Goal: Transaction & Acquisition: Purchase product/service

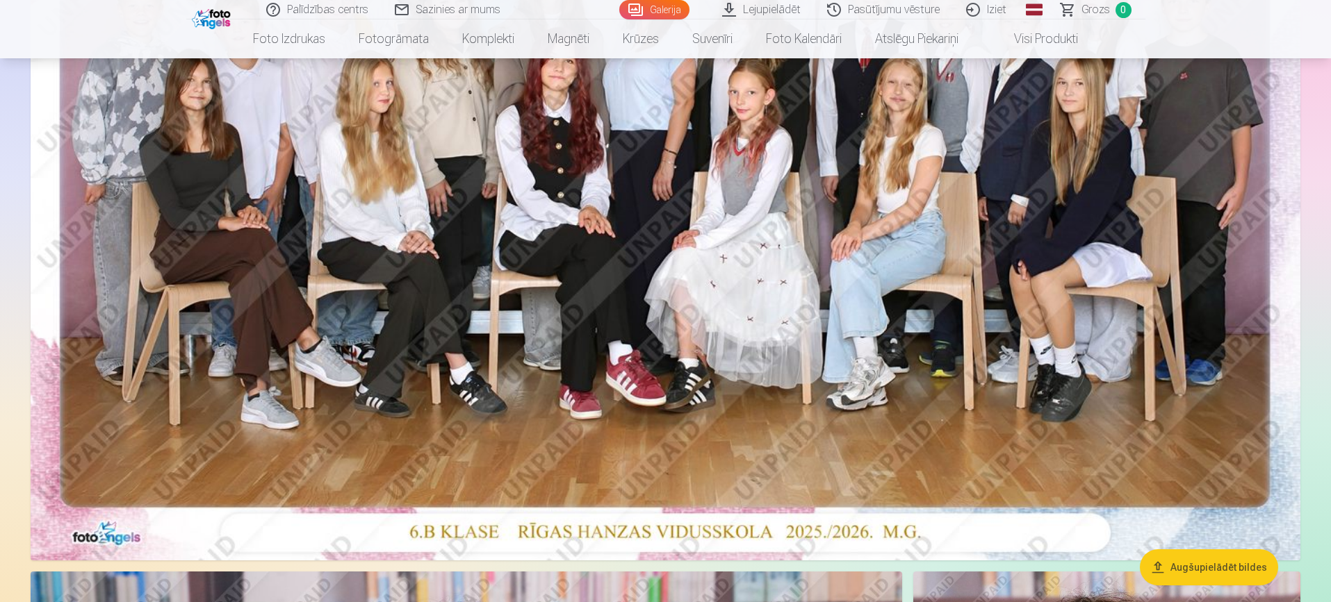
scroll to position [287, 0]
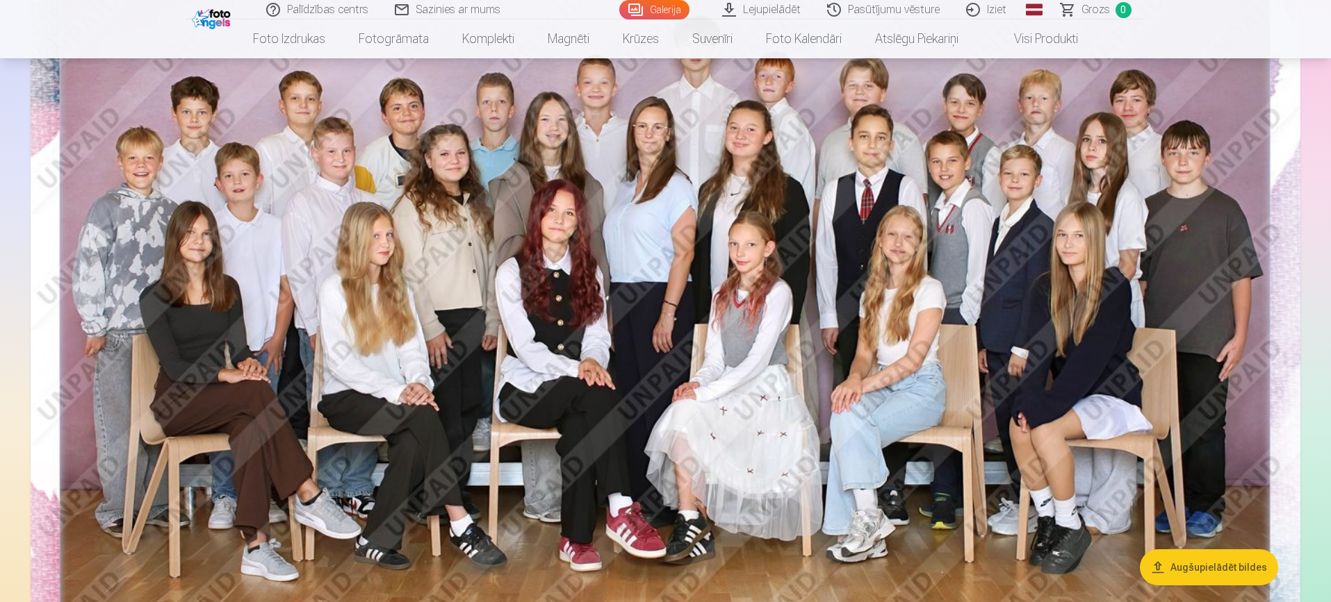
click at [811, 213] on img at bounding box center [666, 289] width 1270 height 847
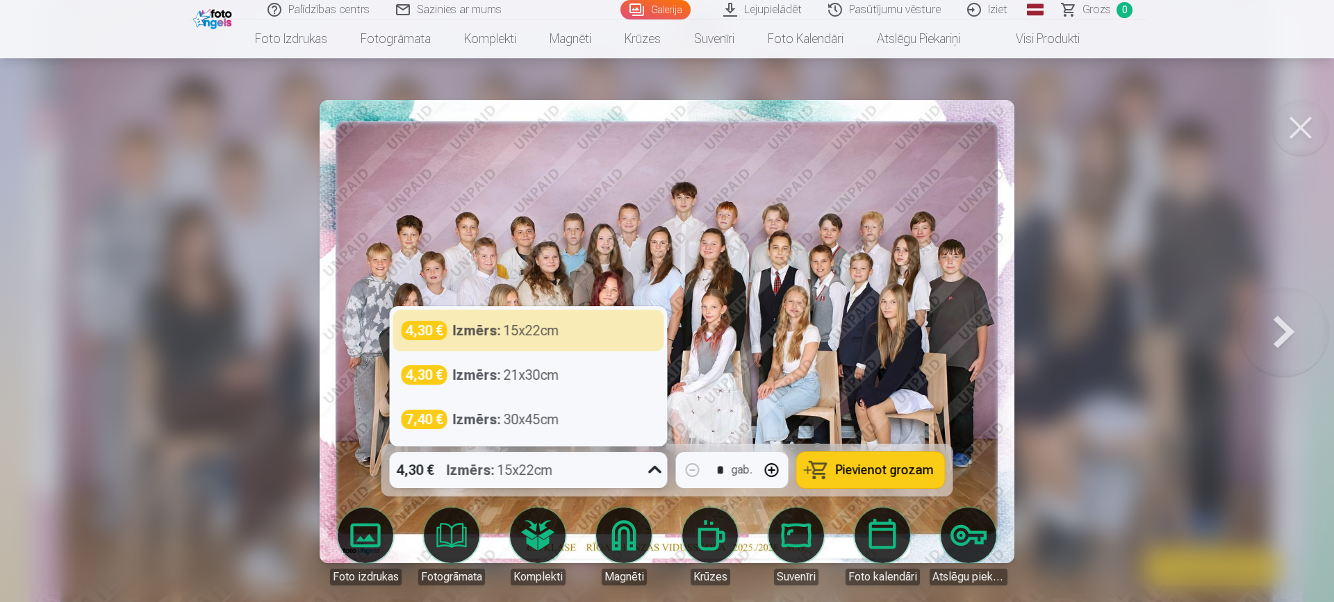
click at [655, 467] on icon at bounding box center [655, 470] width 22 height 22
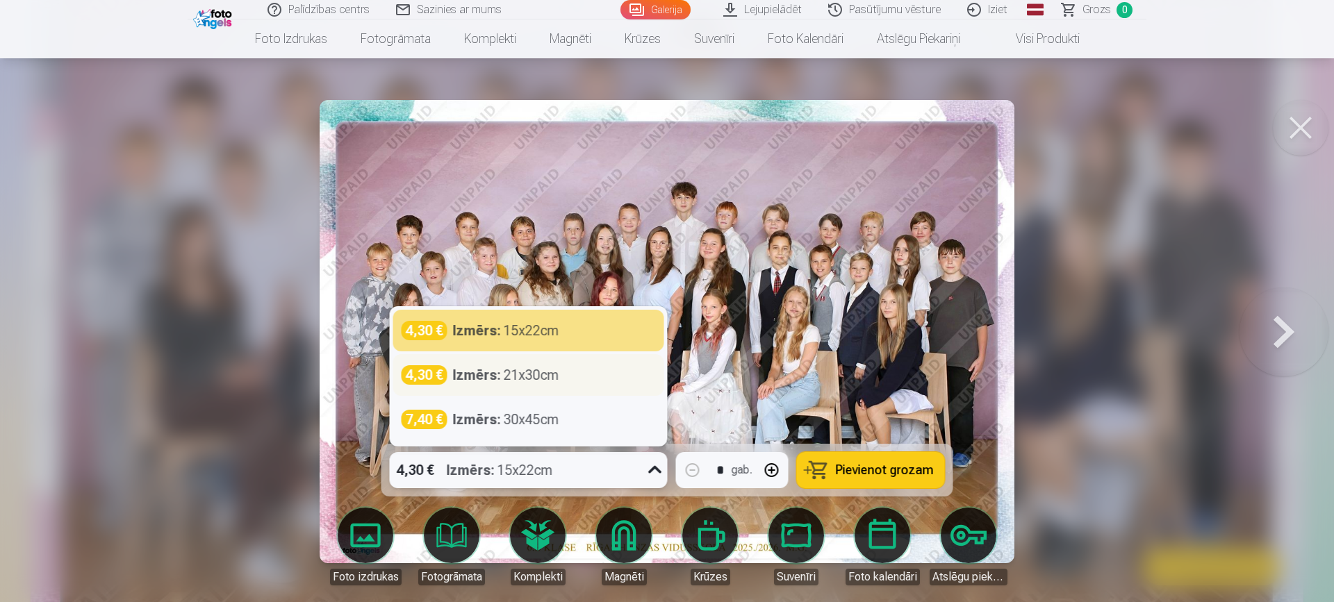
click at [612, 376] on div "4,30 € Izmērs : 21x30cm" at bounding box center [529, 375] width 254 height 19
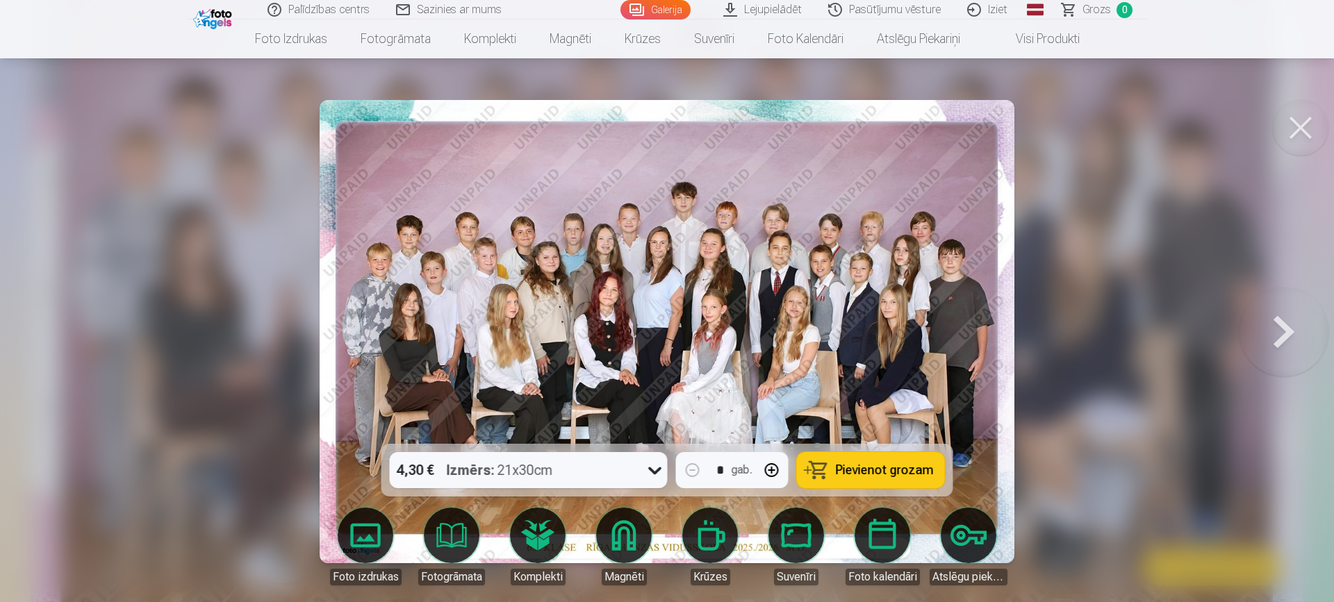
click at [874, 467] on span "Pievienot grozam" at bounding box center [885, 470] width 98 height 13
click at [665, 15] on link "Galerija" at bounding box center [656, 9] width 70 height 19
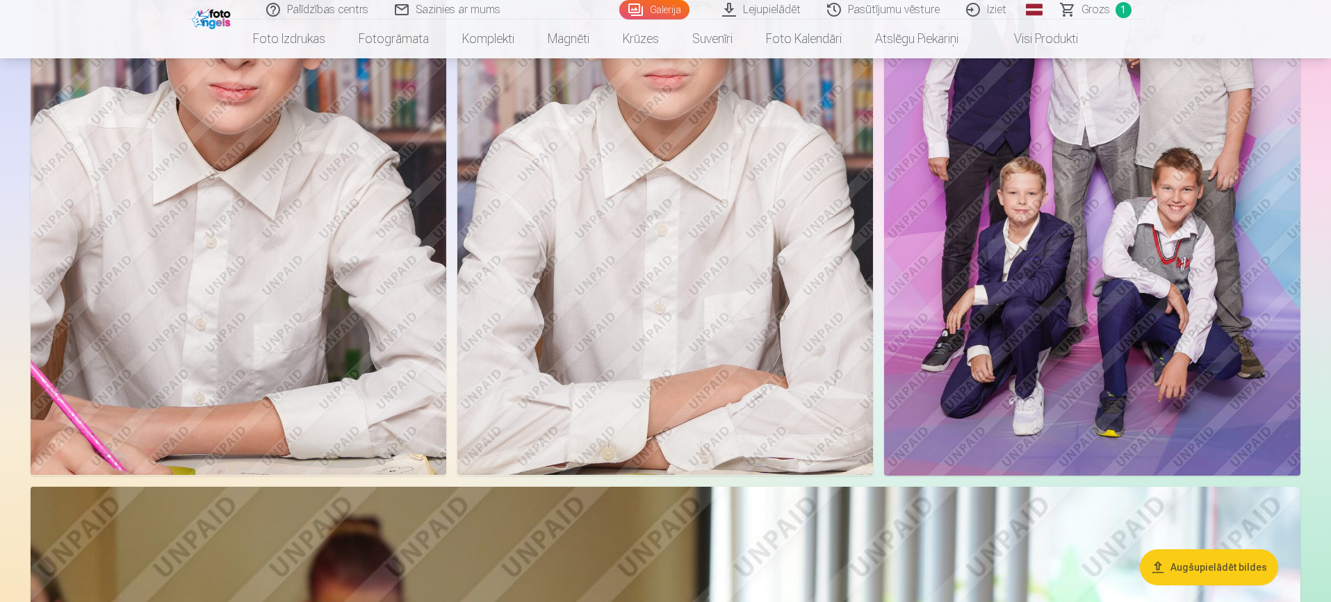
scroll to position [1723, 0]
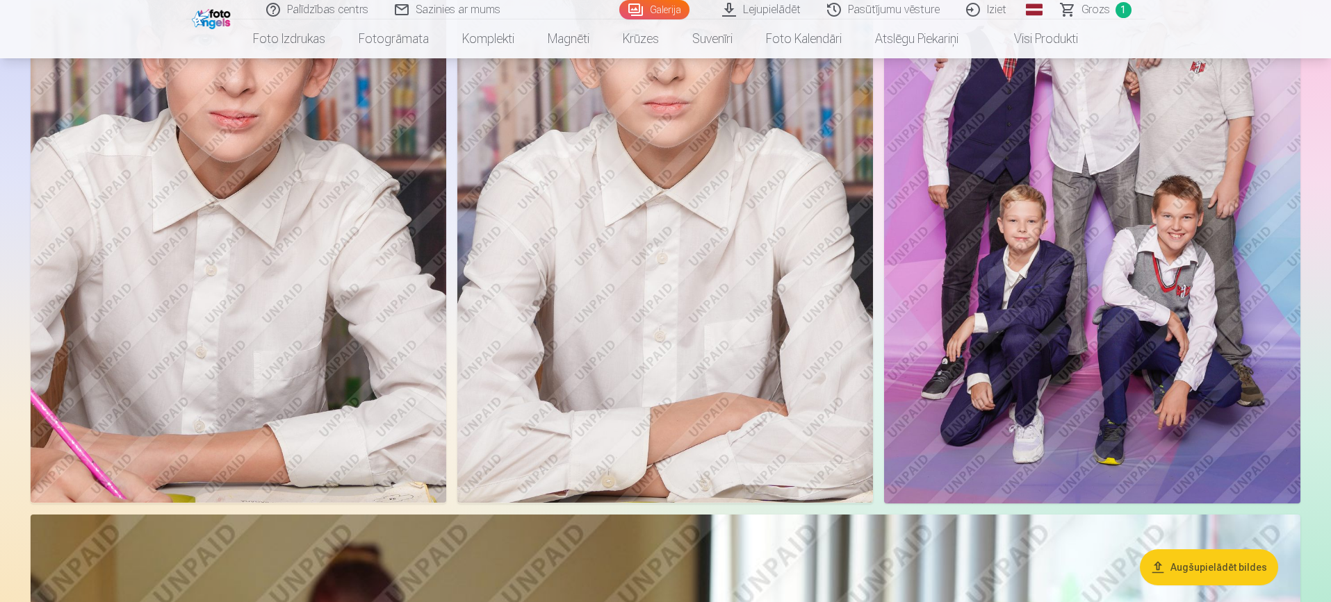
click at [1113, 217] on img at bounding box center [1092, 192] width 416 height 624
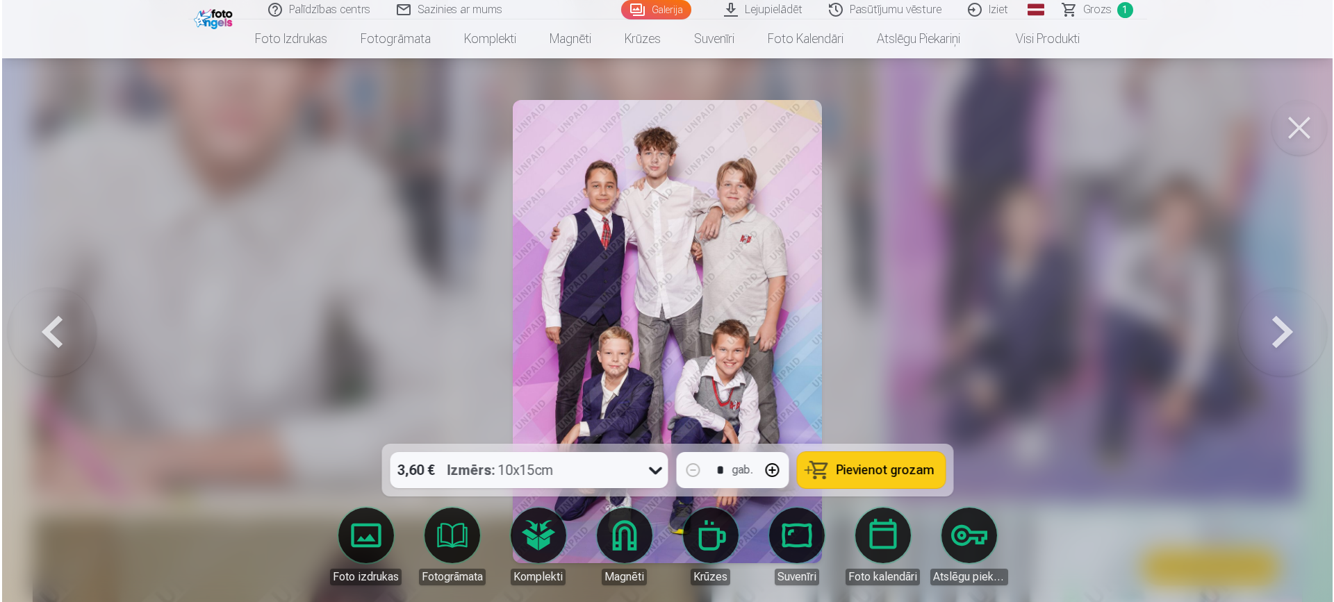
scroll to position [1727, 0]
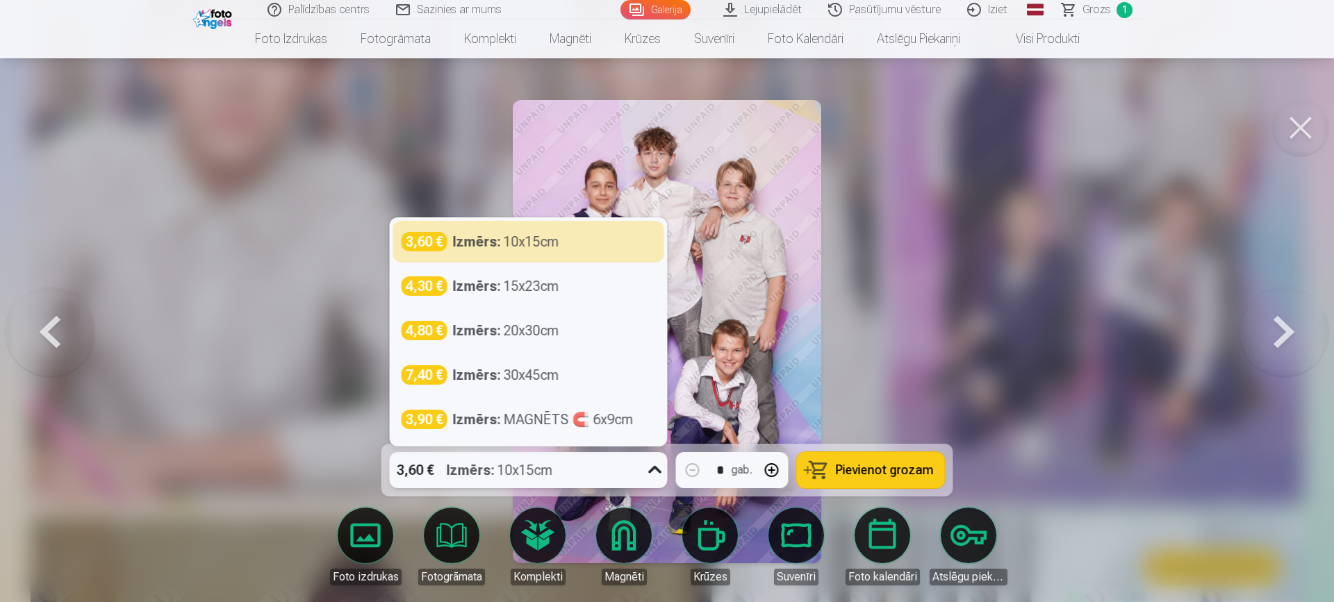
click at [655, 469] on icon at bounding box center [655, 470] width 22 height 22
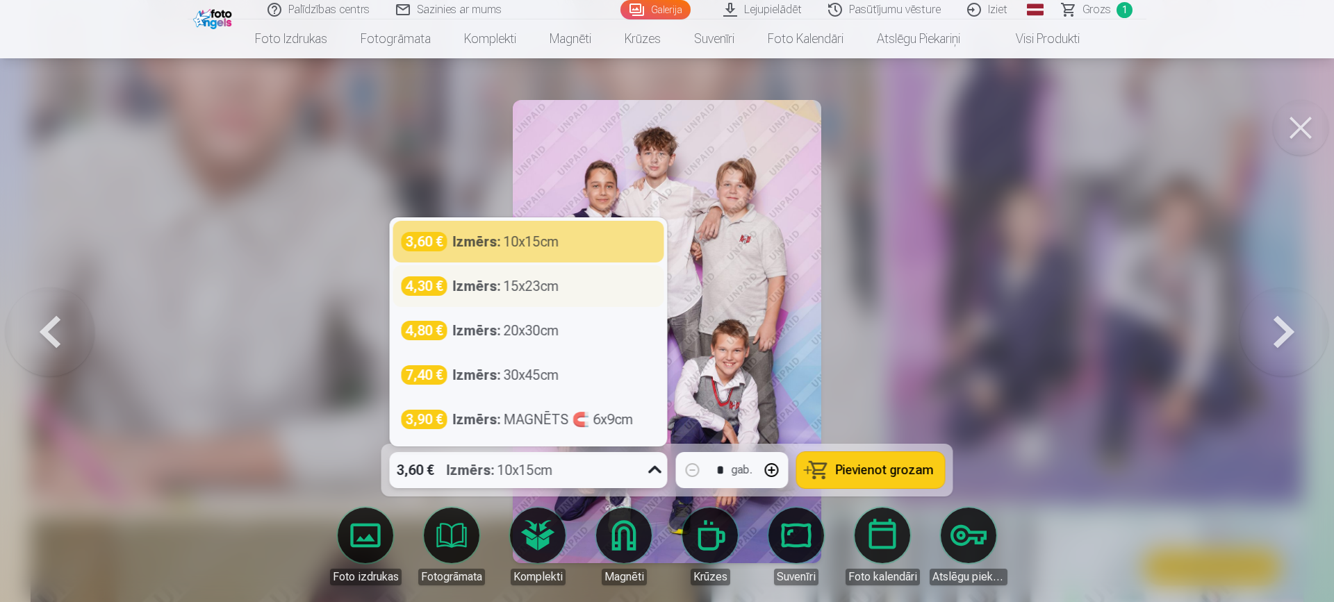
click at [570, 287] on div "4,30 € Izmērs : 15x23cm" at bounding box center [529, 286] width 254 height 19
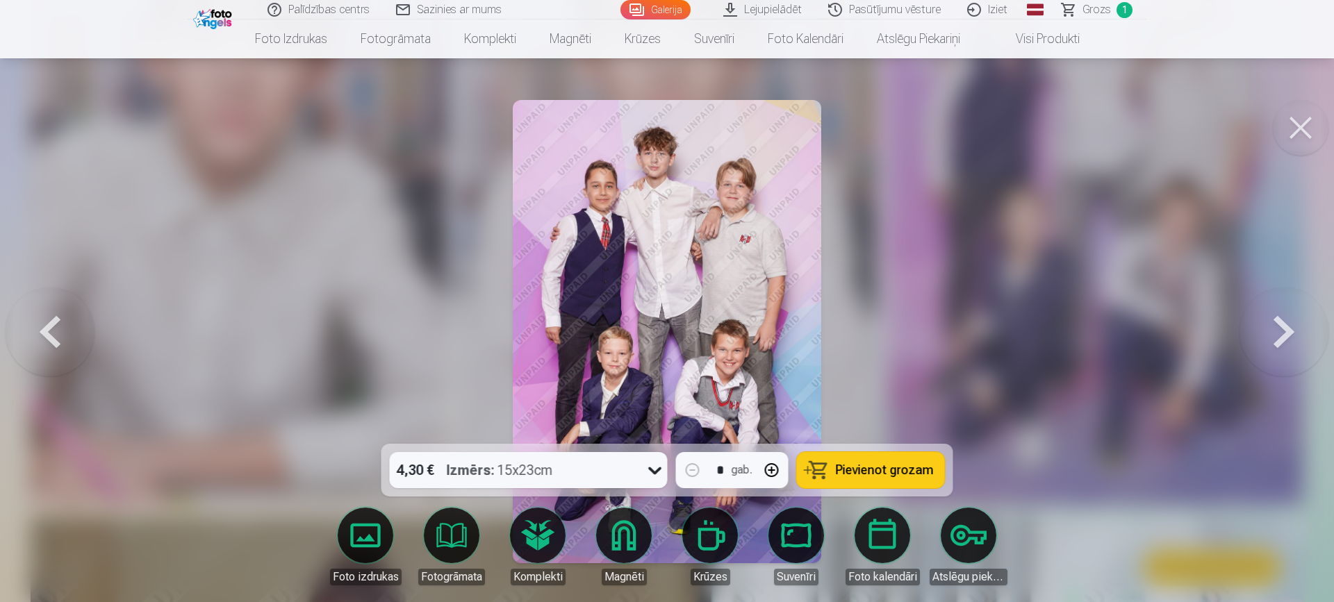
click at [906, 472] on span "Pievienot grozam" at bounding box center [885, 470] width 98 height 13
click at [680, 15] on link "Galerija" at bounding box center [656, 9] width 70 height 19
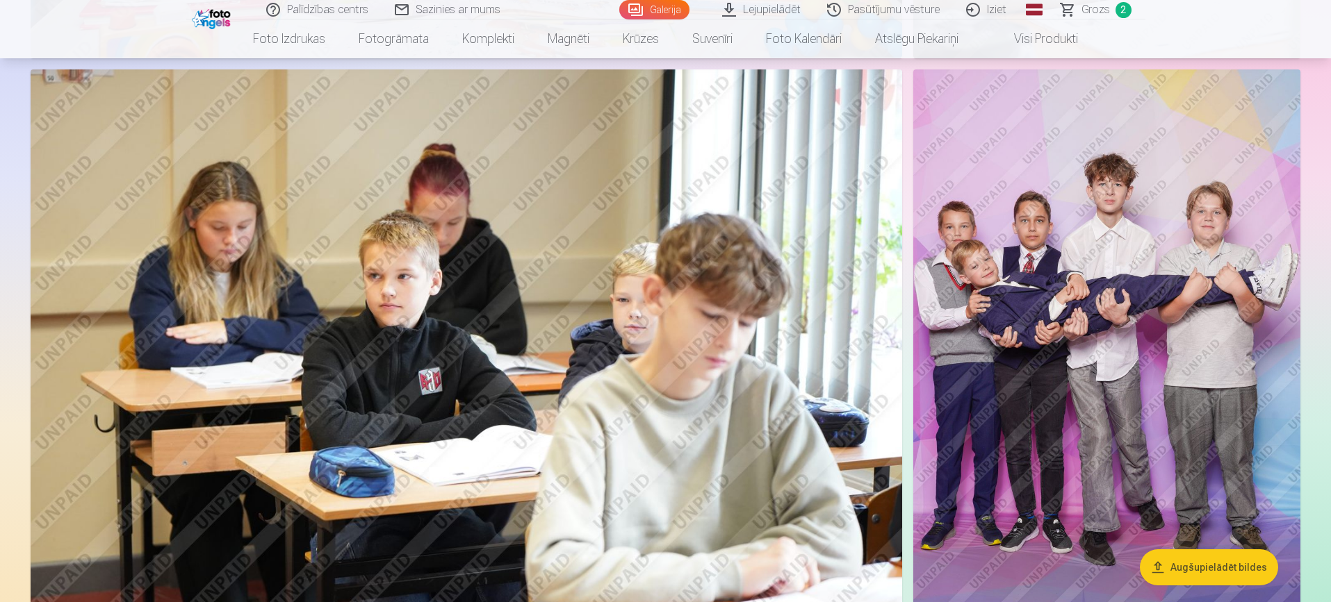
scroll to position [3641, 0]
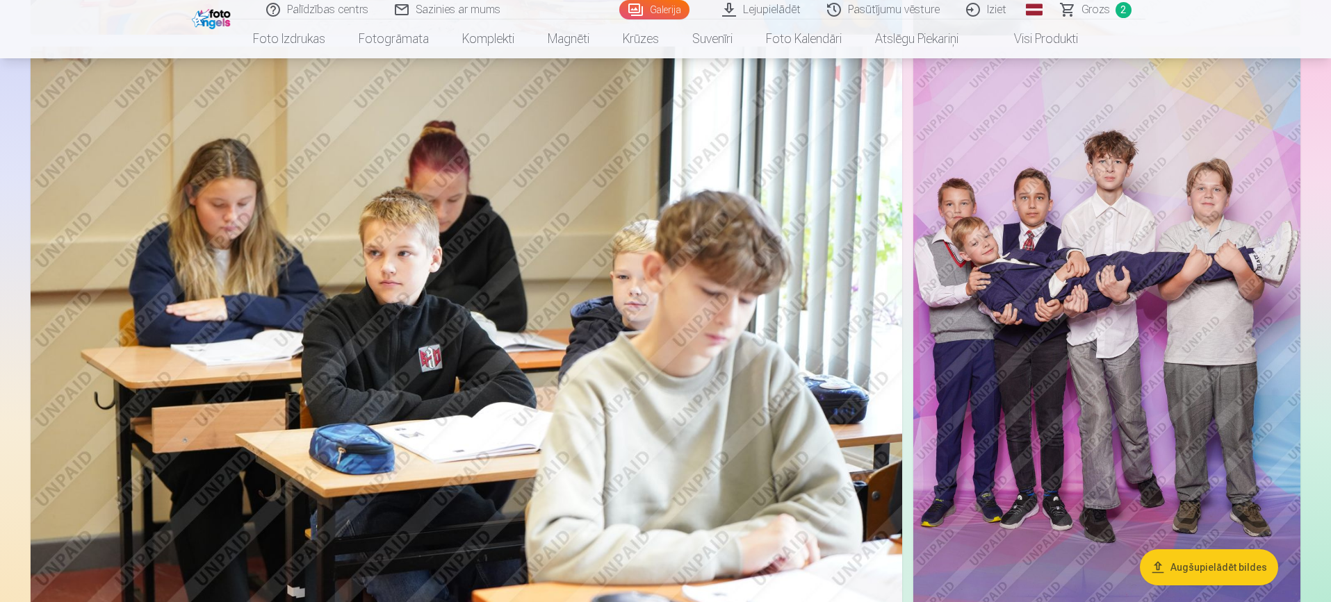
click at [1161, 245] on img at bounding box center [1106, 337] width 387 height 581
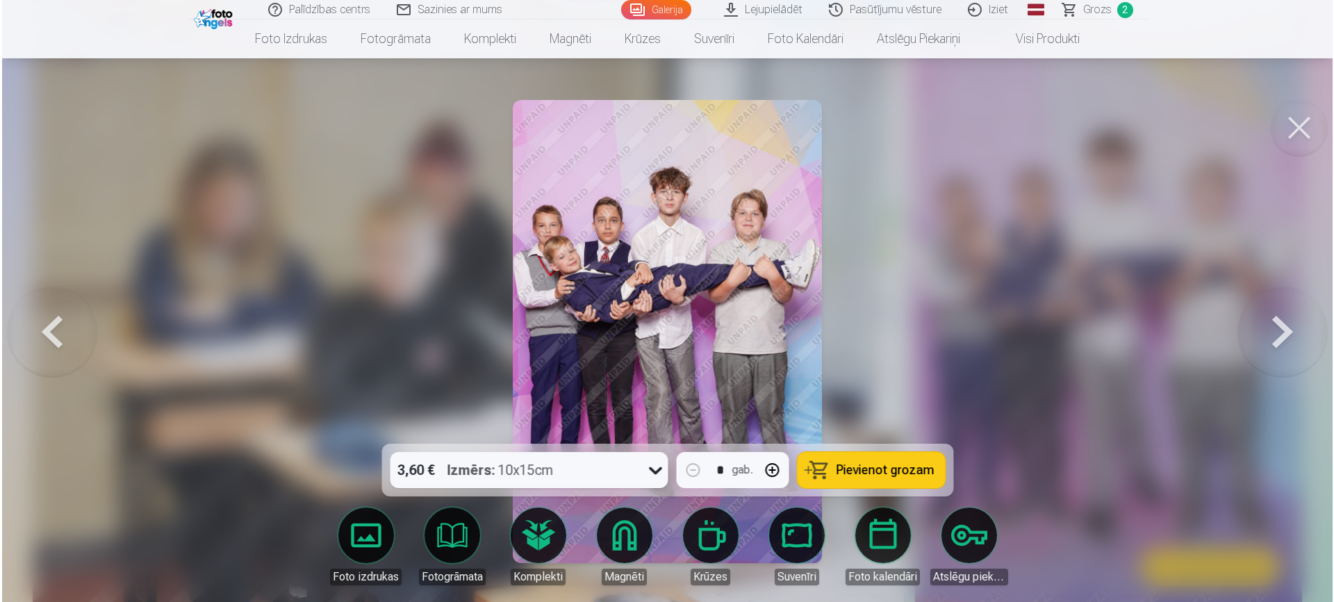
scroll to position [3650, 0]
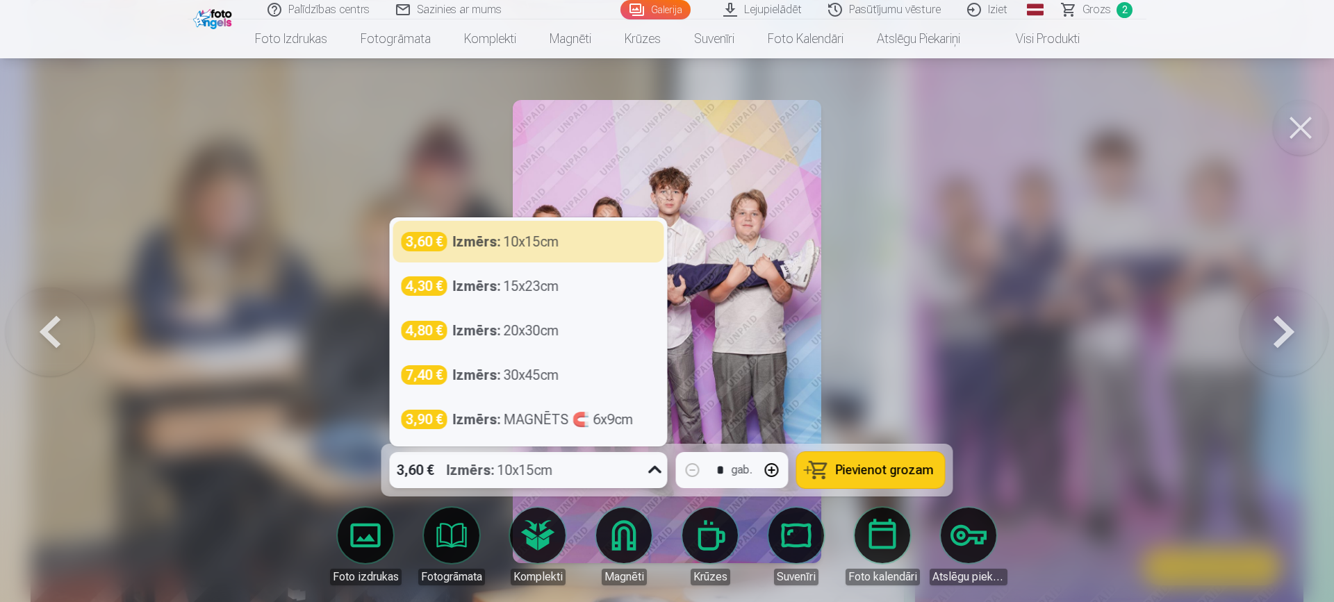
click at [647, 461] on icon at bounding box center [655, 470] width 22 height 22
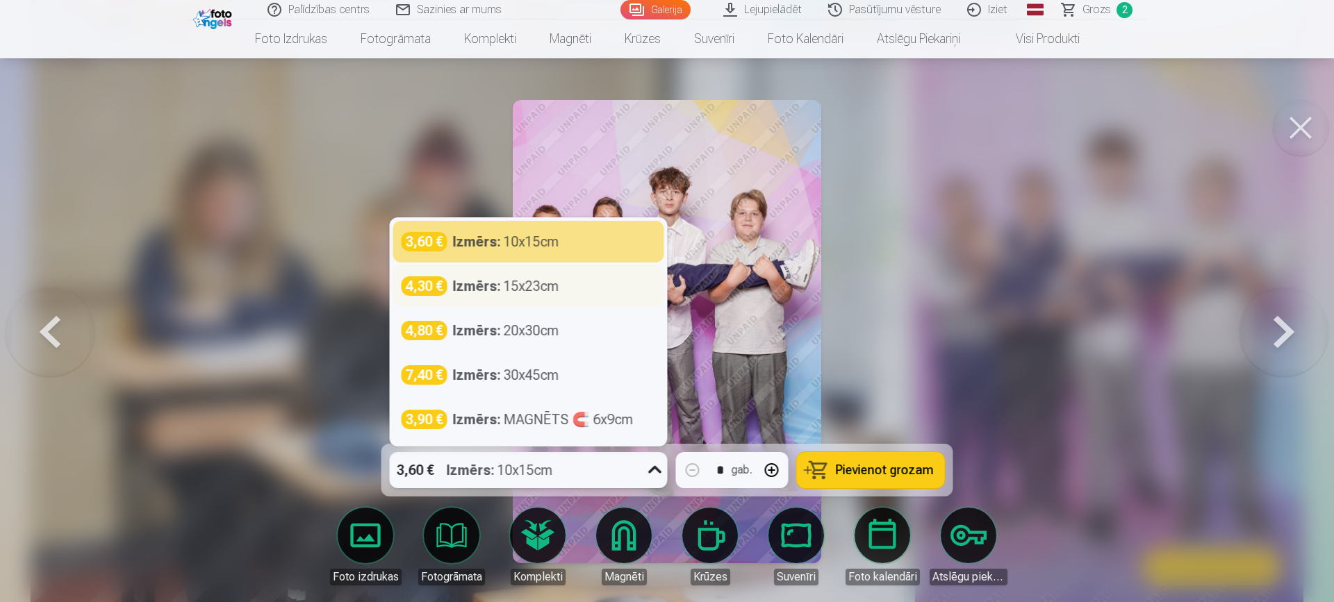
click at [612, 272] on div "4,30 € Izmērs : 15x23cm" at bounding box center [528, 286] width 271 height 42
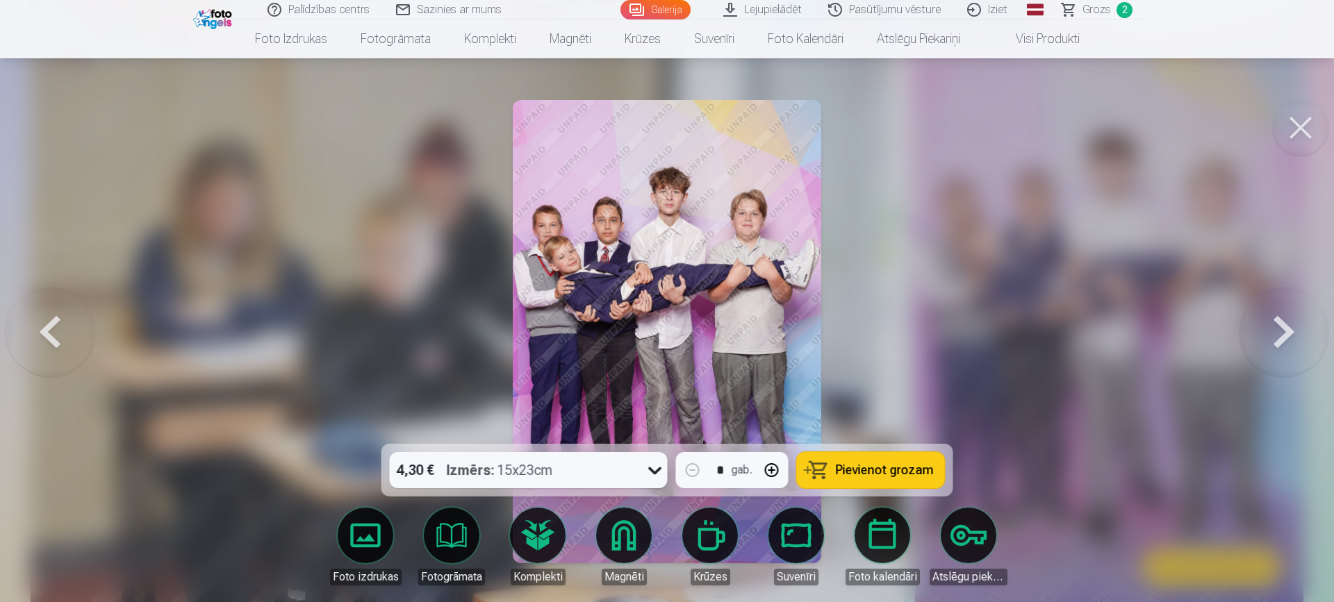
click at [899, 476] on span "Pievienot grozam" at bounding box center [885, 470] width 98 height 13
click at [668, 12] on link "Galerija" at bounding box center [656, 9] width 70 height 19
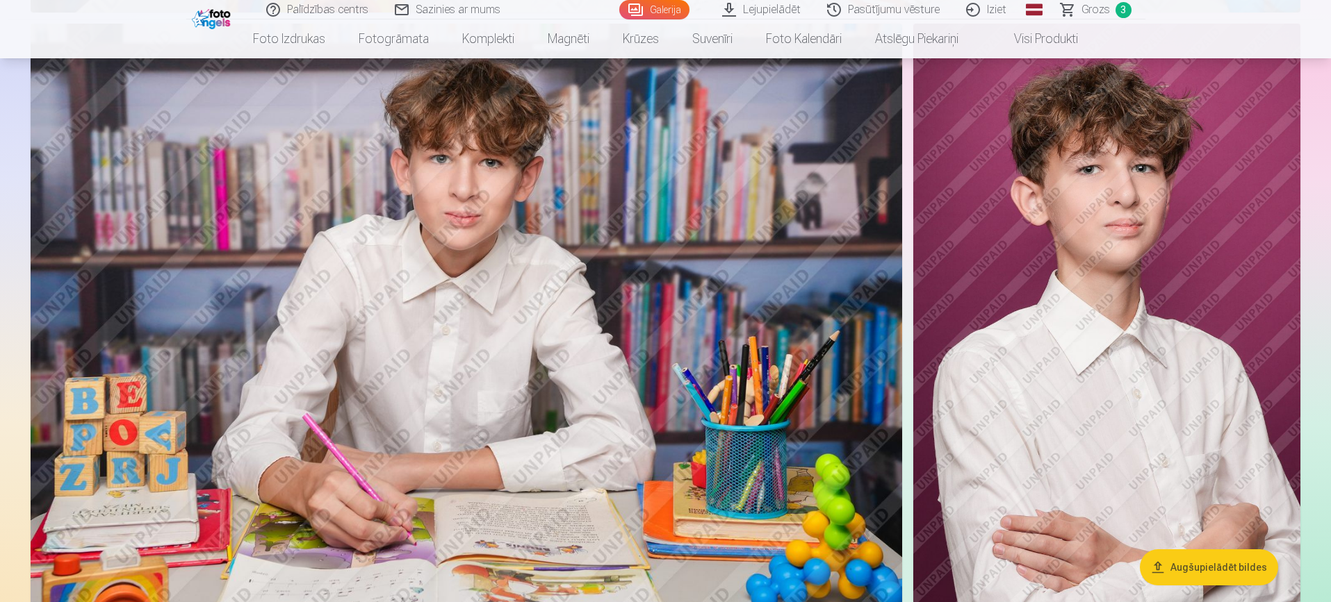
scroll to position [5114, 0]
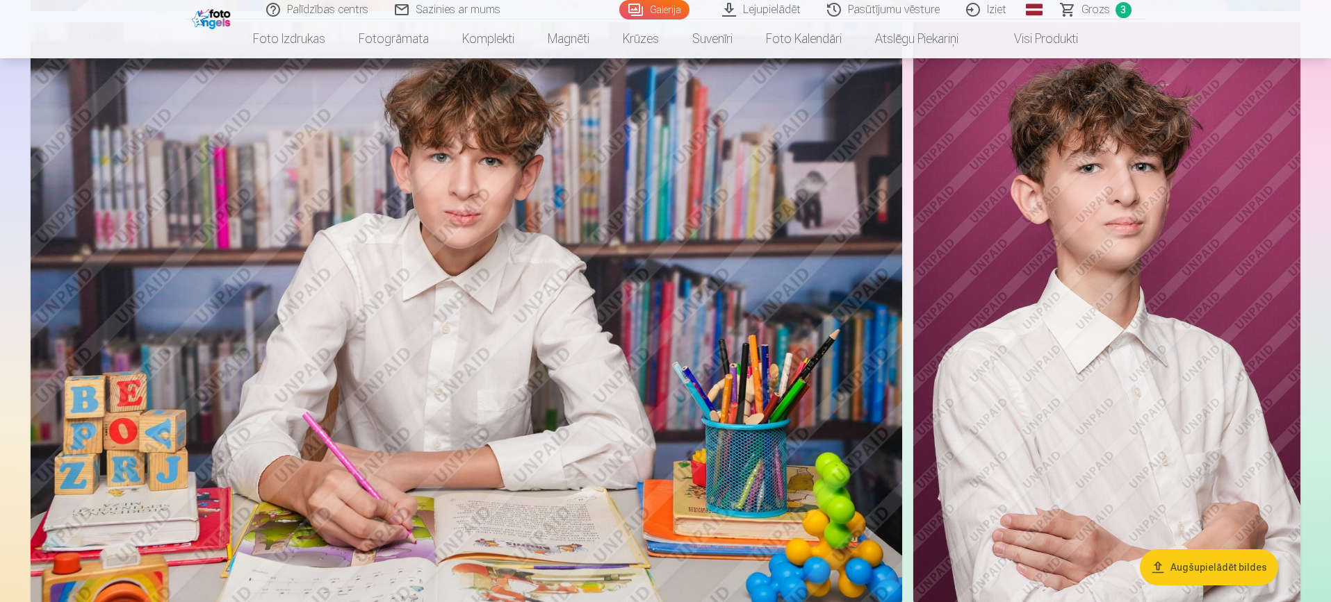
click at [1220, 233] on img at bounding box center [1106, 312] width 387 height 581
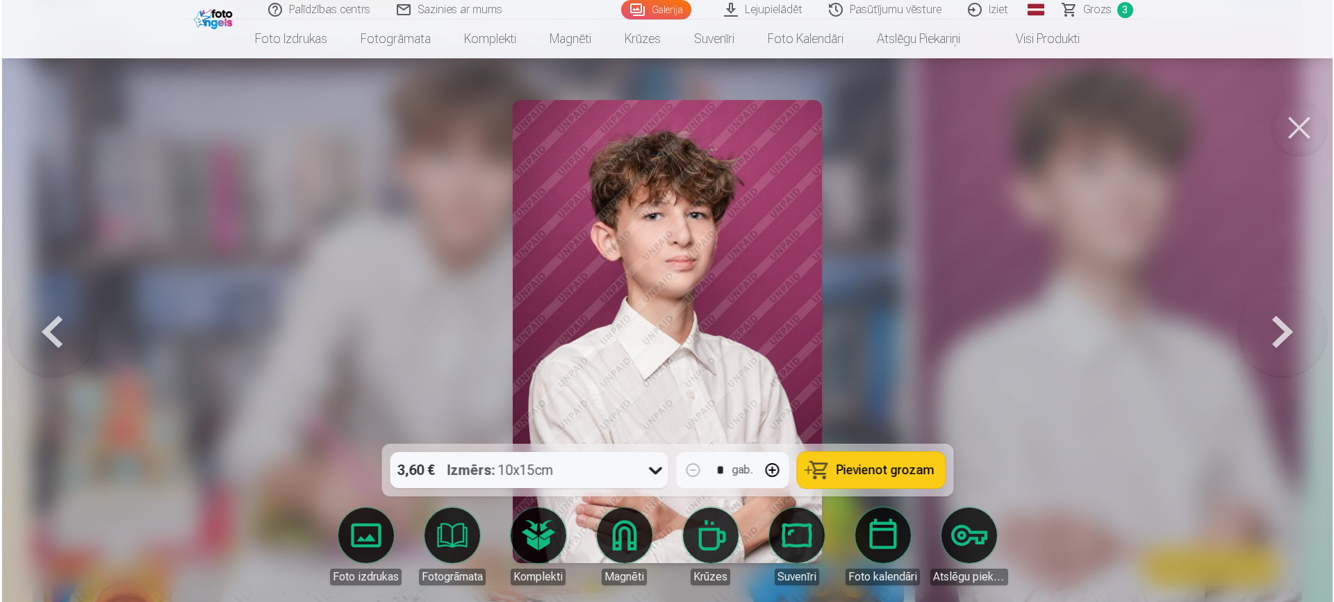
scroll to position [5125, 0]
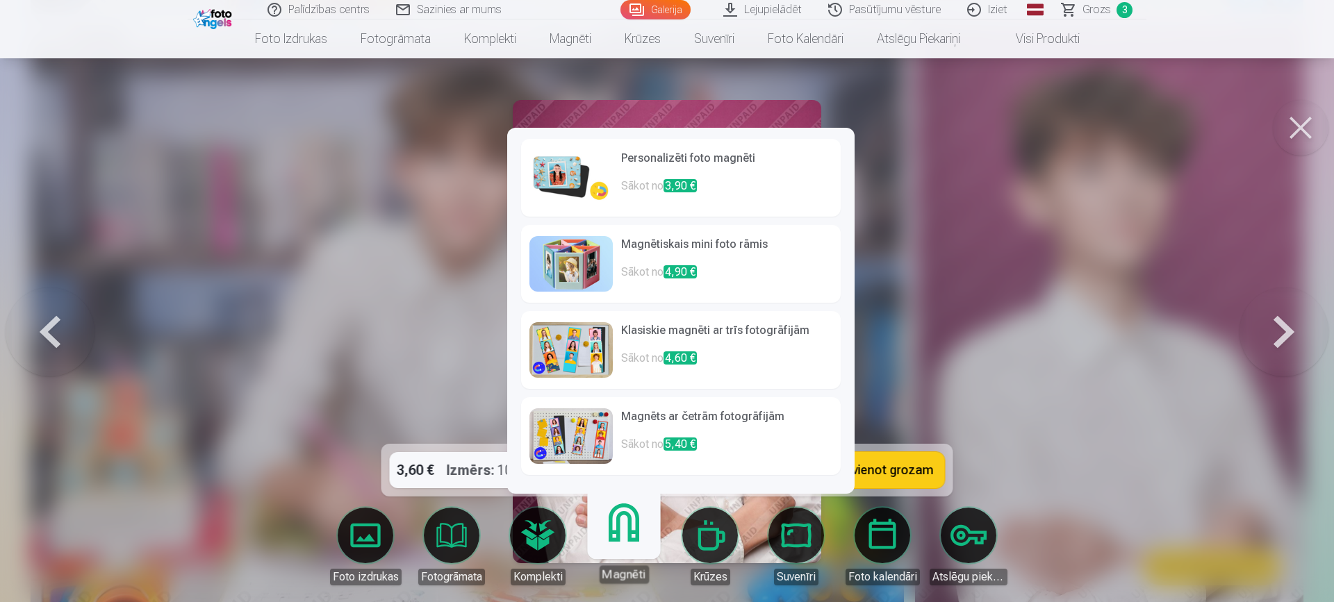
click at [632, 187] on p "Sākot no 3,90 €" at bounding box center [726, 192] width 211 height 28
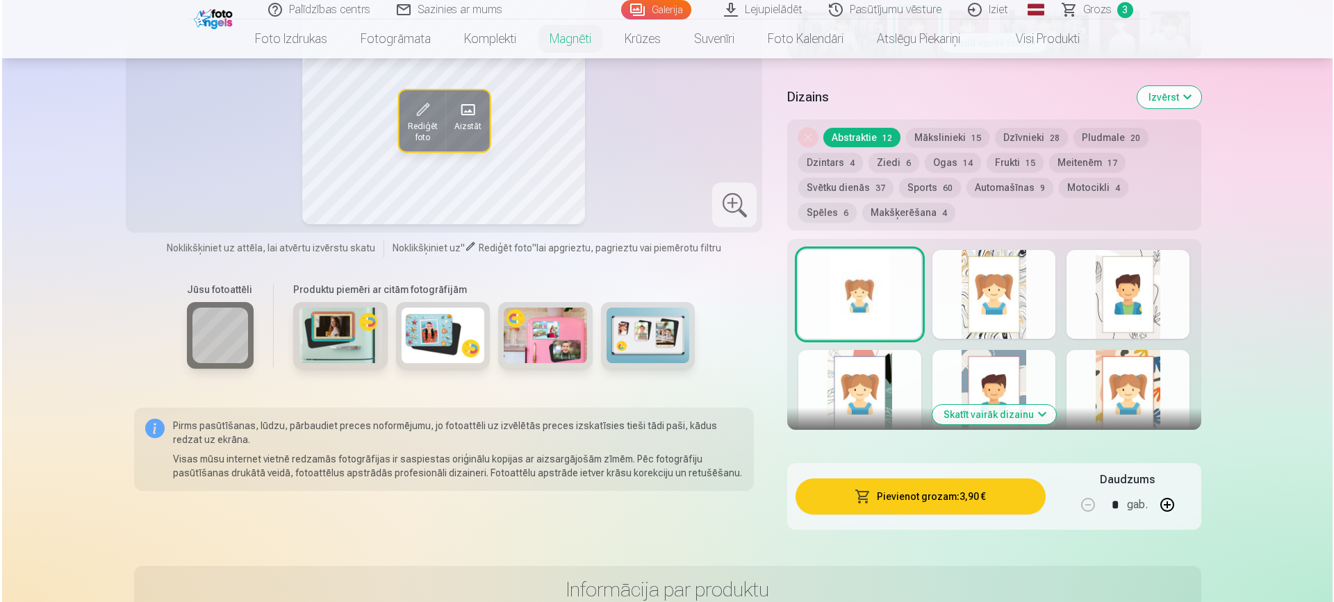
scroll to position [611, 0]
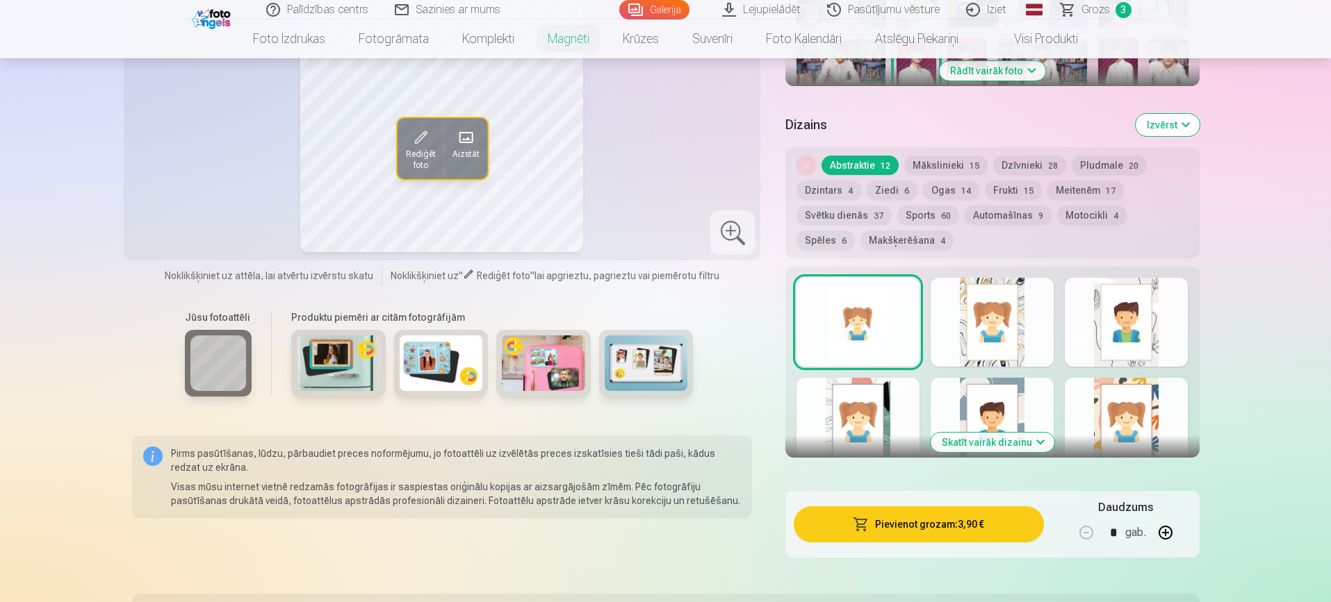
click at [927, 509] on button "Pievienot grozam : 3,90 €" at bounding box center [918, 525] width 249 height 36
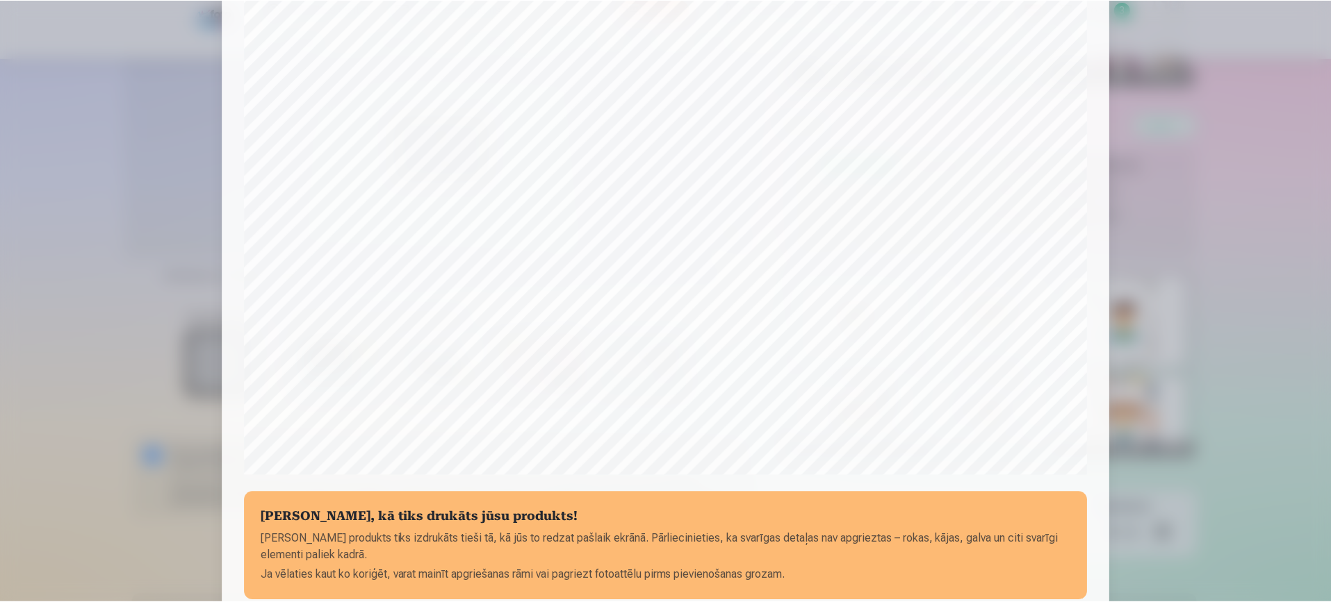
scroll to position [287, 0]
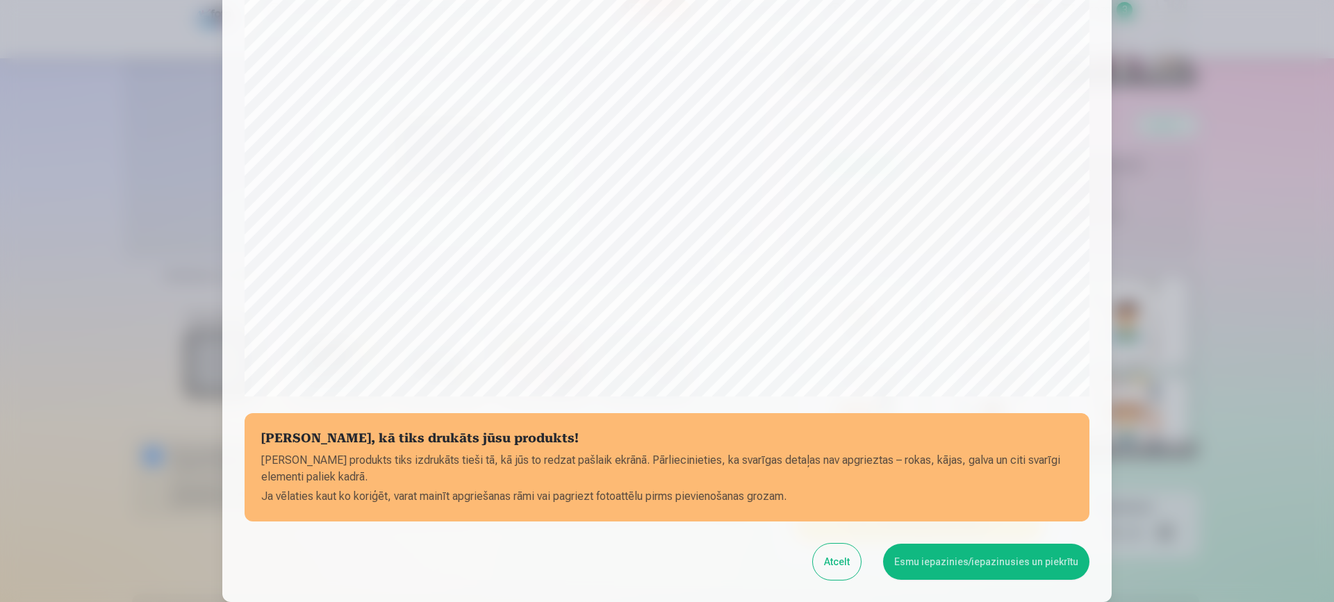
click at [973, 559] on button "Esmu iepazinies/iepazinusies un piekrītu" at bounding box center [986, 562] width 206 height 36
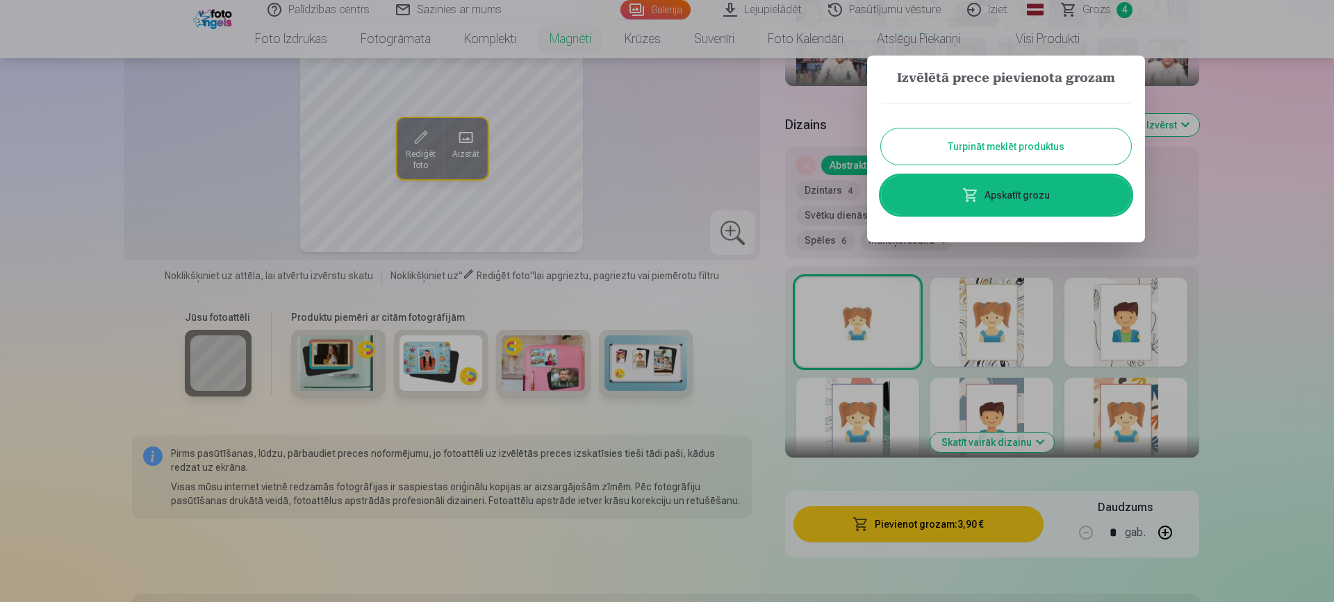
click at [1036, 141] on button "Turpināt meklēt produktus" at bounding box center [1006, 147] width 250 height 36
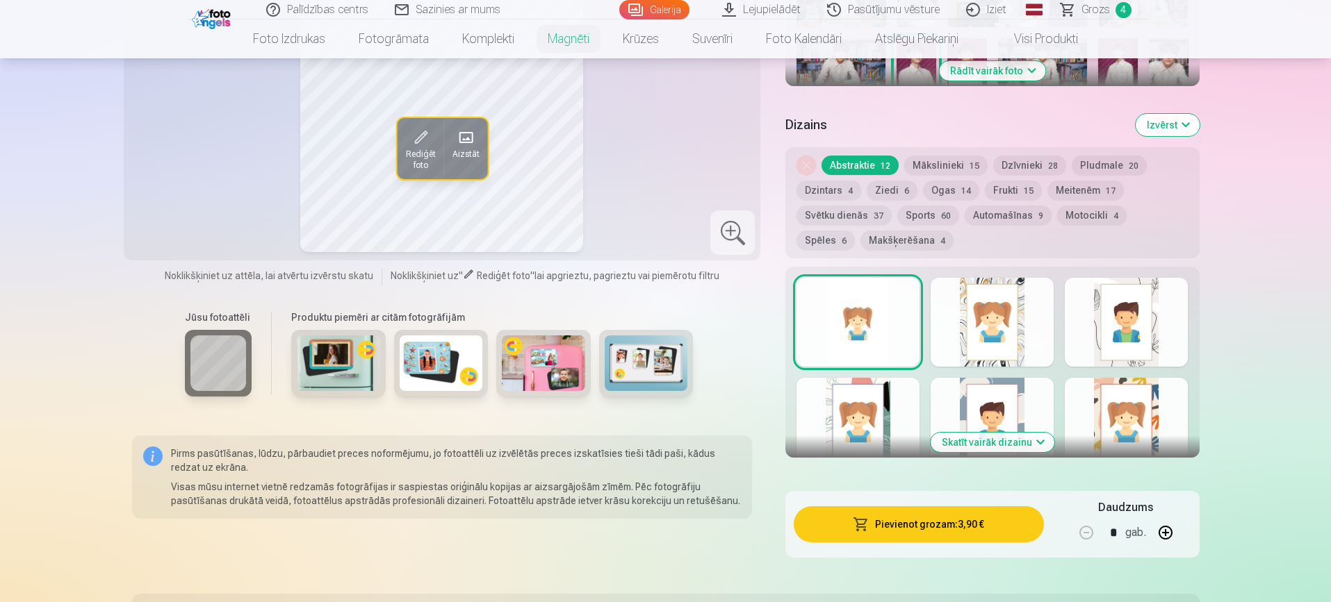
click at [666, 10] on link "Galerija" at bounding box center [654, 9] width 70 height 19
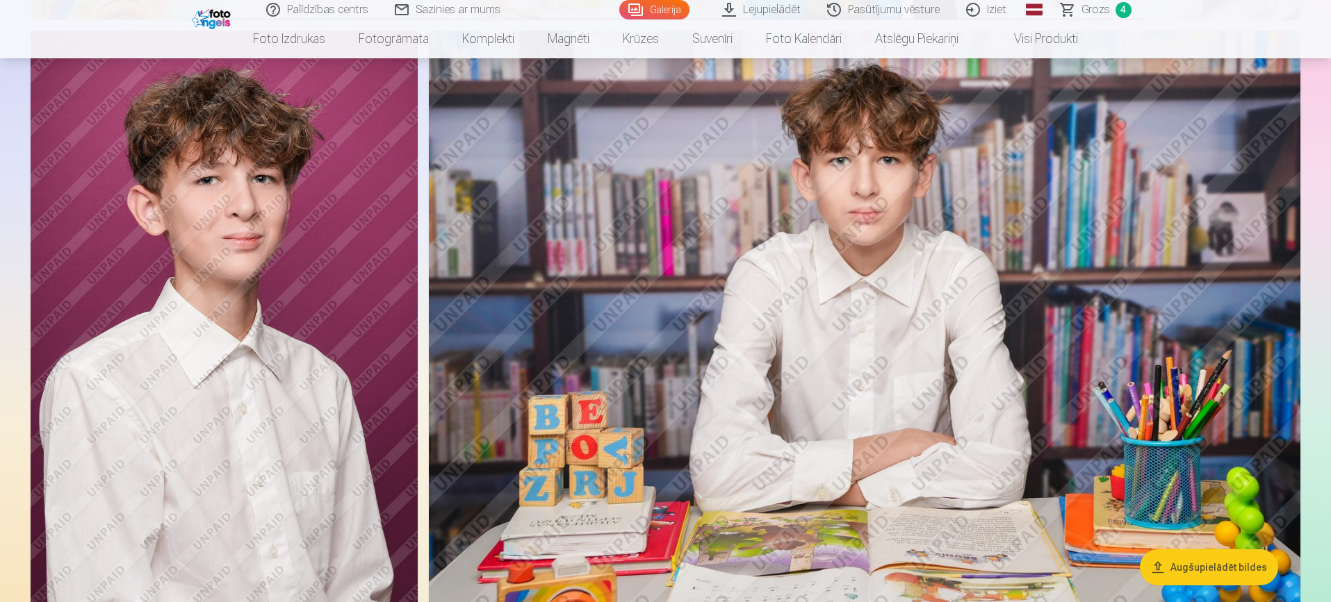
scroll to position [5726, 0]
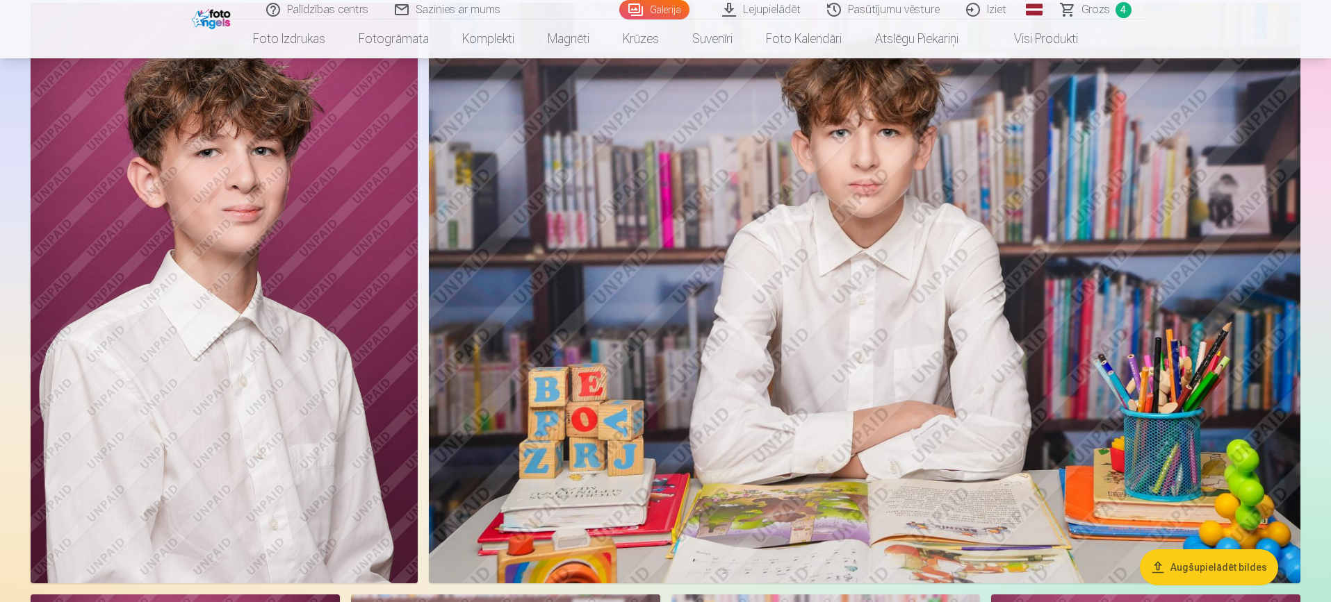
click at [1093, 6] on span "Grozs" at bounding box center [1095, 9] width 28 height 17
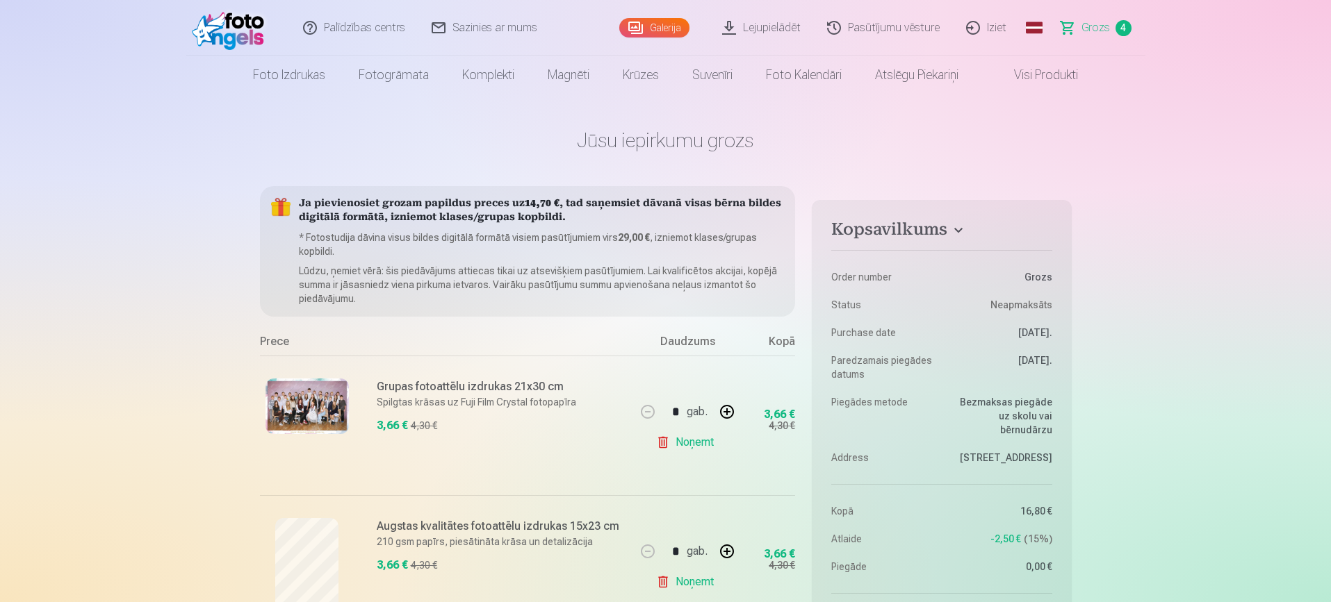
click at [1328, 58] on nav "Foto izdrukas Augstas kvalitātes fotoattēlu izdrukas 210 gsm papīrs, piesātināt…" at bounding box center [665, 75] width 1331 height 39
drag, startPoint x: 1328, startPoint y: 58, endPoint x: 1329, endPoint y: 83, distance: 25.0
click at [1329, 83] on nav "Foto izdrukas Augstas kvalitātes fotoattēlu izdrukas 210 gsm papīrs, piesātināt…" at bounding box center [665, 75] width 1331 height 39
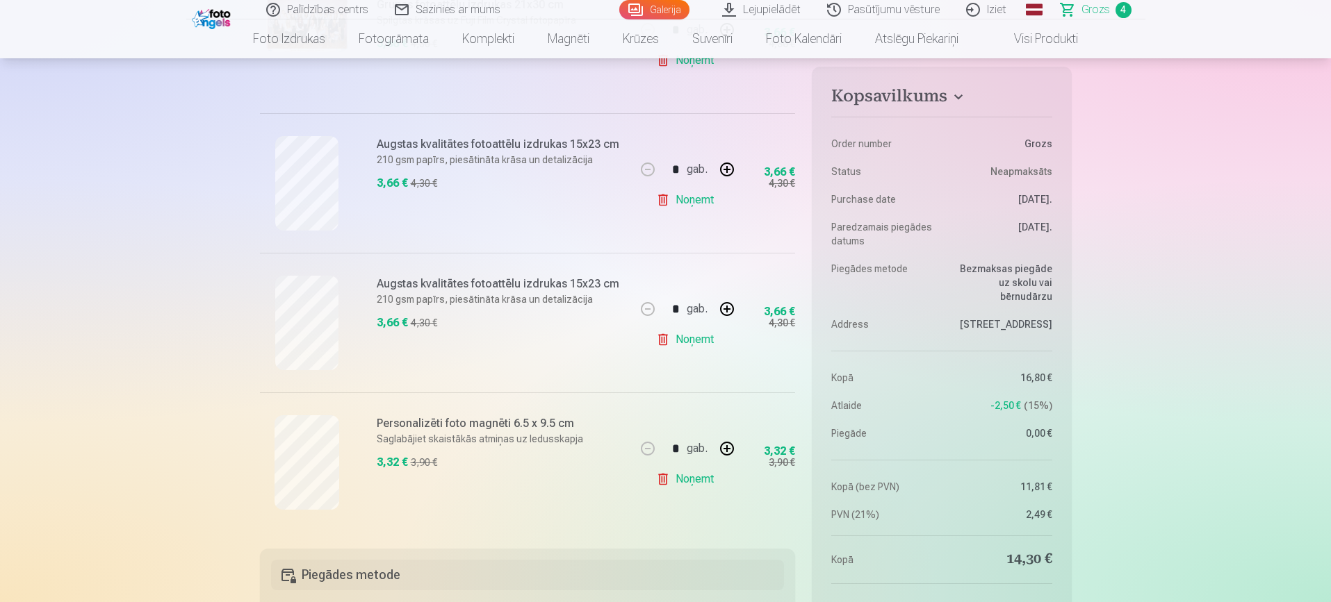
scroll to position [438, 0]
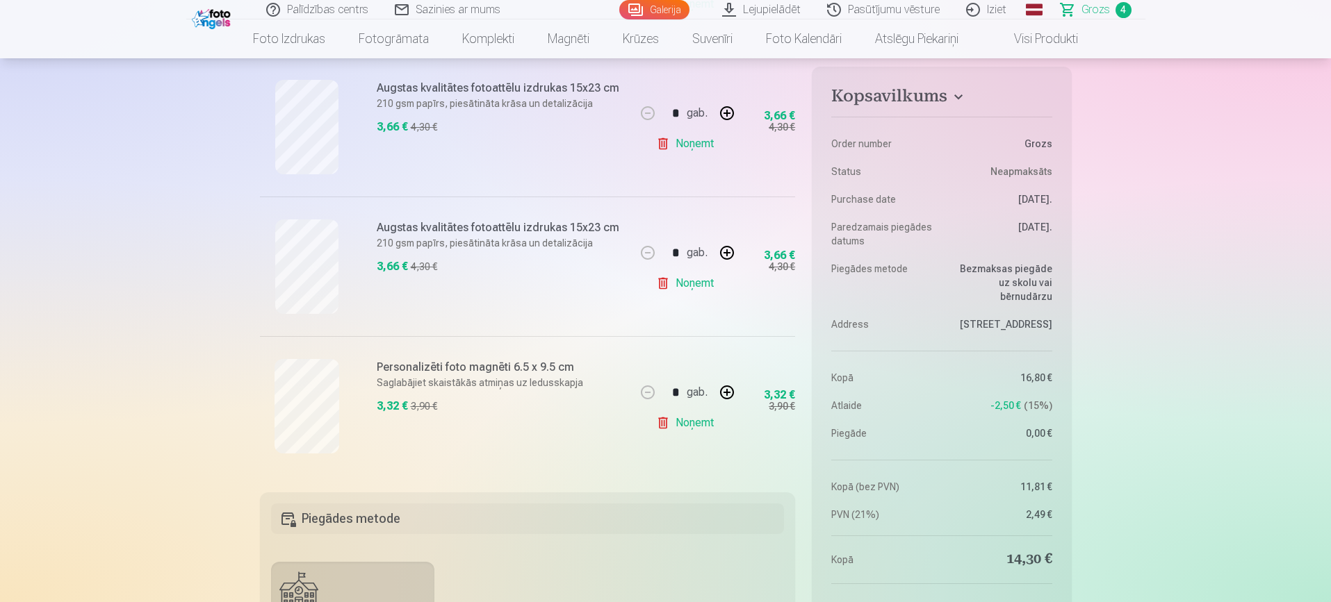
click at [671, 425] on link "Noņemt" at bounding box center [687, 423] width 63 height 28
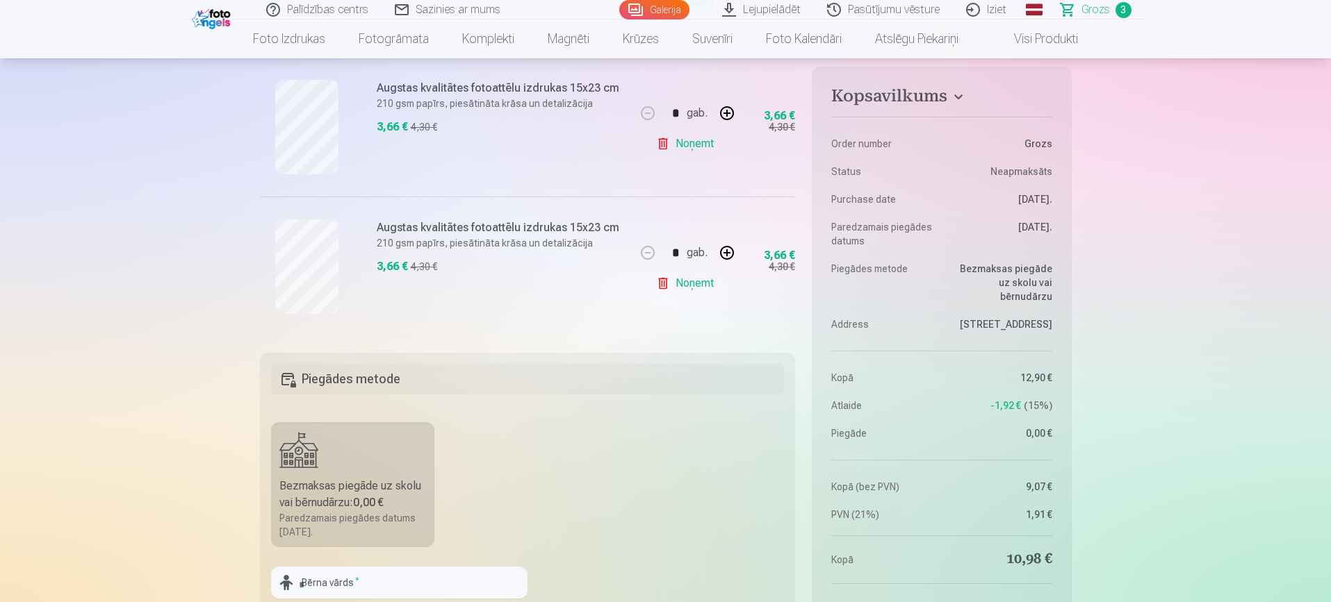
click at [656, 7] on link "Galerija" at bounding box center [654, 9] width 70 height 19
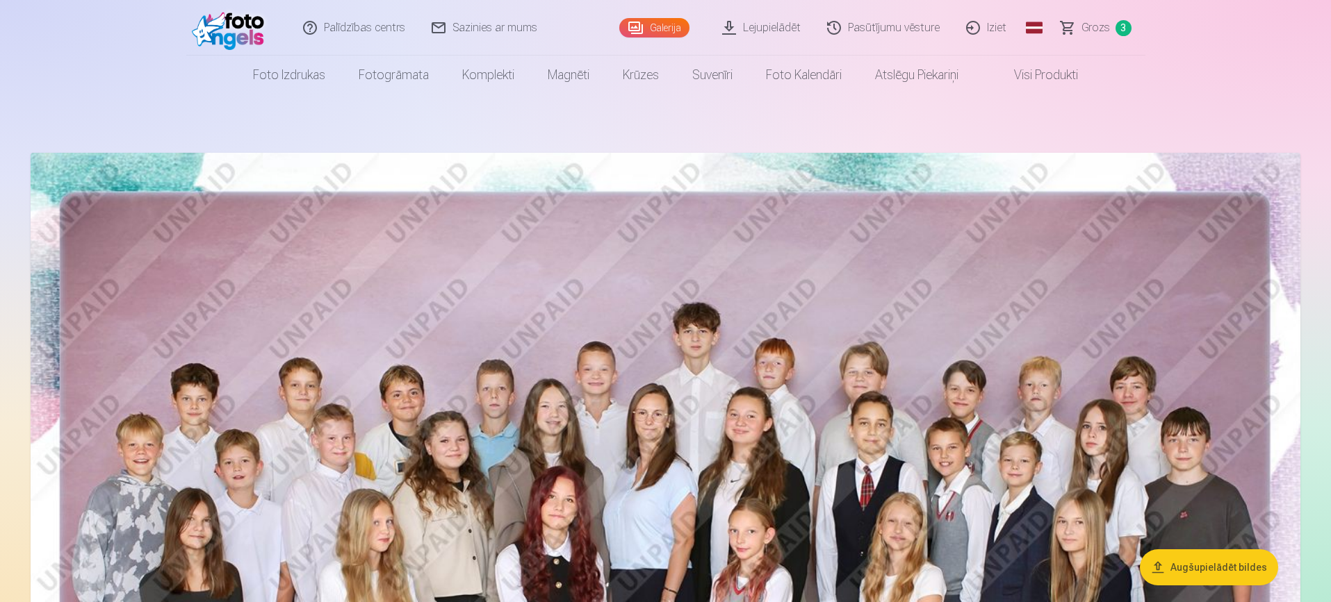
click at [859, 213] on img at bounding box center [666, 576] width 1270 height 847
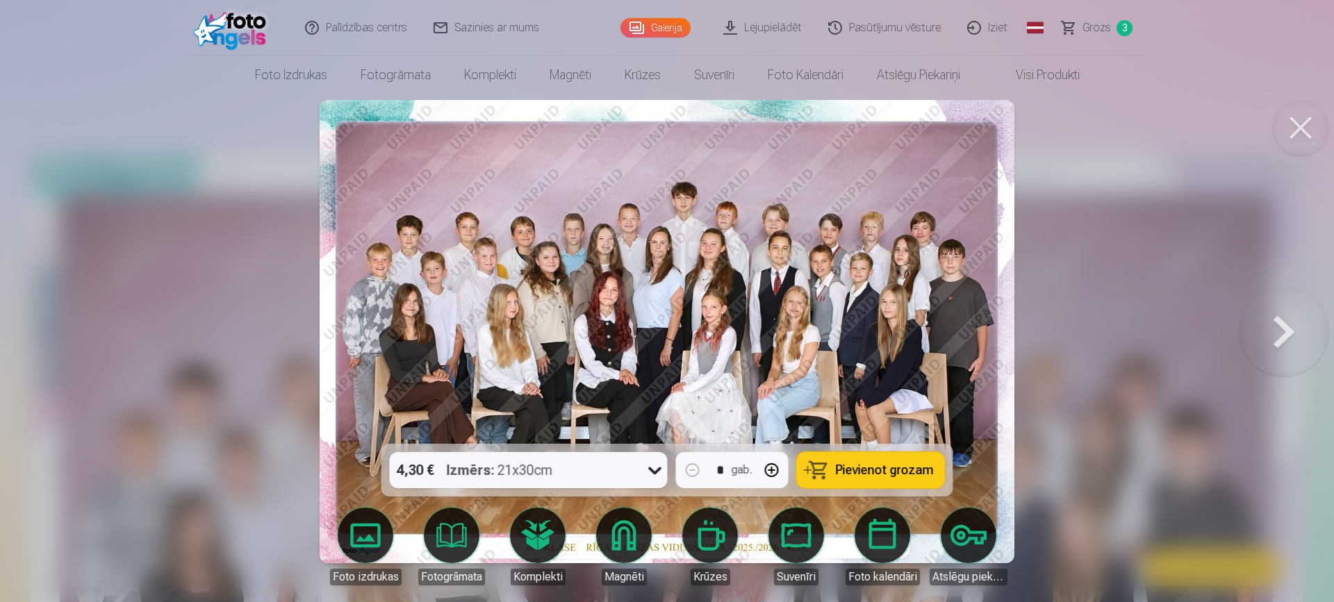
click at [1306, 136] on button at bounding box center [1301, 128] width 56 height 56
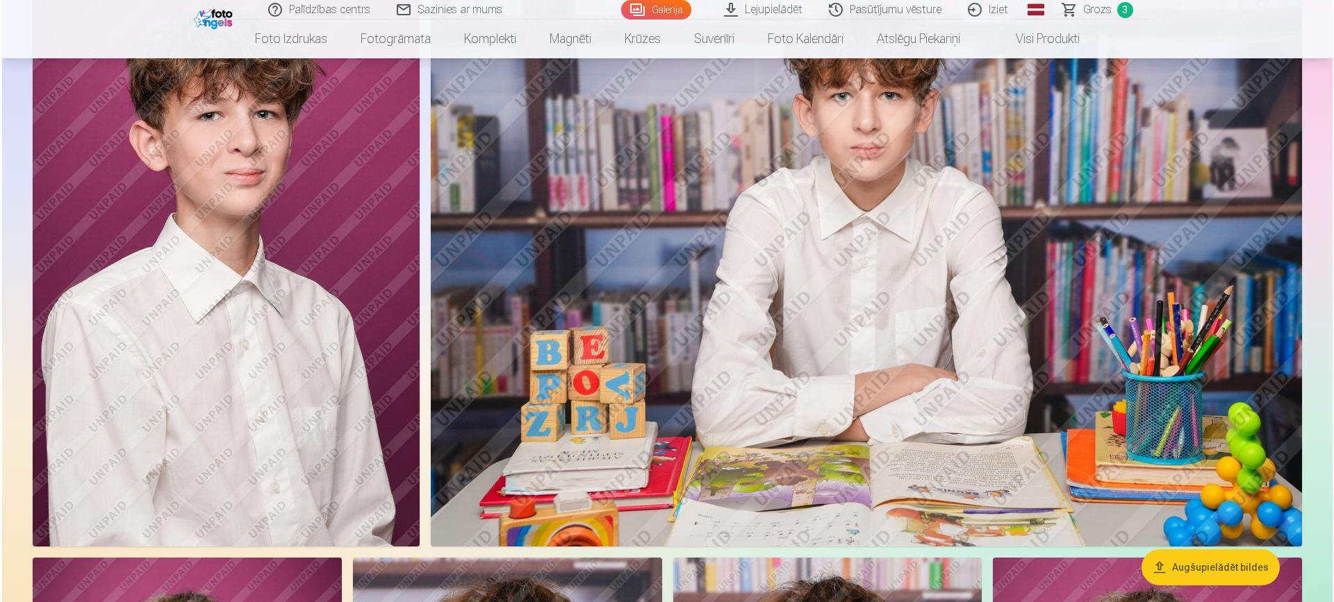
scroll to position [5781, 0]
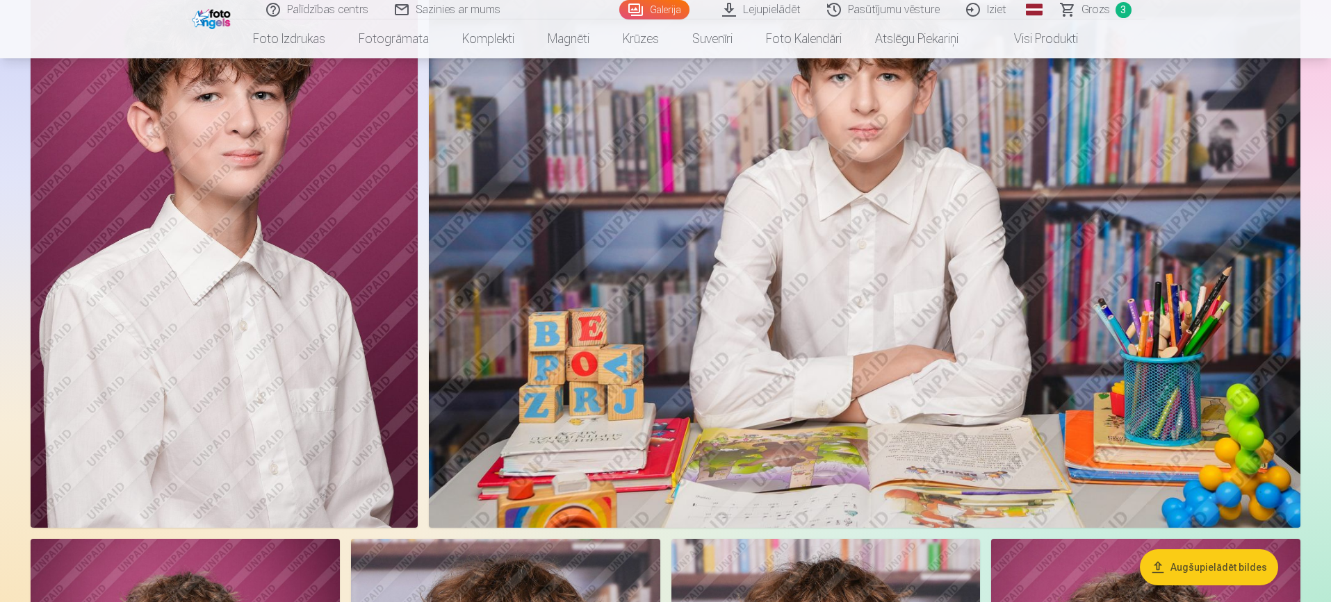
click at [309, 232] on img at bounding box center [224, 237] width 387 height 581
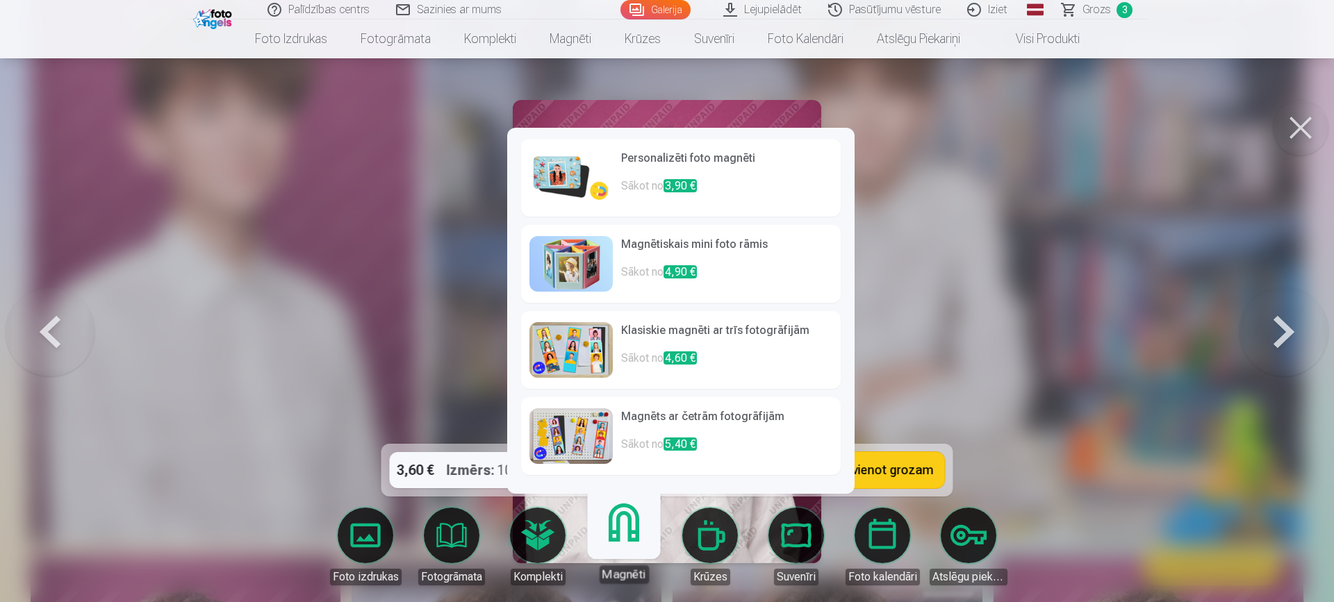
click at [654, 187] on p "Sākot no 3,90 €" at bounding box center [726, 192] width 211 height 28
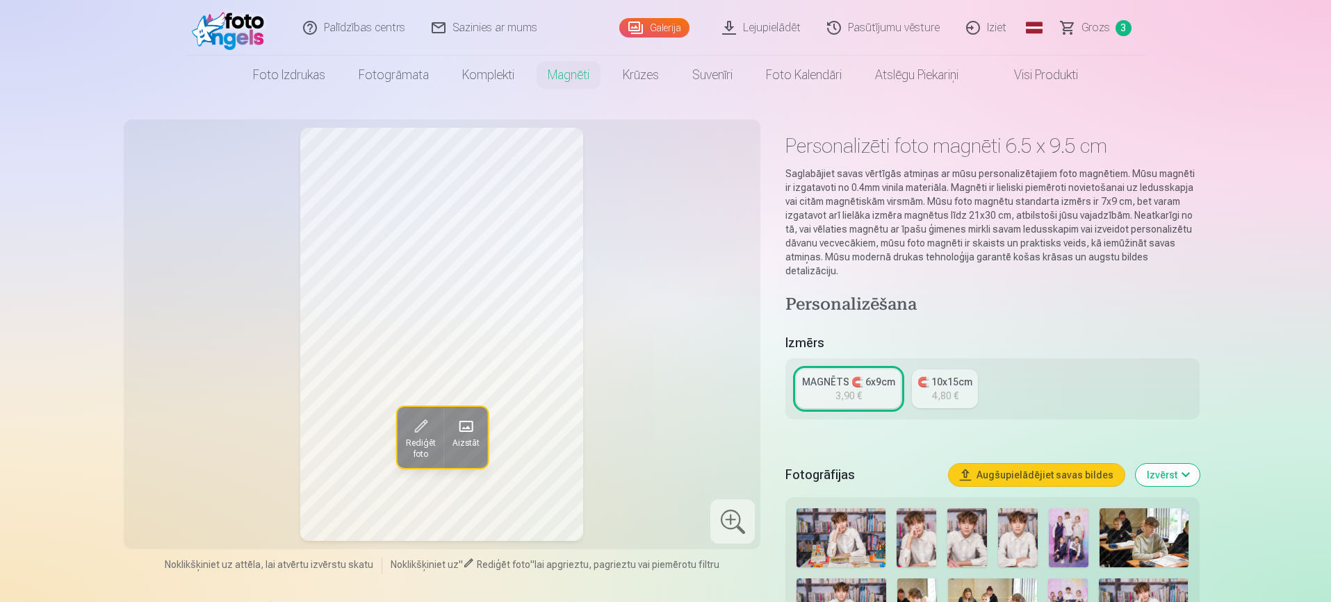
click at [420, 434] on button "Rediģēt foto" at bounding box center [420, 437] width 47 height 61
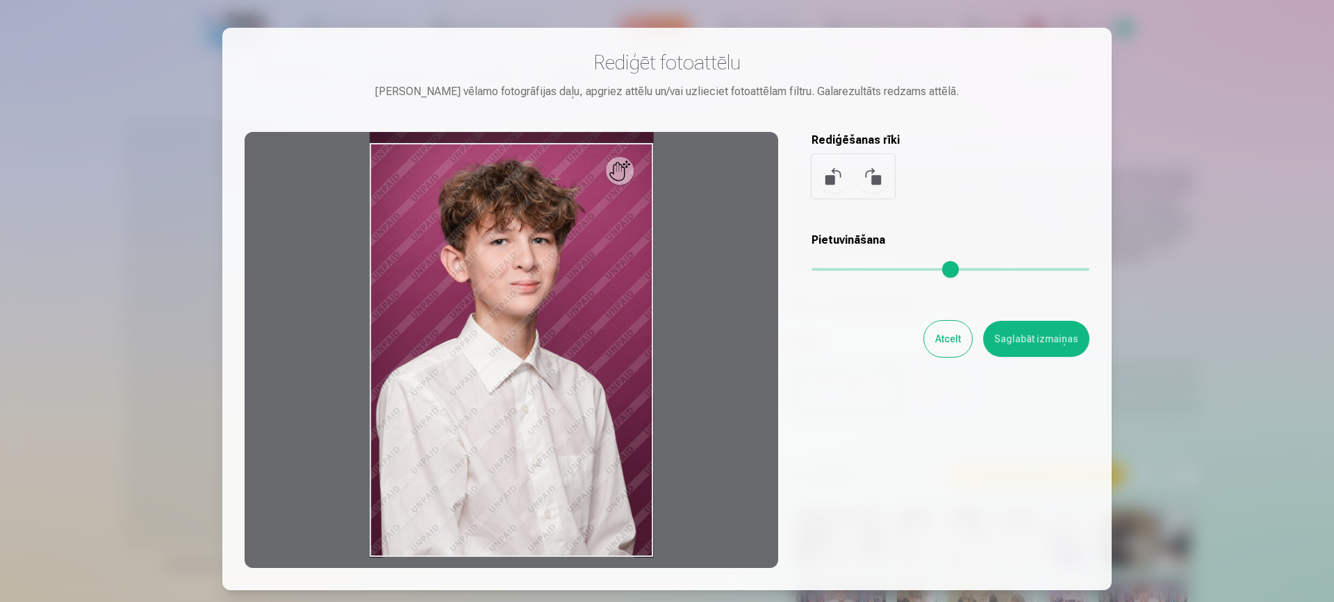
click at [816, 260] on div "Pietuvināšana" at bounding box center [951, 260] width 278 height 56
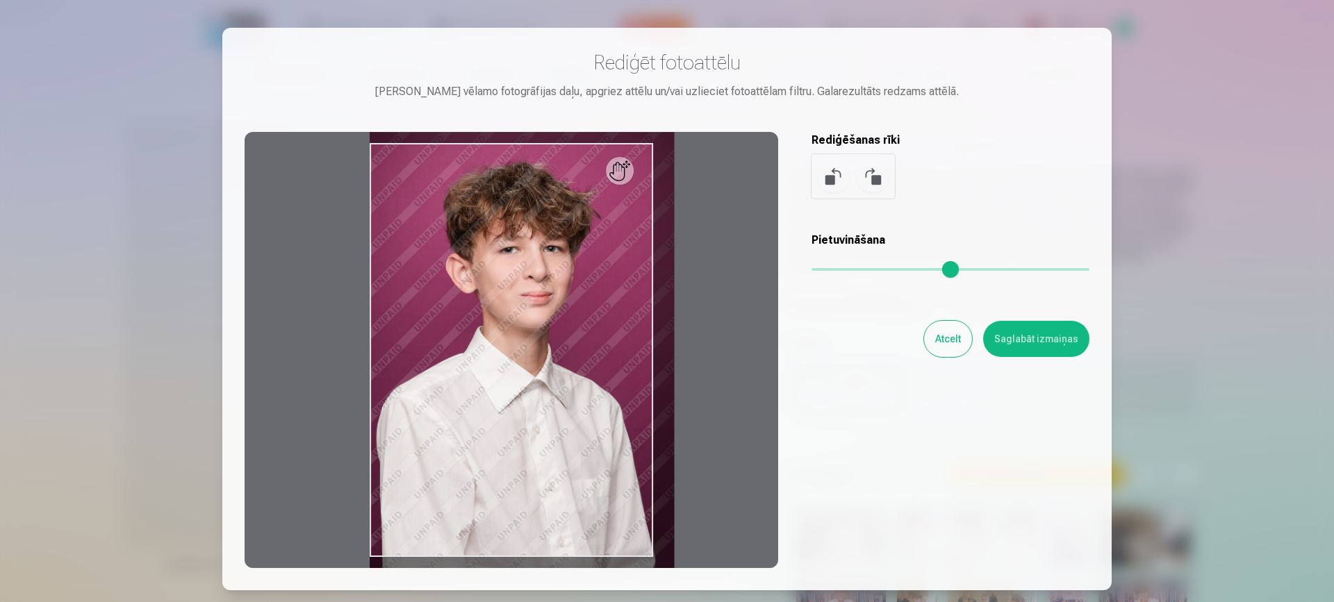
drag, startPoint x: 816, startPoint y: 265, endPoint x: 830, endPoint y: 258, distance: 16.2
click at [830, 268] on input "range" at bounding box center [951, 269] width 278 height 3
type input "****"
click at [830, 268] on input "range" at bounding box center [951, 269] width 278 height 3
click at [1037, 337] on button "Saglabāt izmaiņas" at bounding box center [1036, 339] width 106 height 36
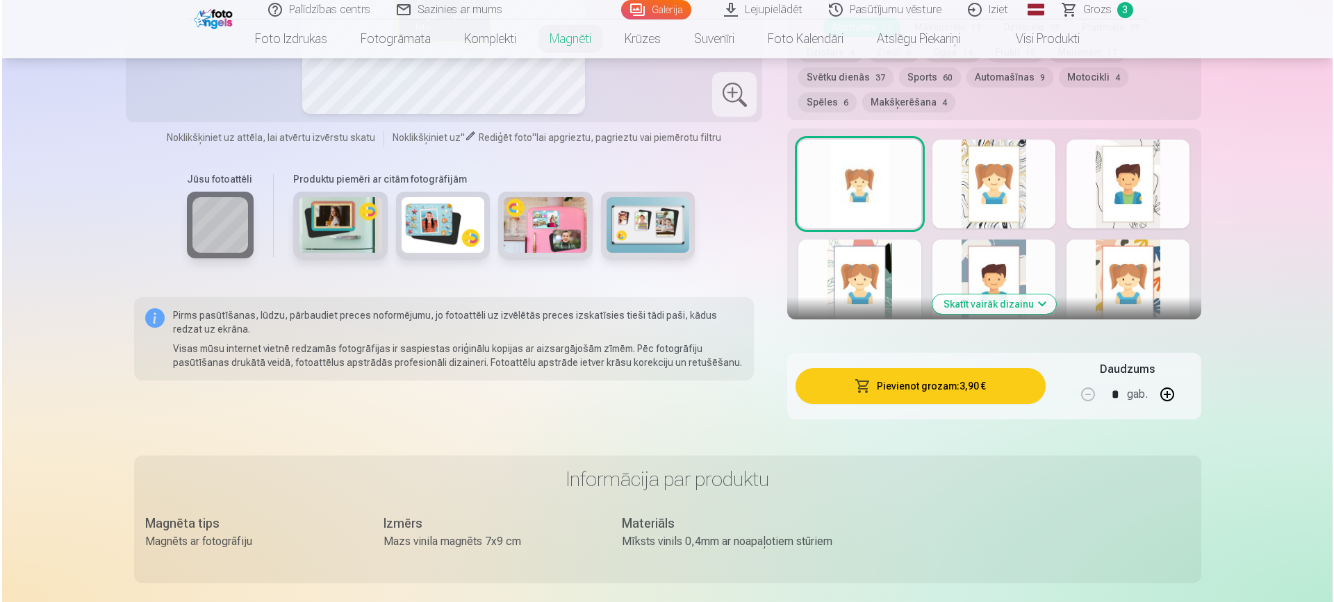
scroll to position [750, 0]
click at [942, 368] on button "Pievienot grozam : 3,90 €" at bounding box center [918, 386] width 249 height 36
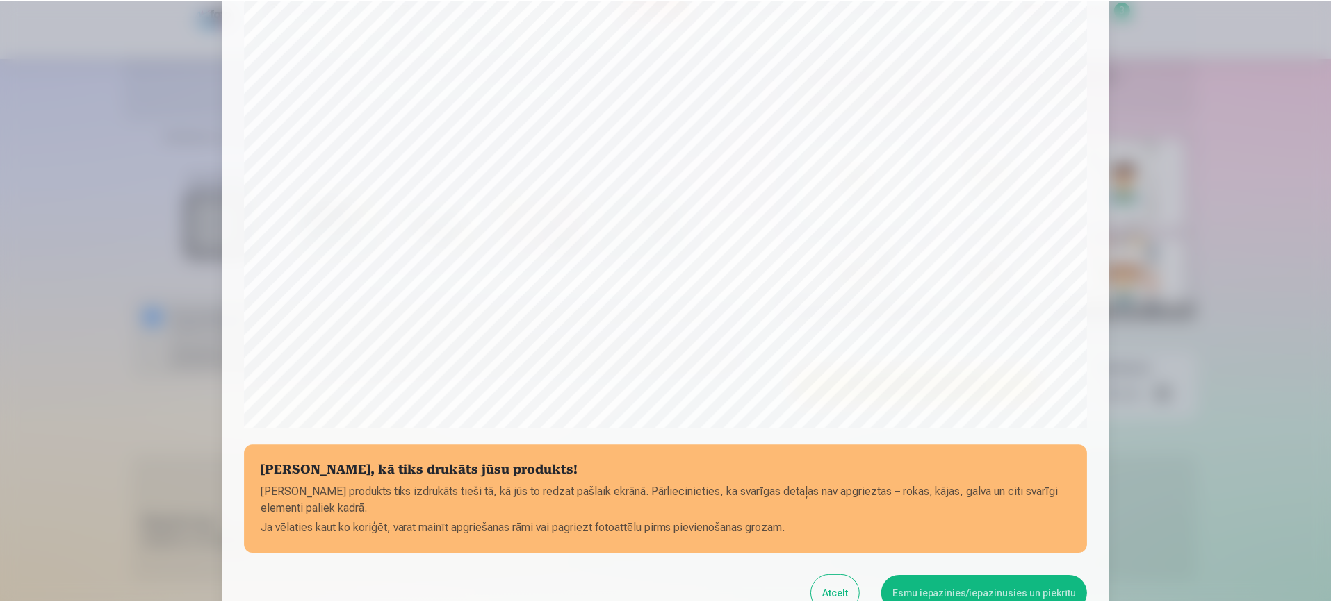
scroll to position [398, 0]
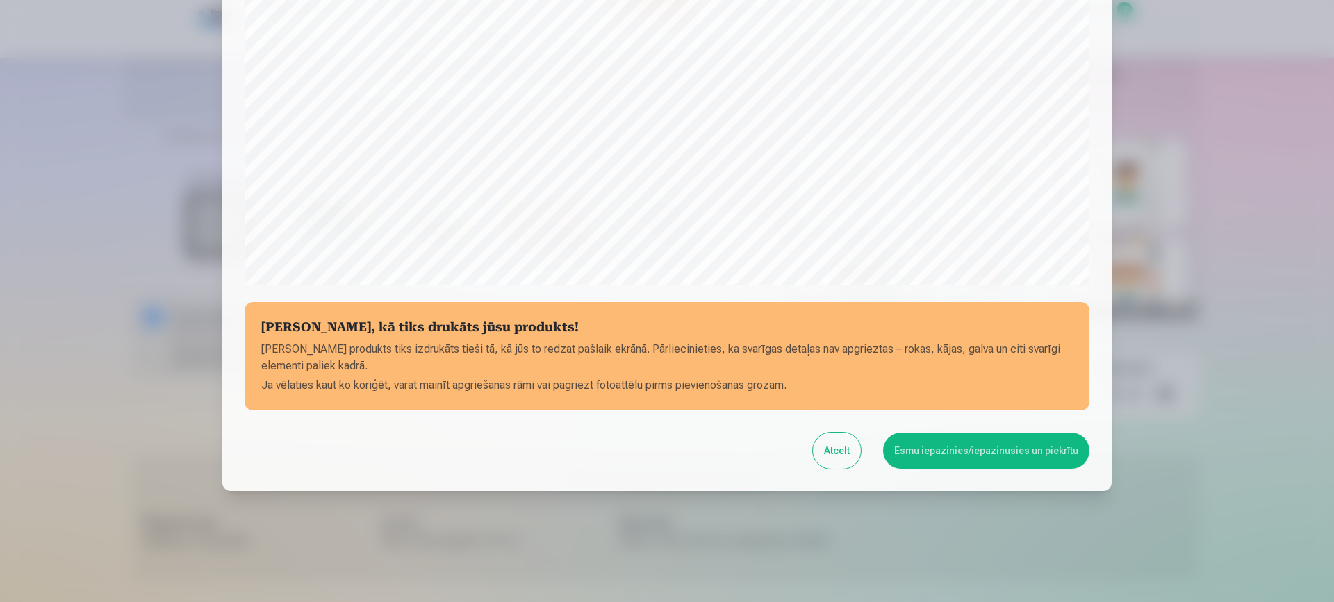
click at [1002, 442] on button "Esmu iepazinies/iepazinusies un piekrītu" at bounding box center [986, 451] width 206 height 36
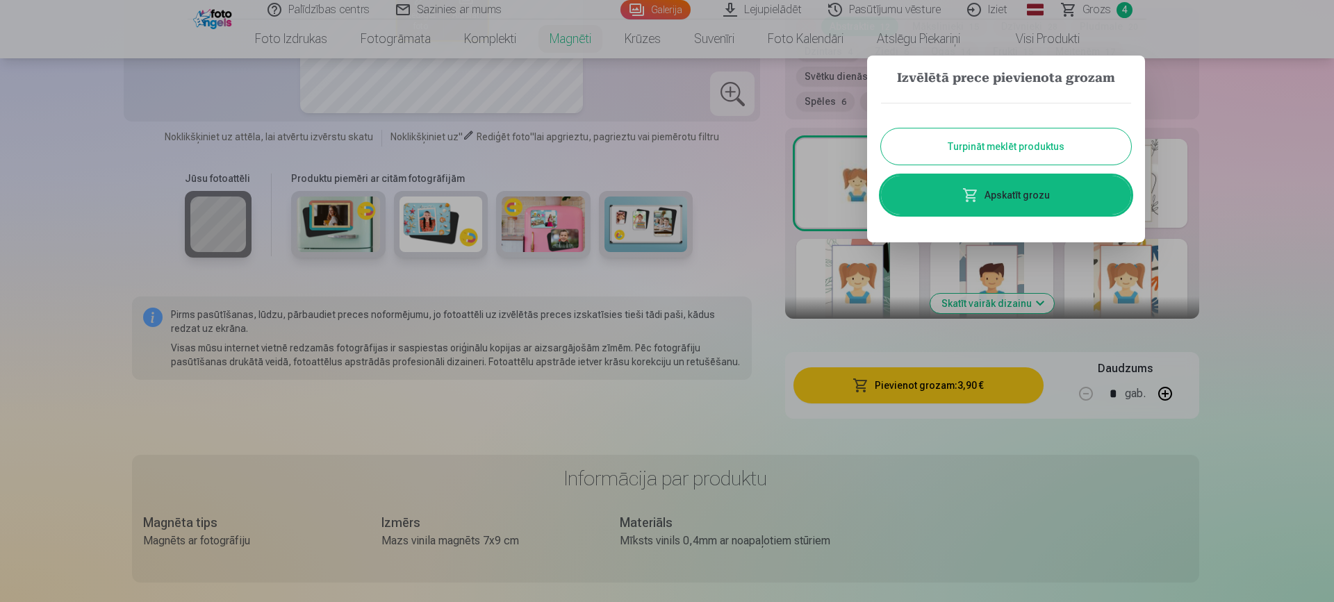
click at [1066, 147] on button "Turpināt meklēt produktus" at bounding box center [1006, 147] width 250 height 36
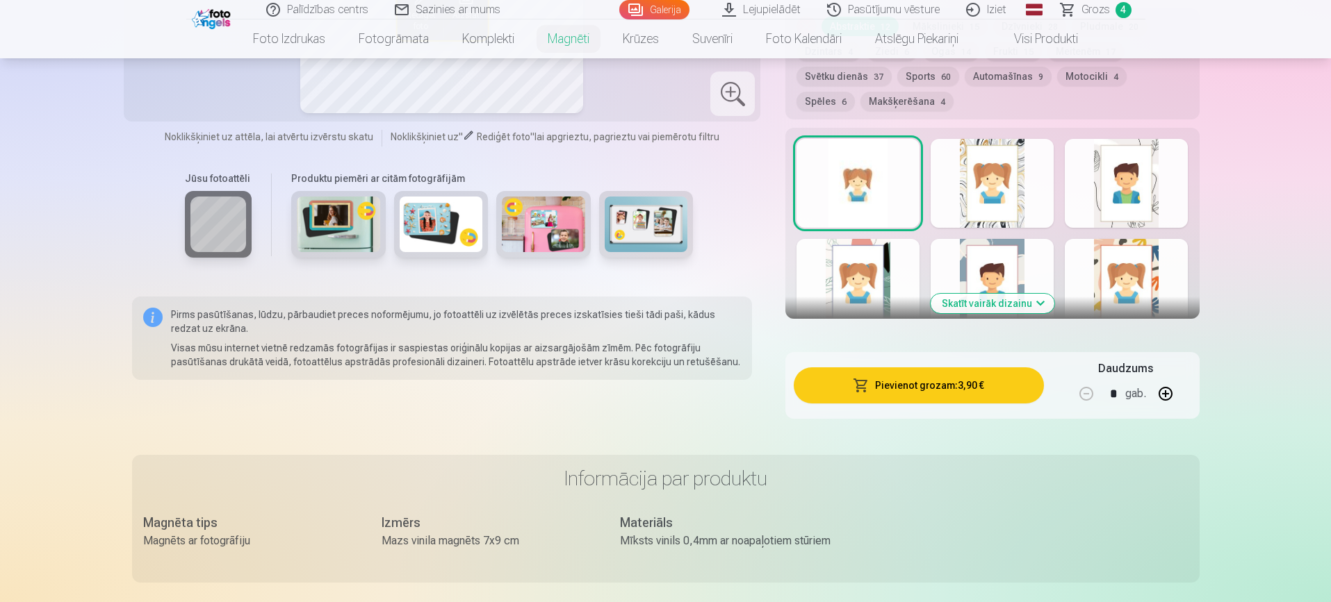
click at [659, 13] on link "Galerija" at bounding box center [654, 9] width 70 height 19
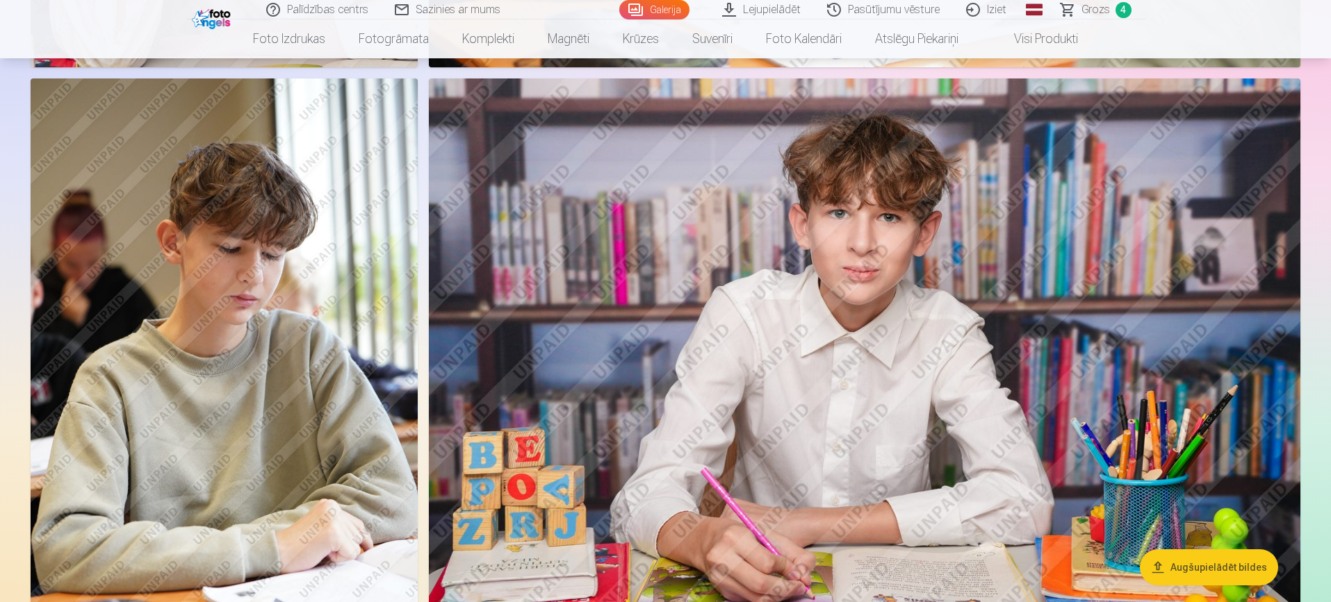
scroll to position [7310, 0]
click at [884, 371] on img at bounding box center [864, 368] width 871 height 581
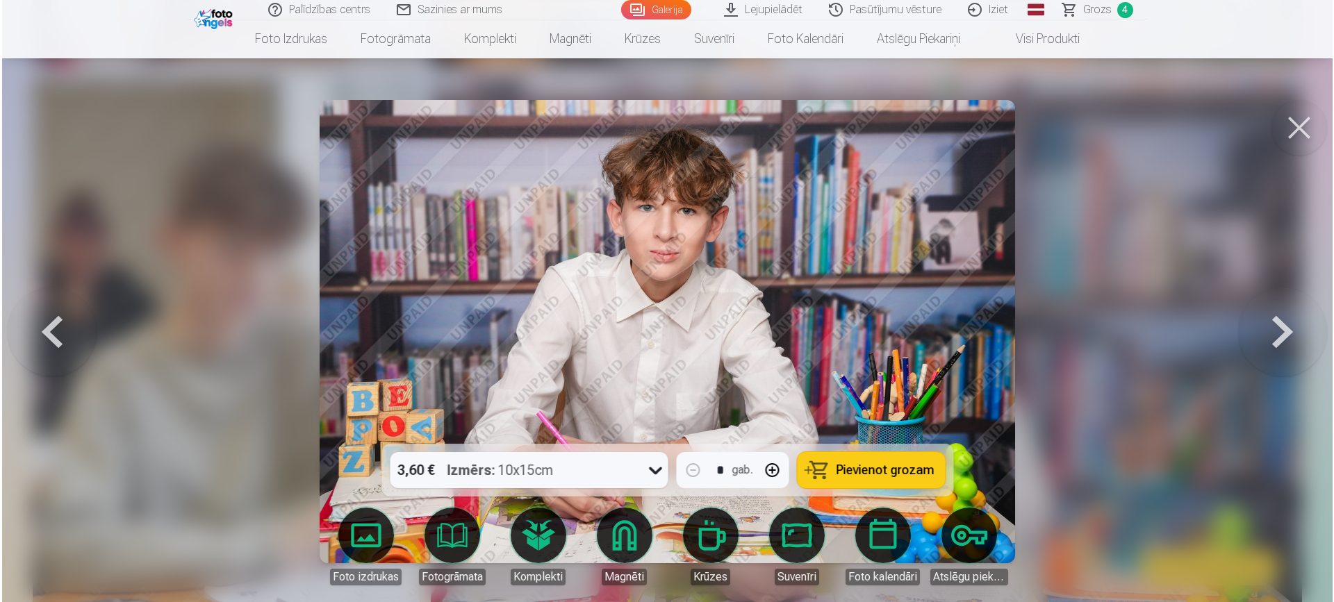
scroll to position [7328, 0]
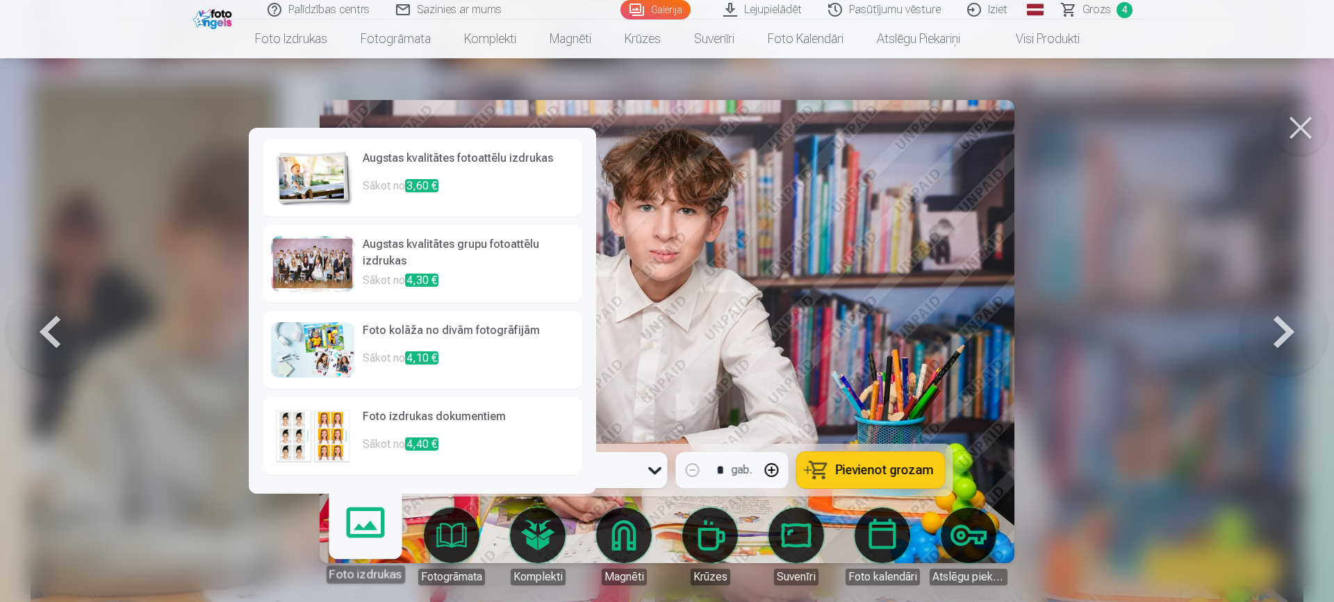
click at [368, 535] on link "Foto izdrukas" at bounding box center [364, 540] width 85 height 85
click at [391, 172] on h6 "Augstas kvalitātes fotoattēlu izdrukas" at bounding box center [468, 164] width 211 height 28
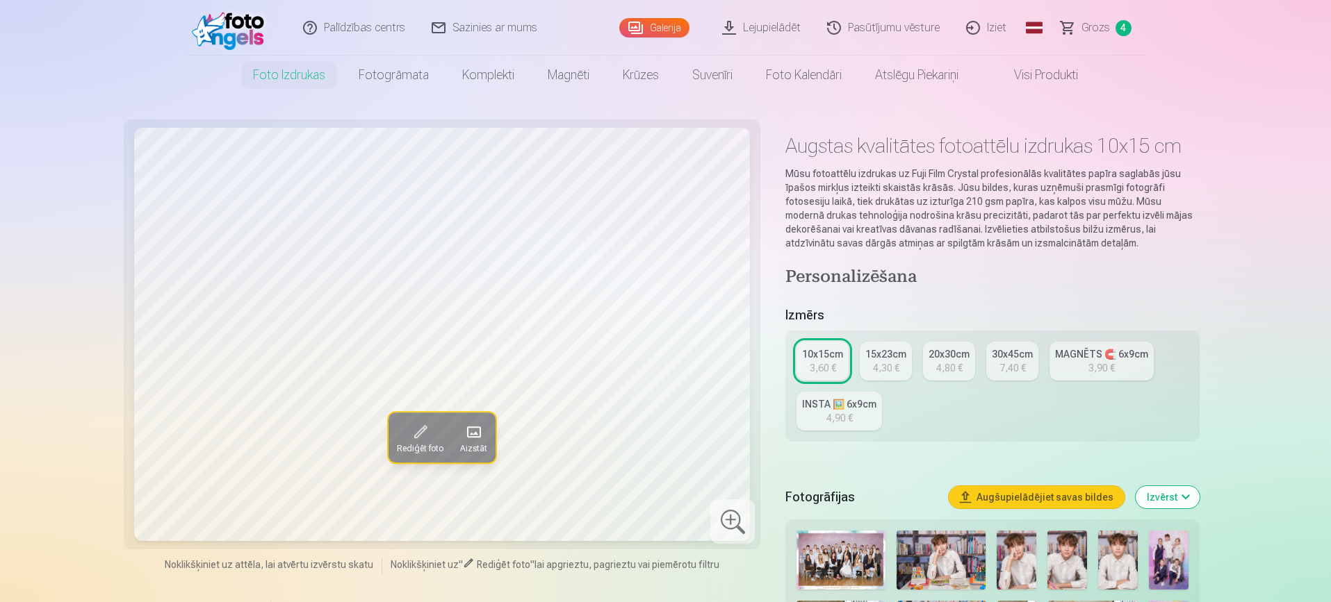
click at [887, 366] on div "4,30 €" at bounding box center [886, 368] width 26 height 14
click at [421, 436] on span at bounding box center [420, 432] width 22 height 22
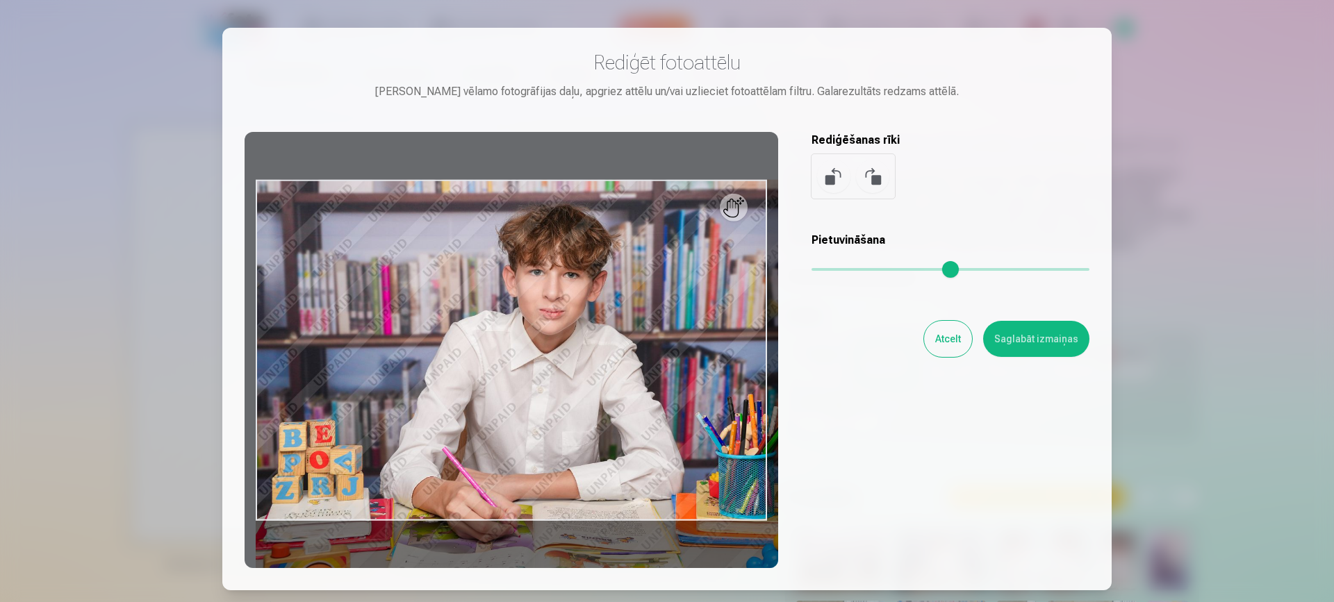
drag, startPoint x: 812, startPoint y: 265, endPoint x: 873, endPoint y: 258, distance: 60.9
click at [873, 268] on input "range" at bounding box center [951, 269] width 278 height 3
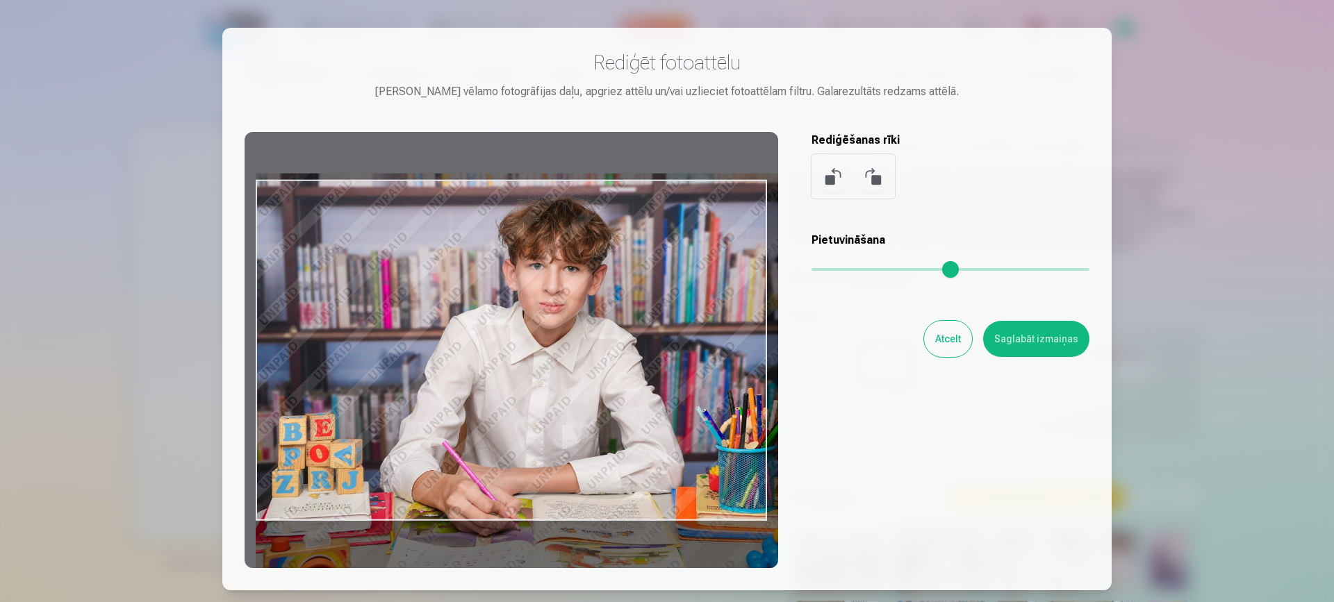
drag, startPoint x: 254, startPoint y: 379, endPoint x: 323, endPoint y: 373, distance: 69.8
click at [323, 373] on div at bounding box center [512, 350] width 534 height 436
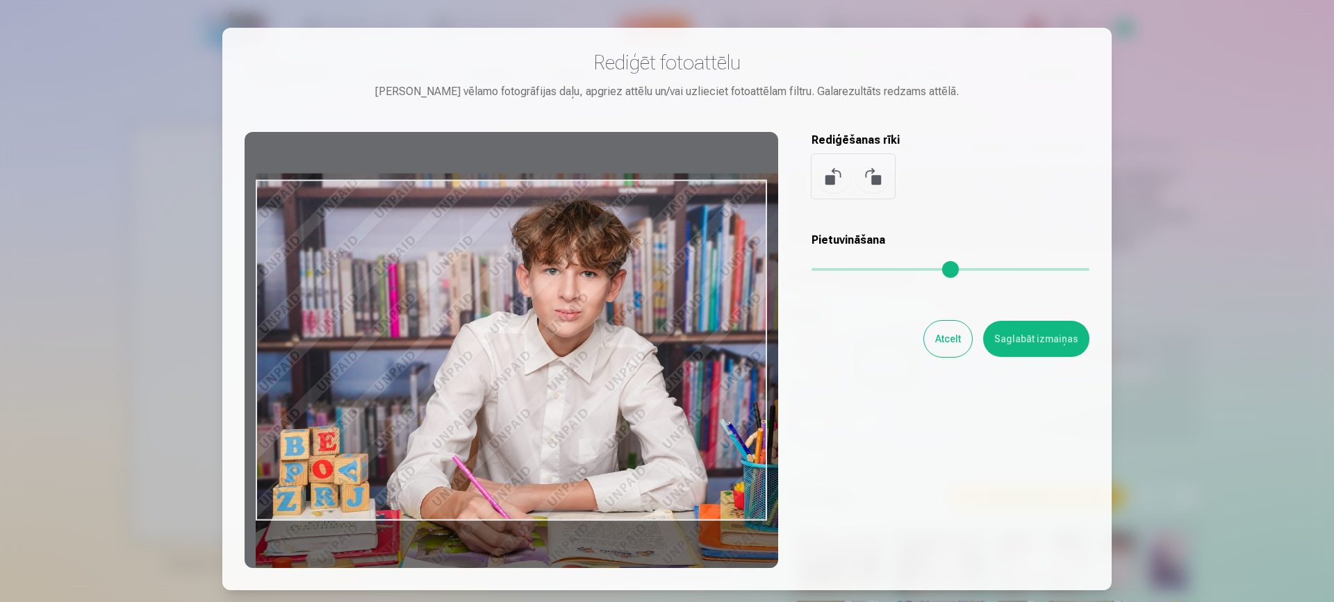
drag, startPoint x: 869, startPoint y: 265, endPoint x: 895, endPoint y: 297, distance: 41.5
click at [895, 271] on input "range" at bounding box center [951, 269] width 278 height 3
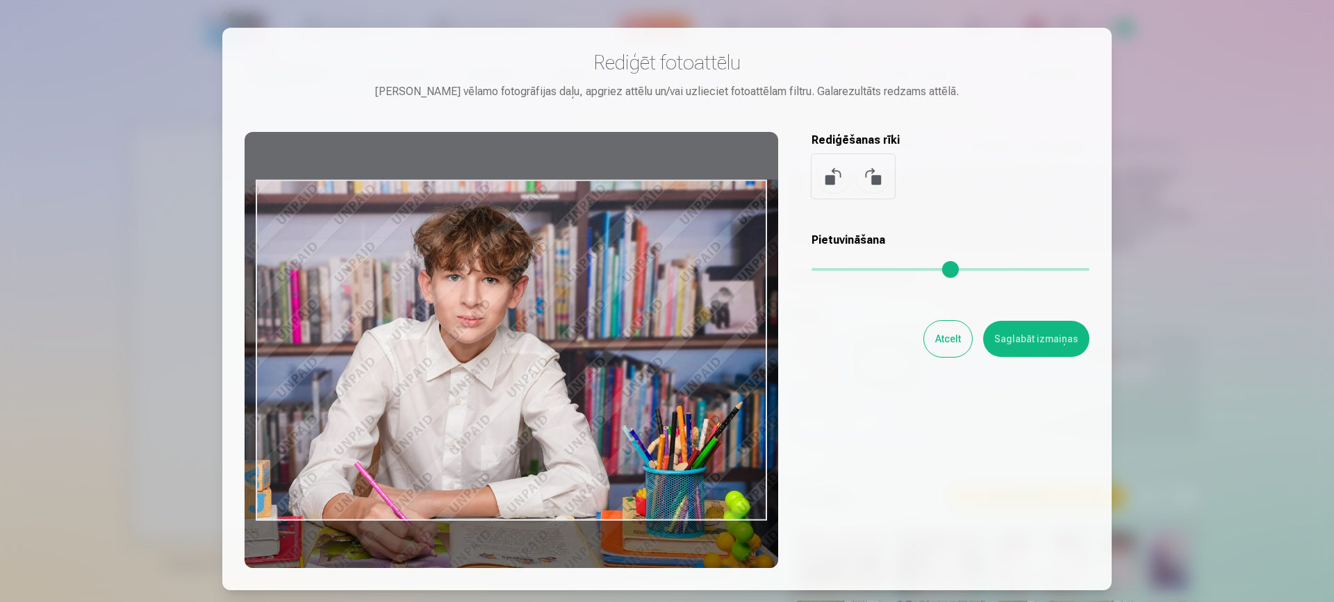
drag, startPoint x: 764, startPoint y: 183, endPoint x: 666, endPoint y: 229, distance: 108.2
click at [666, 229] on div at bounding box center [512, 350] width 534 height 436
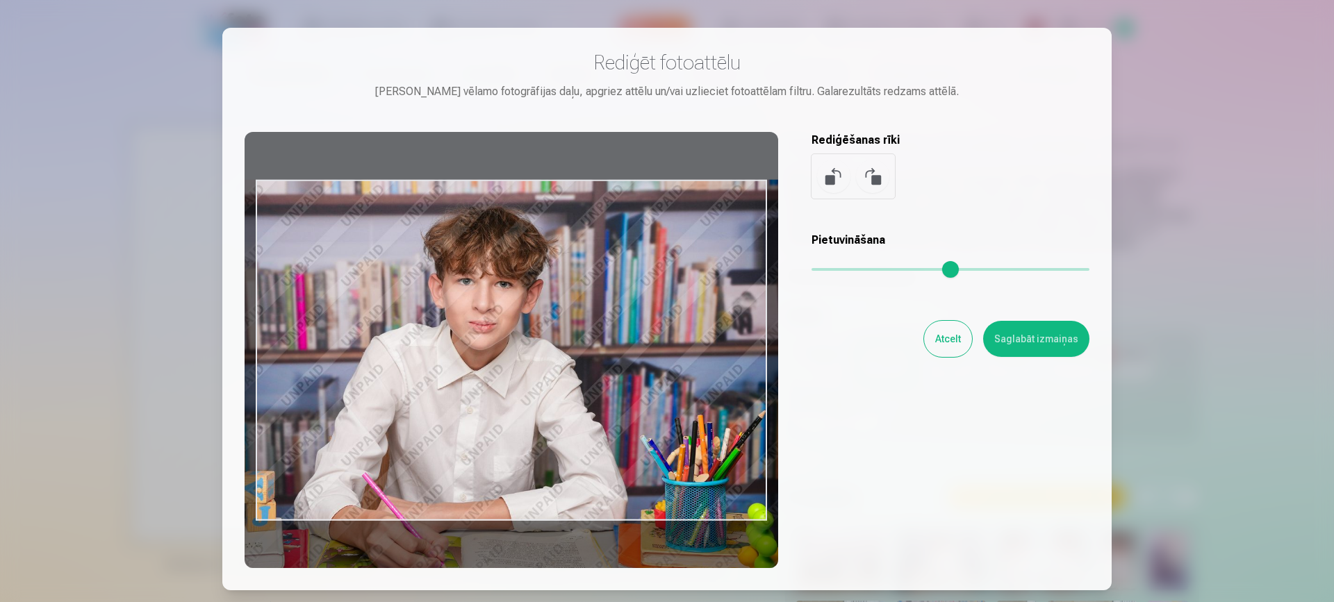
drag, startPoint x: 887, startPoint y: 263, endPoint x: 909, endPoint y: 268, distance: 22.1
click at [909, 268] on input "range" at bounding box center [951, 269] width 278 height 3
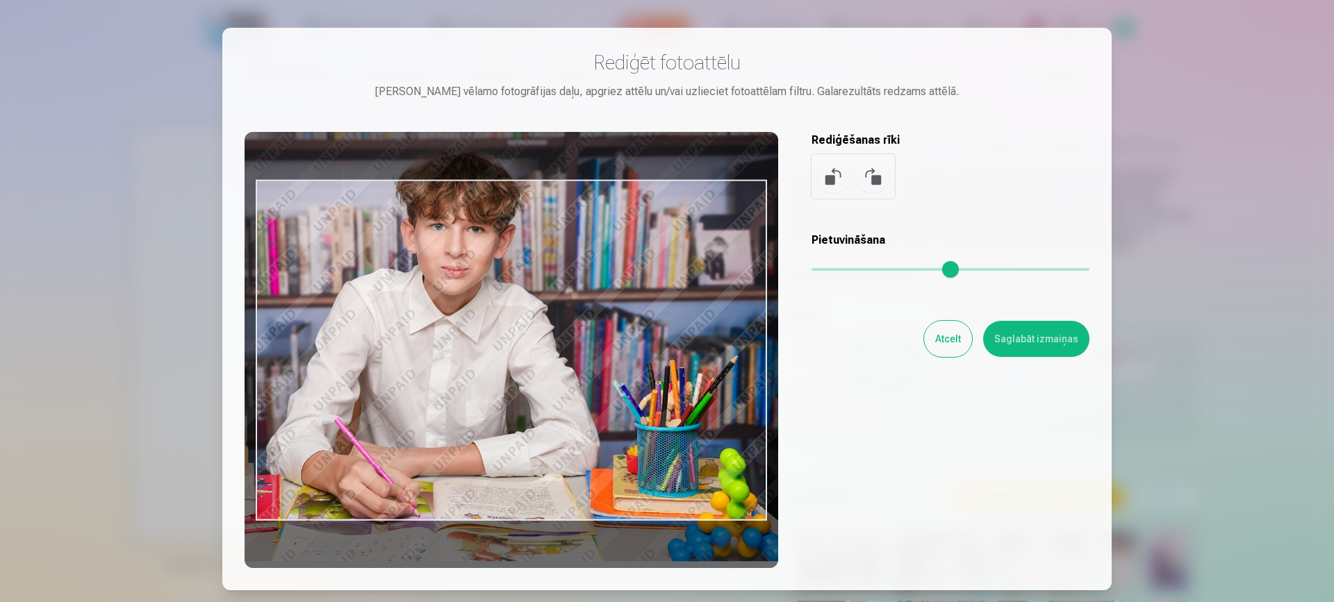
drag, startPoint x: 603, startPoint y: 267, endPoint x: 575, endPoint y: 212, distance: 61.5
click at [575, 212] on div at bounding box center [512, 350] width 534 height 436
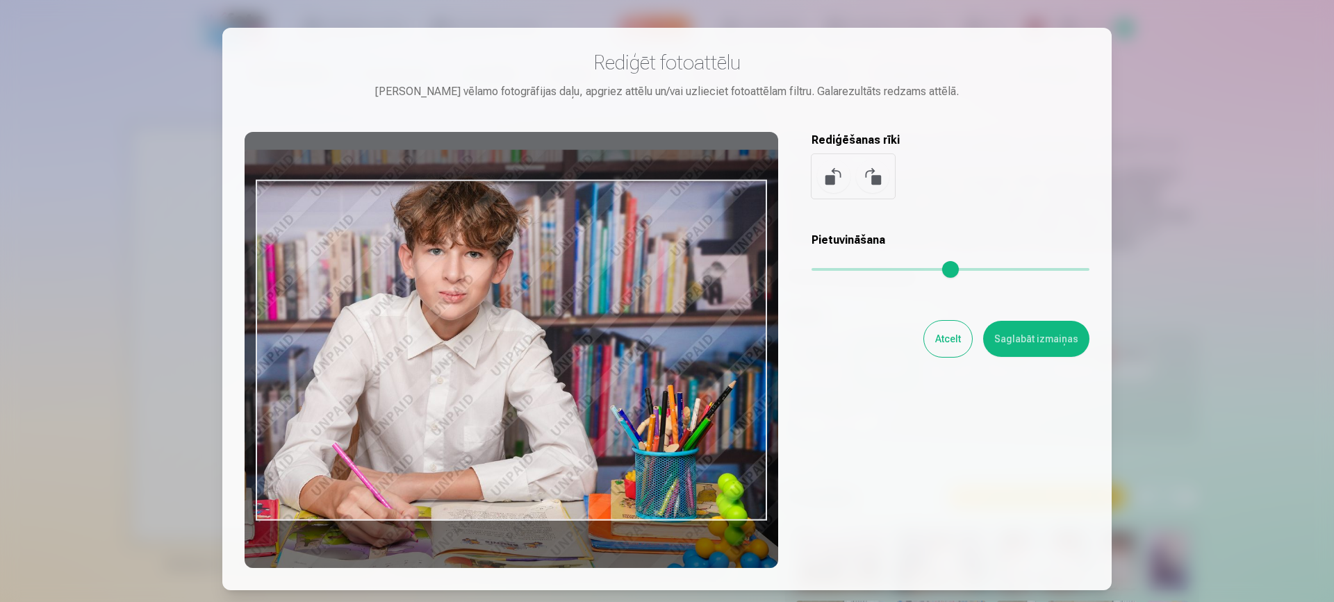
drag, startPoint x: 601, startPoint y: 202, endPoint x: 599, endPoint y: 227, distance: 25.1
click at [599, 227] on div at bounding box center [512, 350] width 534 height 436
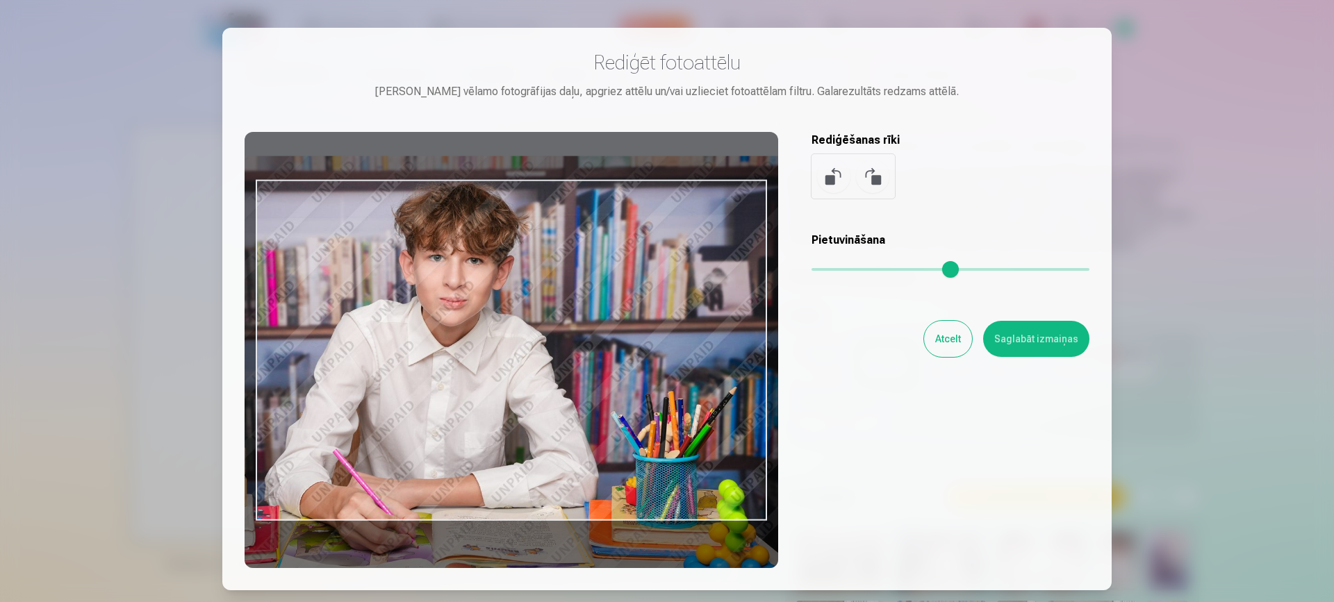
click at [588, 247] on div at bounding box center [512, 350] width 534 height 436
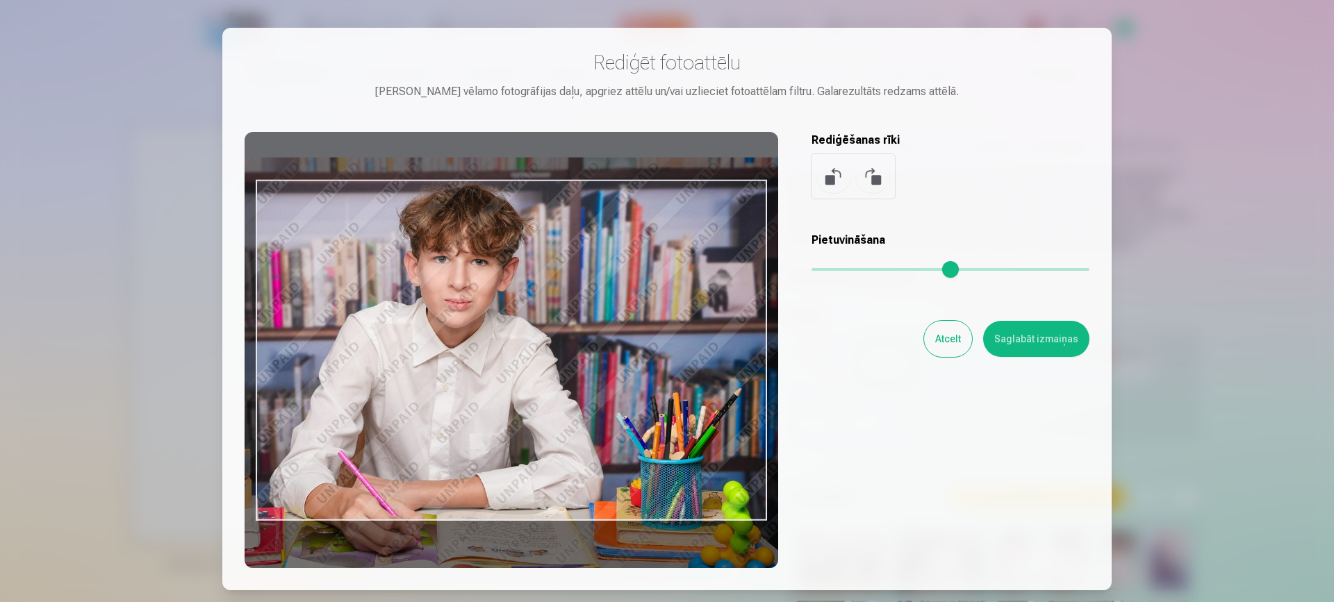
click at [593, 249] on div at bounding box center [512, 350] width 534 height 436
type input "****"
click at [1043, 335] on button "Saglabāt izmaiņas" at bounding box center [1036, 339] width 106 height 36
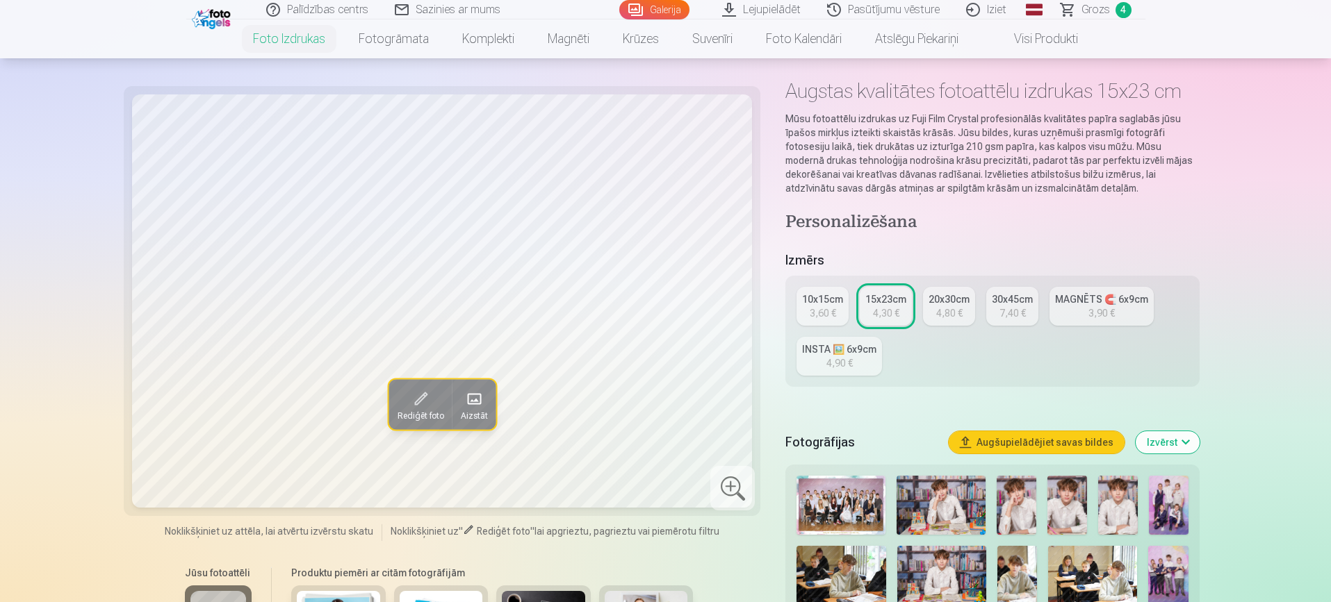
scroll to position [56, 0]
click at [414, 400] on span at bounding box center [420, 399] width 22 height 22
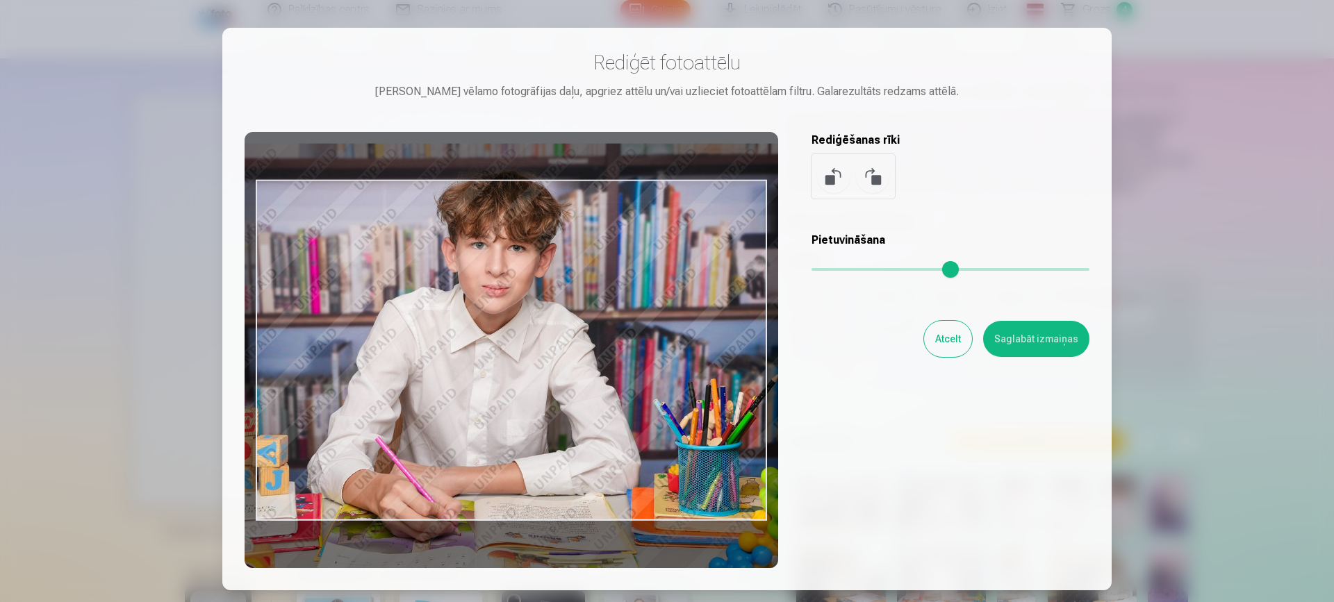
drag, startPoint x: 764, startPoint y: 354, endPoint x: 805, endPoint y: 339, distance: 44.2
click at [805, 339] on div "Rediģēt fotoattēlu Pietuvini vēlamo fotogrāfijas daļu, apgriez attēlu un/vai uz…" at bounding box center [667, 309] width 845 height 518
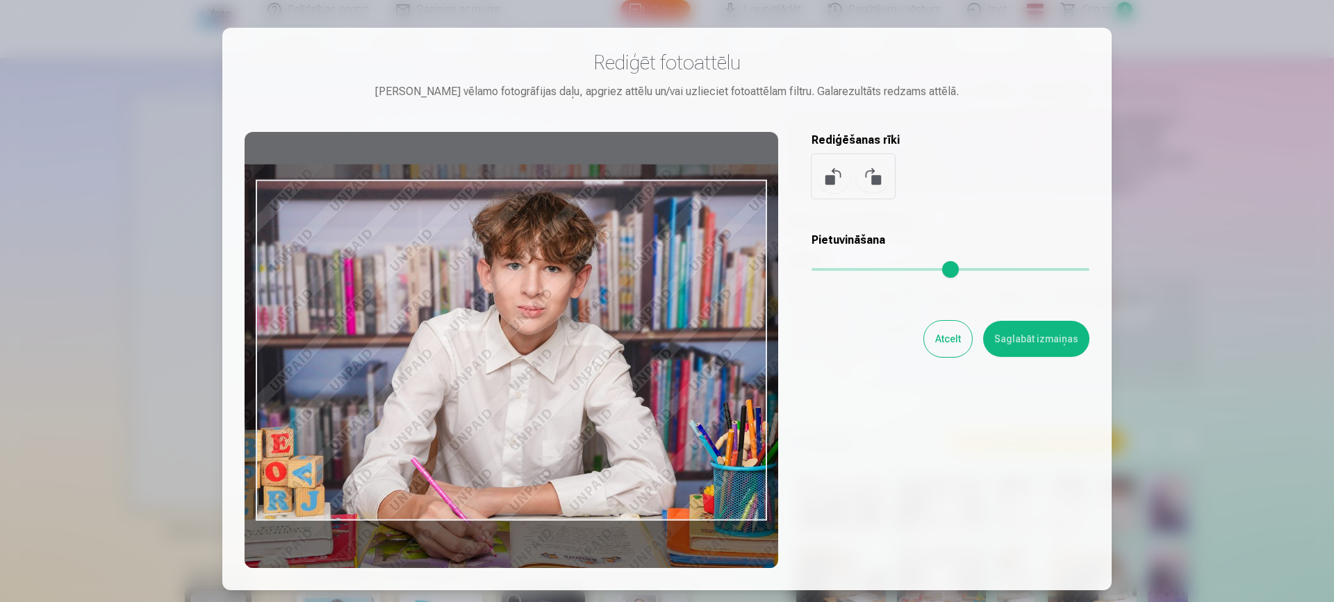
drag, startPoint x: 767, startPoint y: 313, endPoint x: 798, endPoint y: 334, distance: 38.0
click at [798, 334] on div "Rediģēt fotoattēlu Pietuvini vēlamo fotogrāfijas daļu, apgriez attēlu un/vai uz…" at bounding box center [667, 309] width 845 height 518
click at [859, 167] on button at bounding box center [872, 176] width 33 height 33
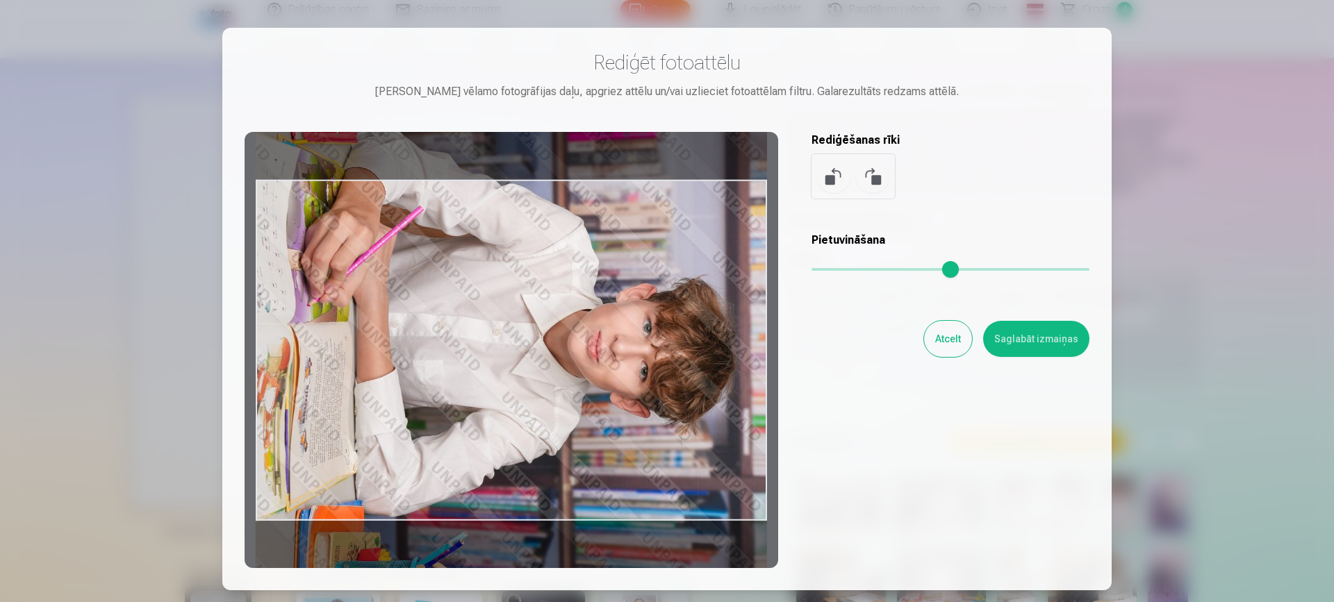
click at [859, 167] on button at bounding box center [872, 176] width 33 height 33
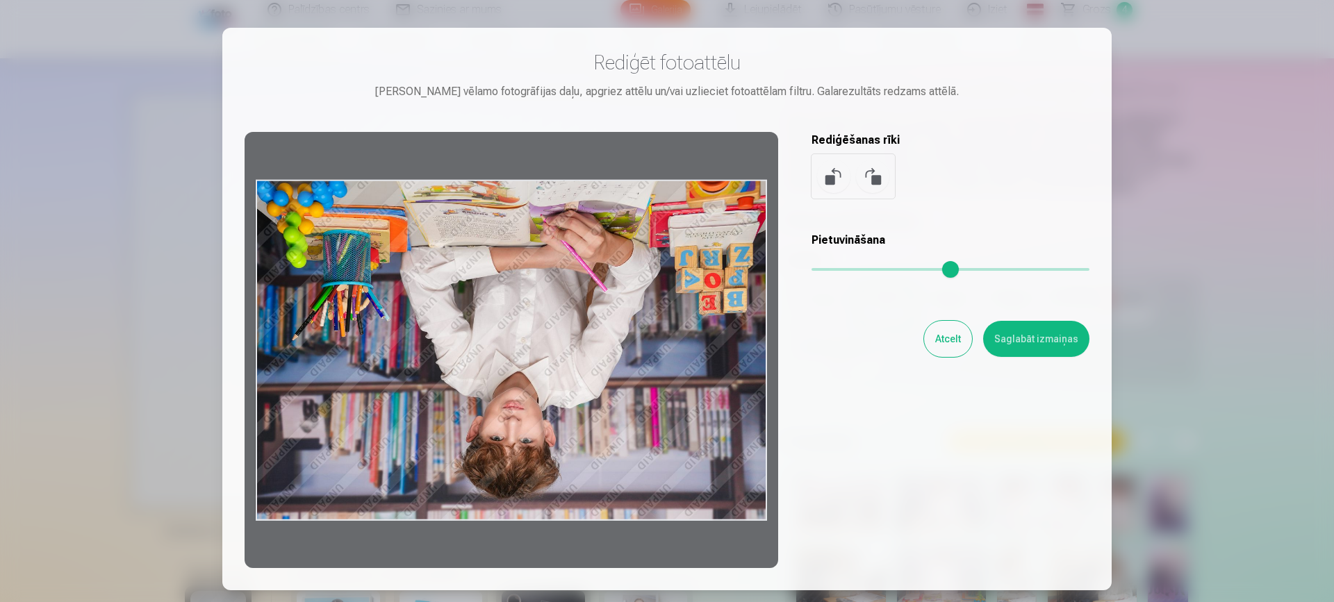
click at [859, 167] on button at bounding box center [872, 176] width 33 height 33
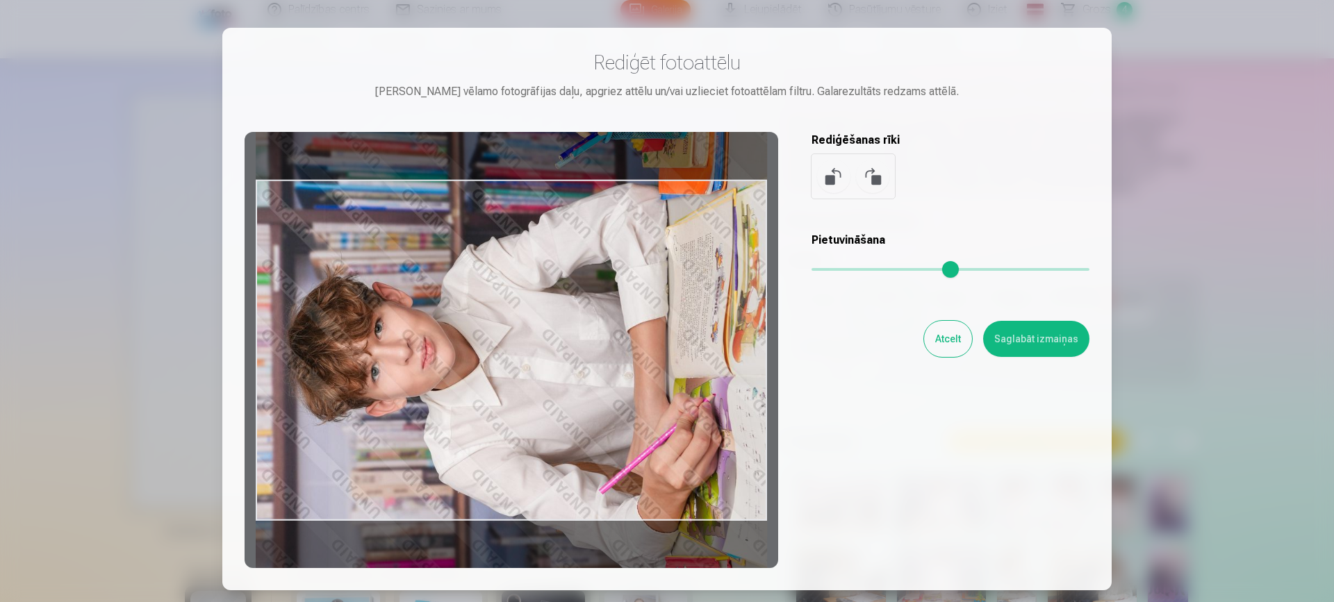
click at [859, 167] on button at bounding box center [872, 176] width 33 height 33
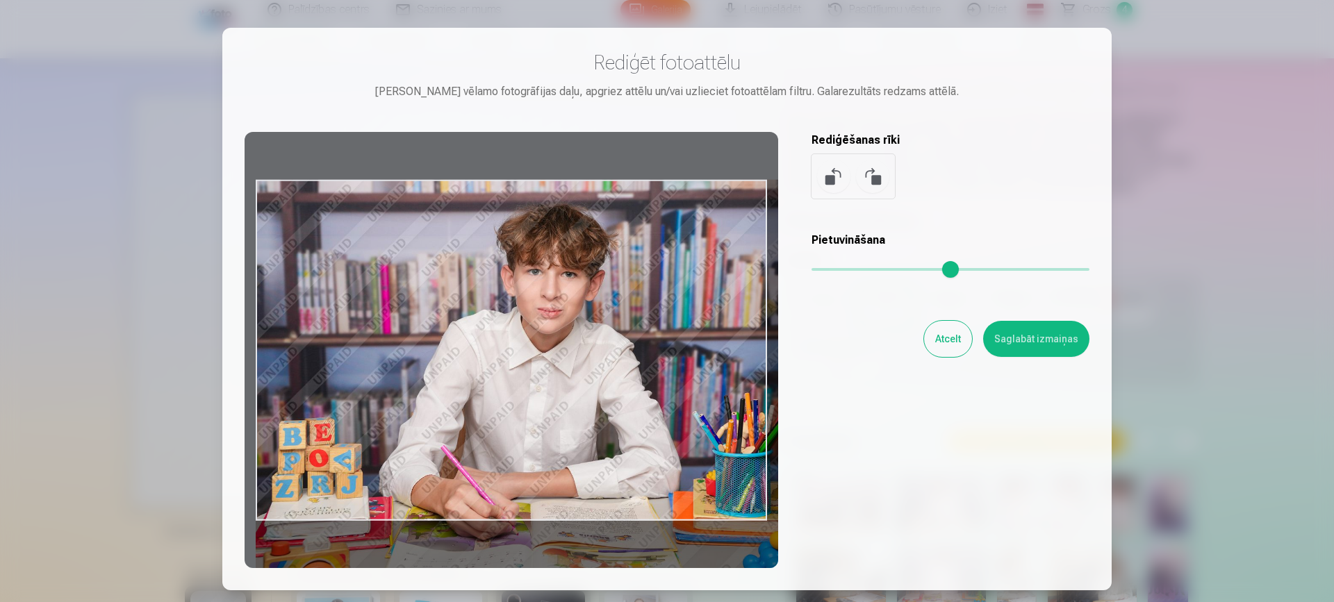
drag, startPoint x: 822, startPoint y: 270, endPoint x: 871, endPoint y: 259, distance: 49.9
click at [871, 268] on input "range" at bounding box center [951, 269] width 278 height 3
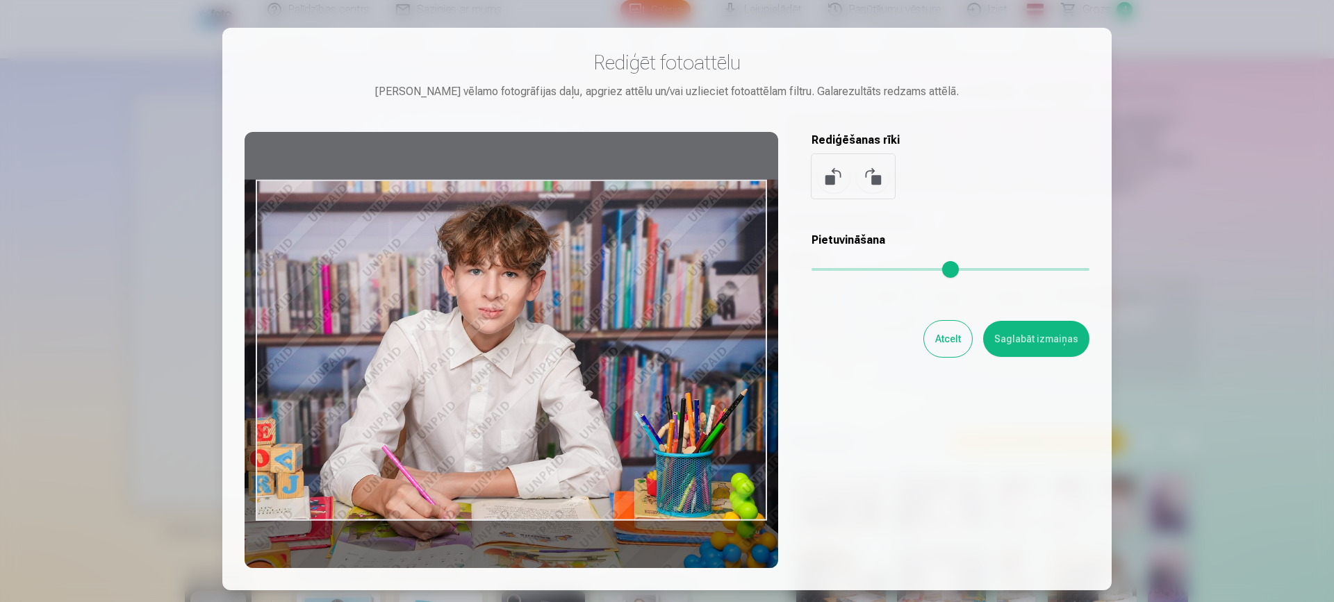
drag, startPoint x: 691, startPoint y: 318, endPoint x: 632, endPoint y: 322, distance: 59.2
click at [632, 322] on div at bounding box center [512, 350] width 534 height 436
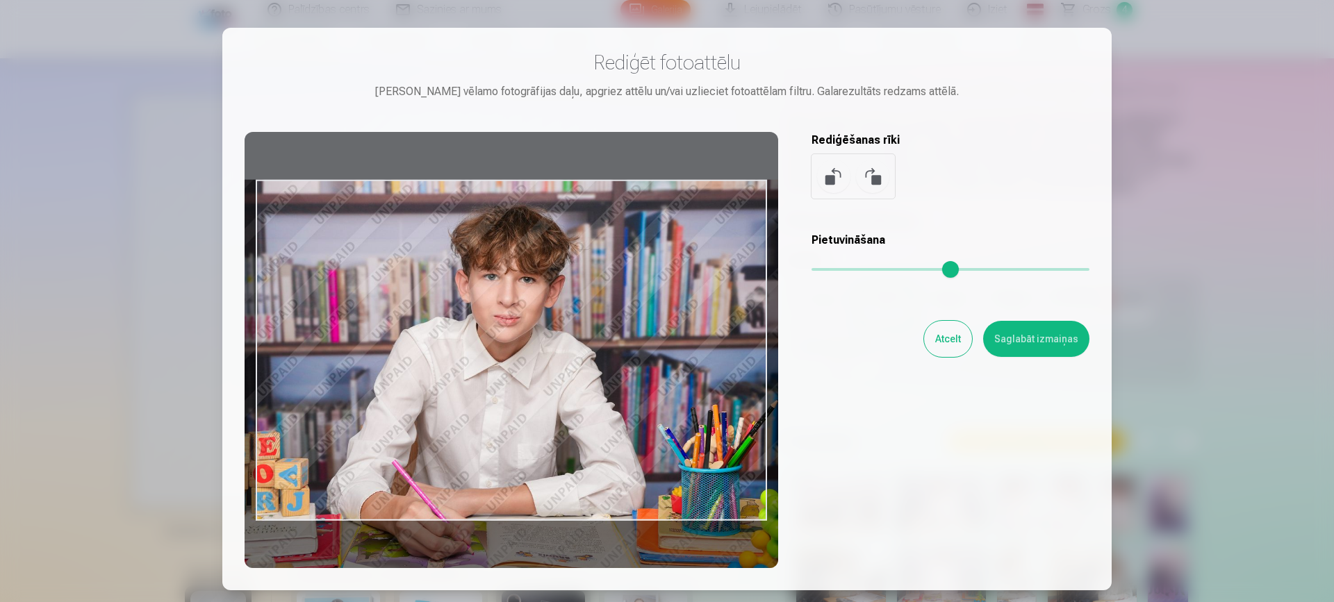
drag, startPoint x: 874, startPoint y: 271, endPoint x: 891, endPoint y: 266, distance: 17.4
click at [891, 268] on input "range" at bounding box center [951, 269] width 278 height 3
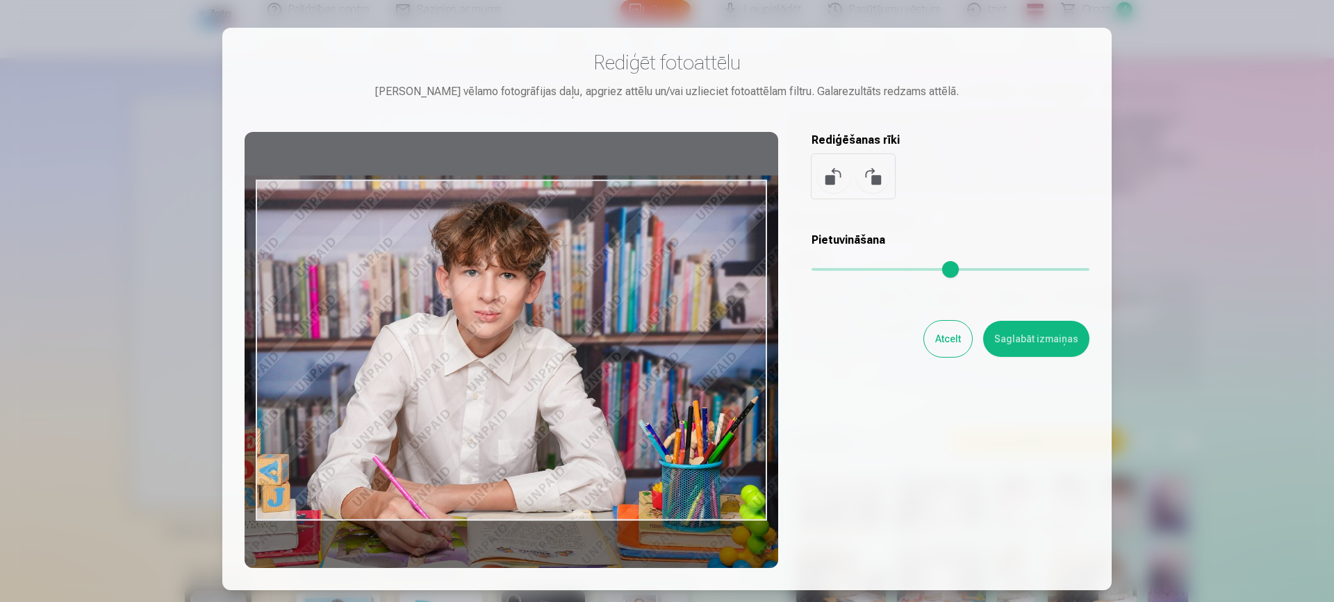
drag, startPoint x: 623, startPoint y: 340, endPoint x: 604, endPoint y: 336, distance: 19.9
click at [604, 336] on div at bounding box center [512, 350] width 534 height 436
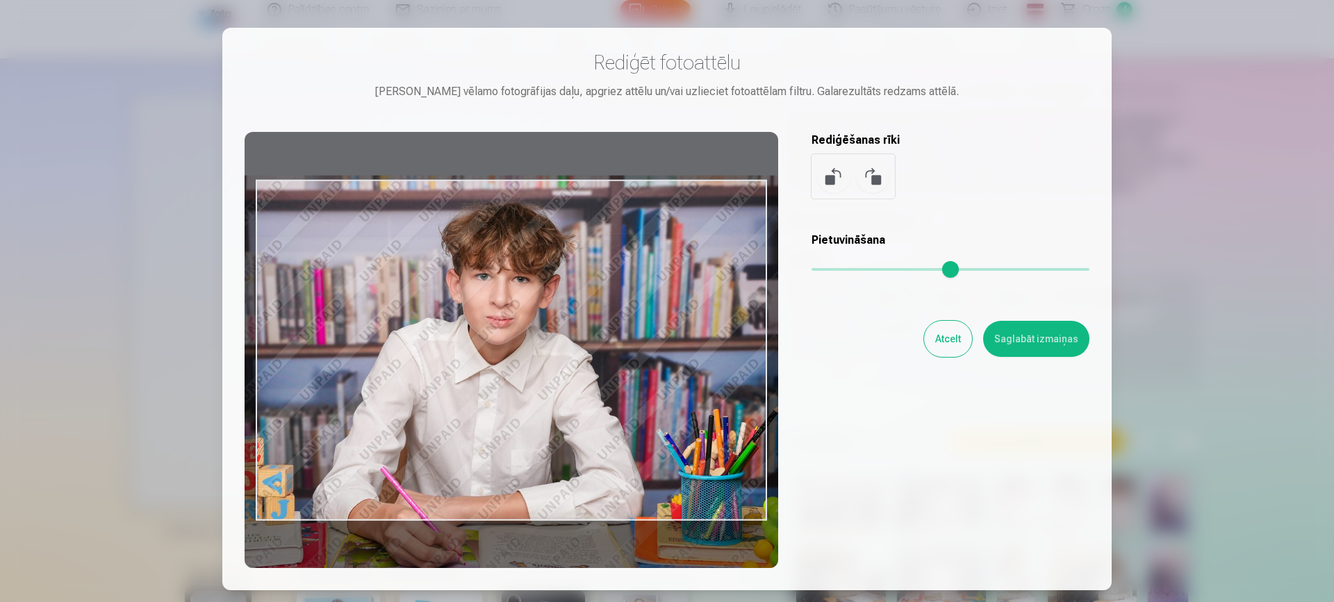
drag, startPoint x: 891, startPoint y: 268, endPoint x: 908, endPoint y: 265, distance: 17.5
click at [908, 268] on input "range" at bounding box center [951, 269] width 278 height 3
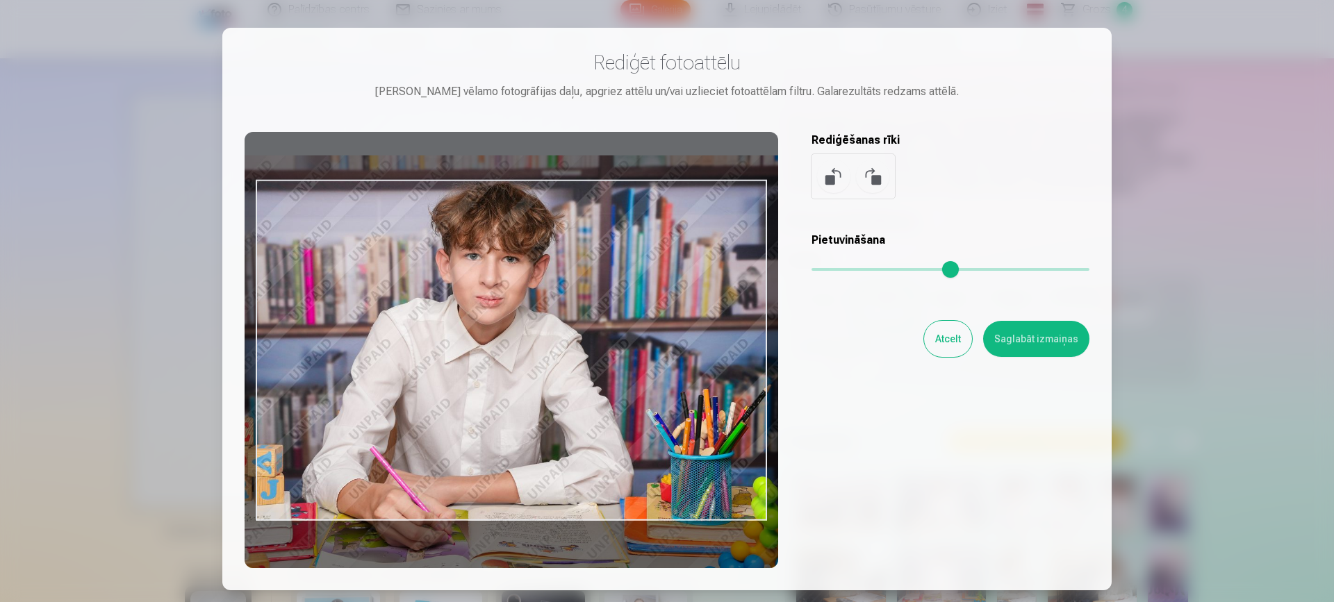
drag, startPoint x: 676, startPoint y: 361, endPoint x: 666, endPoint y: 341, distance: 22.7
click at [666, 341] on div at bounding box center [512, 350] width 534 height 436
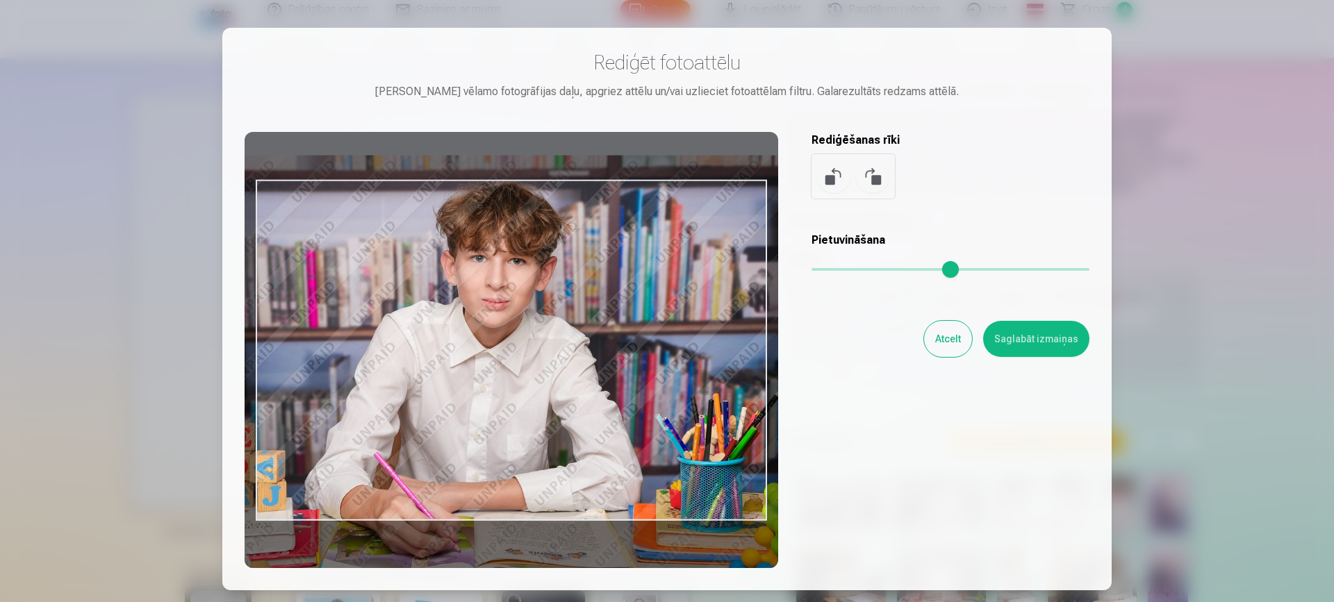
click at [914, 268] on input "range" at bounding box center [951, 269] width 278 height 3
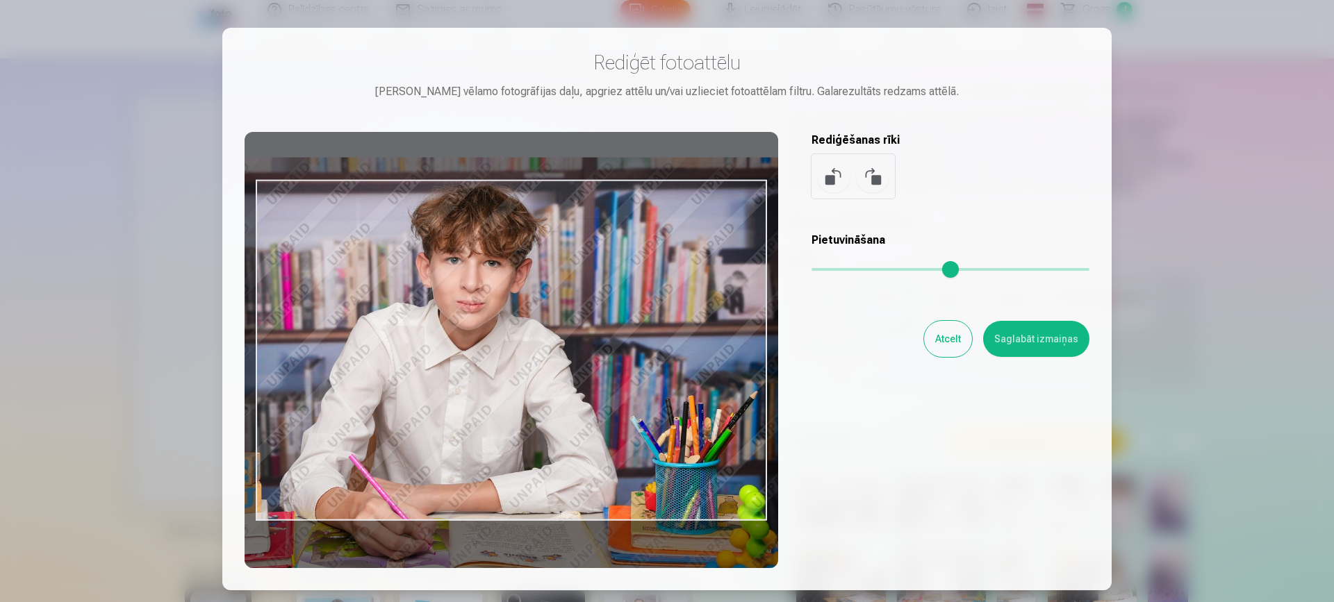
drag, startPoint x: 681, startPoint y: 325, endPoint x: 656, endPoint y: 327, distance: 25.1
click at [656, 327] on div at bounding box center [512, 350] width 534 height 436
type input "****"
click at [1060, 334] on button "Saglabāt izmaiņas" at bounding box center [1036, 339] width 106 height 36
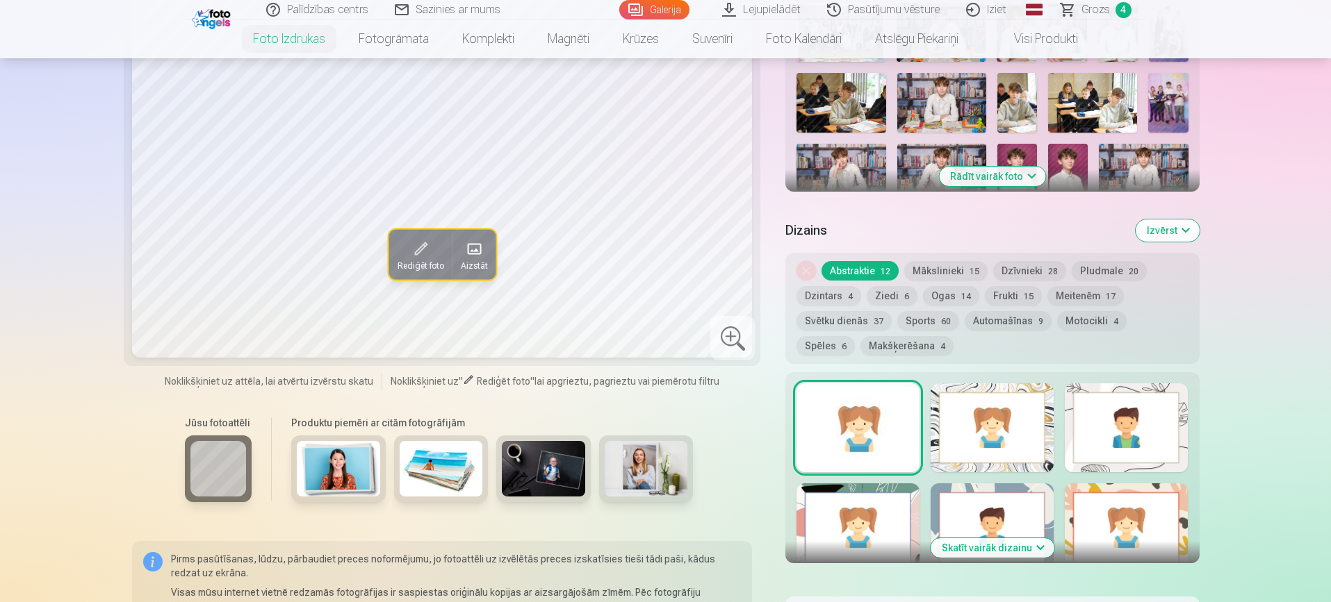
scroll to position [500, 0]
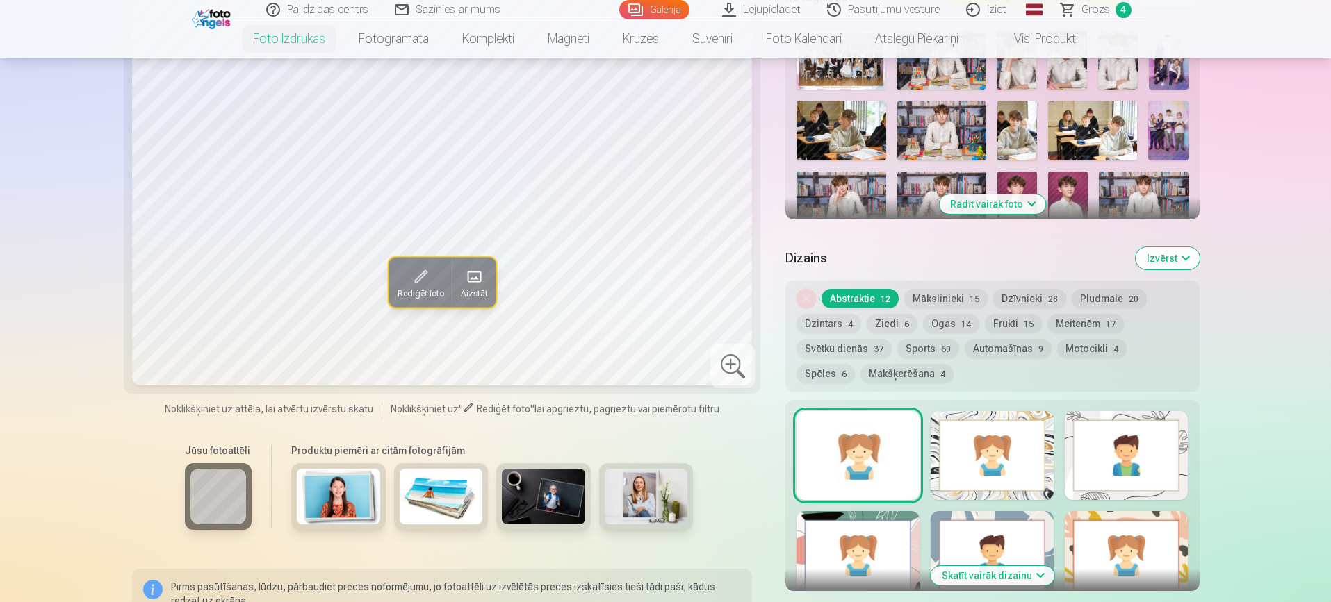
click at [650, 479] on img at bounding box center [646, 497] width 83 height 56
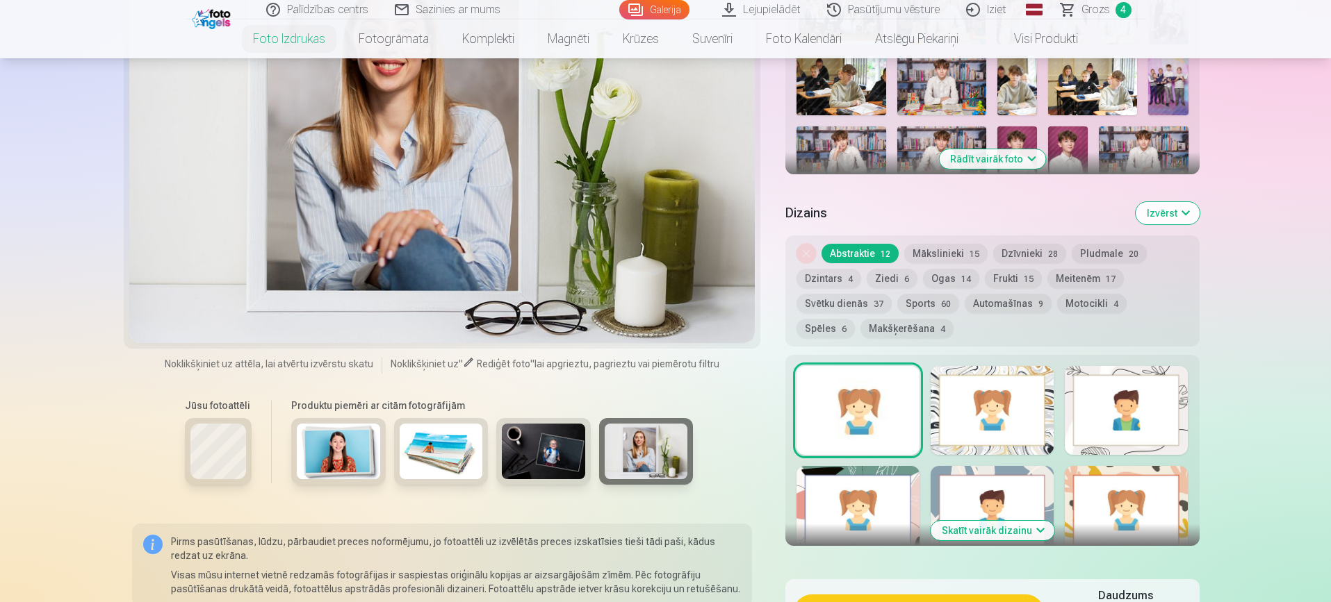
scroll to position [604, 0]
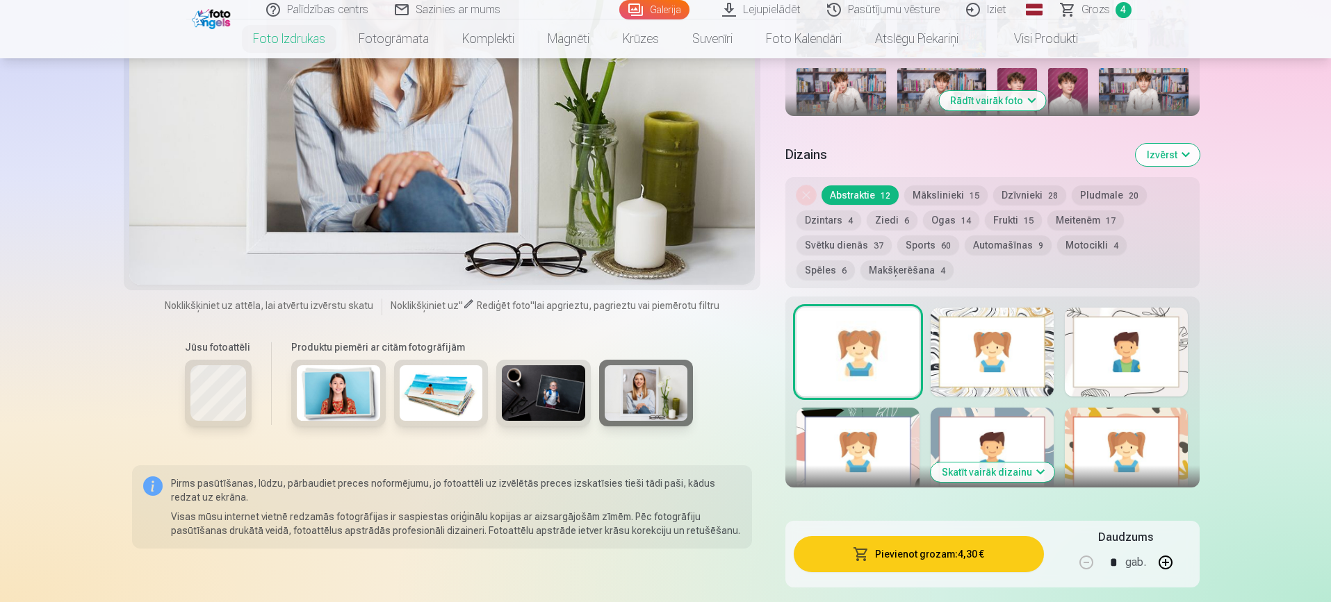
click at [643, 402] on img at bounding box center [646, 394] width 83 height 56
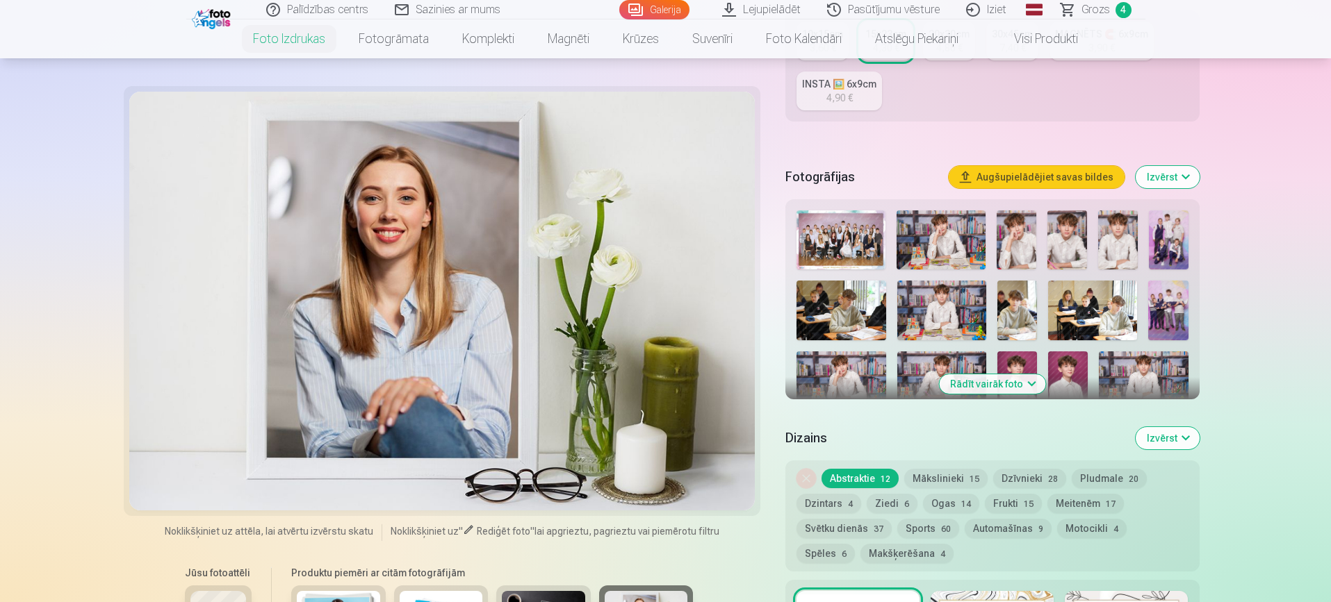
scroll to position [354, 0]
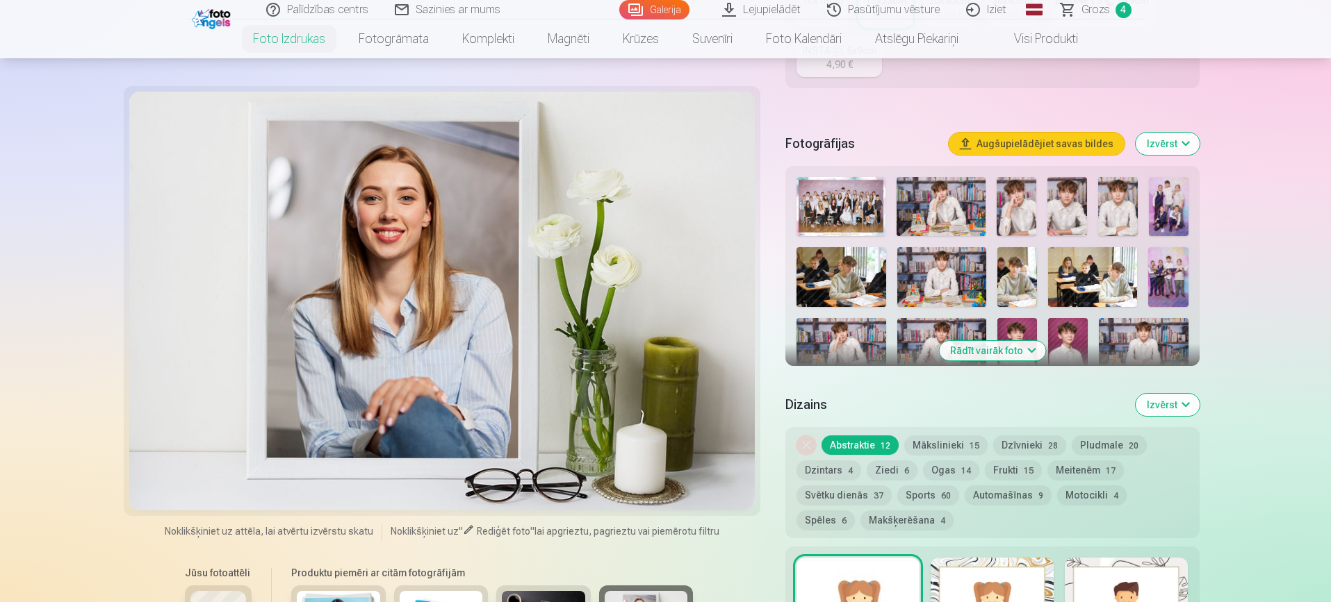
click at [1170, 397] on button "Izvērst" at bounding box center [1167, 405] width 64 height 22
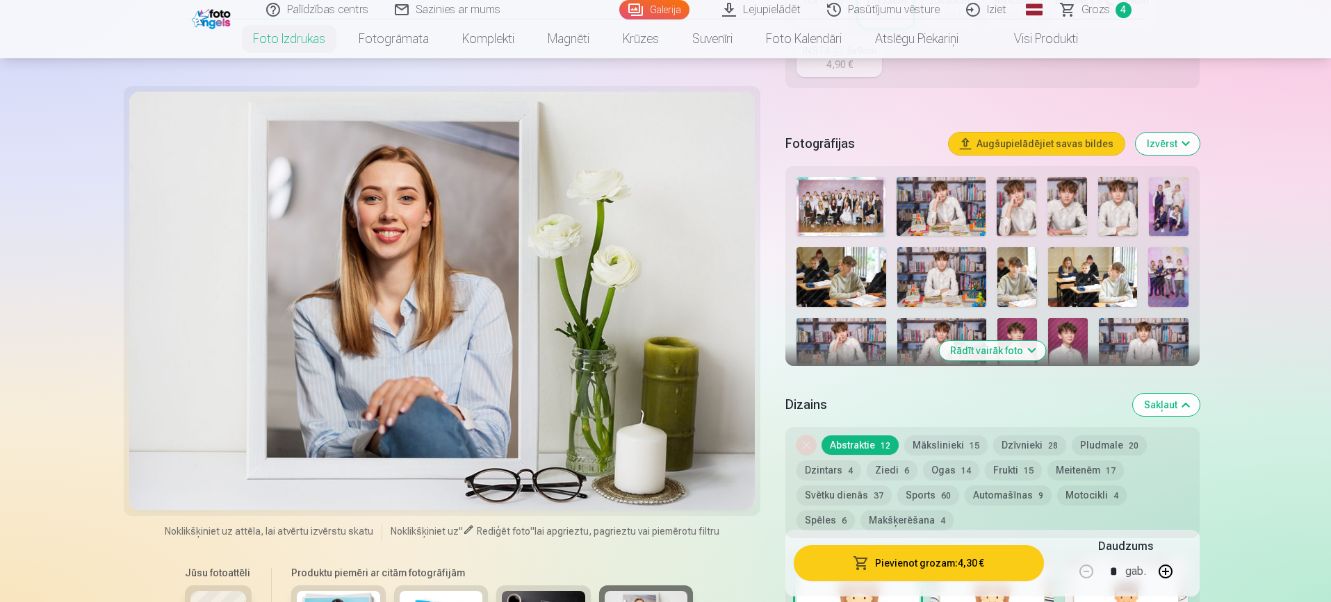
click at [1190, 404] on button "Sakļaut" at bounding box center [1166, 405] width 67 height 22
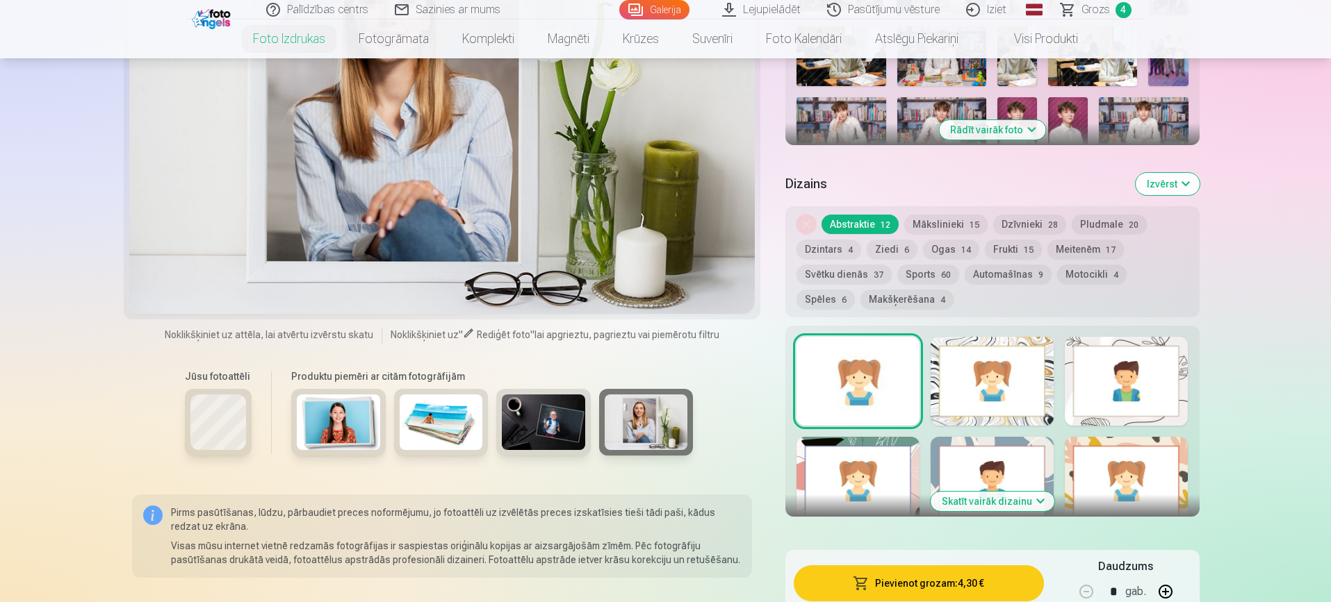
scroll to position [621, 0]
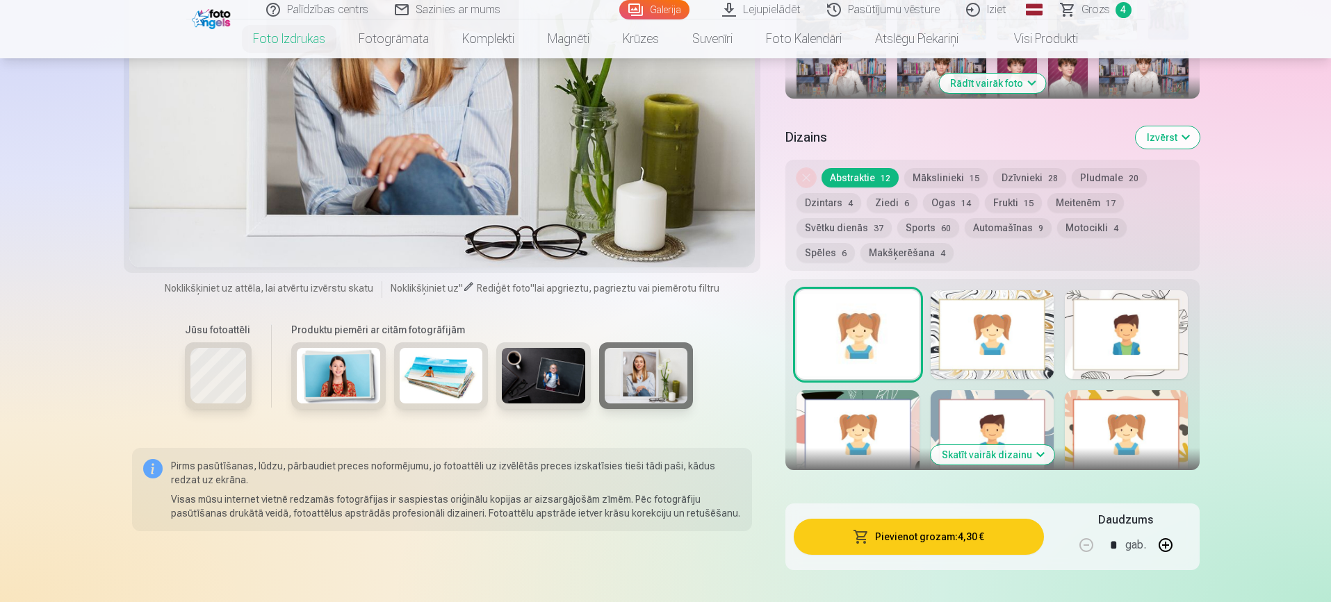
click at [1170, 137] on button "Izvērst" at bounding box center [1167, 137] width 64 height 22
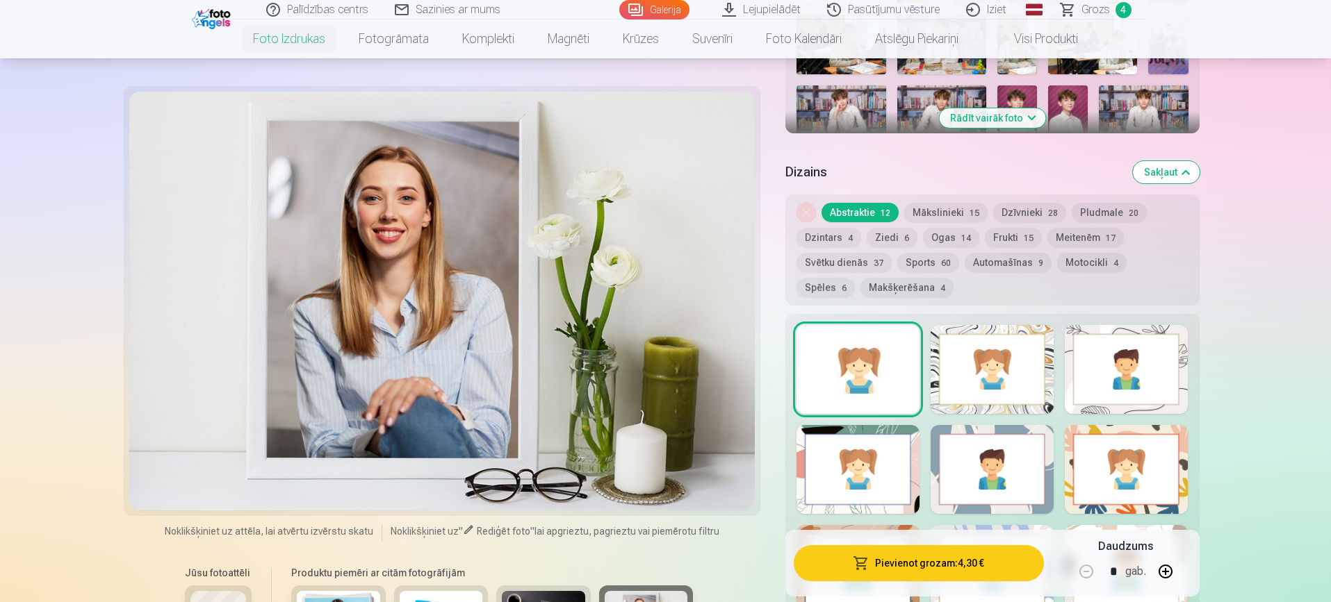
scroll to position [538, 0]
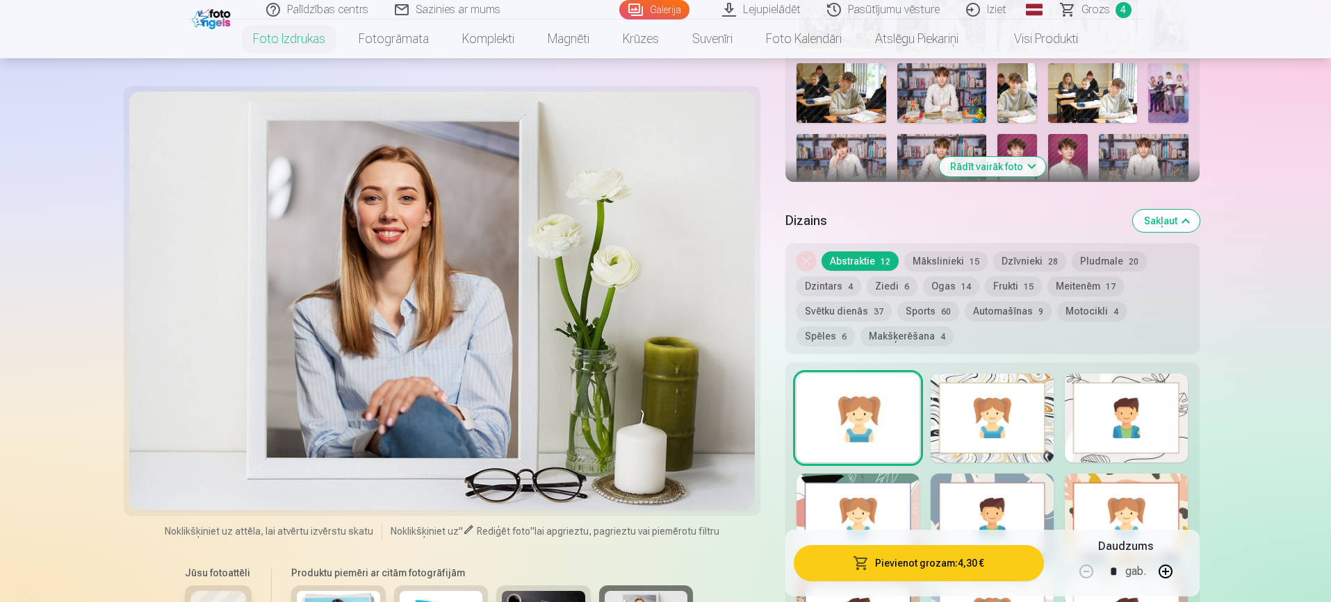
click at [855, 419] on div at bounding box center [857, 418] width 123 height 89
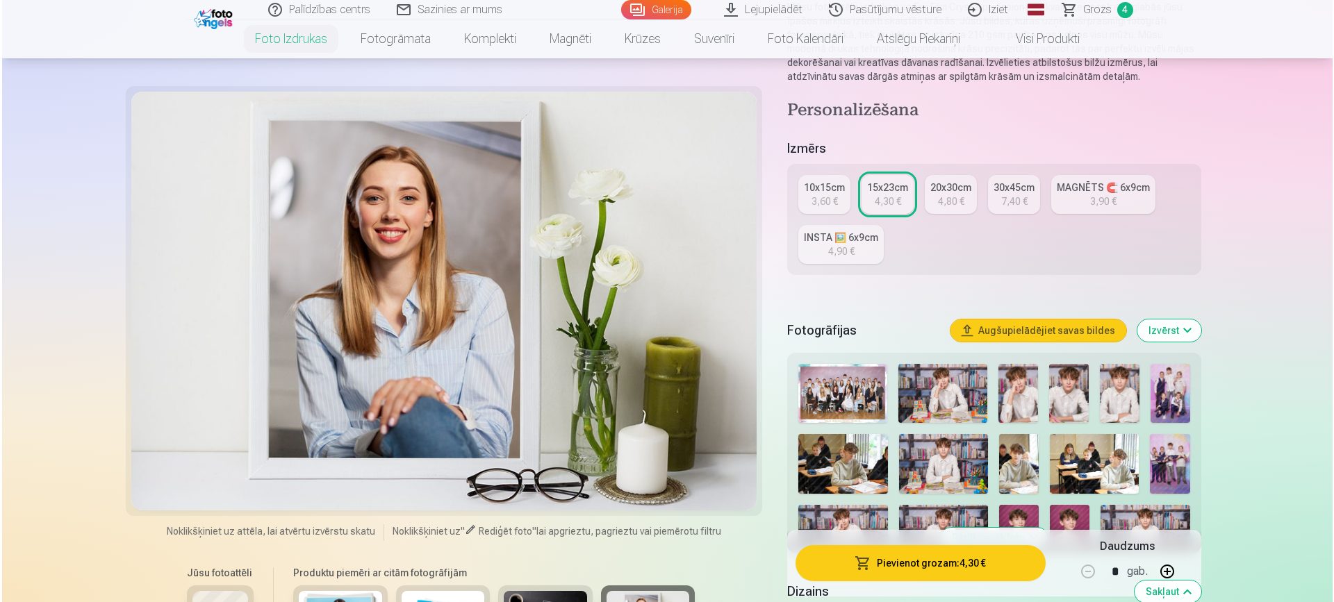
scroll to position [136, 0]
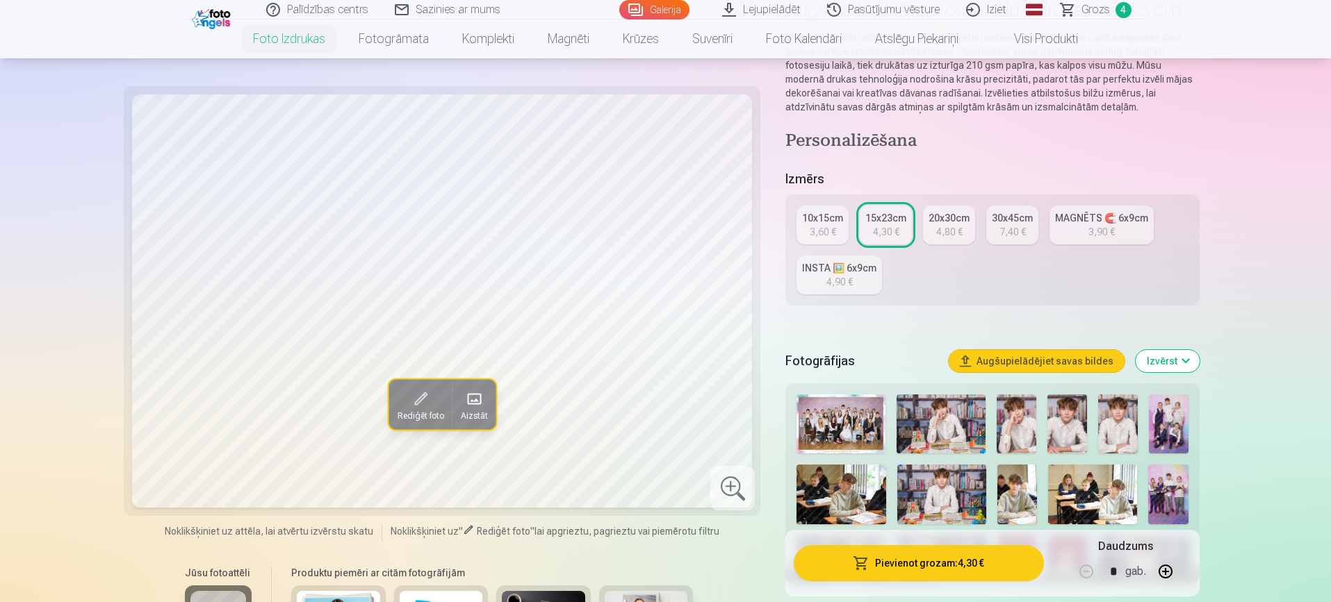
click at [903, 563] on button "Pievienot grozam : 4,30 €" at bounding box center [918, 563] width 249 height 36
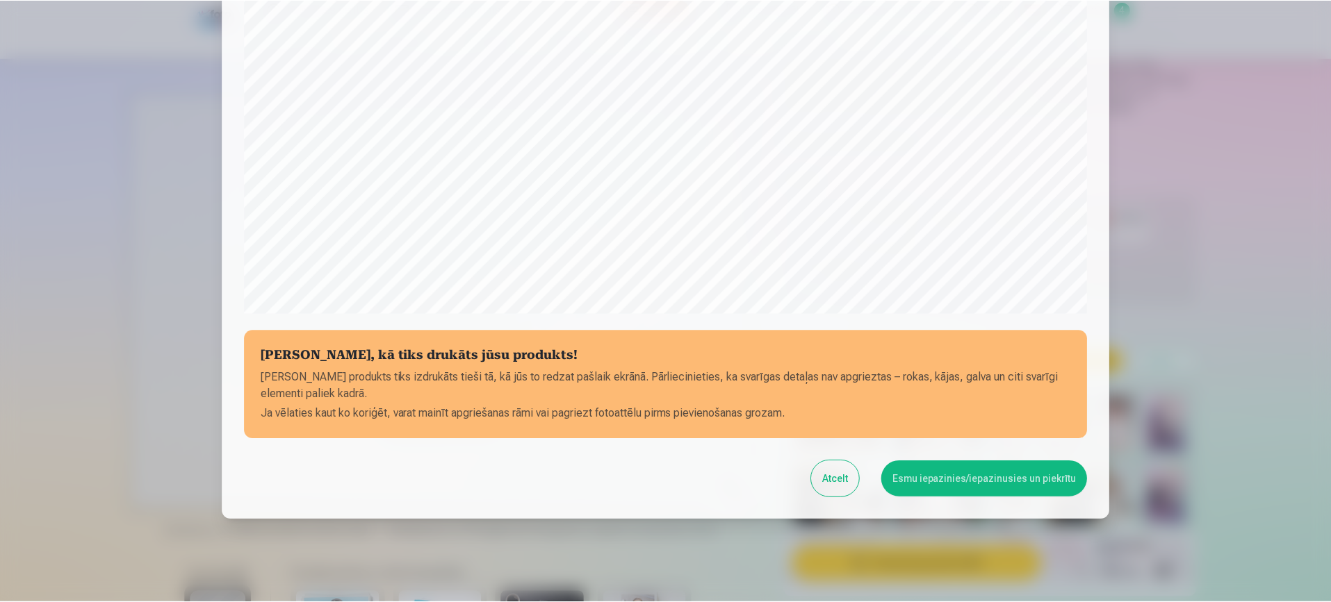
scroll to position [398, 0]
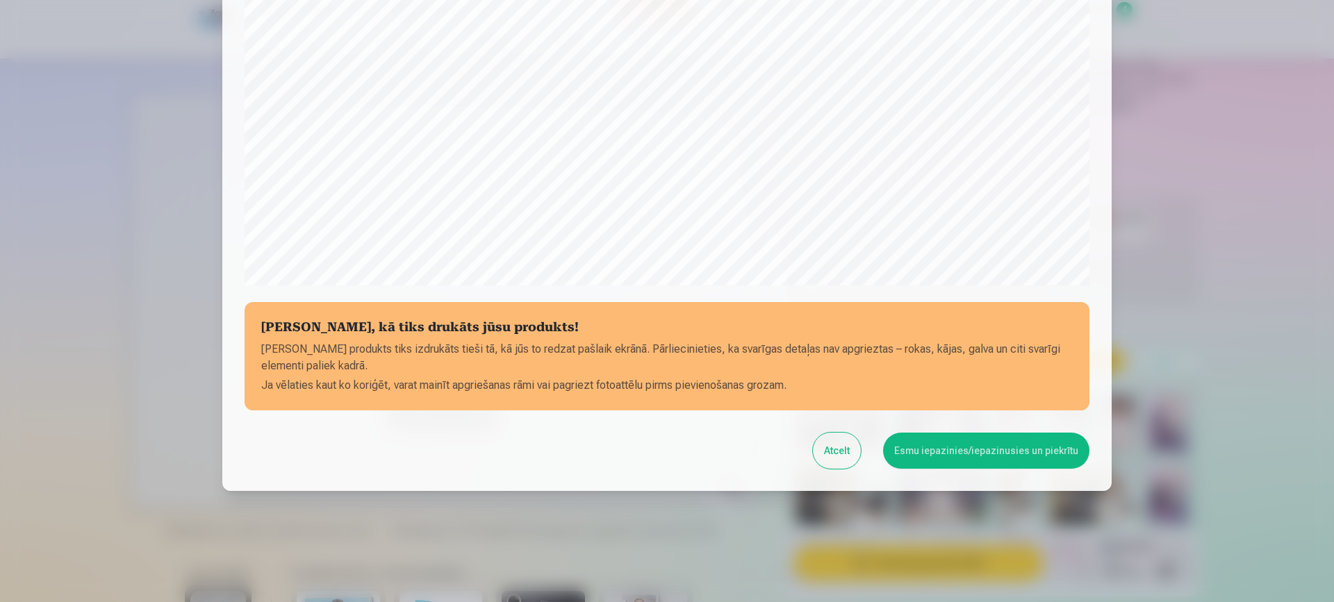
click at [1003, 449] on button "Esmu iepazinies/iepazinusies un piekrītu" at bounding box center [986, 451] width 206 height 36
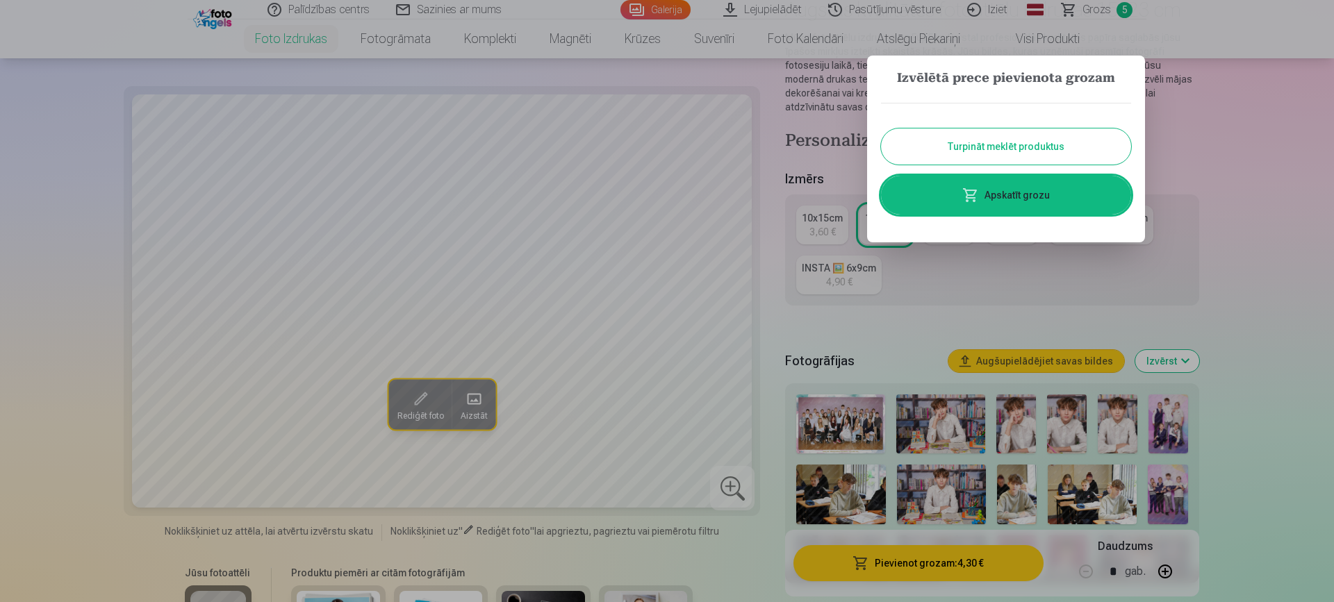
click at [1035, 194] on link "Apskatīt grozu" at bounding box center [1006, 195] width 250 height 39
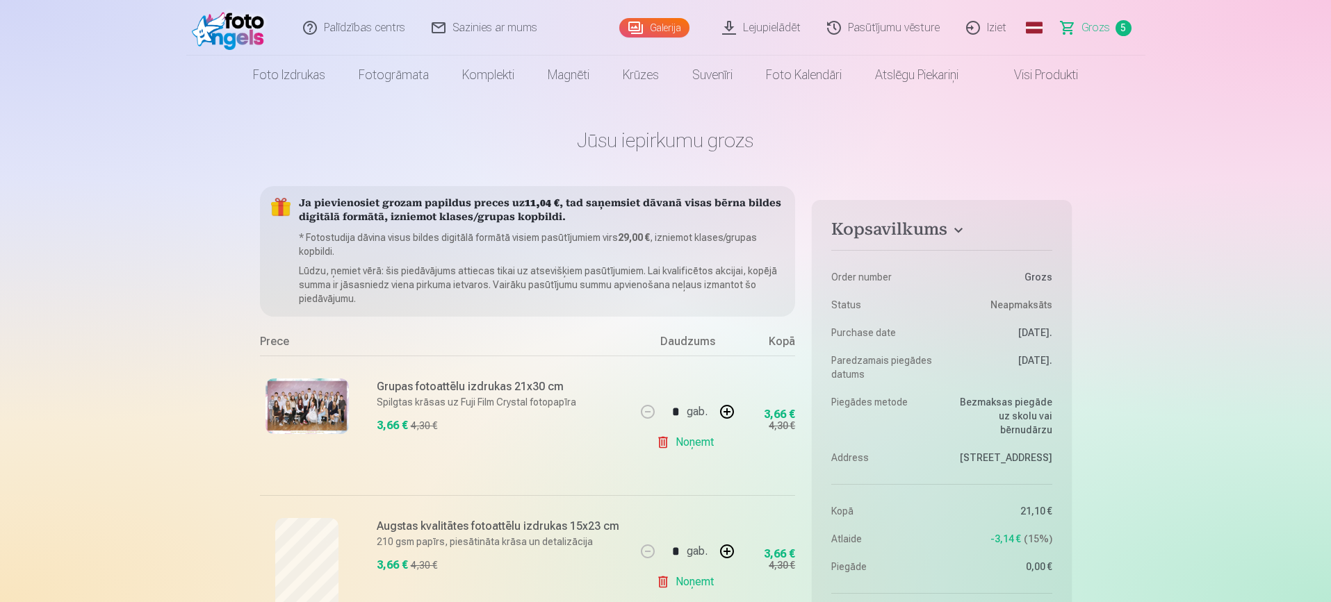
click at [675, 25] on link "Galerija" at bounding box center [654, 27] width 70 height 19
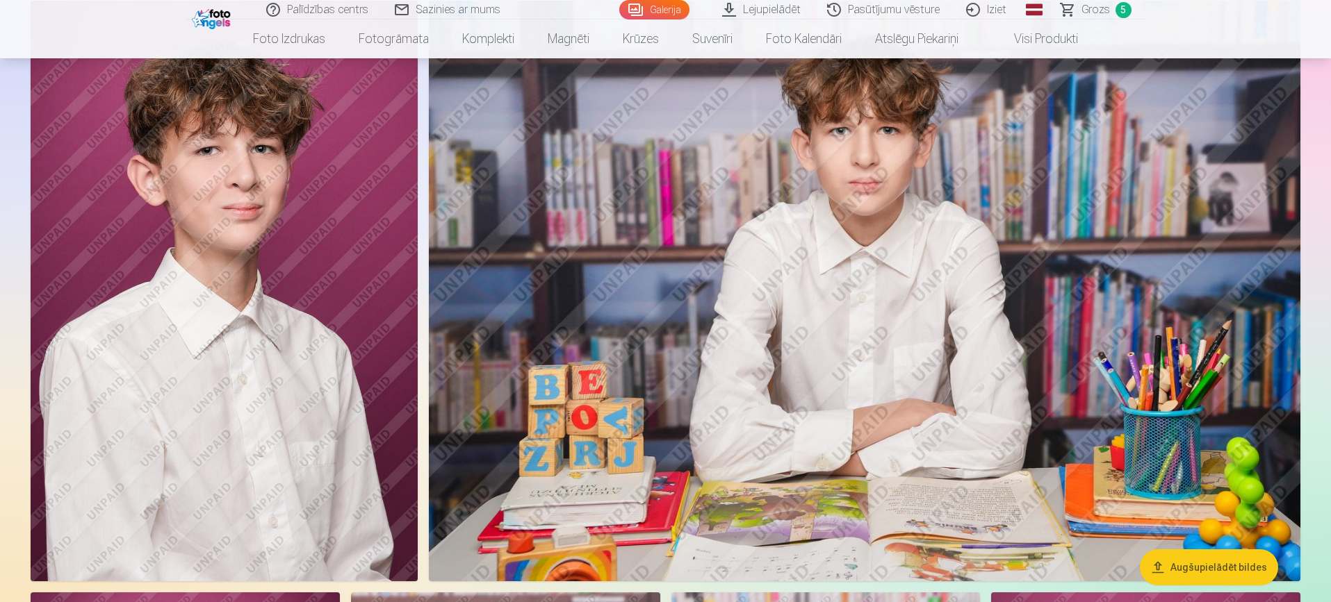
scroll to position [5670, 0]
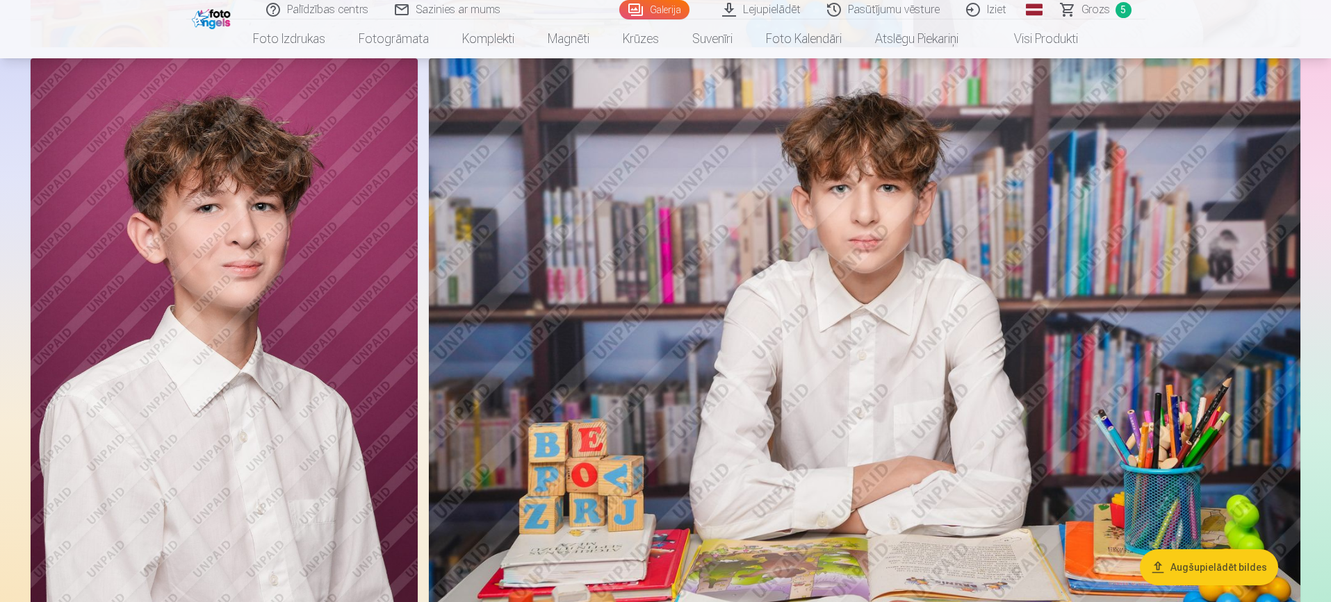
click at [284, 331] on img at bounding box center [224, 348] width 387 height 581
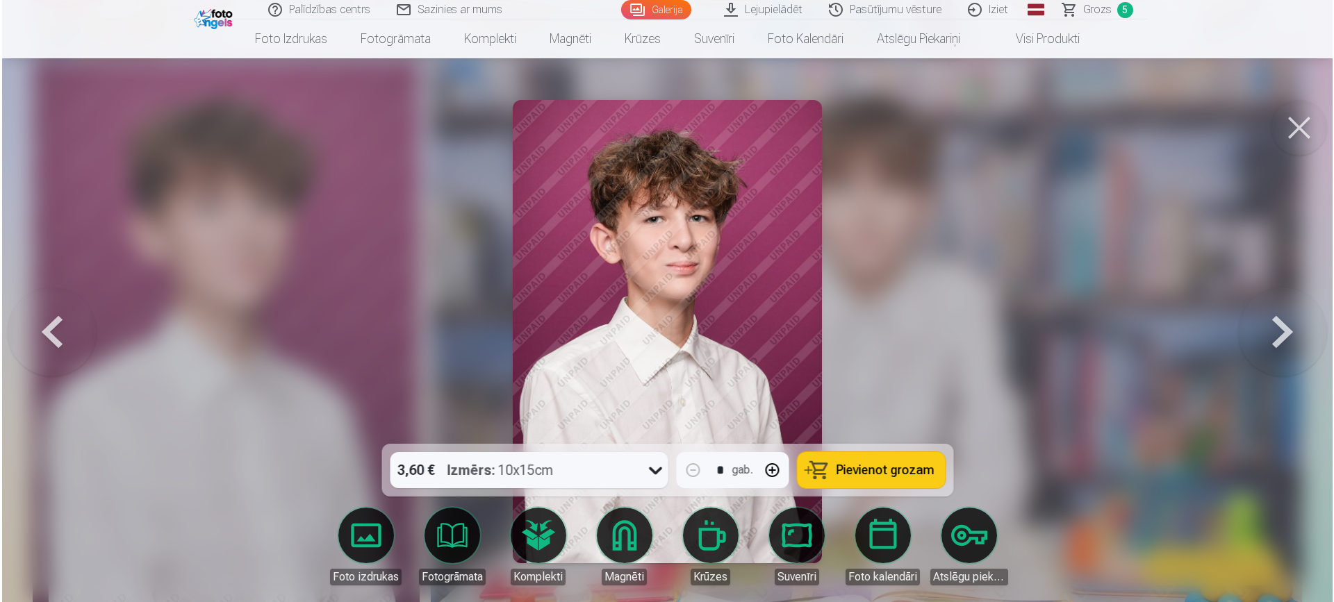
scroll to position [5684, 0]
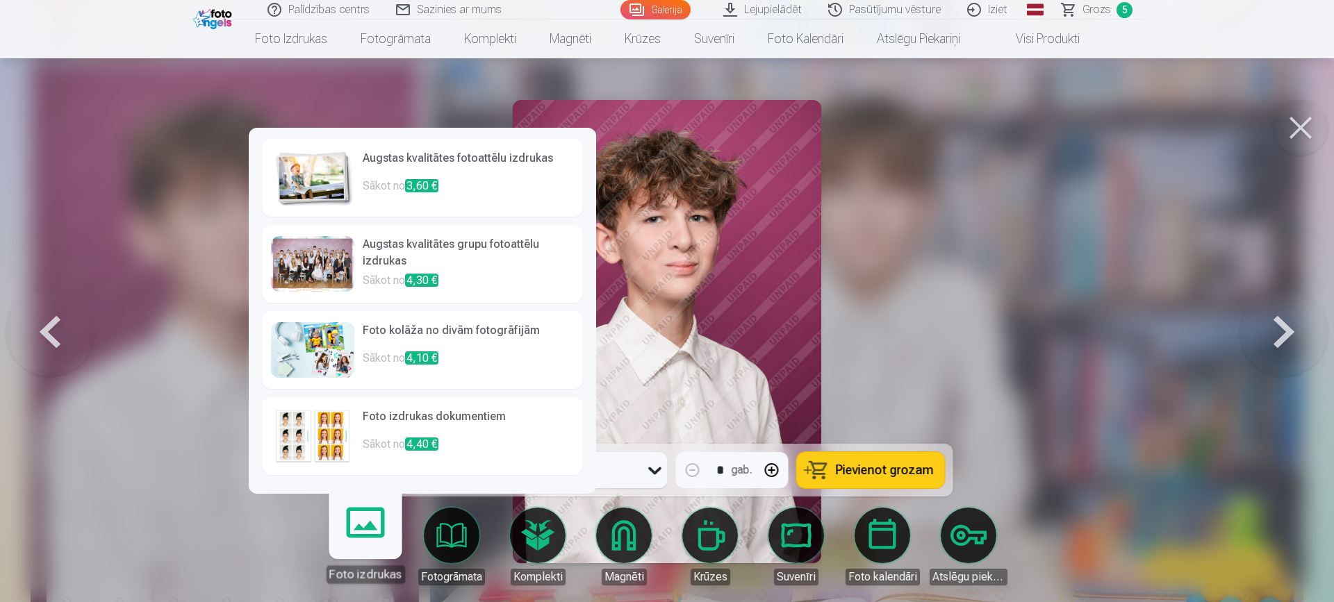
click at [354, 538] on link "Foto izdrukas" at bounding box center [364, 540] width 85 height 85
click at [511, 191] on p "Sākot no 3,60 €" at bounding box center [468, 192] width 211 height 28
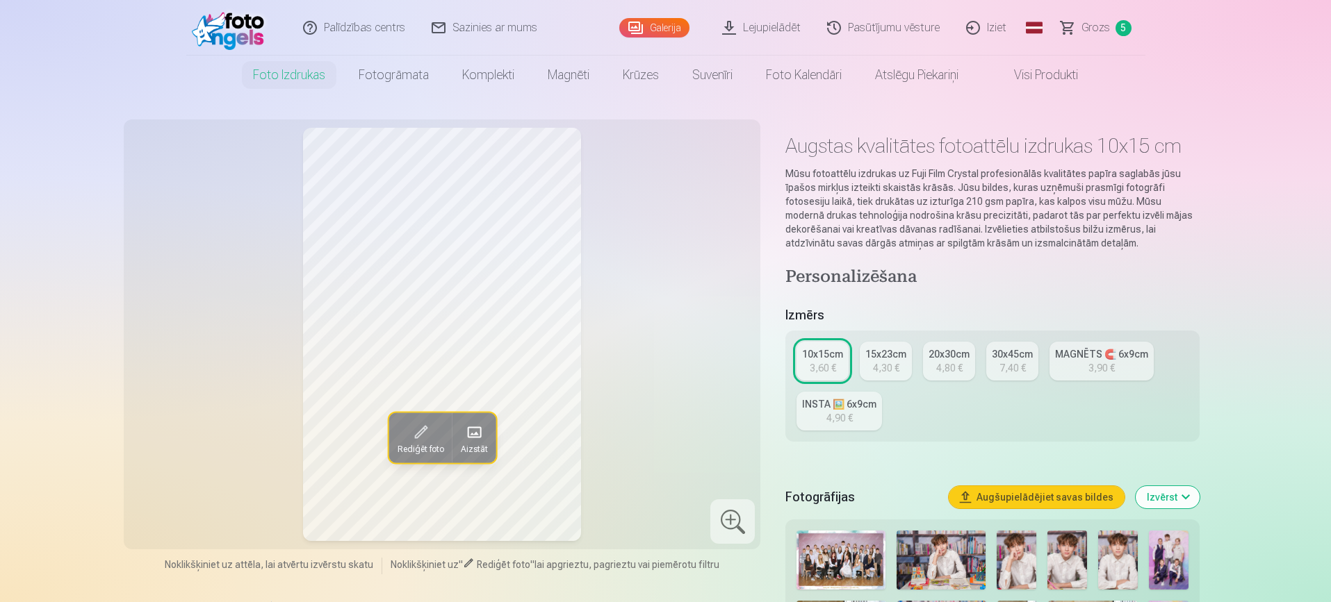
click at [883, 364] on div "4,30 €" at bounding box center [886, 368] width 26 height 14
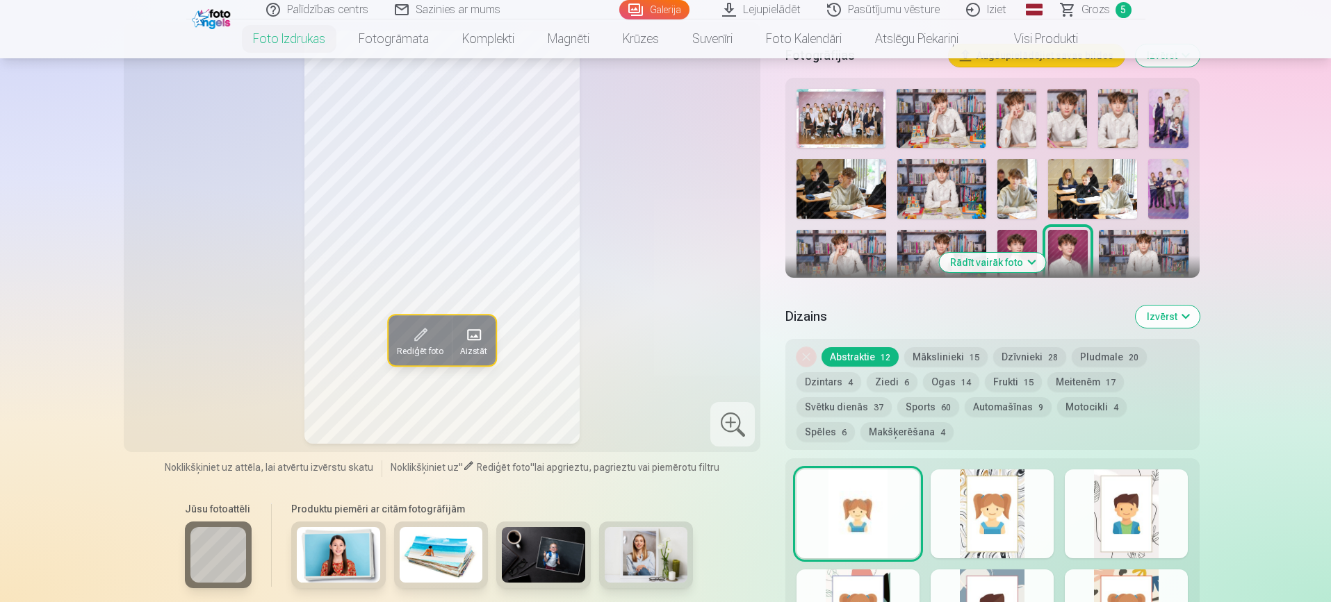
scroll to position [414, 0]
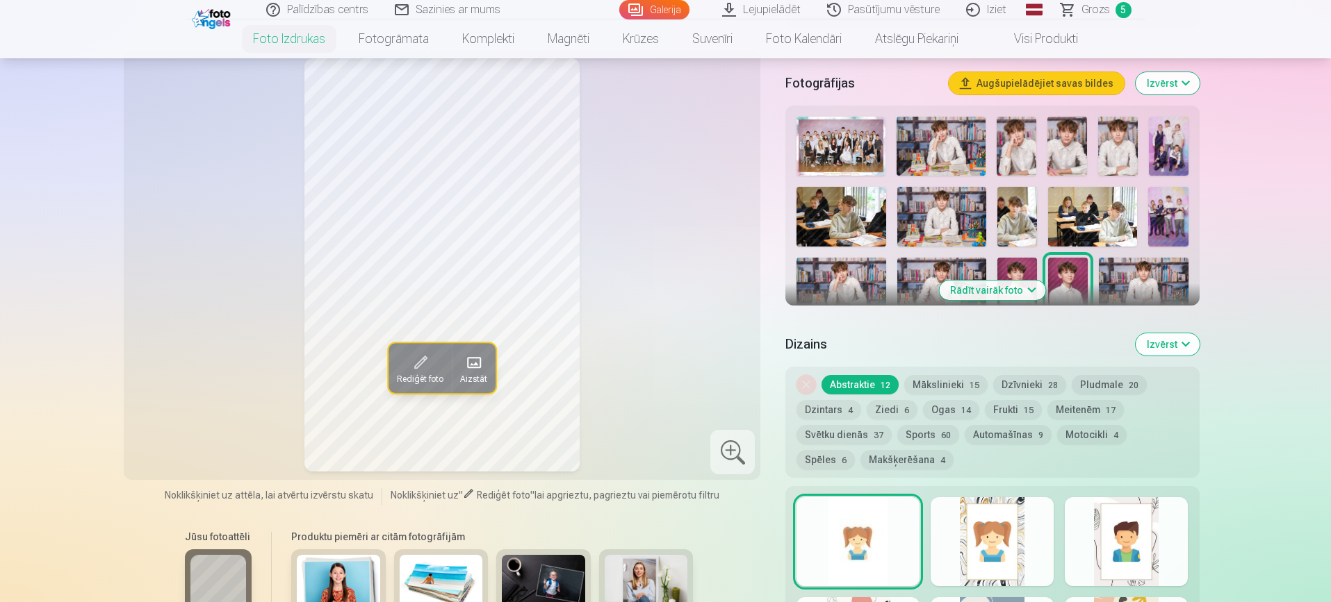
click at [1106, 386] on button "Pludmale 20" at bounding box center [1109, 384] width 75 height 19
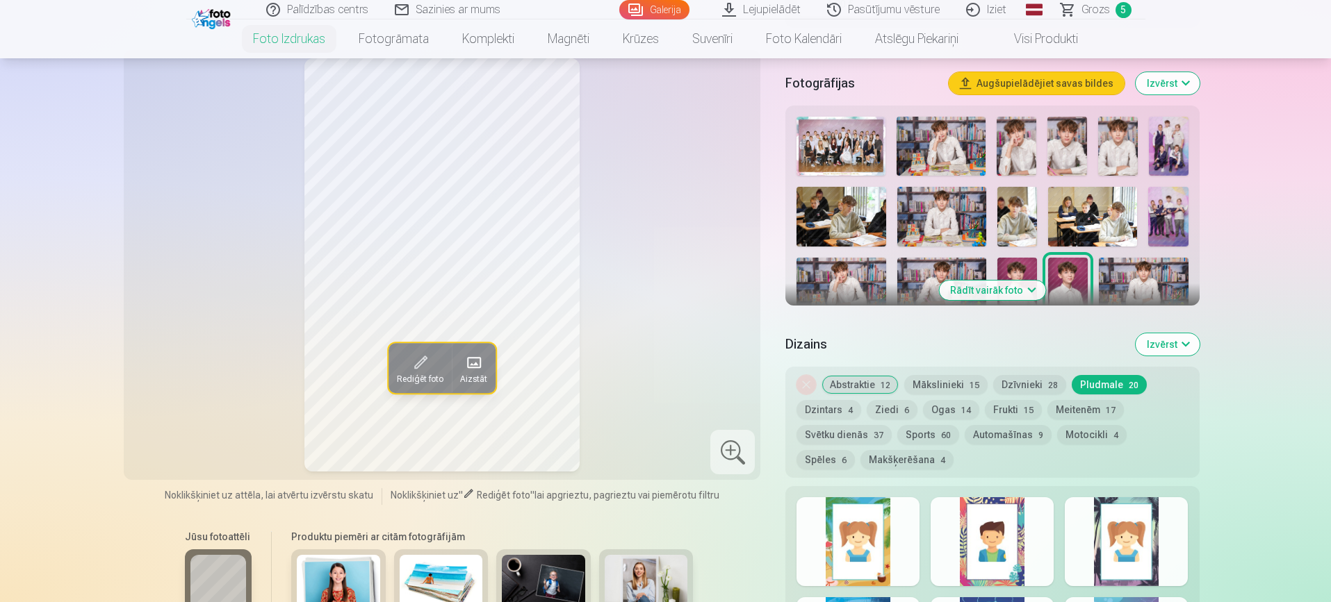
click at [1076, 410] on button "Meitenēm 17" at bounding box center [1085, 409] width 76 height 19
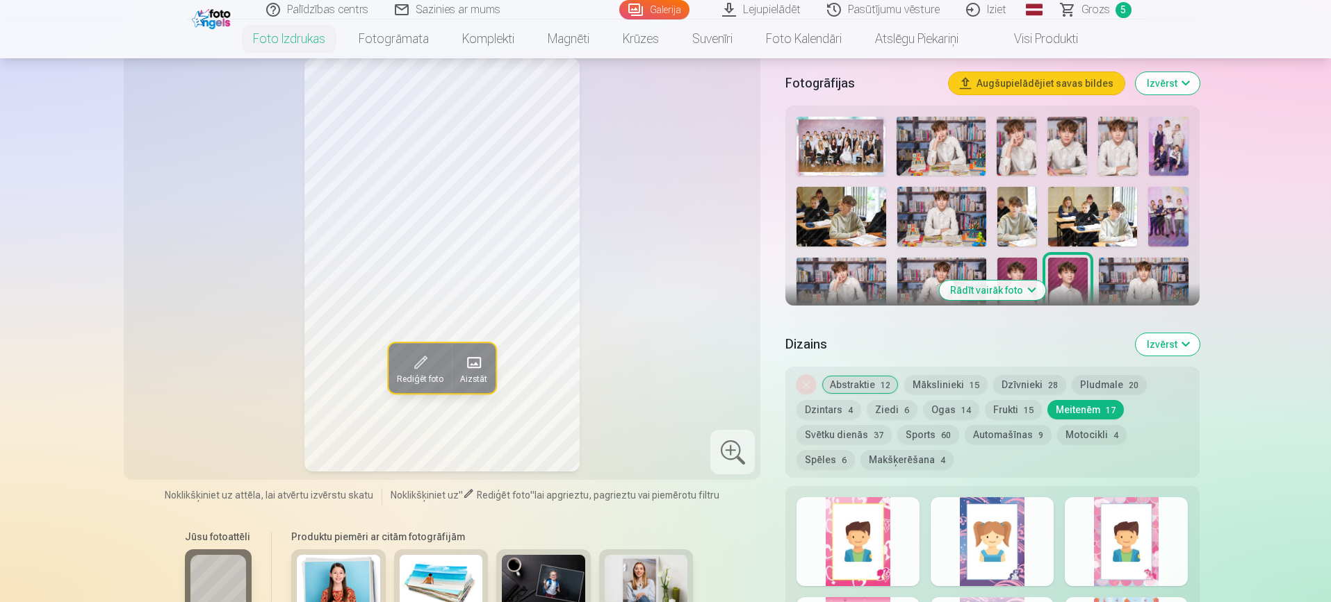
click at [867, 543] on div at bounding box center [857, 542] width 123 height 89
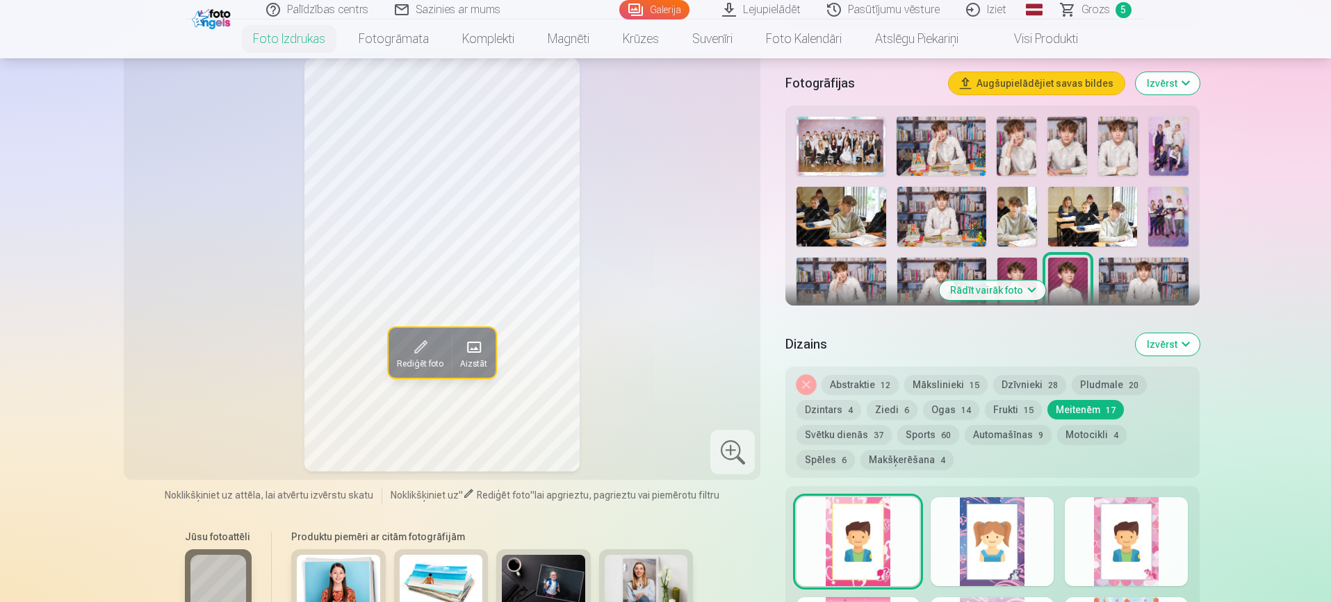
click at [994, 560] on div at bounding box center [991, 542] width 123 height 89
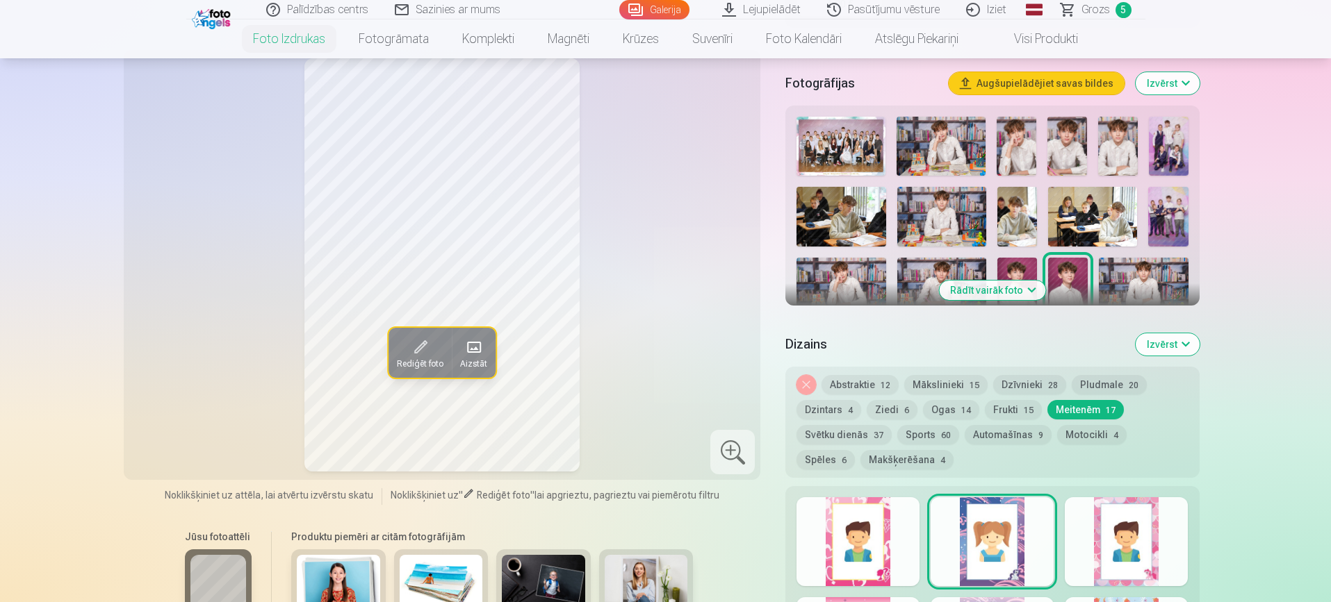
click at [1141, 549] on div at bounding box center [1126, 542] width 123 height 89
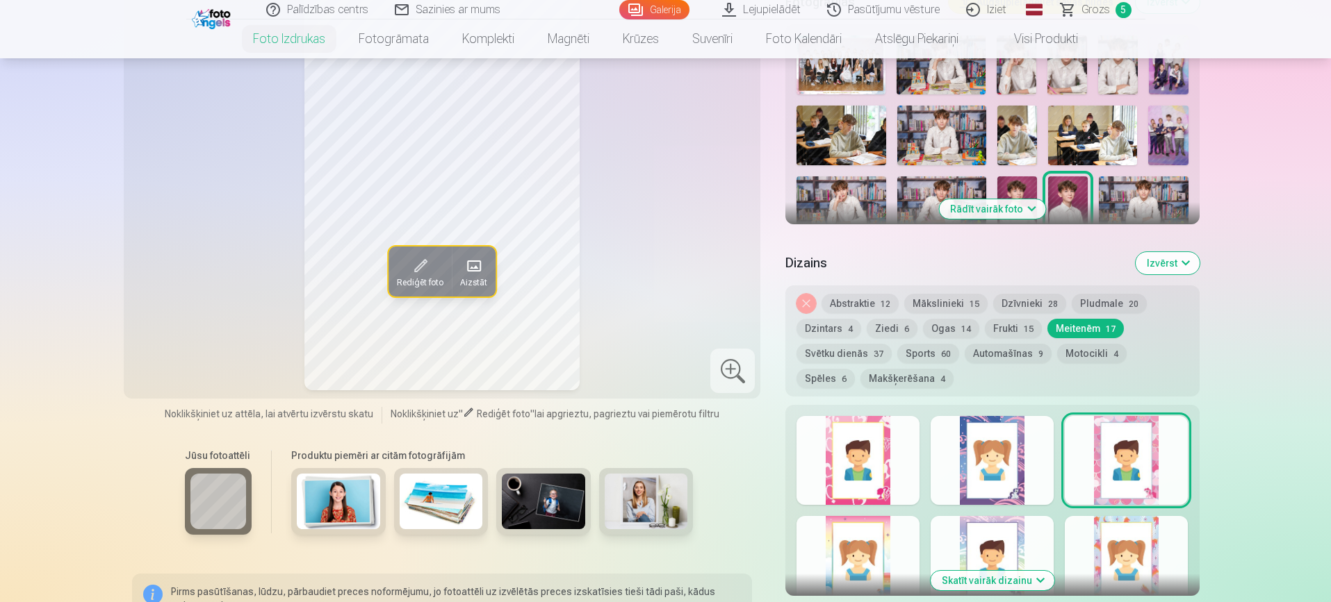
scroll to position [498, 0]
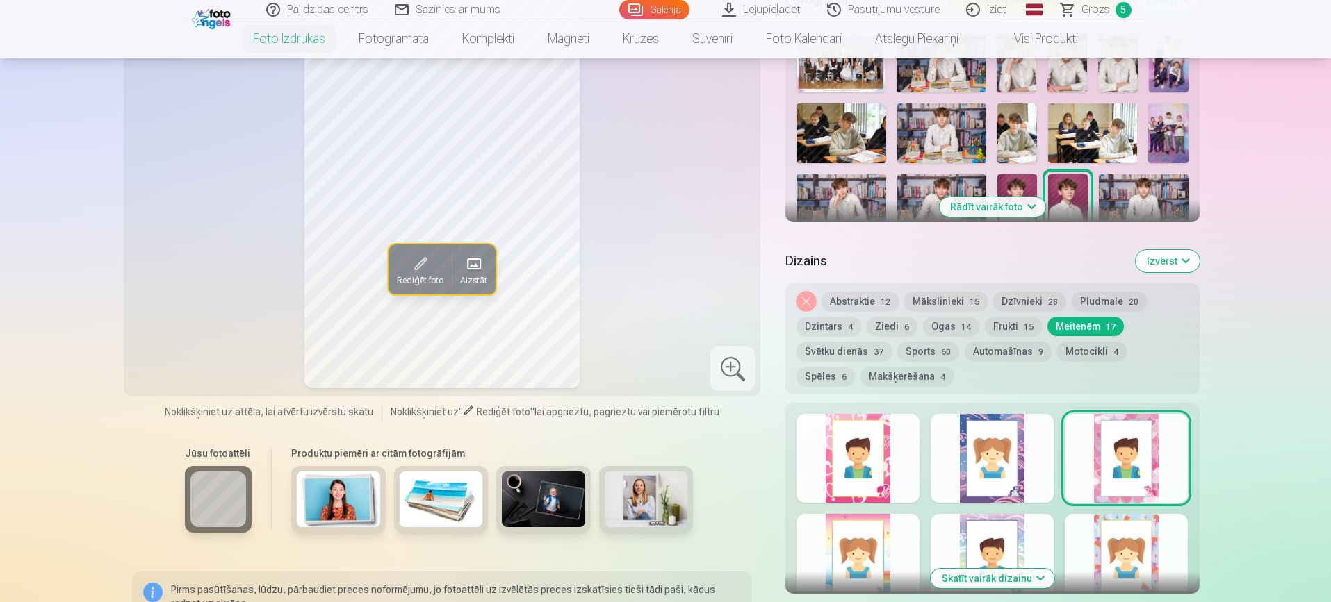
click at [870, 536] on div at bounding box center [857, 558] width 123 height 89
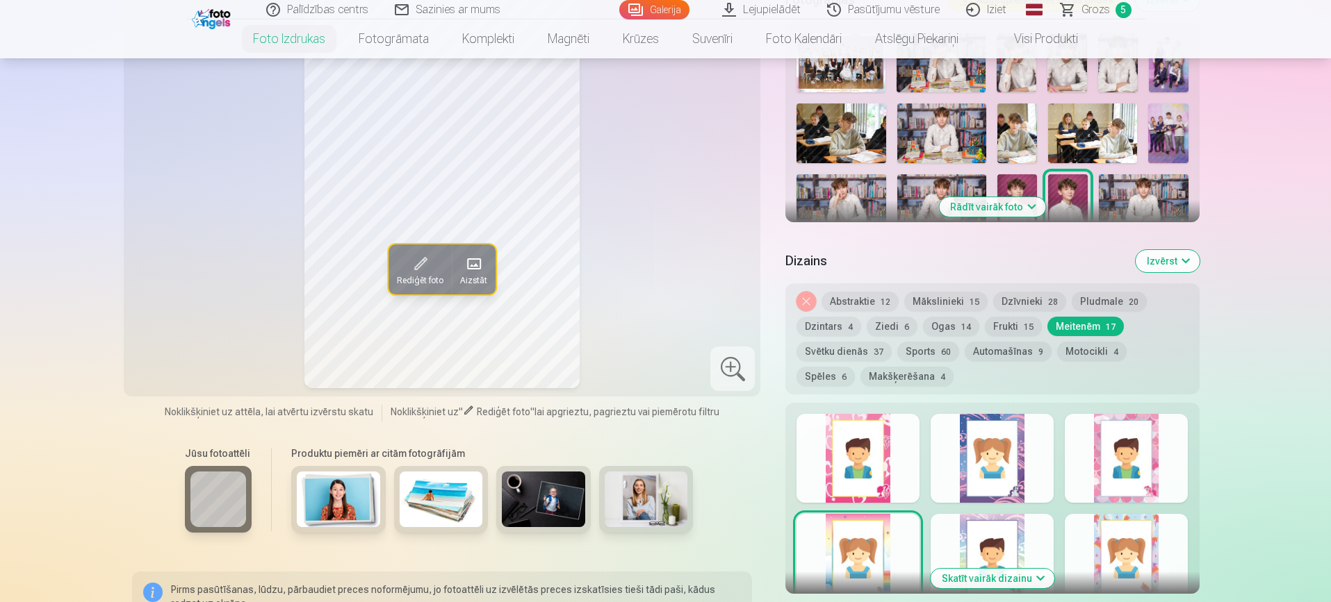
click at [851, 354] on button "Svētku dienās 37" at bounding box center [843, 351] width 95 height 19
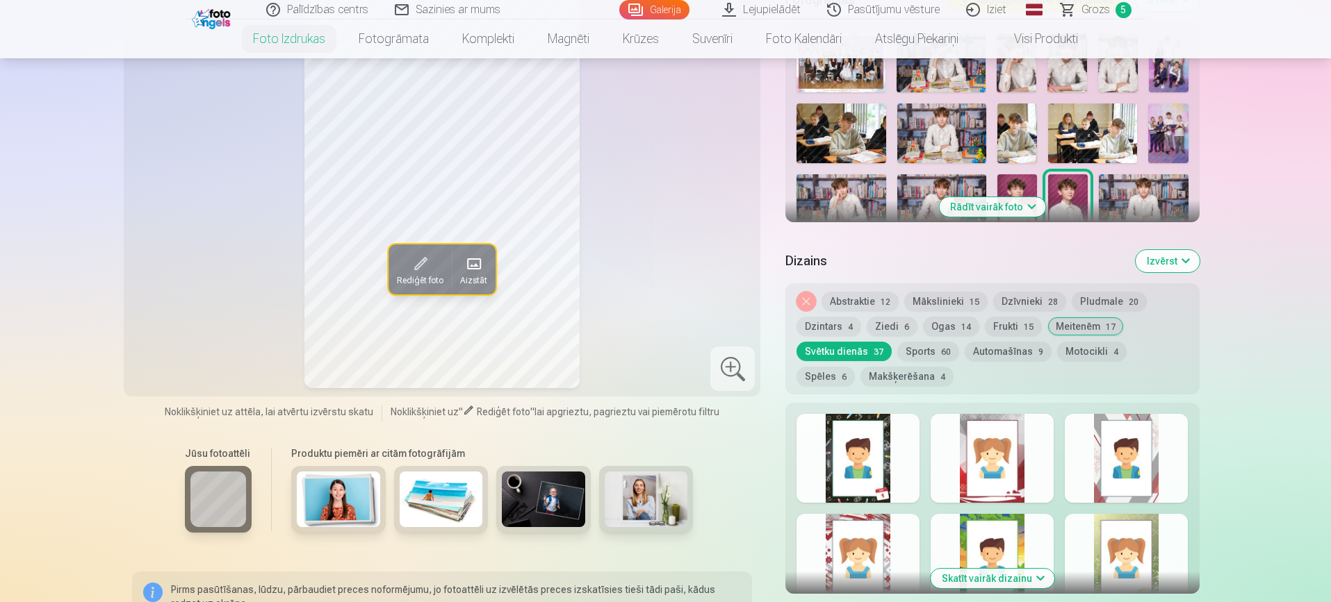
click at [1012, 459] on div at bounding box center [991, 458] width 123 height 89
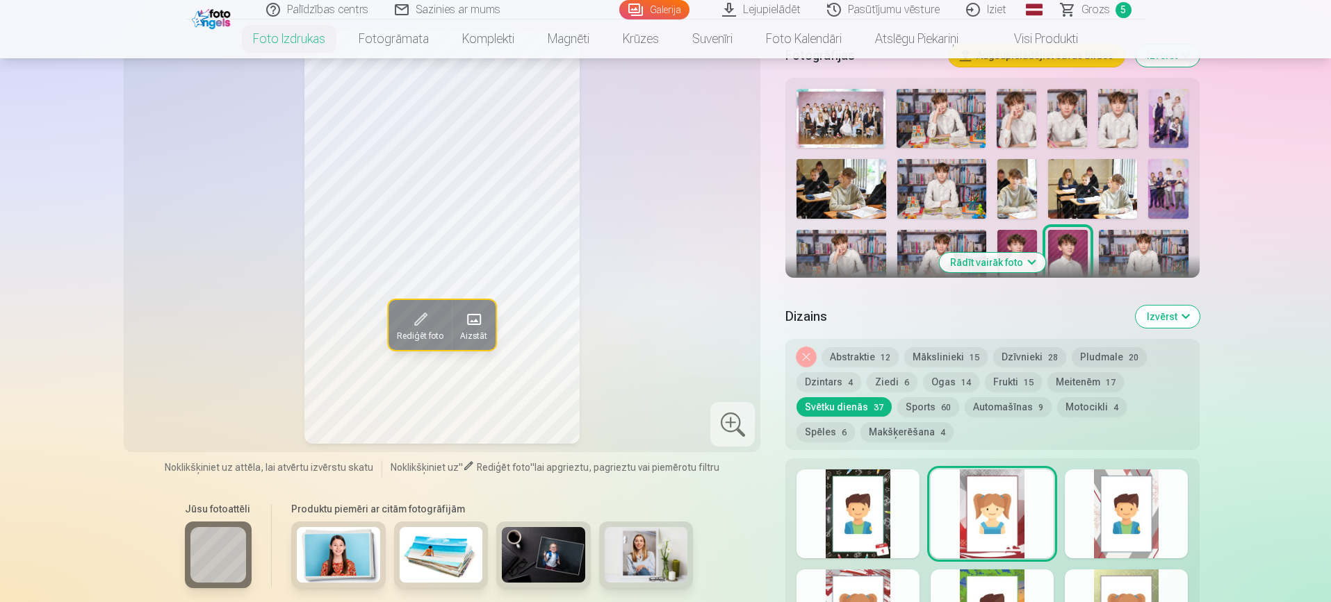
scroll to position [414, 0]
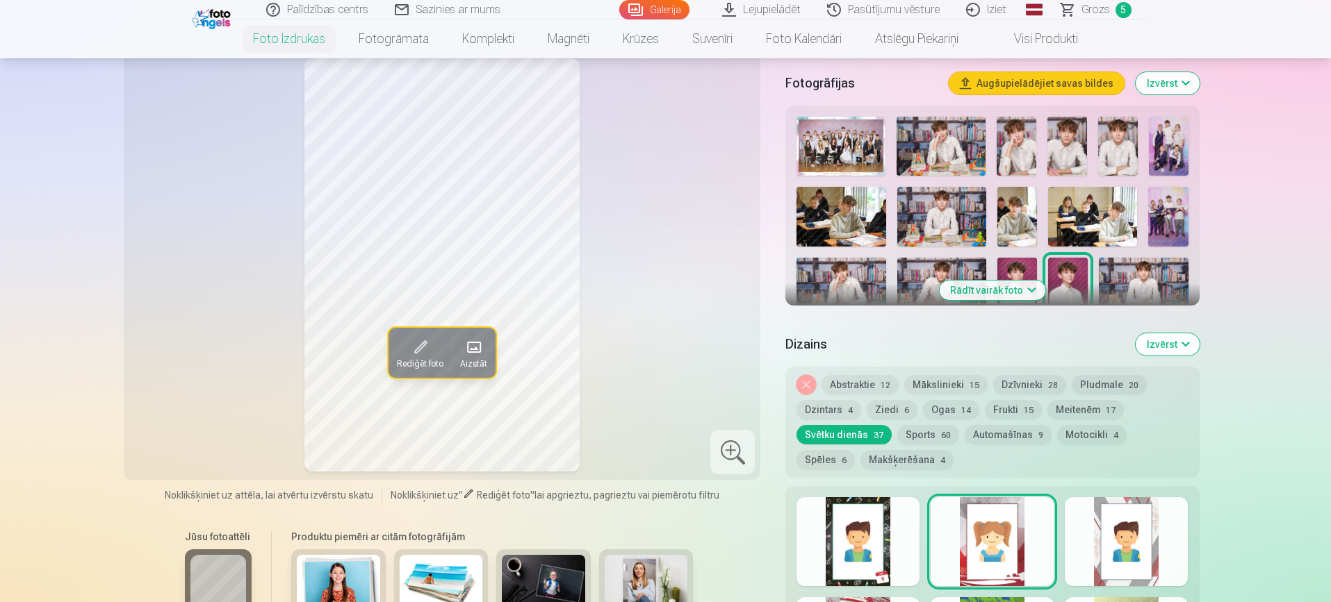
click at [1123, 529] on div at bounding box center [1126, 542] width 123 height 89
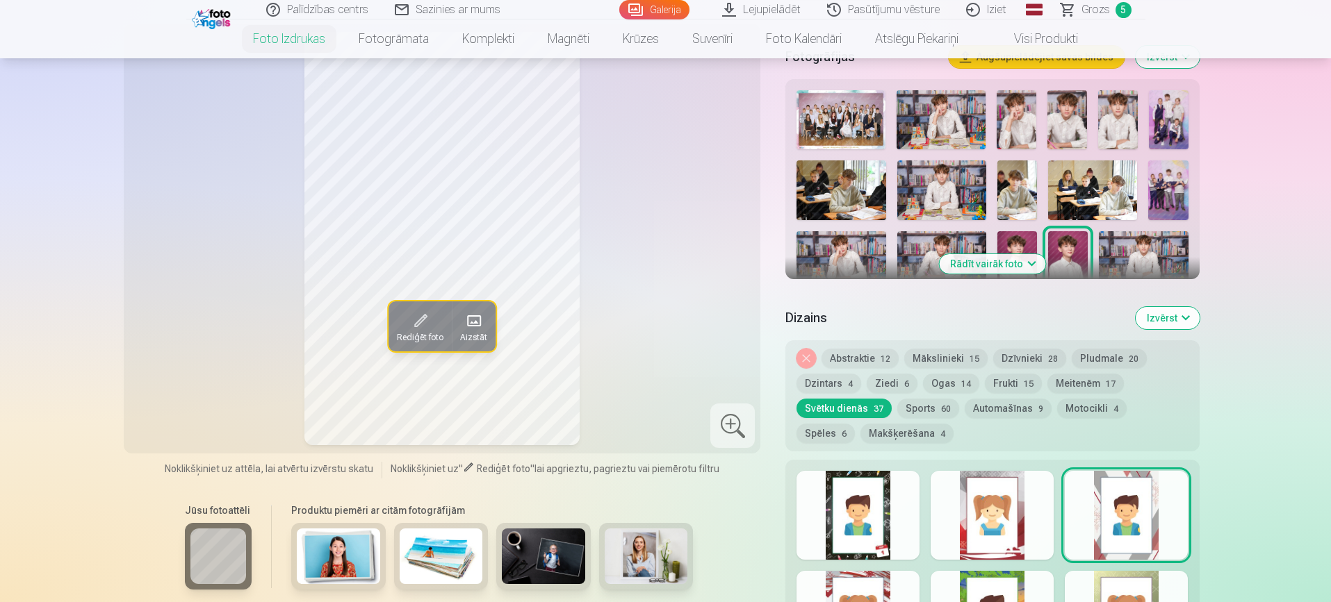
scroll to position [442, 0]
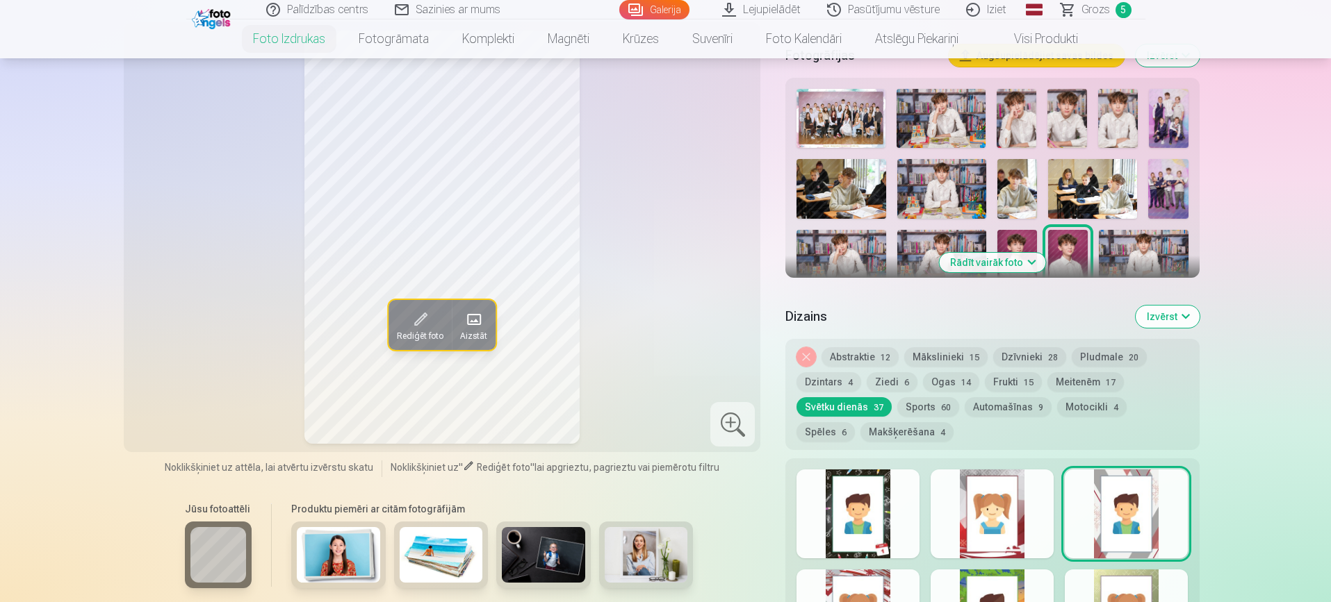
click at [853, 584] on div at bounding box center [857, 614] width 123 height 89
click at [1013, 518] on div at bounding box center [991, 514] width 123 height 89
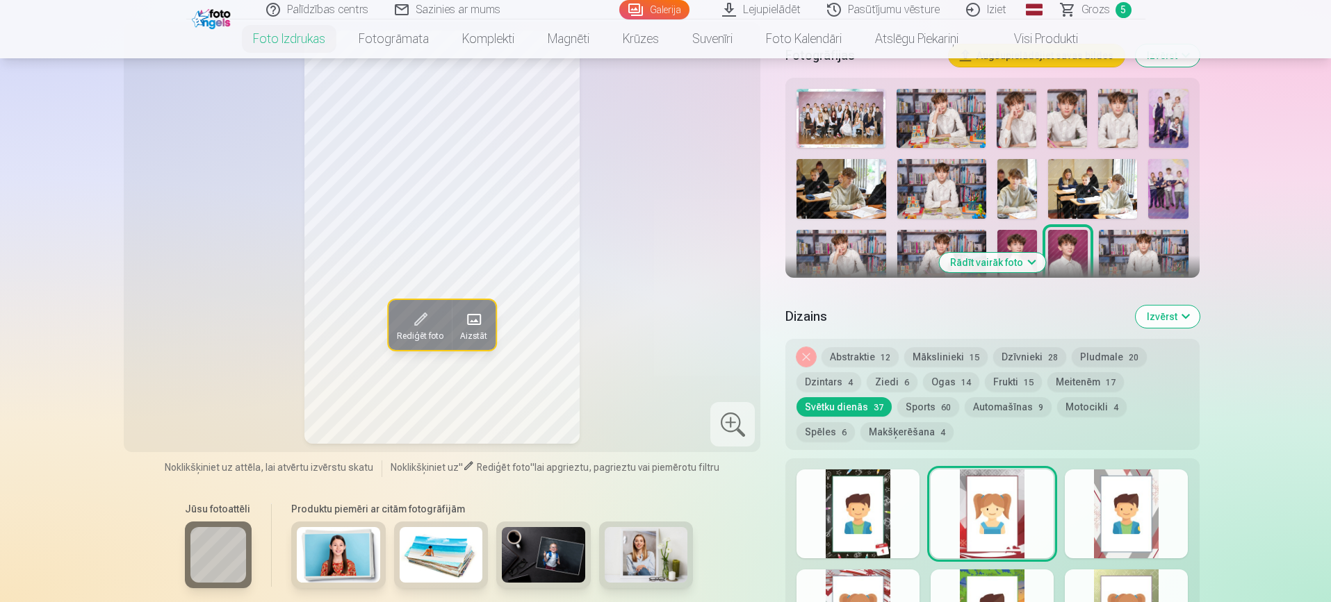
click at [1003, 375] on button "Frukti 15" at bounding box center [1013, 381] width 57 height 19
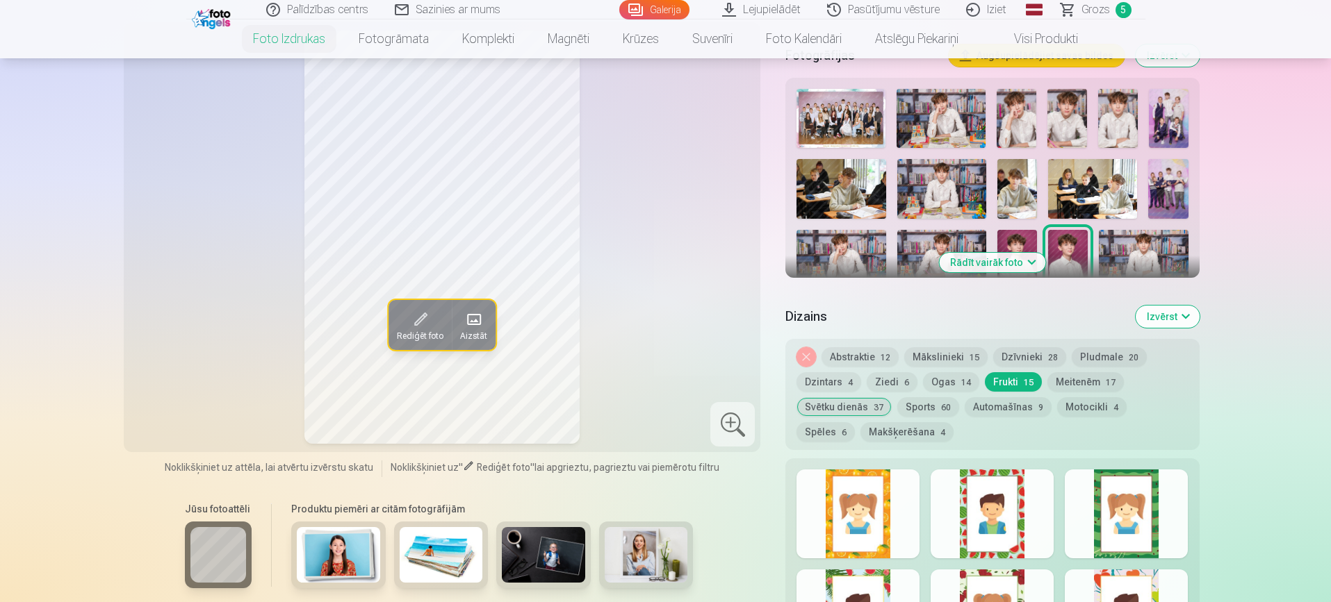
click at [988, 534] on div at bounding box center [991, 514] width 123 height 89
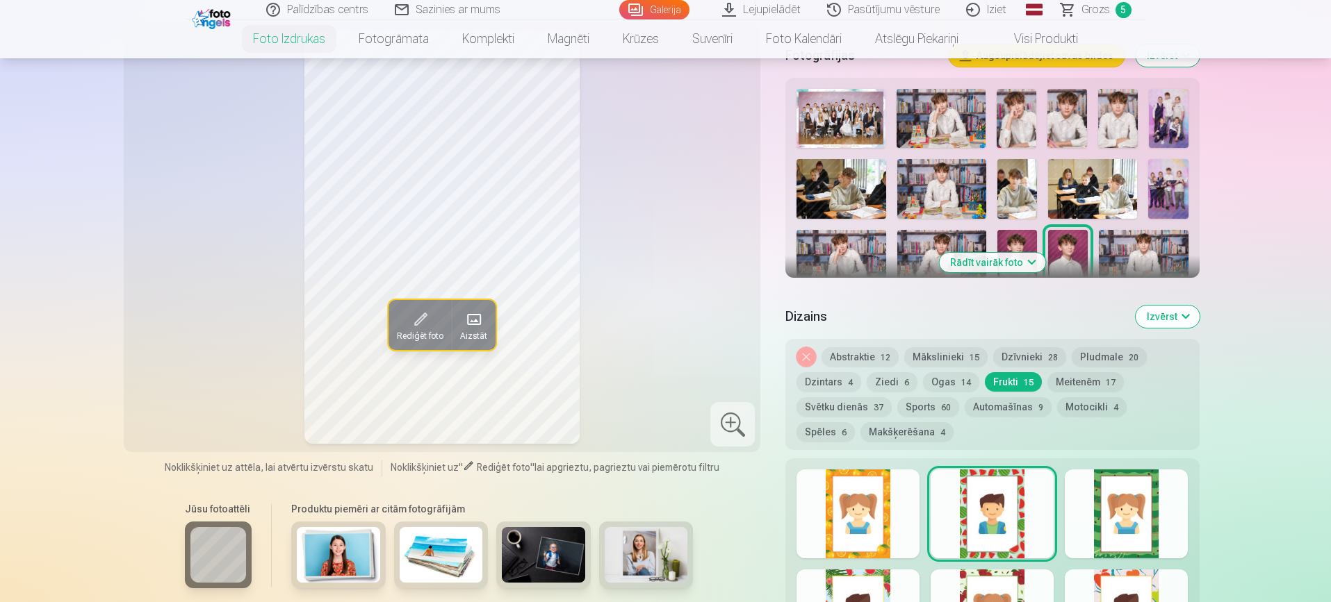
click at [1137, 507] on div at bounding box center [1126, 514] width 123 height 89
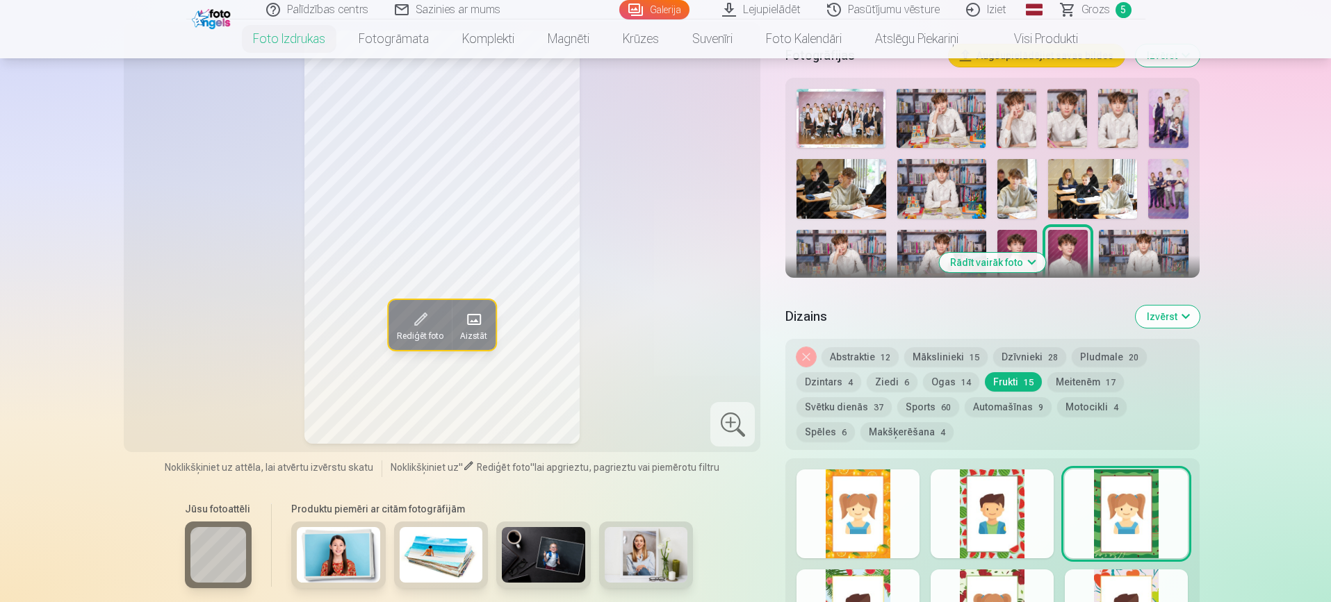
click at [1134, 594] on div at bounding box center [1126, 614] width 123 height 89
click at [1004, 586] on div at bounding box center [991, 614] width 123 height 89
click at [889, 591] on div at bounding box center [857, 614] width 123 height 89
click at [889, 504] on div at bounding box center [857, 514] width 123 height 89
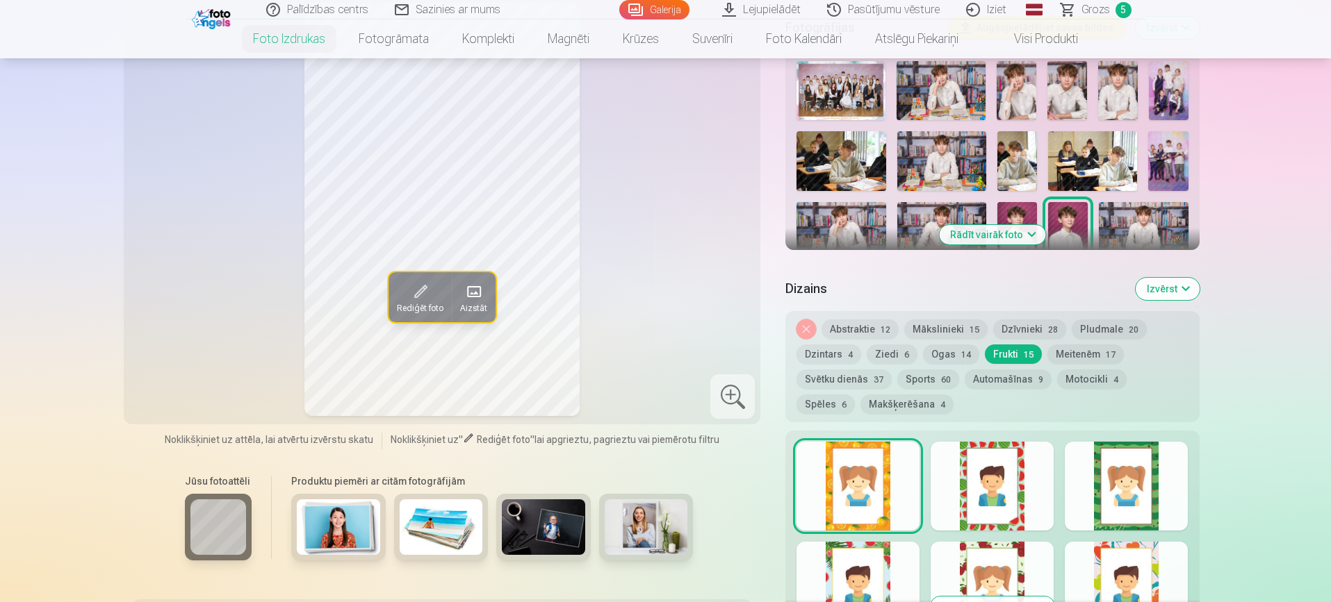
scroll to position [498, 0]
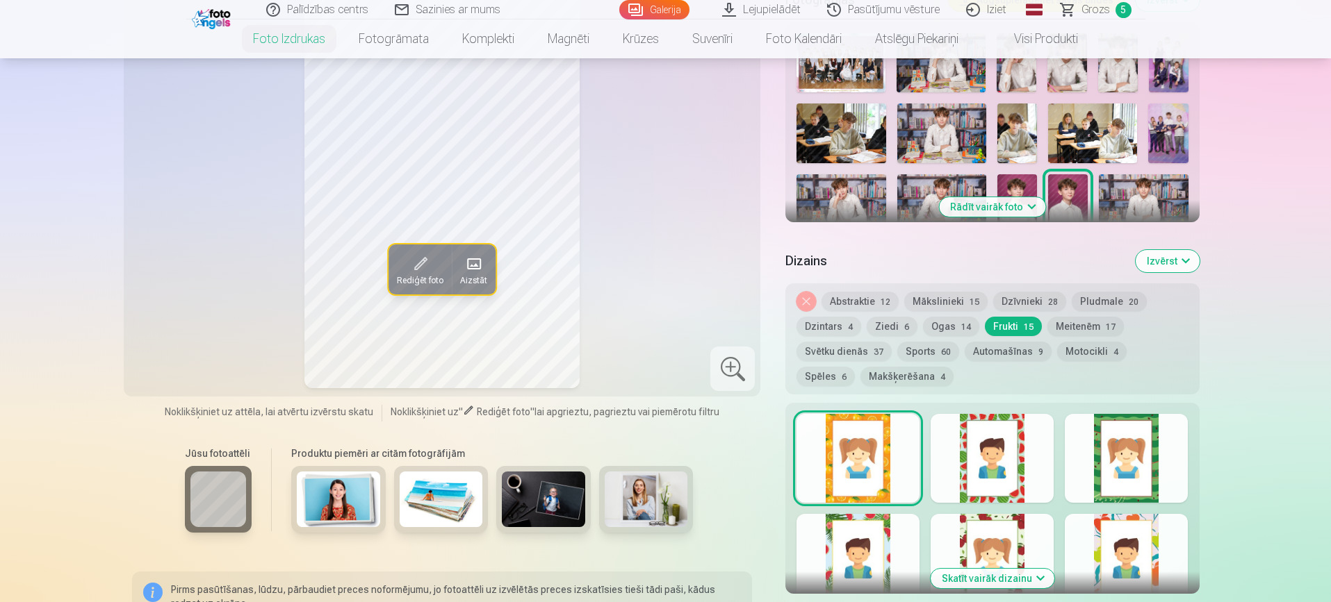
click at [1001, 582] on button "Skatīt vairāk dizainu" at bounding box center [992, 578] width 124 height 19
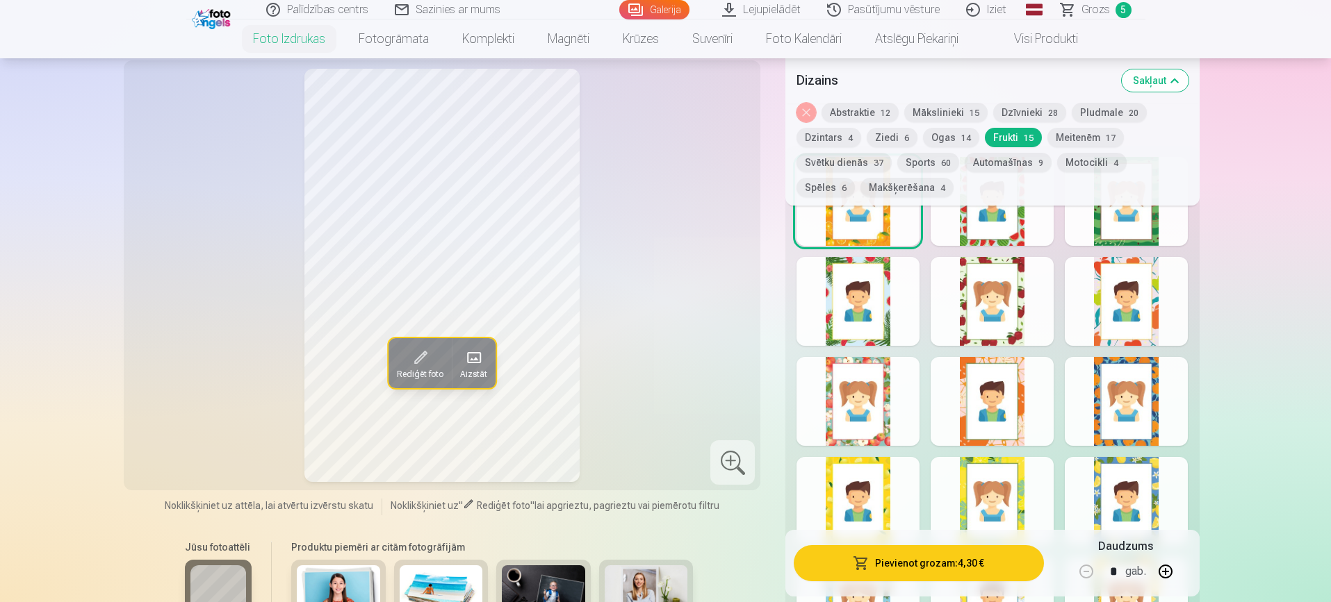
scroll to position [748, 0]
click at [1154, 402] on div at bounding box center [1126, 400] width 123 height 89
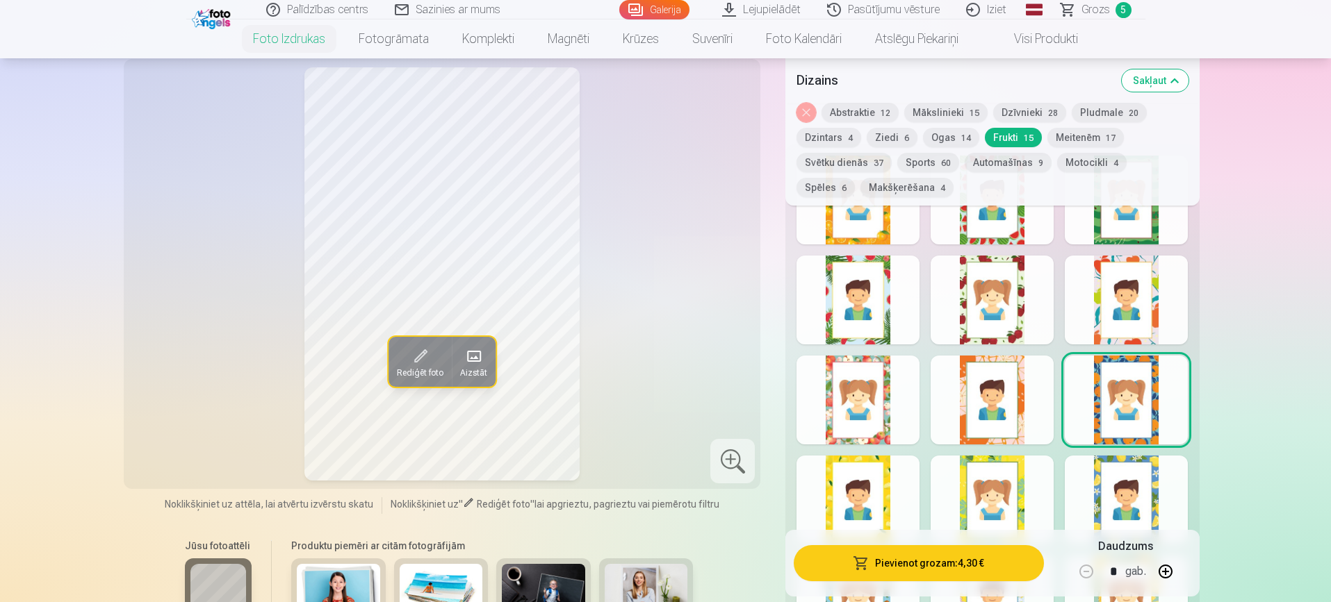
click at [1003, 409] on div at bounding box center [991, 400] width 123 height 89
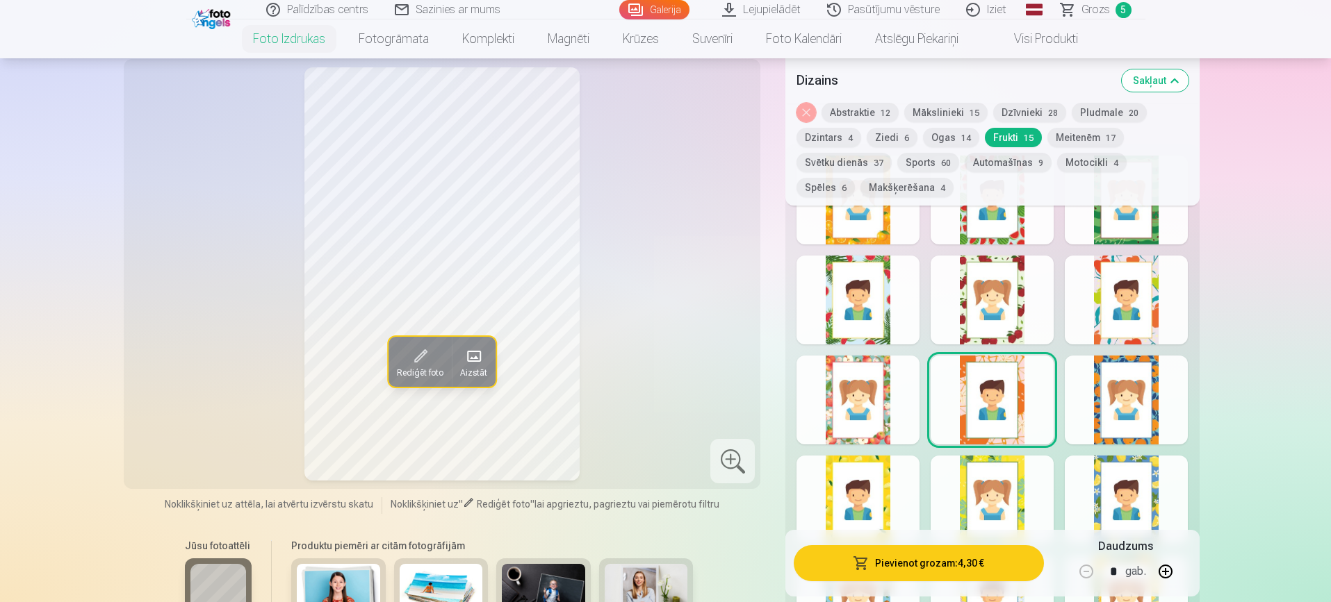
click at [883, 420] on div at bounding box center [857, 400] width 123 height 89
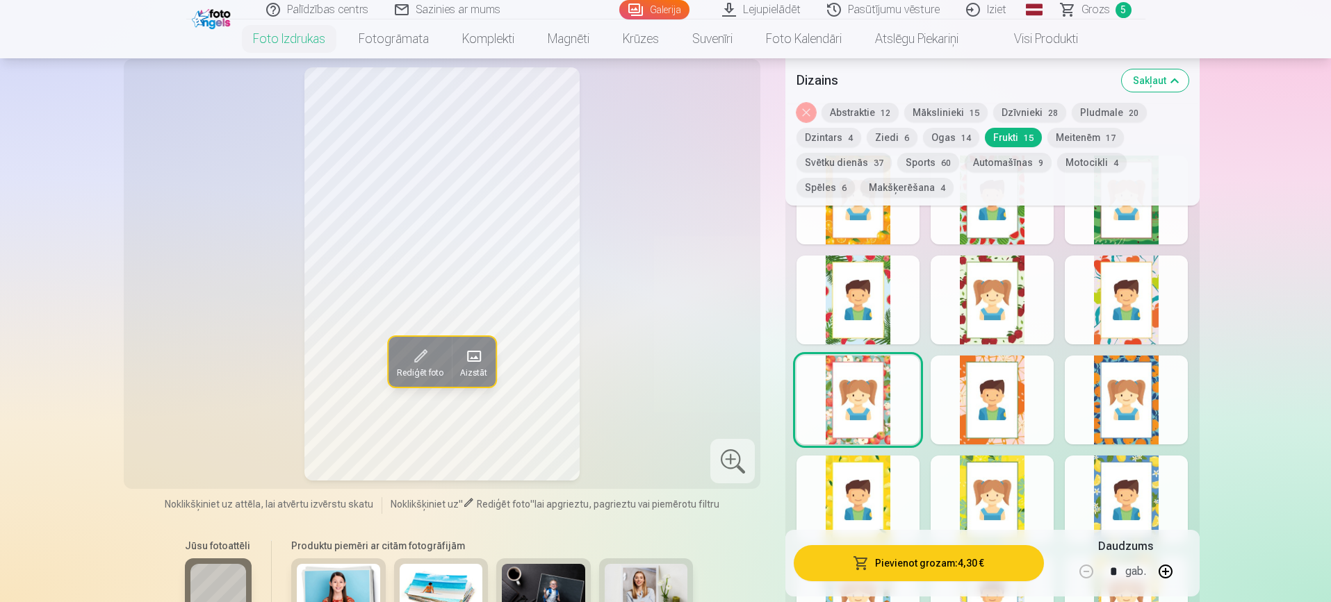
click at [890, 486] on div at bounding box center [857, 500] width 123 height 89
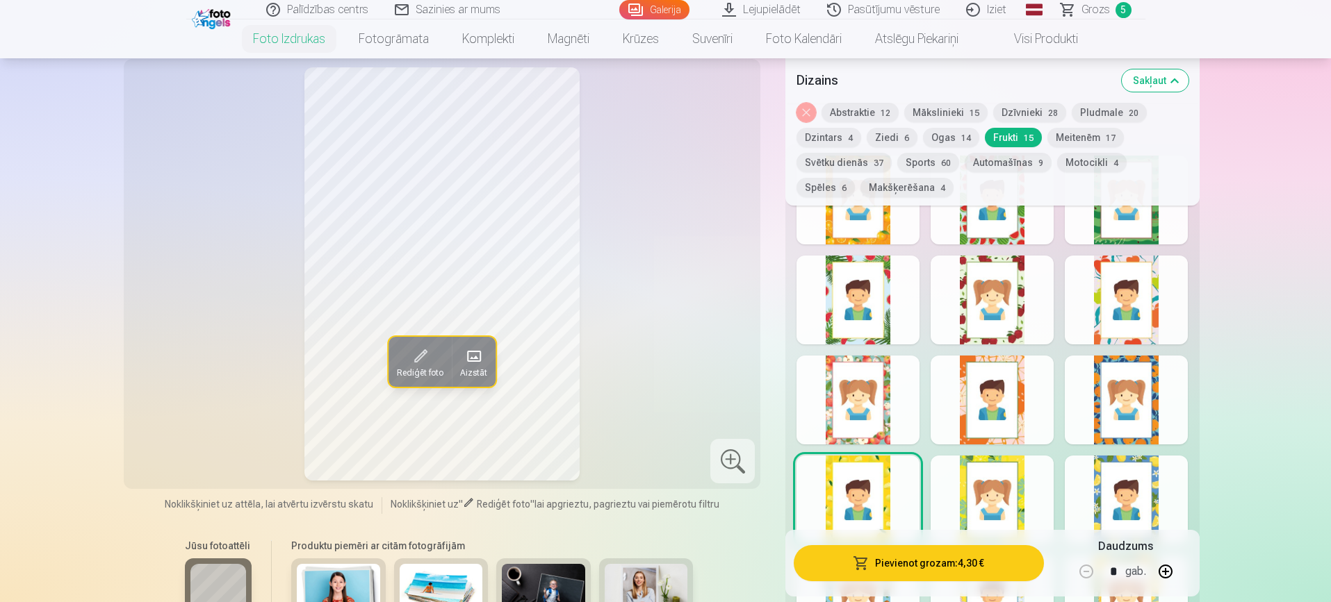
click at [996, 493] on div at bounding box center [991, 500] width 123 height 89
click at [1136, 489] on div at bounding box center [1126, 500] width 123 height 89
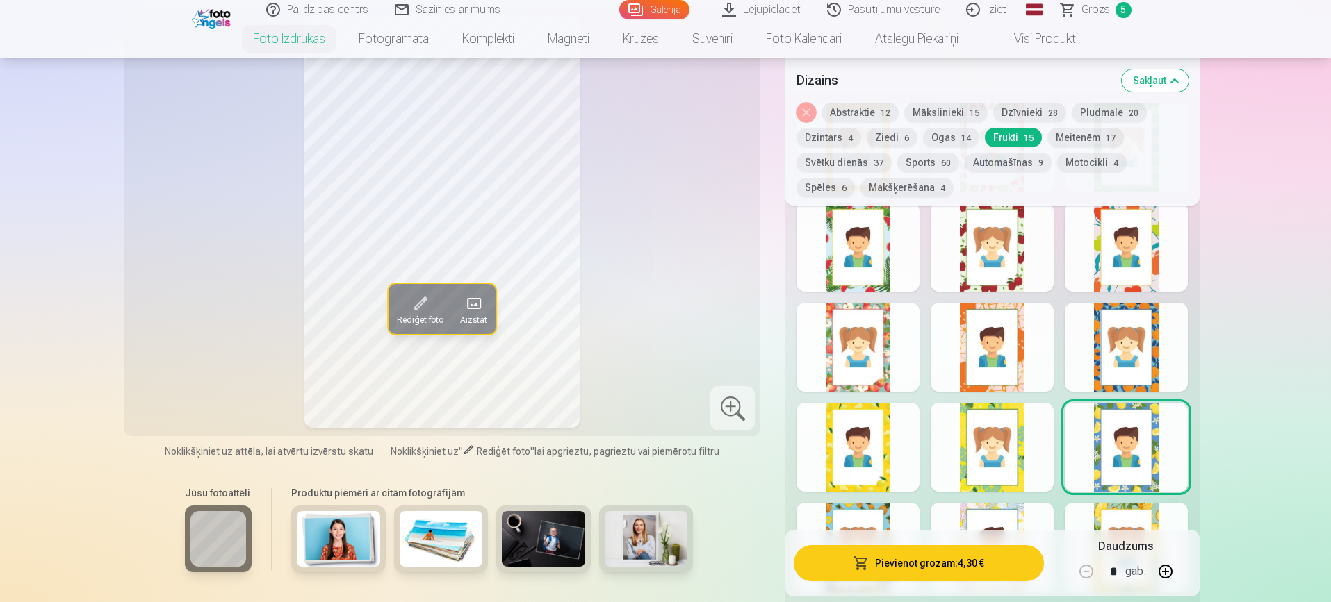
scroll to position [803, 0]
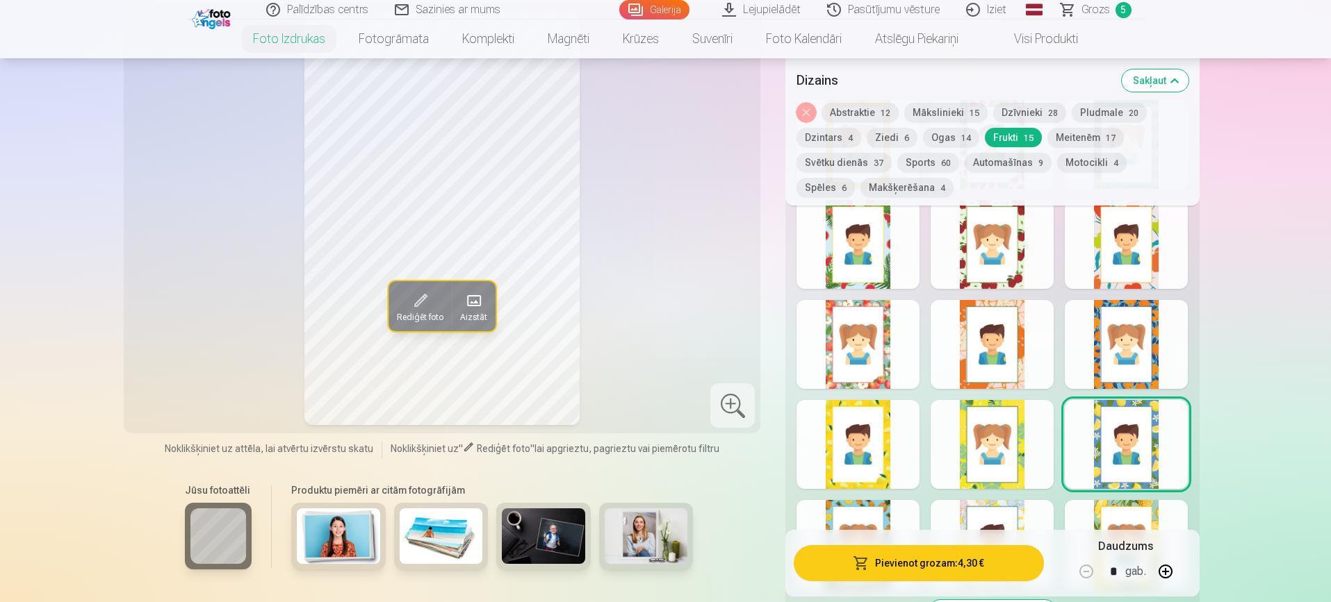
click at [908, 161] on button "Sports 60" at bounding box center [928, 162] width 62 height 19
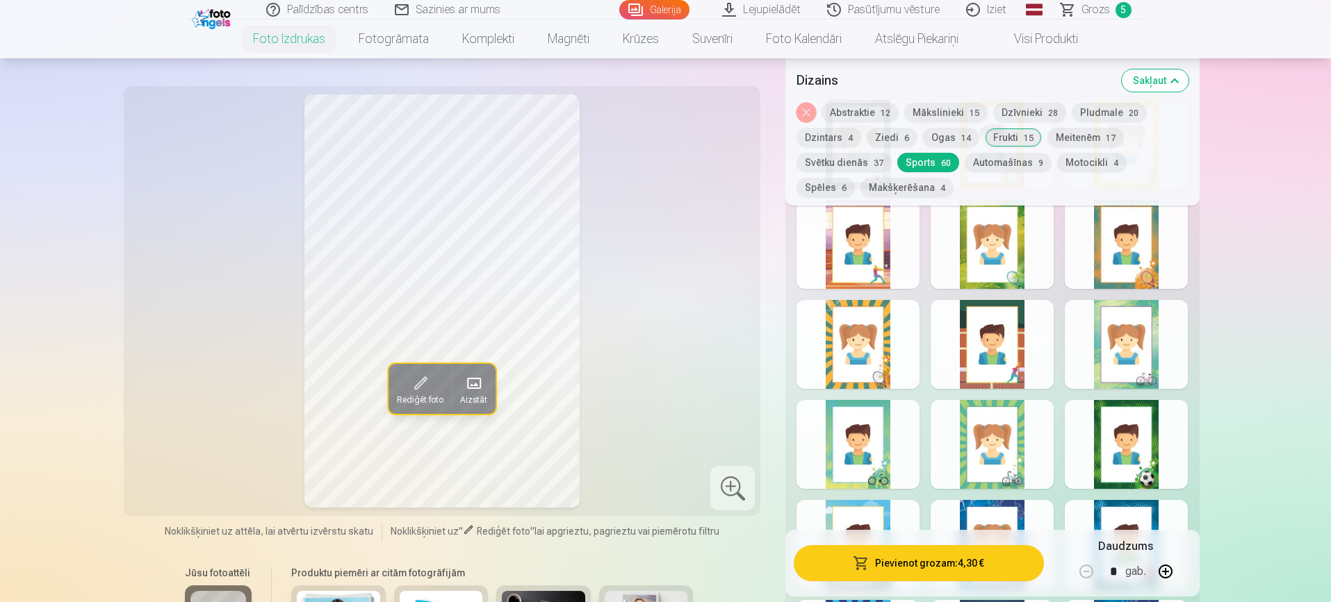
click at [868, 249] on div at bounding box center [857, 244] width 123 height 89
click at [996, 258] on div at bounding box center [991, 244] width 123 height 89
click at [1129, 268] on div at bounding box center [1126, 244] width 123 height 89
click at [874, 357] on div at bounding box center [857, 344] width 123 height 89
click at [1005, 367] on div at bounding box center [991, 344] width 123 height 89
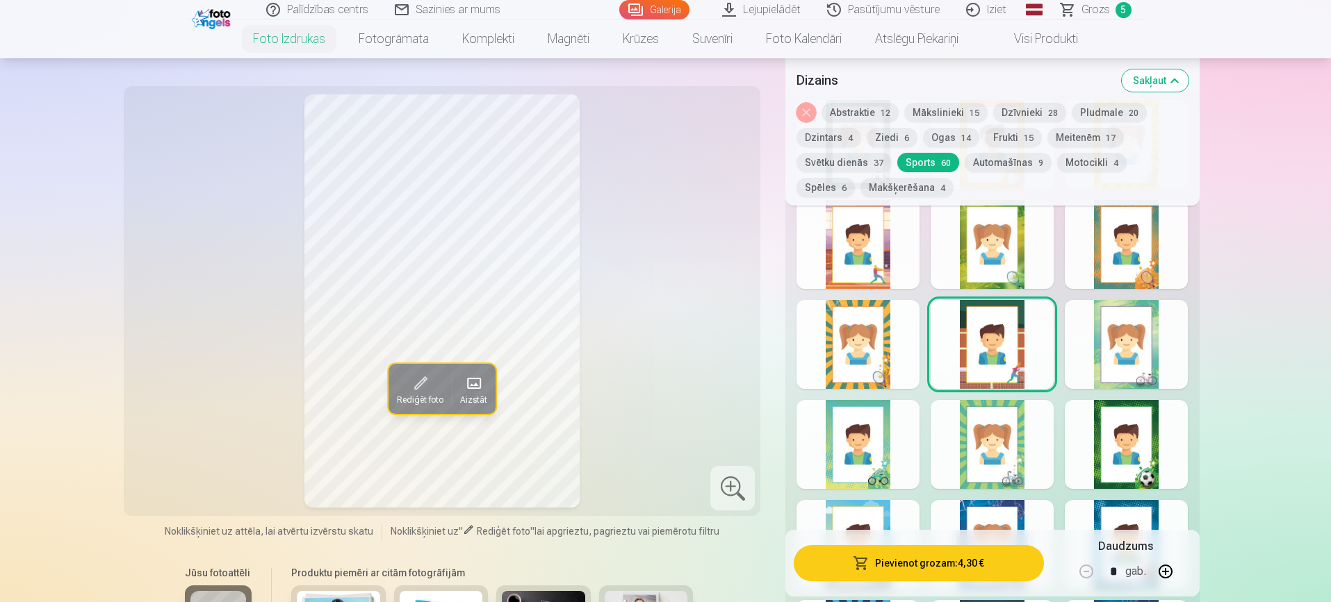
click at [1115, 336] on div at bounding box center [1126, 344] width 123 height 89
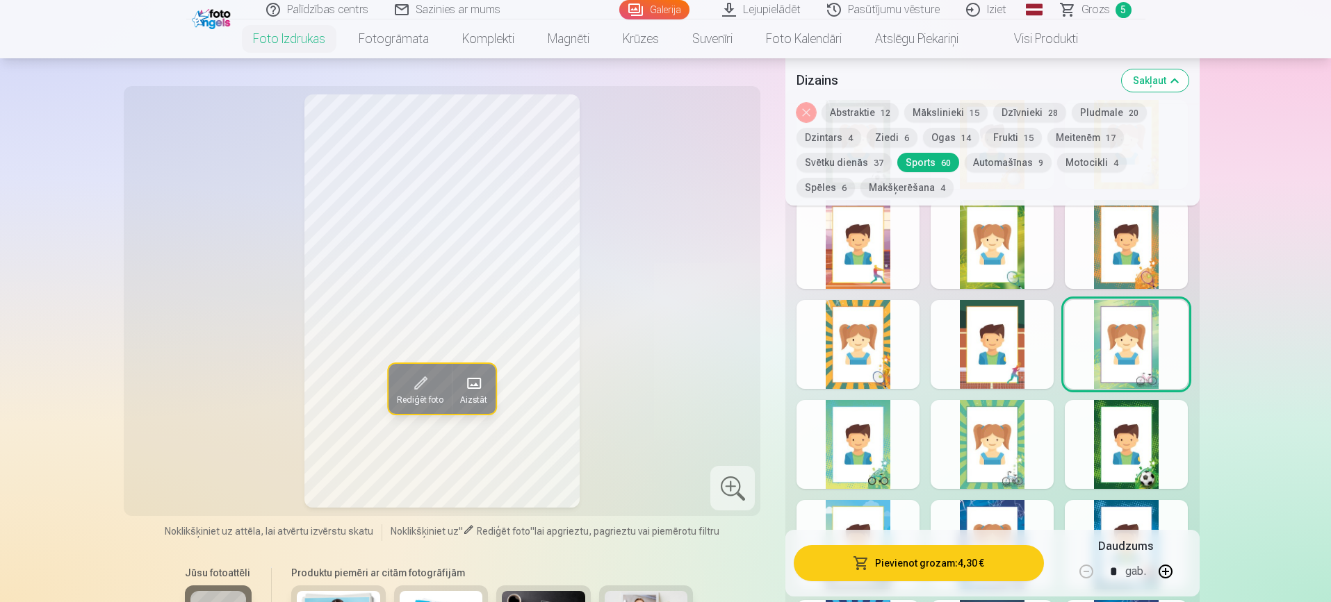
click at [1115, 442] on div at bounding box center [1126, 444] width 123 height 89
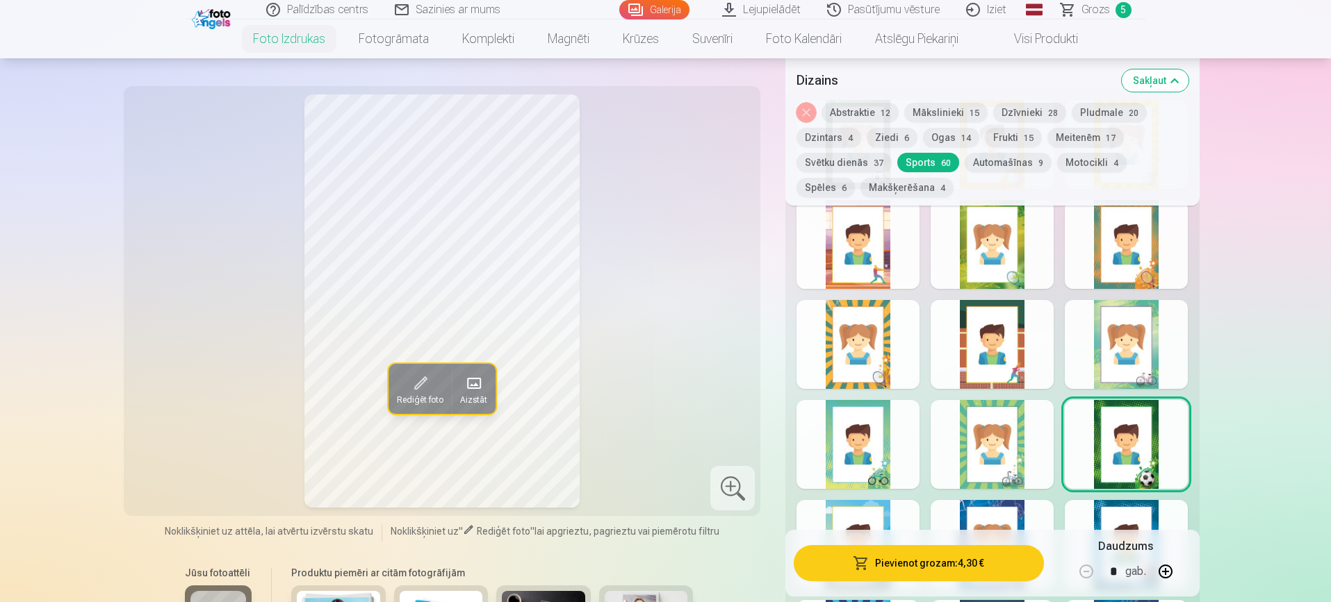
click at [983, 436] on div at bounding box center [991, 444] width 123 height 89
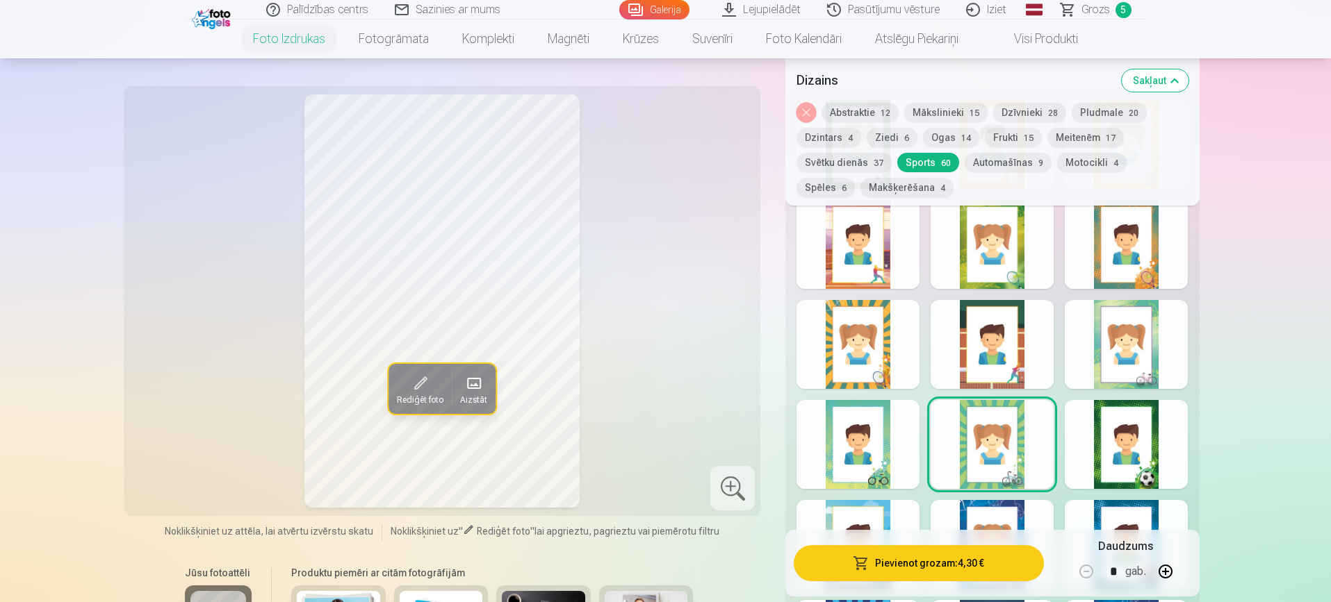
click at [844, 453] on div at bounding box center [857, 444] width 123 height 89
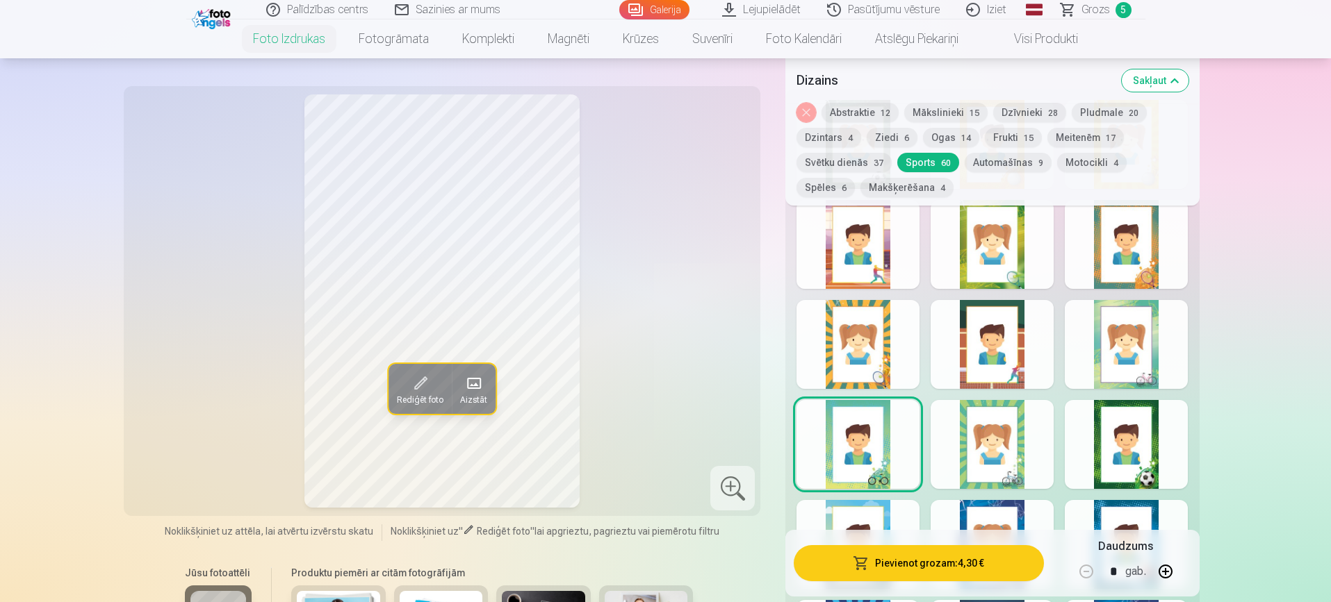
click at [864, 507] on div at bounding box center [857, 544] width 123 height 89
click at [993, 511] on div at bounding box center [991, 544] width 123 height 89
click at [1108, 517] on div at bounding box center [1126, 544] width 123 height 89
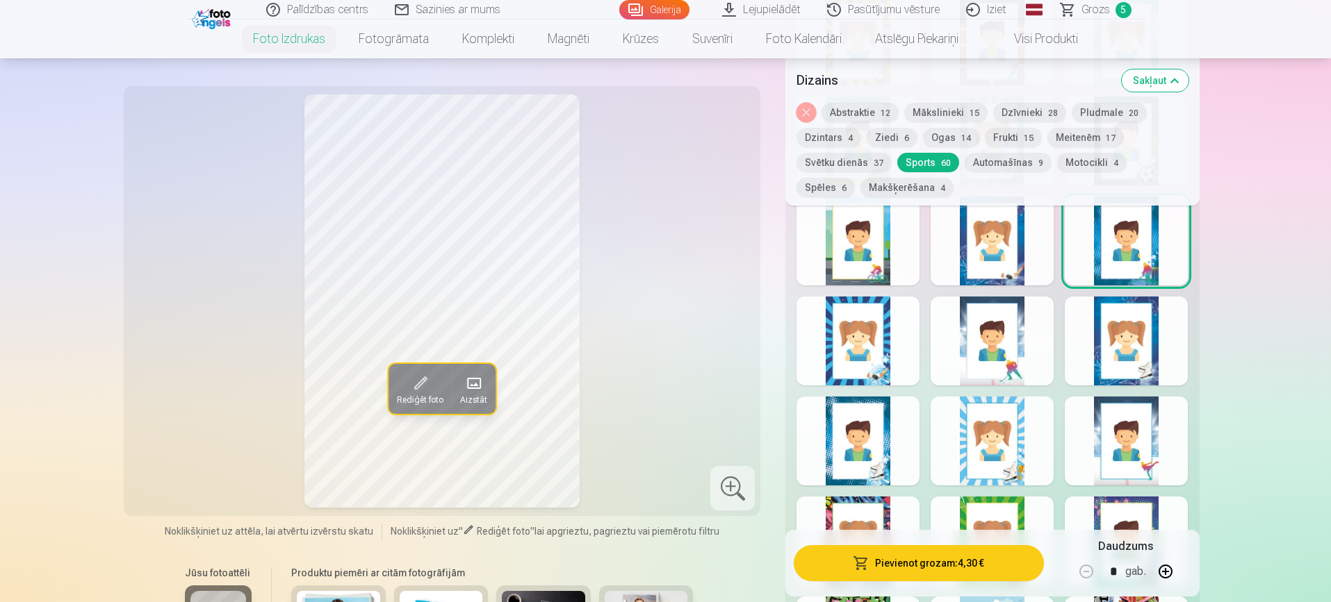
scroll to position [1109, 0]
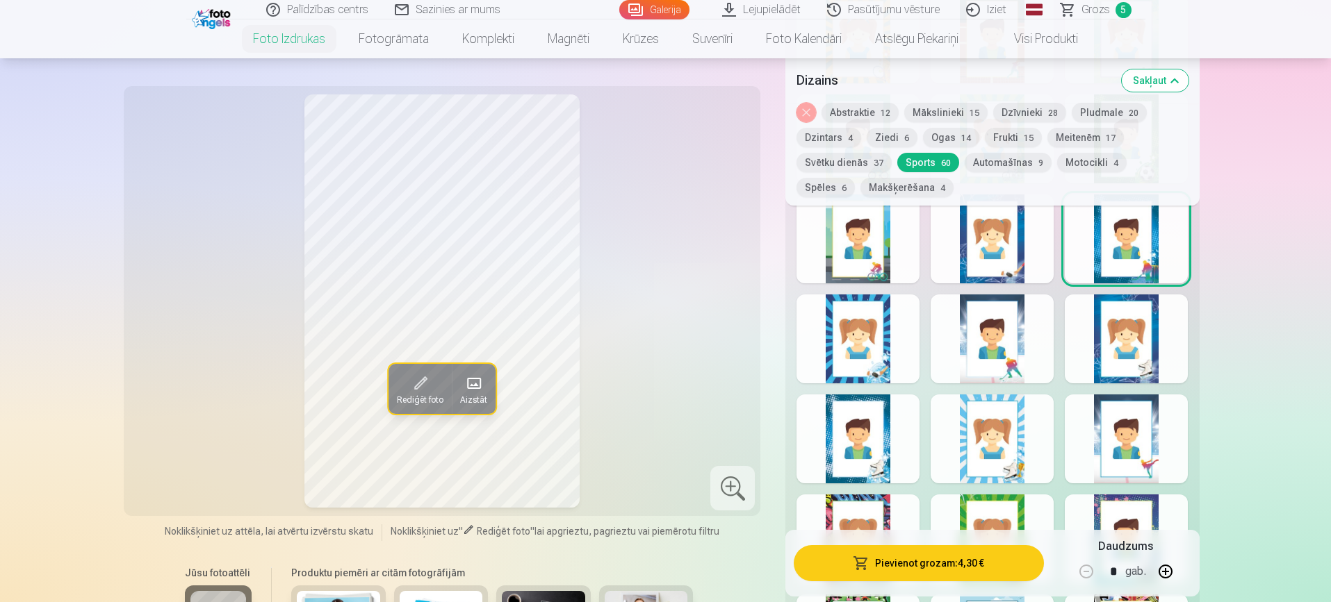
click at [880, 350] on div at bounding box center [857, 339] width 123 height 89
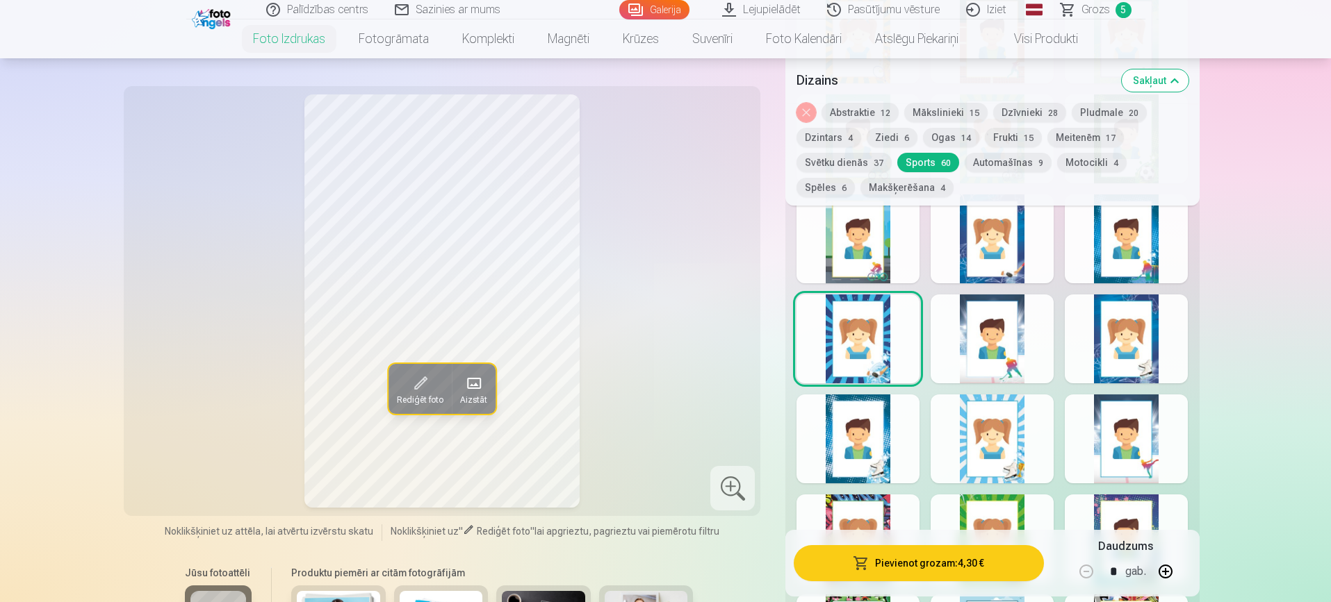
click at [1001, 336] on div at bounding box center [991, 339] width 123 height 89
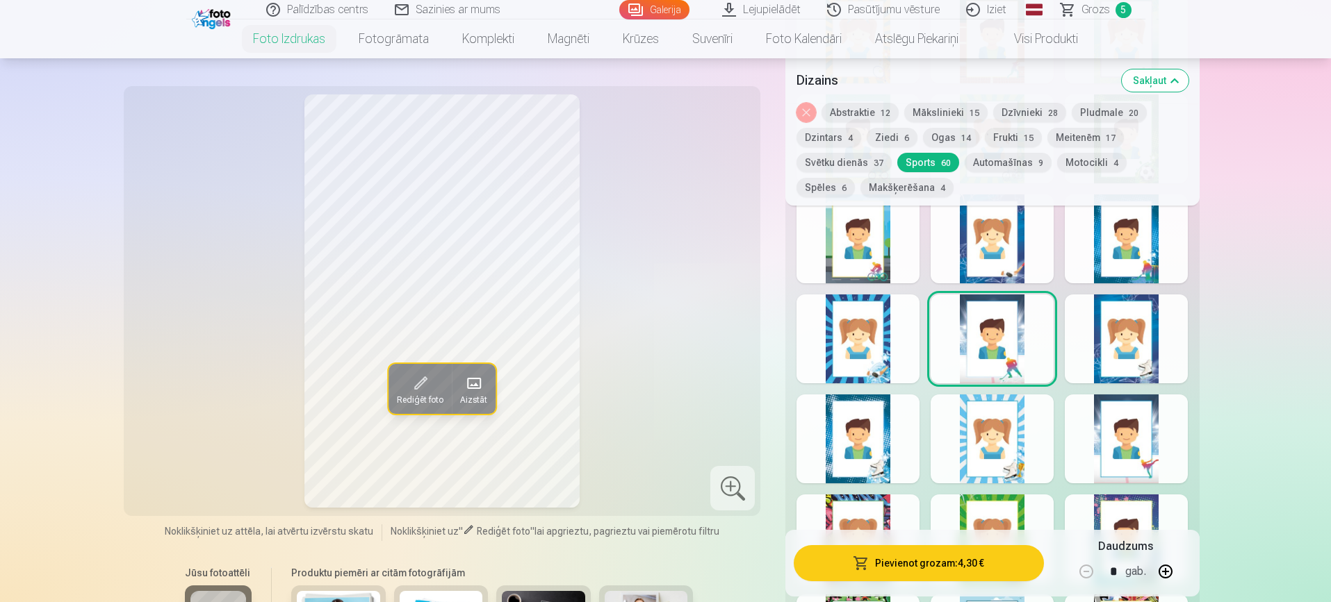
click at [1115, 332] on div at bounding box center [1126, 339] width 123 height 89
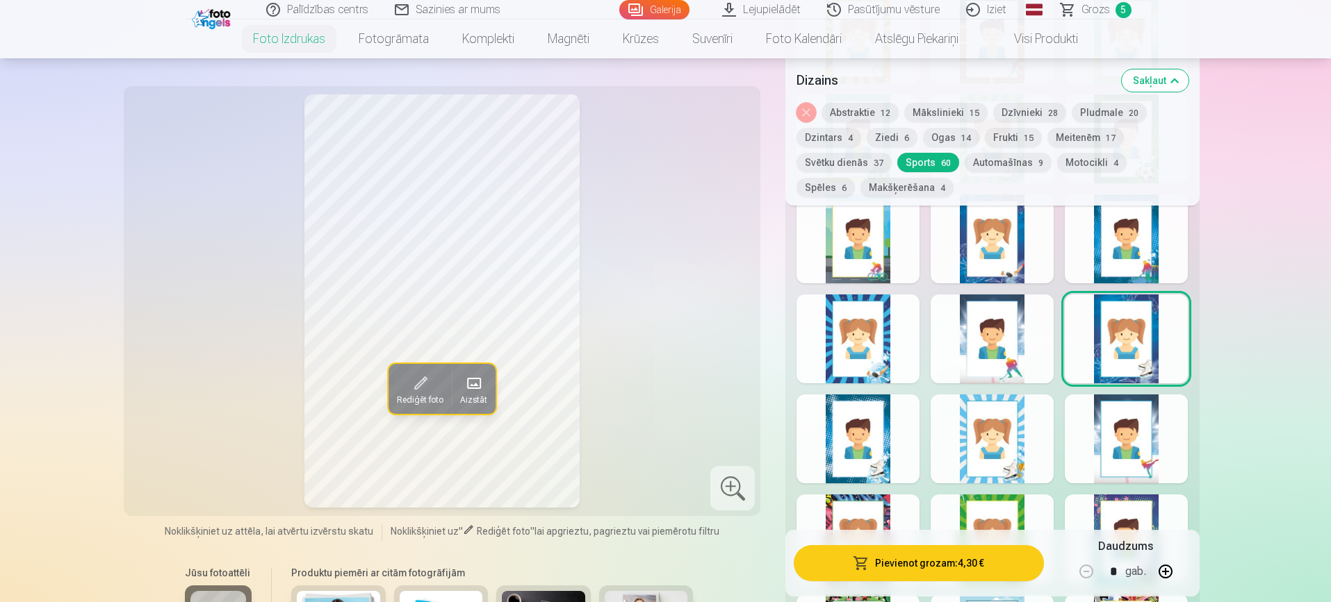
click at [1134, 422] on div at bounding box center [1126, 439] width 123 height 89
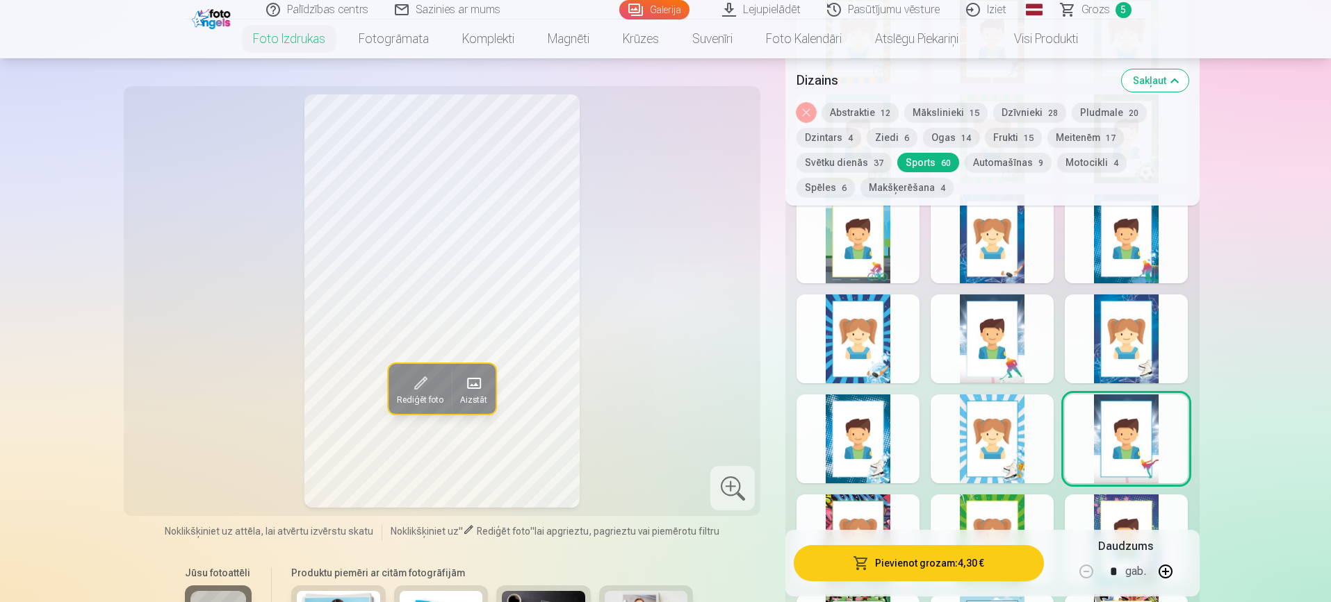
click at [1010, 436] on div at bounding box center [991, 439] width 123 height 89
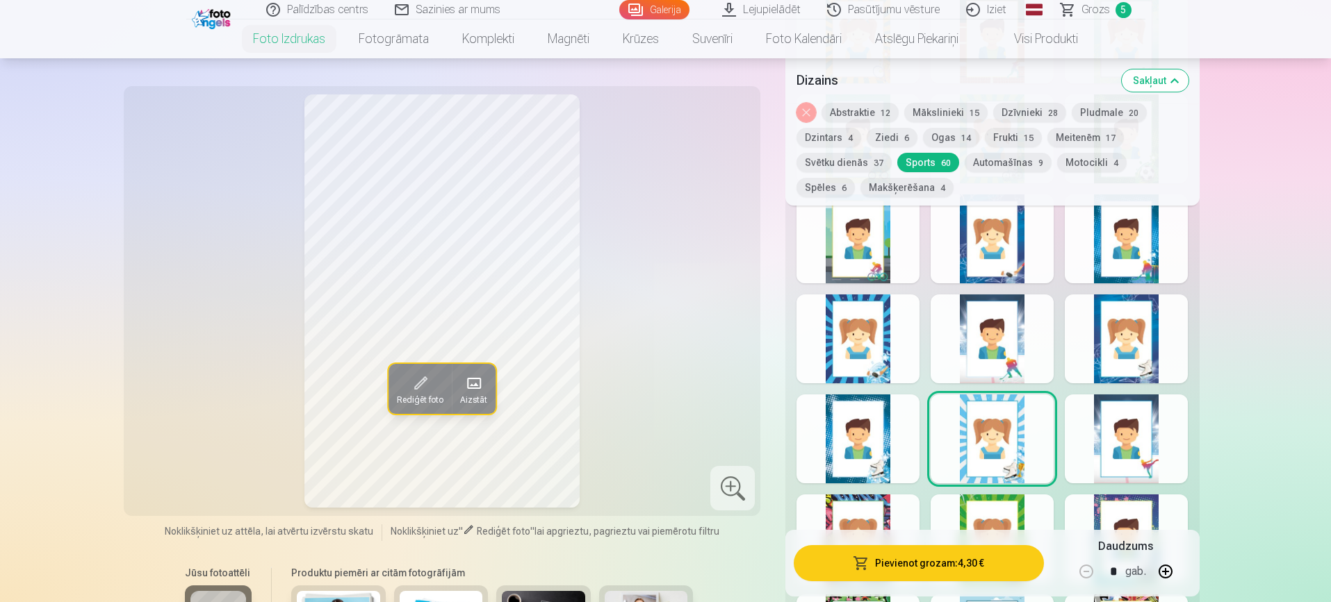
click at [866, 452] on div at bounding box center [857, 439] width 123 height 89
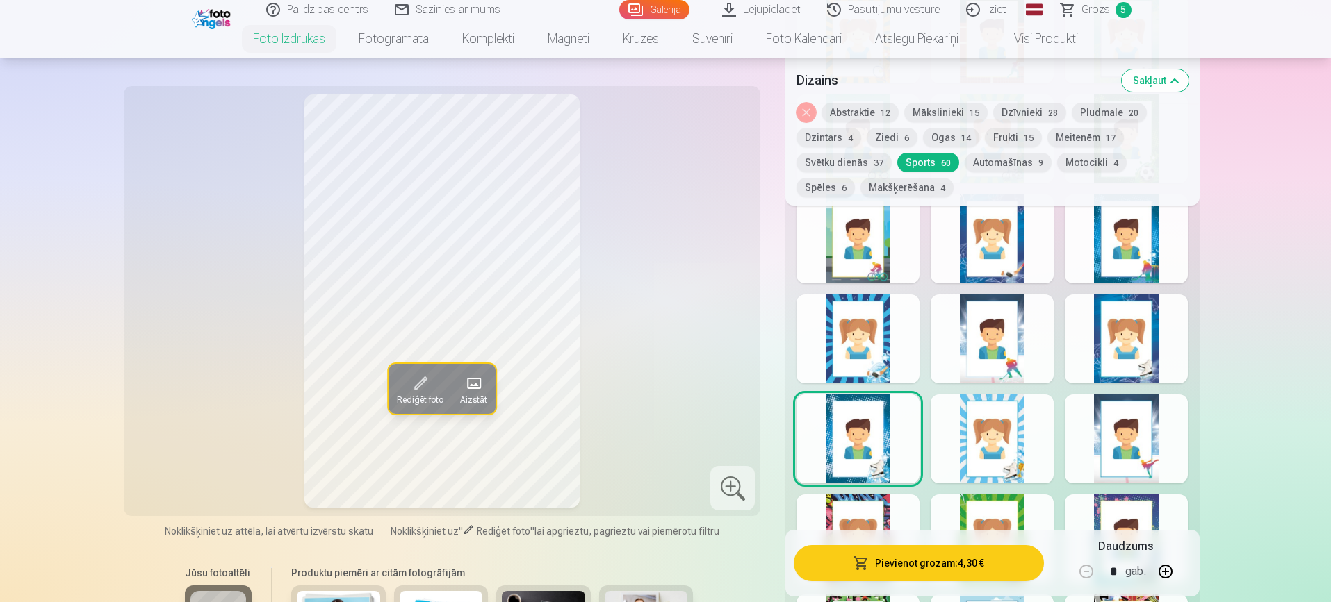
click at [1099, 464] on div at bounding box center [1126, 439] width 123 height 89
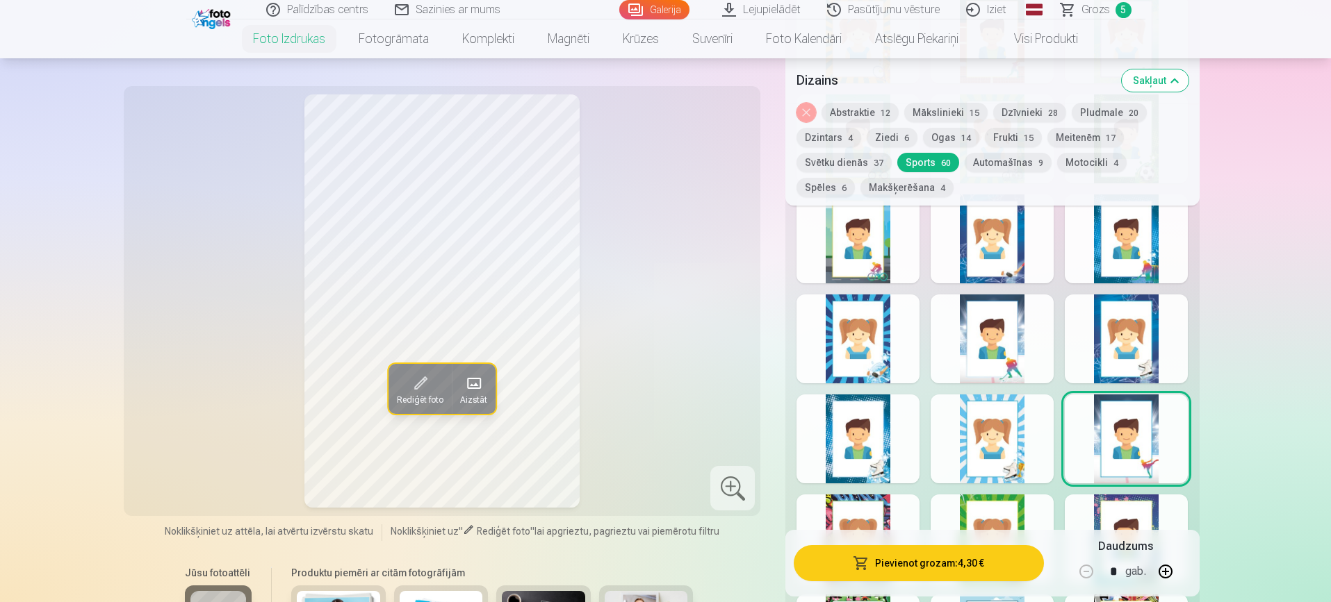
click at [869, 505] on div at bounding box center [857, 539] width 123 height 89
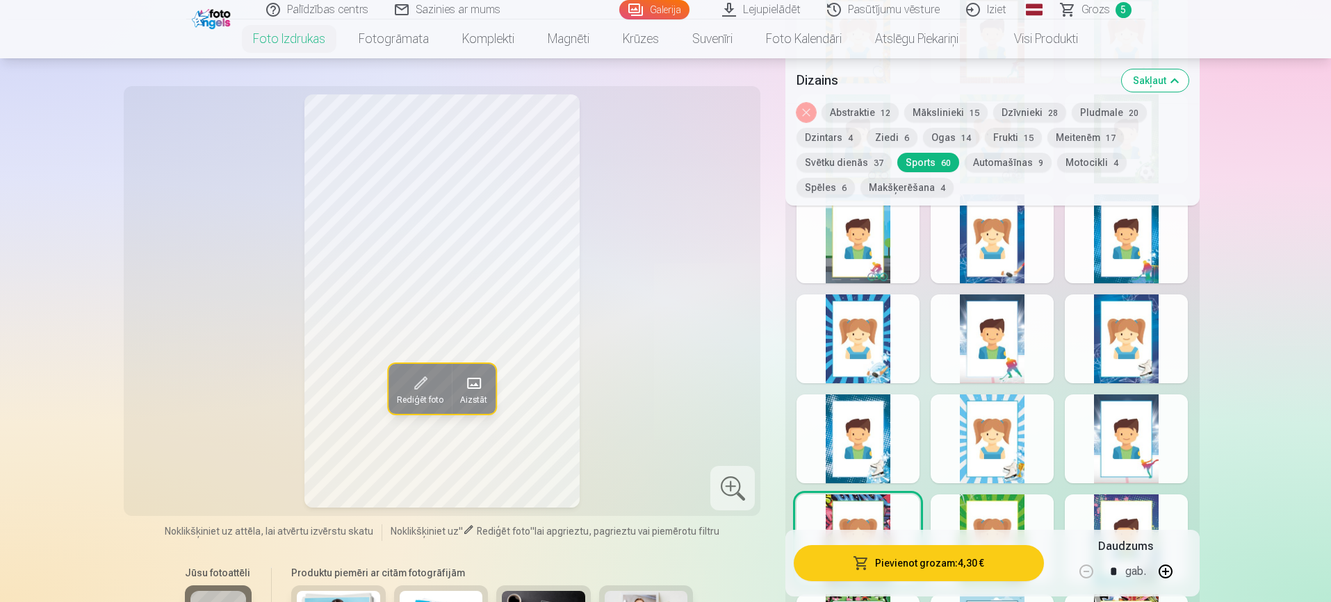
click at [987, 514] on div at bounding box center [991, 539] width 123 height 89
click at [1122, 507] on div at bounding box center [1126, 539] width 123 height 89
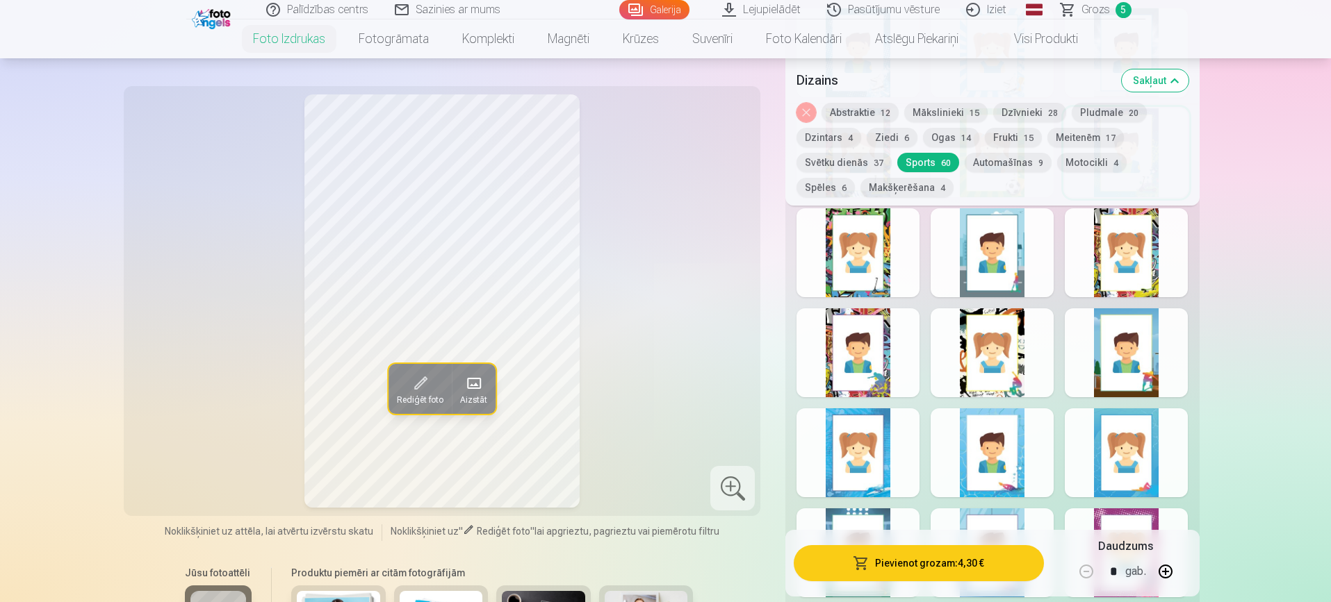
scroll to position [1498, 0]
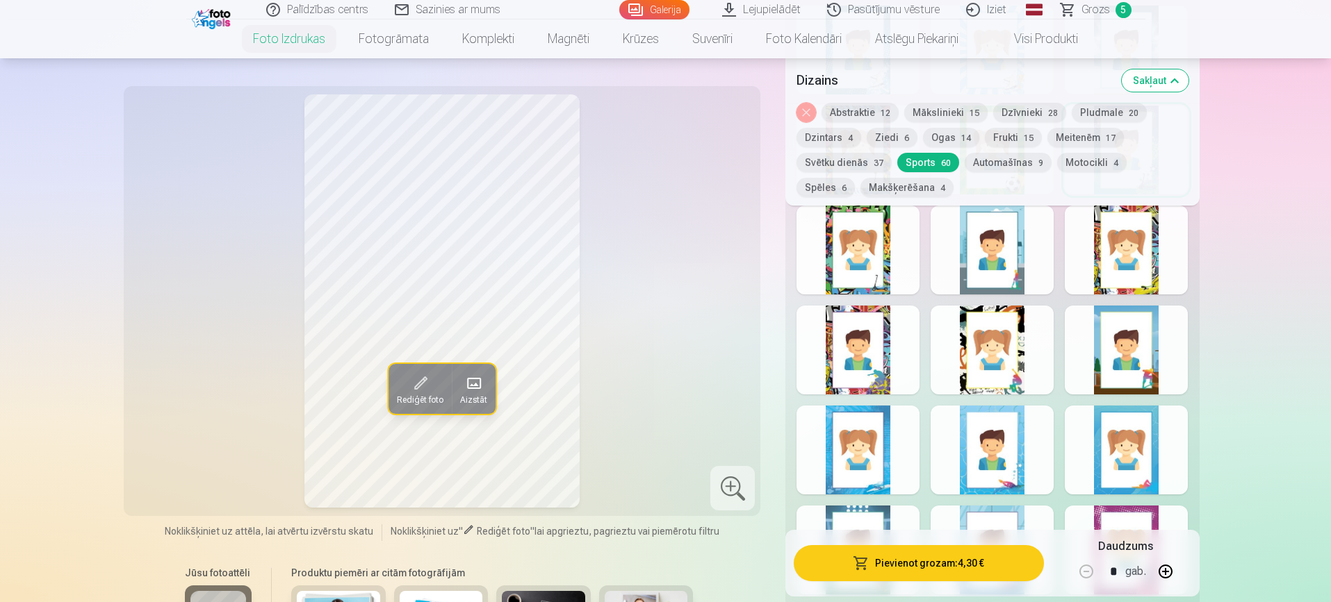
click at [1136, 241] on div at bounding box center [1126, 250] width 123 height 89
click at [977, 249] on div at bounding box center [991, 250] width 123 height 89
click at [858, 262] on div at bounding box center [857, 250] width 123 height 89
click at [878, 354] on div at bounding box center [857, 350] width 123 height 89
click at [978, 359] on div at bounding box center [991, 350] width 123 height 89
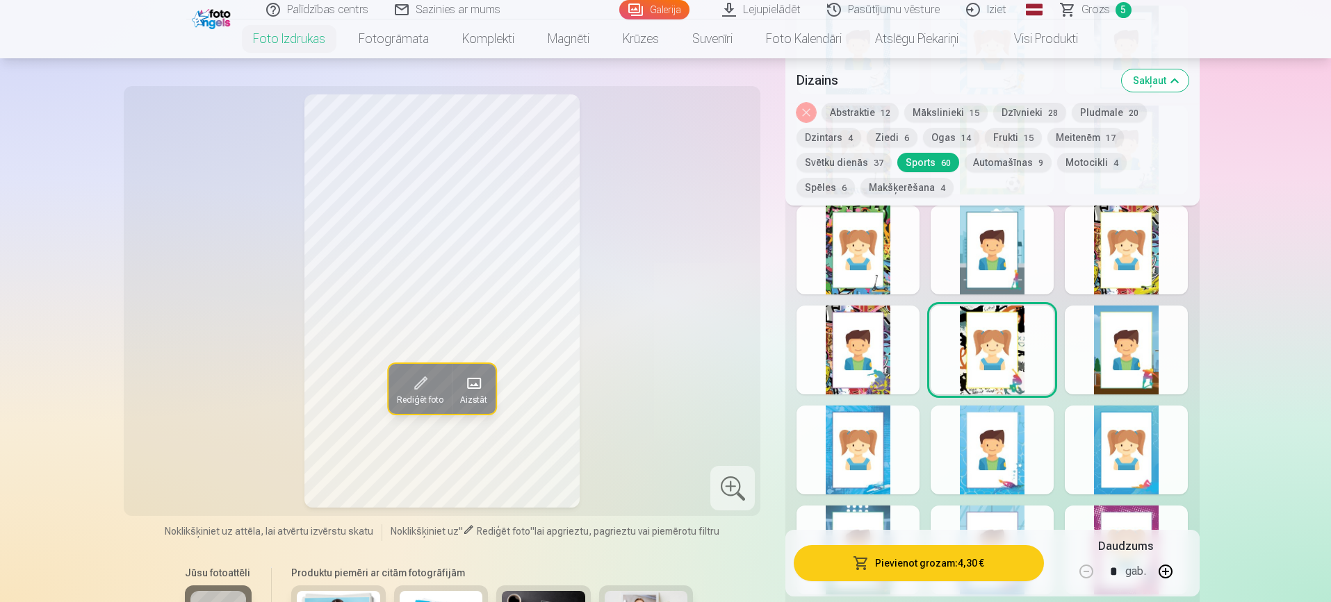
click at [999, 362] on div at bounding box center [991, 350] width 123 height 89
click at [1024, 345] on div at bounding box center [991, 350] width 123 height 89
click at [867, 332] on div at bounding box center [857, 350] width 123 height 89
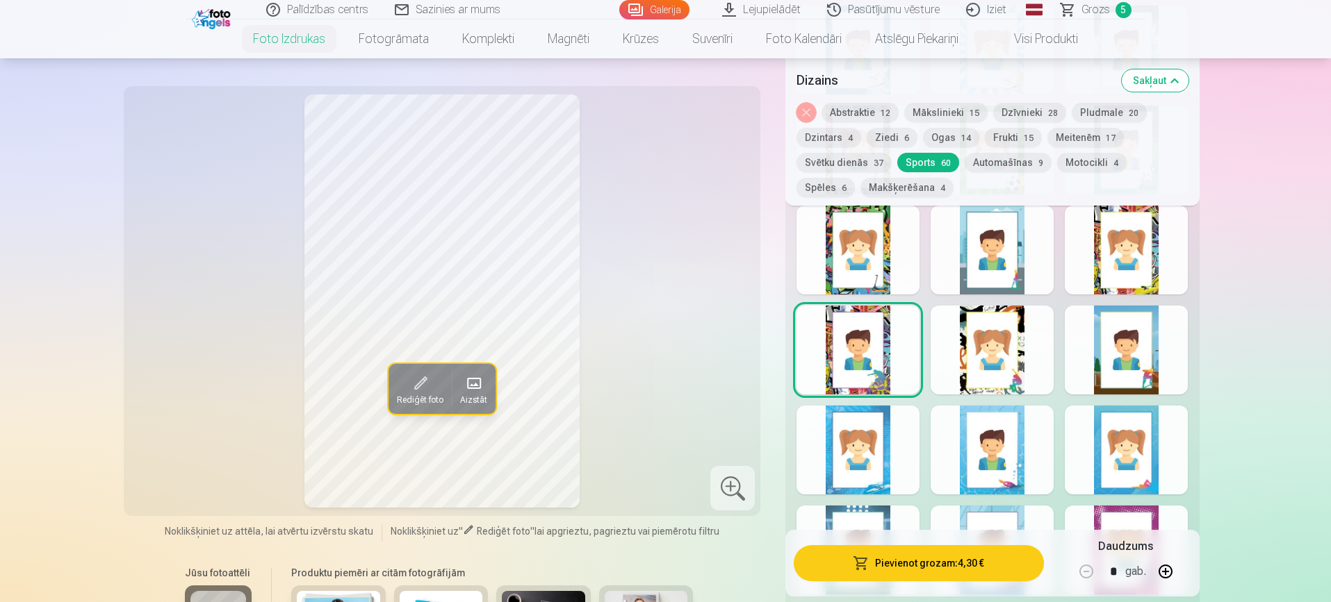
click at [999, 339] on div at bounding box center [991, 350] width 123 height 89
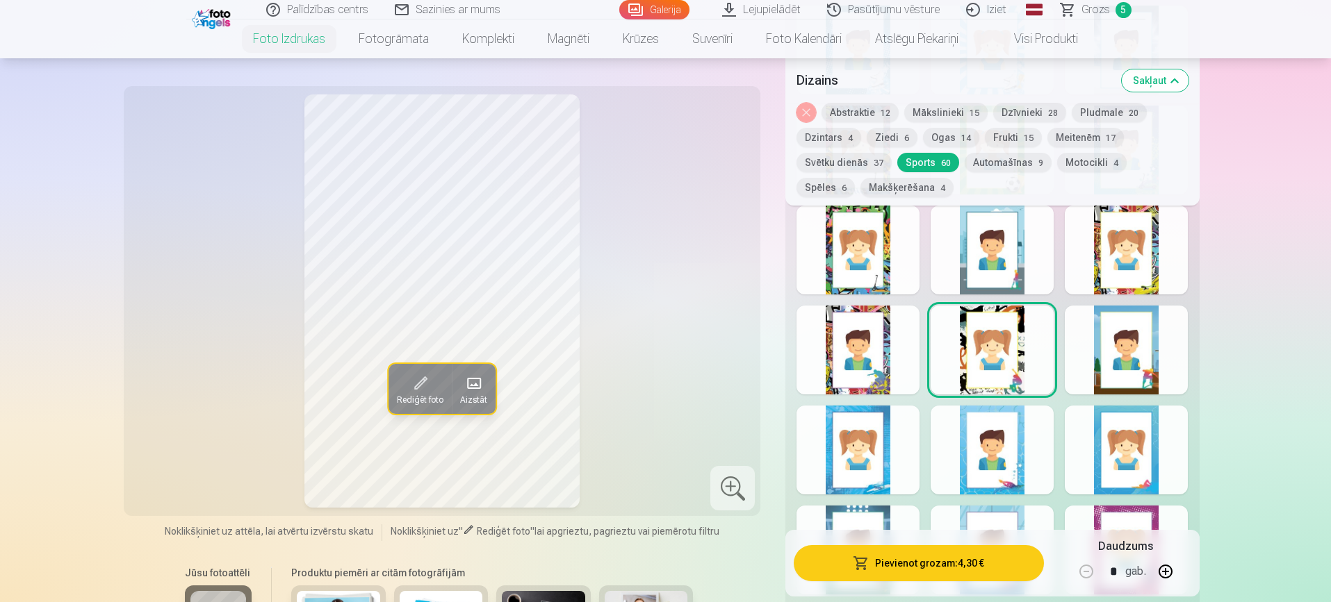
click at [1133, 346] on div at bounding box center [1126, 350] width 123 height 89
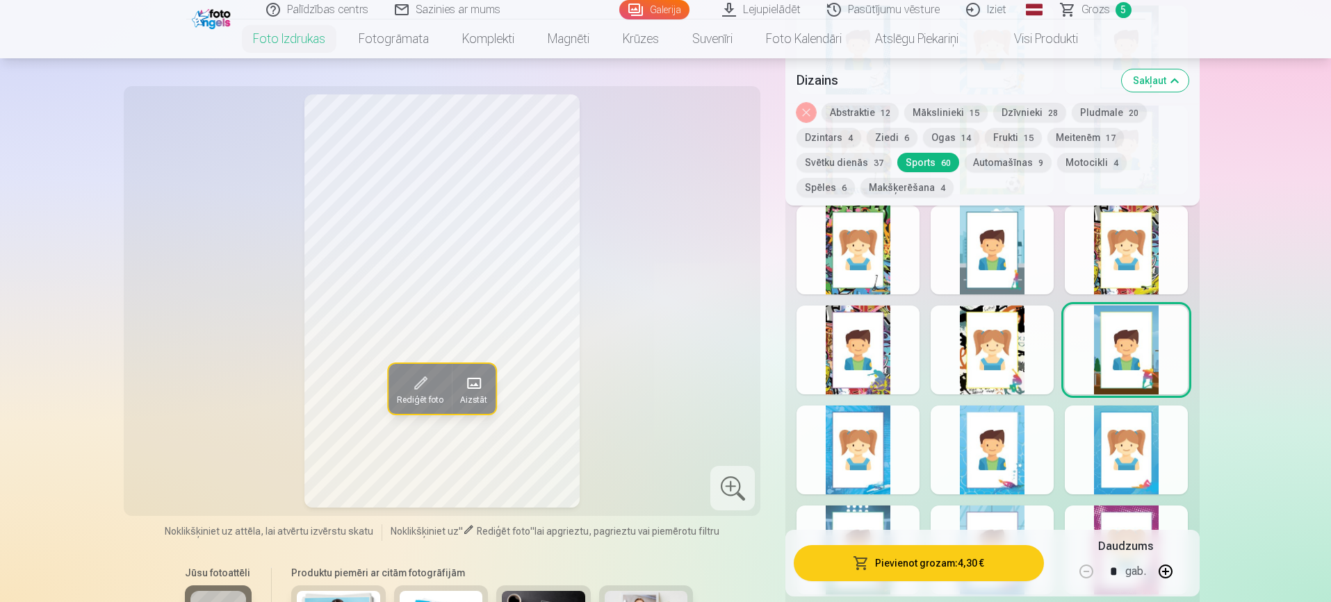
click at [859, 444] on div at bounding box center [857, 450] width 123 height 89
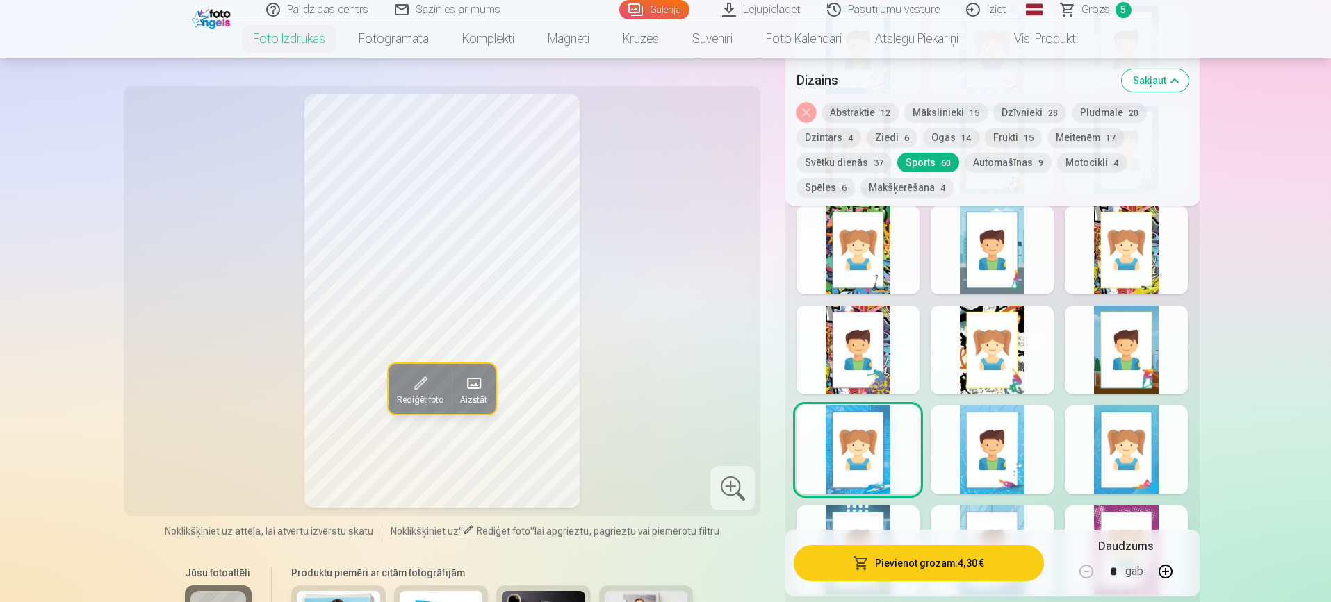
click at [982, 443] on div at bounding box center [991, 450] width 123 height 89
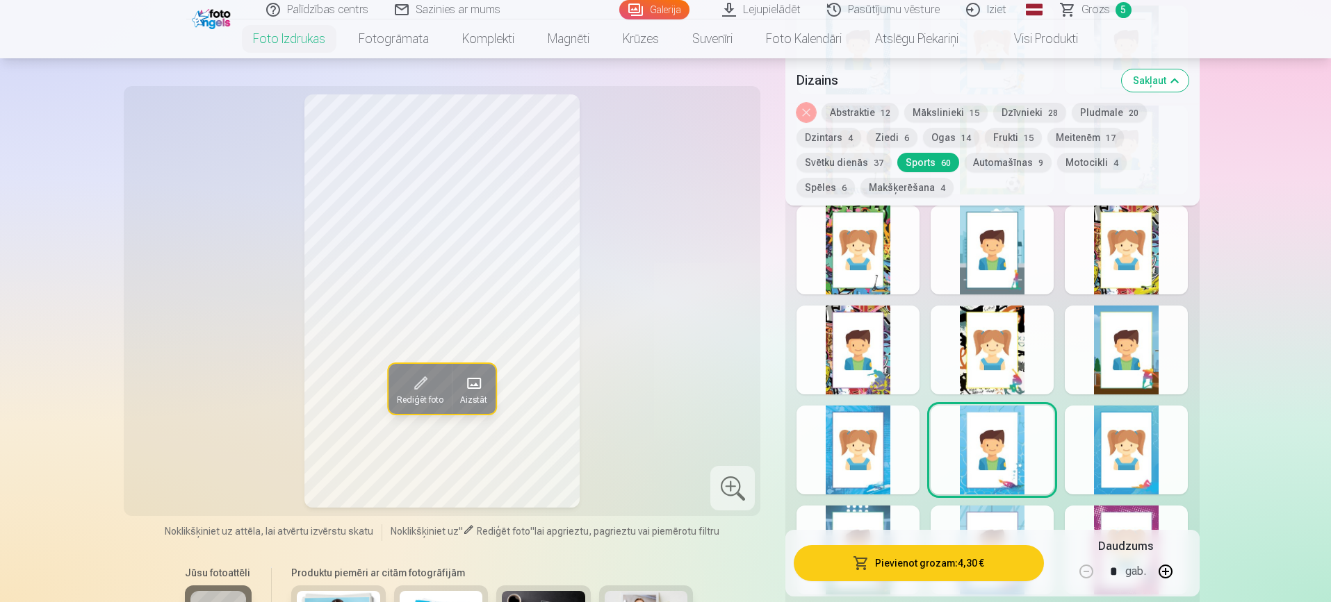
click at [1122, 436] on div at bounding box center [1126, 450] width 123 height 89
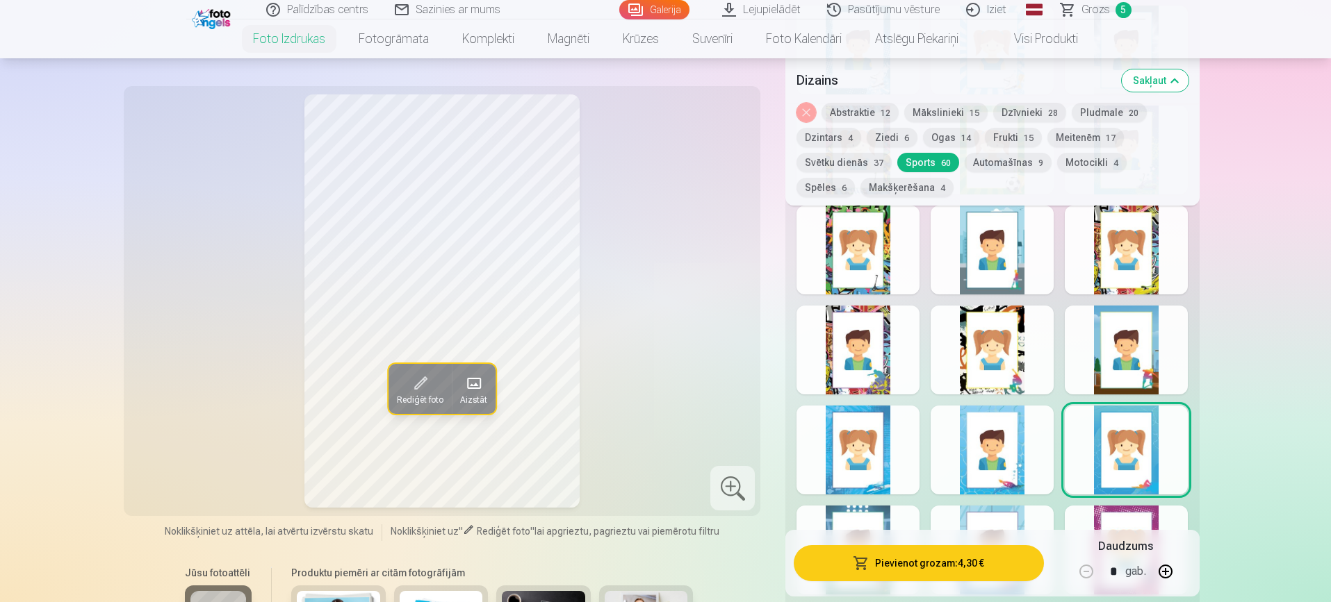
click at [1152, 511] on div at bounding box center [1126, 550] width 123 height 89
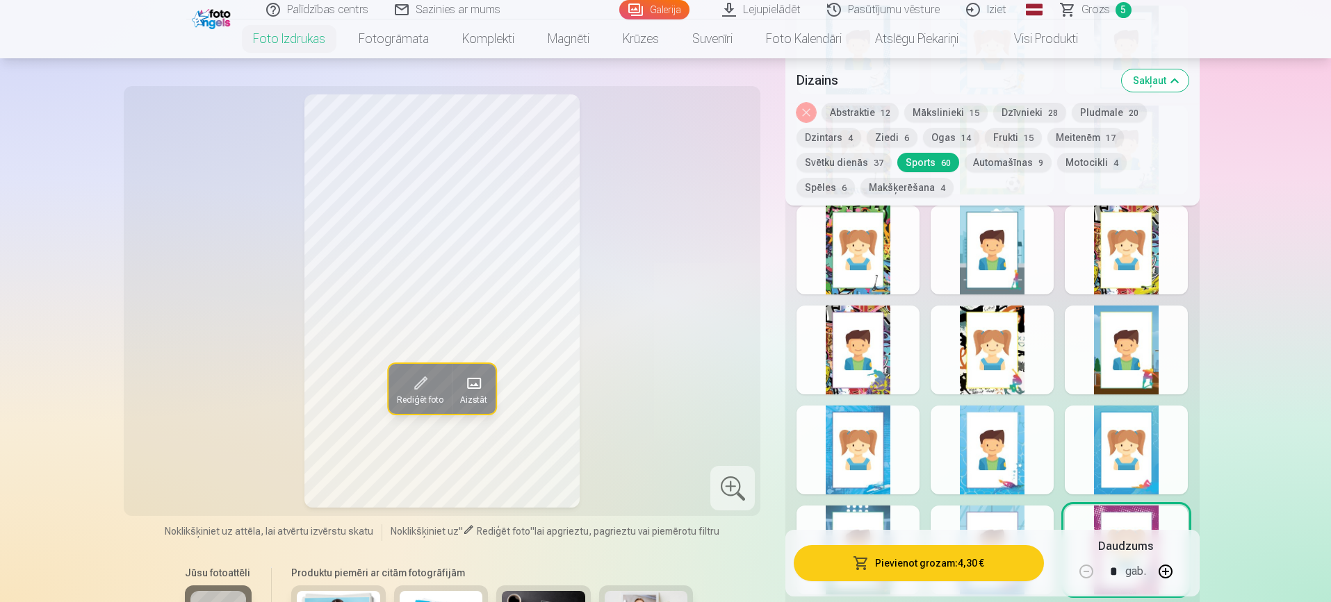
click at [1033, 516] on div at bounding box center [991, 550] width 123 height 89
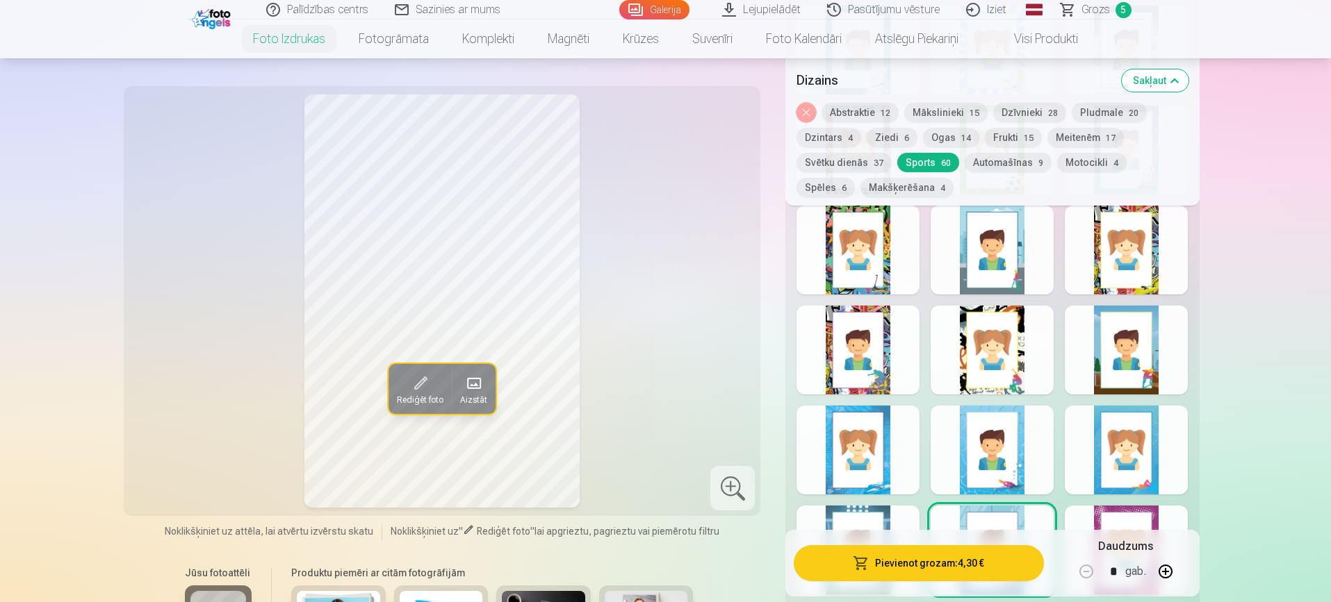
click at [880, 512] on div at bounding box center [857, 550] width 123 height 89
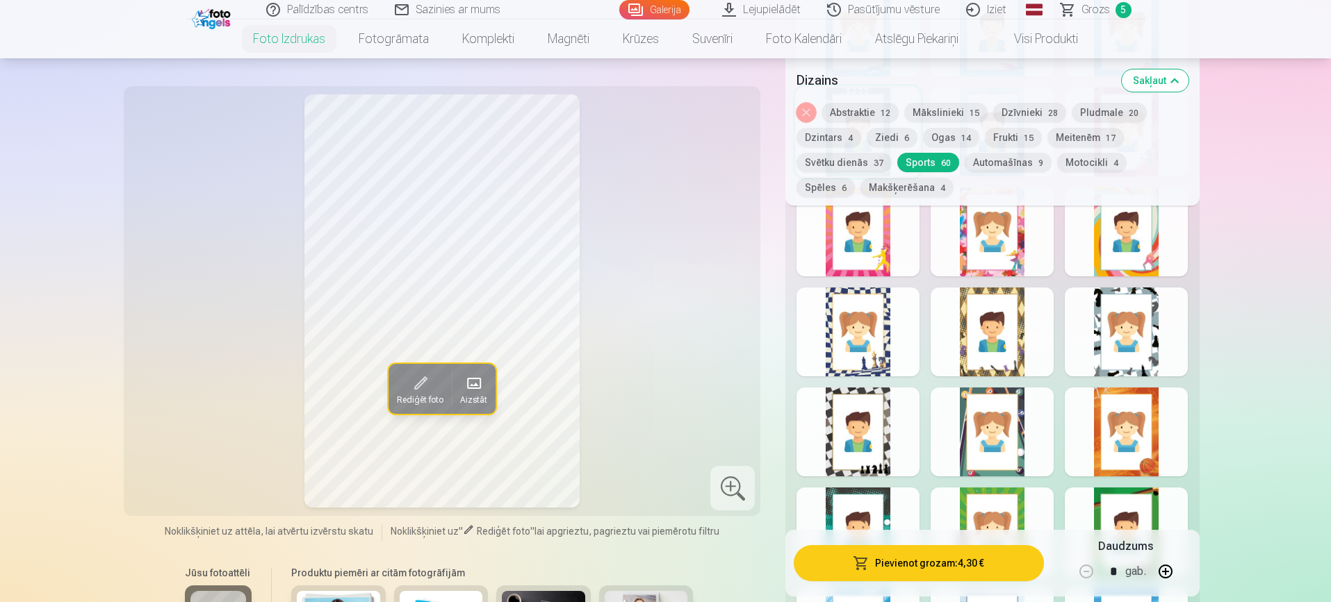
scroll to position [1915, 0]
click at [1131, 343] on div at bounding box center [1126, 333] width 123 height 89
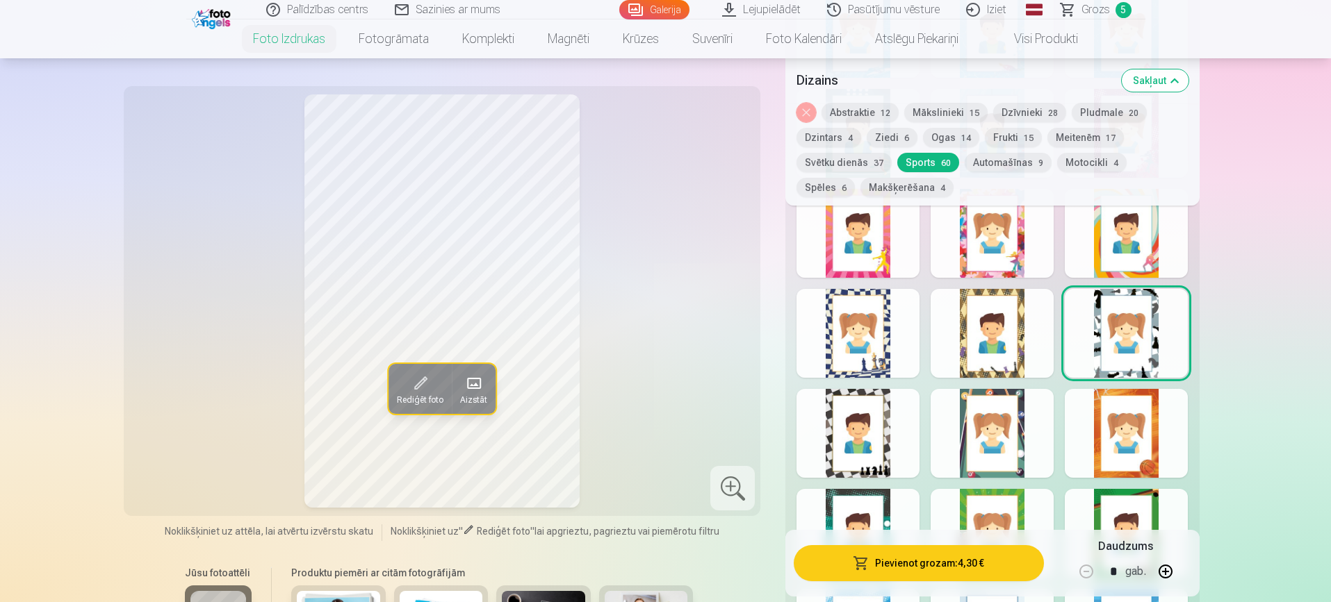
click at [986, 348] on div at bounding box center [991, 333] width 123 height 89
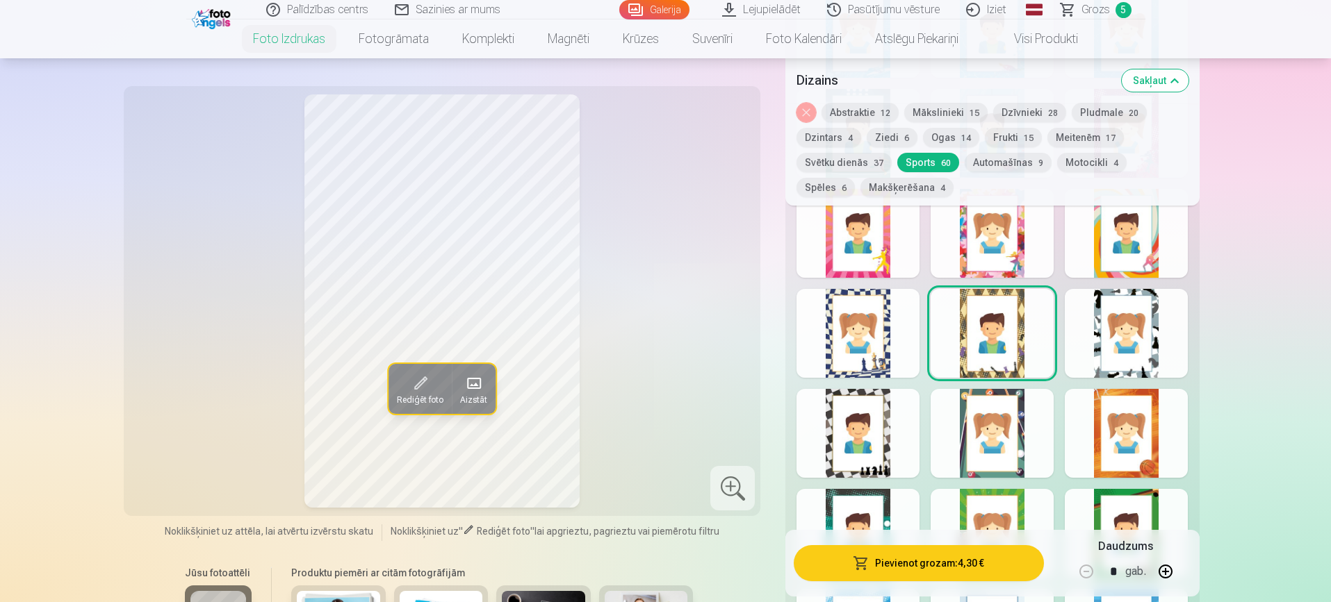
click at [874, 336] on div at bounding box center [857, 333] width 123 height 89
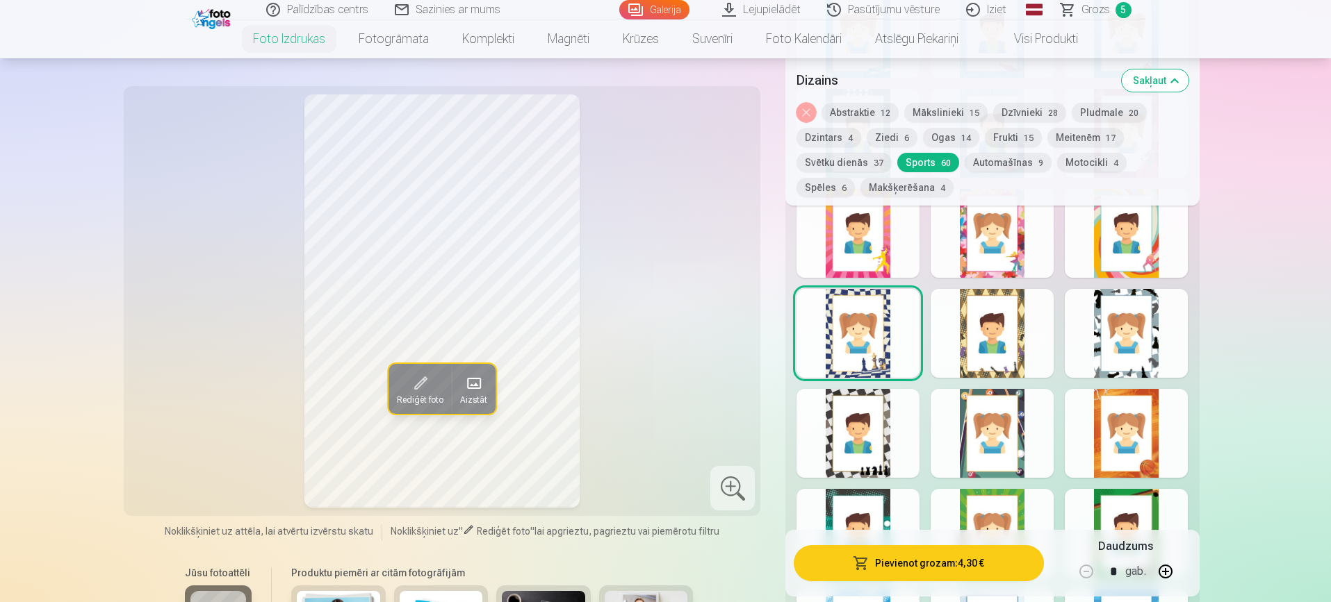
click at [867, 253] on div at bounding box center [857, 233] width 123 height 89
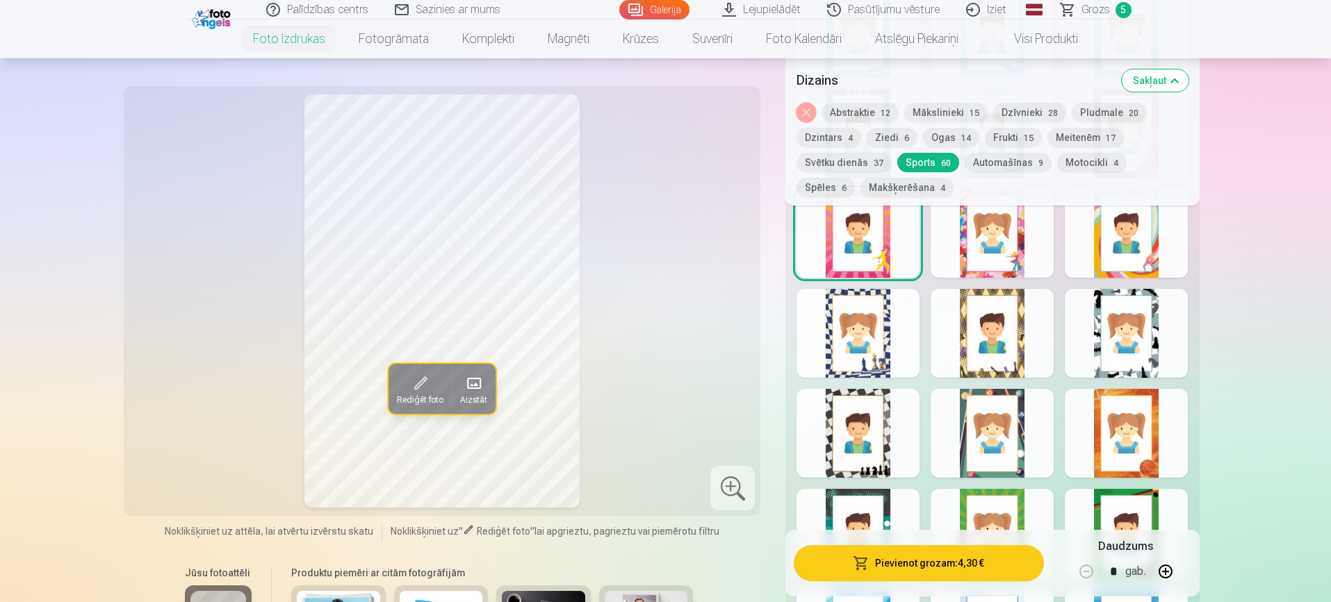
click at [873, 445] on div at bounding box center [857, 433] width 123 height 89
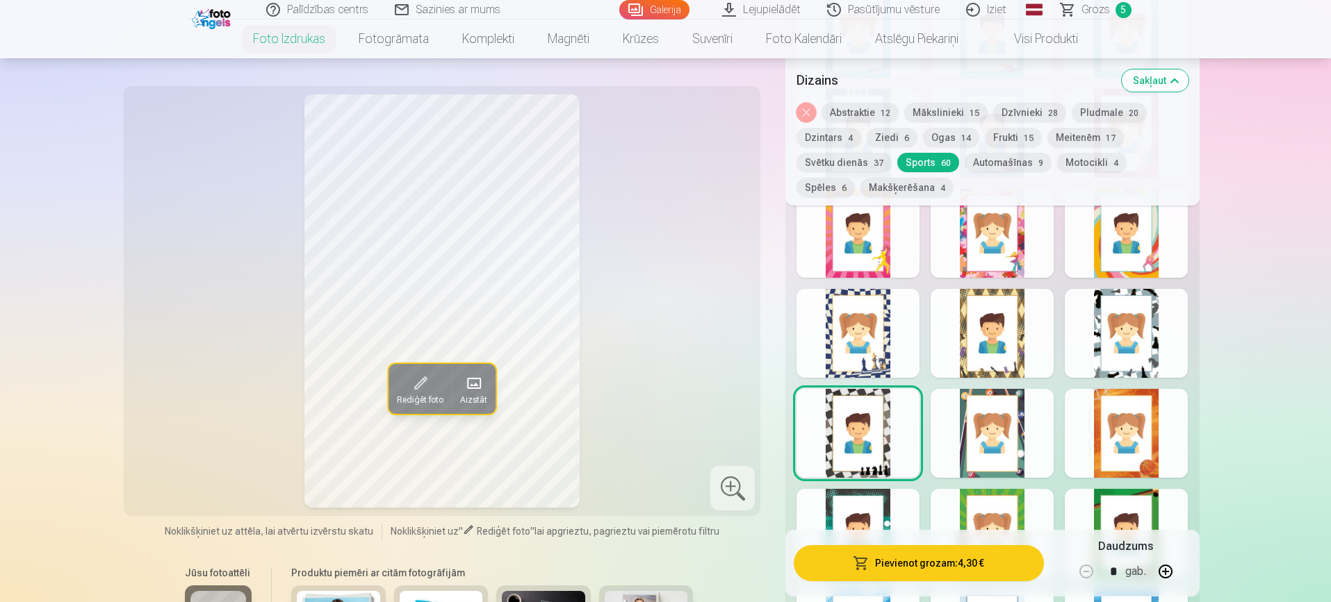
click at [1009, 459] on div at bounding box center [991, 433] width 123 height 89
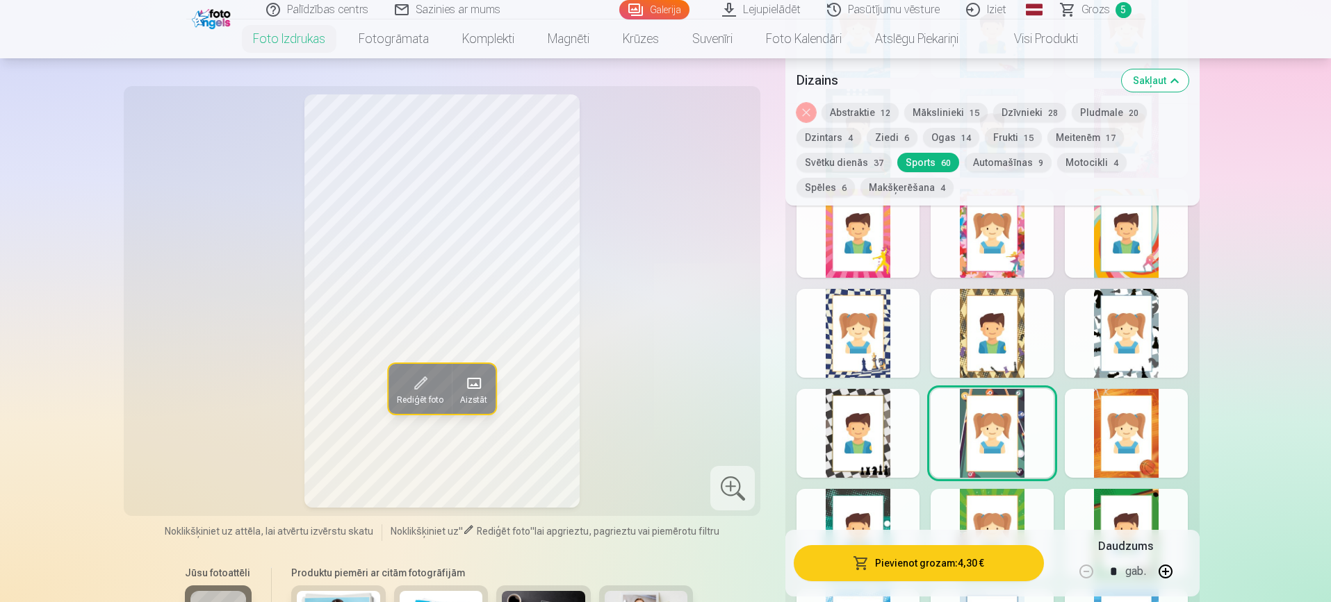
click at [1115, 435] on div at bounding box center [1126, 433] width 123 height 89
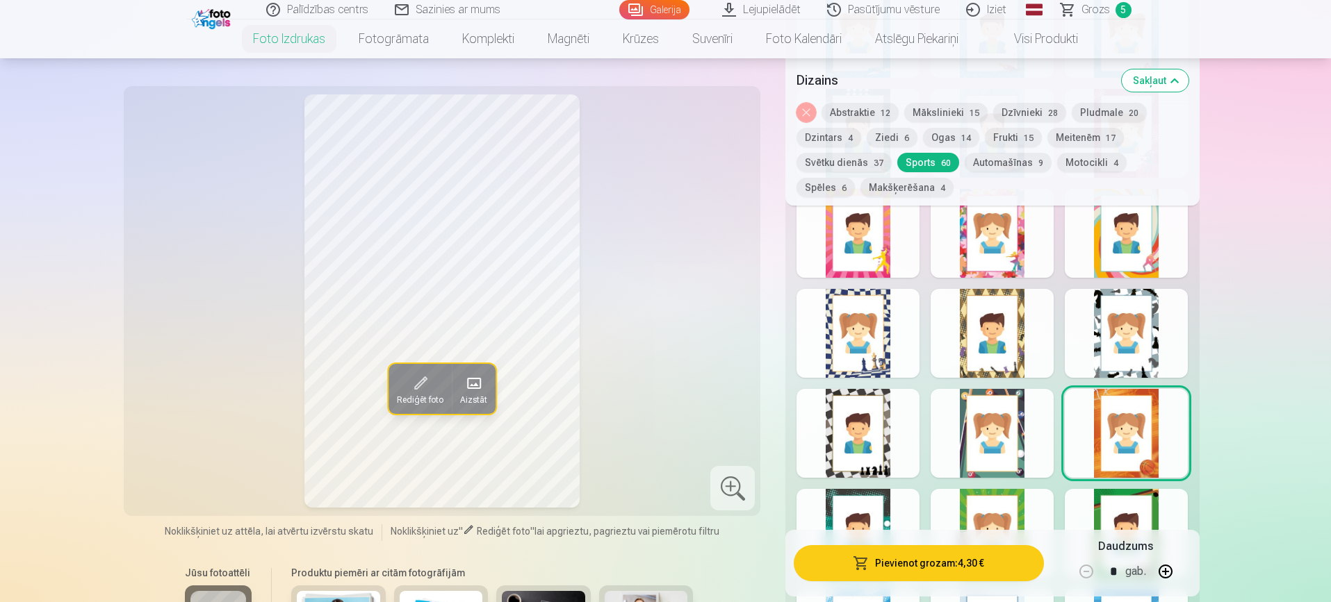
click at [1117, 504] on div at bounding box center [1126, 533] width 123 height 89
click at [990, 498] on div at bounding box center [991, 533] width 123 height 89
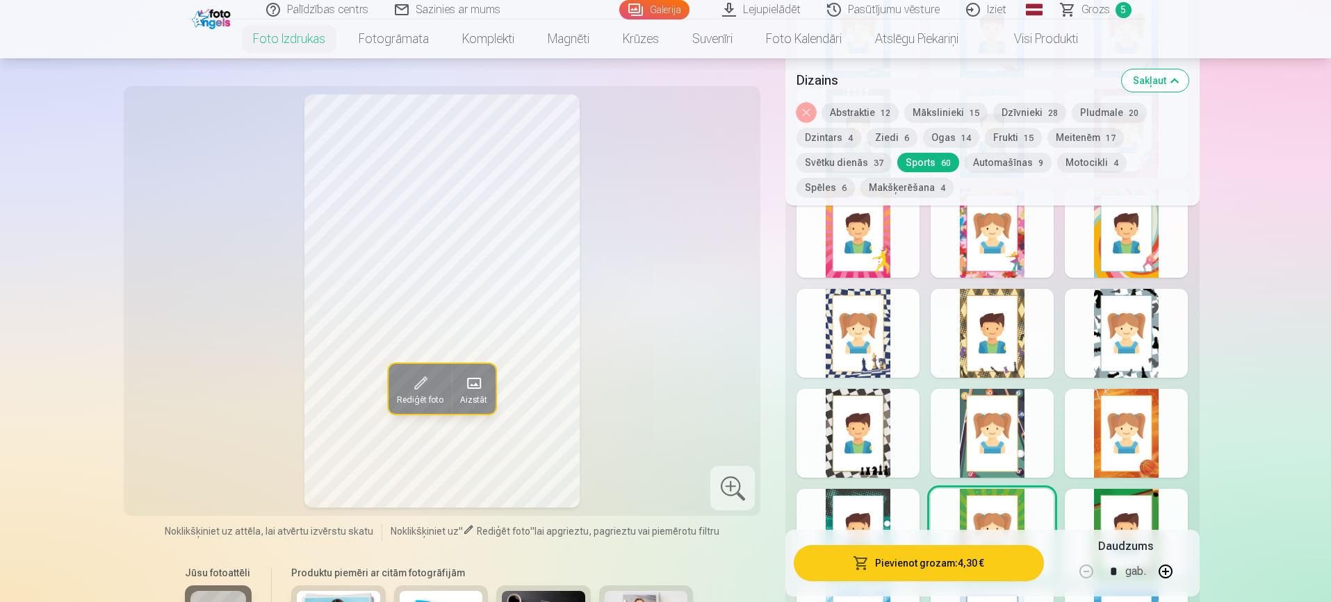
click at [840, 493] on div at bounding box center [857, 533] width 123 height 89
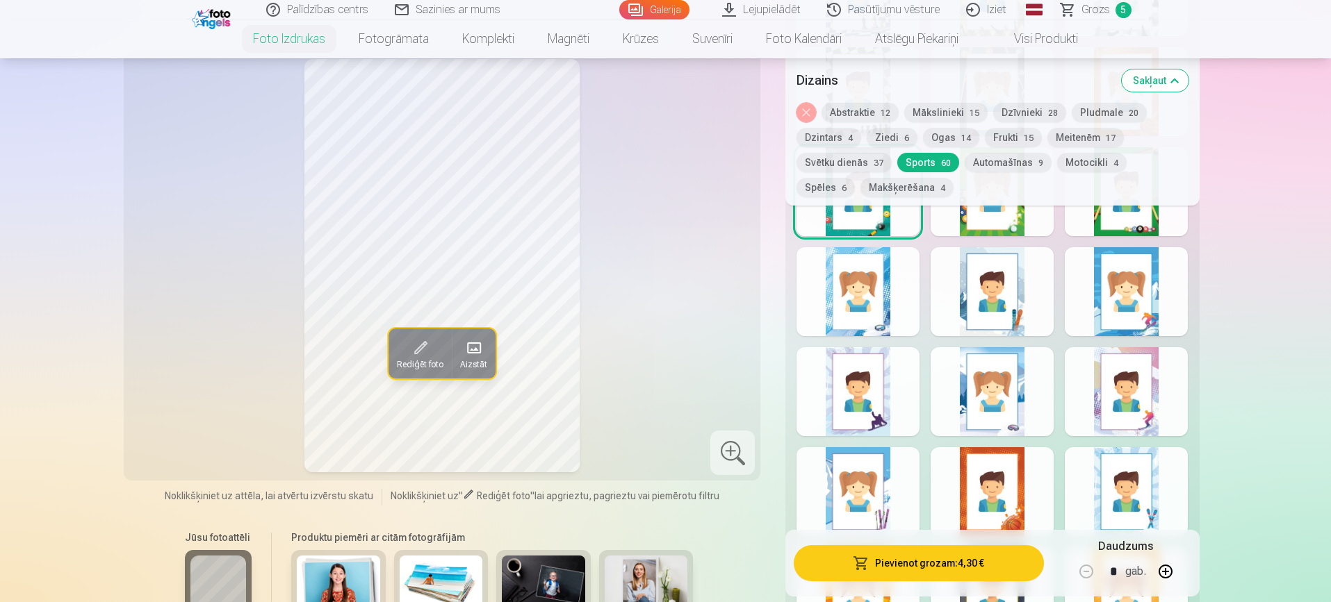
scroll to position [2332, 0]
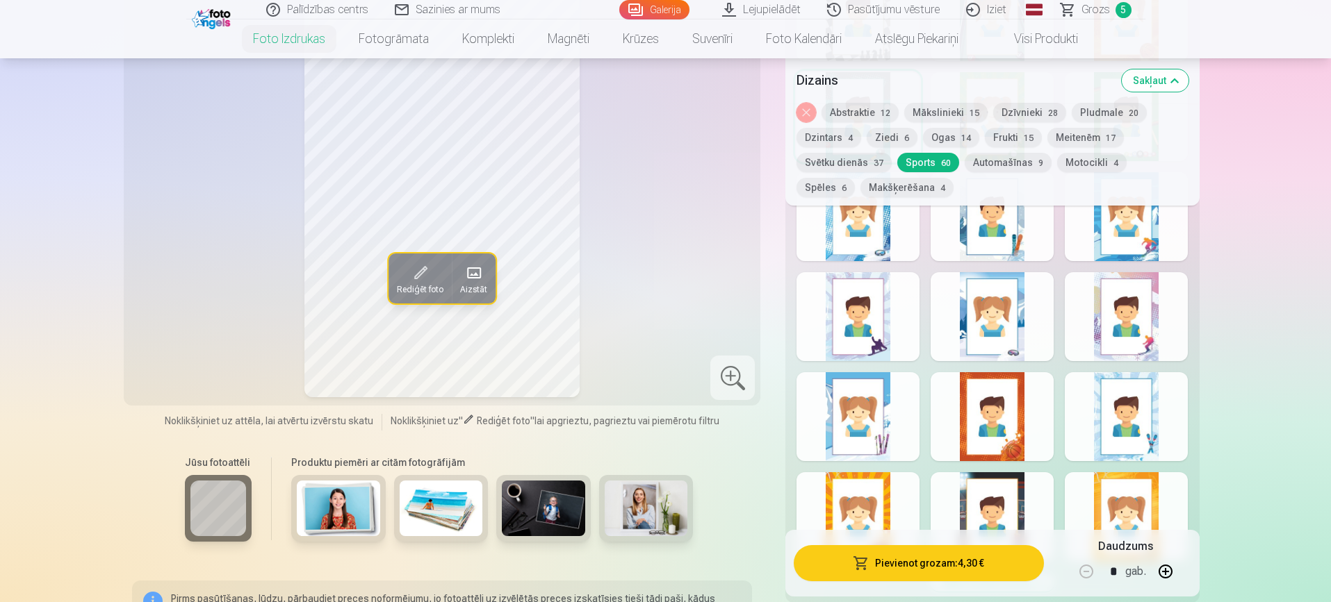
click at [1140, 228] on div at bounding box center [1126, 216] width 123 height 89
click at [990, 502] on div at bounding box center [991, 517] width 123 height 89
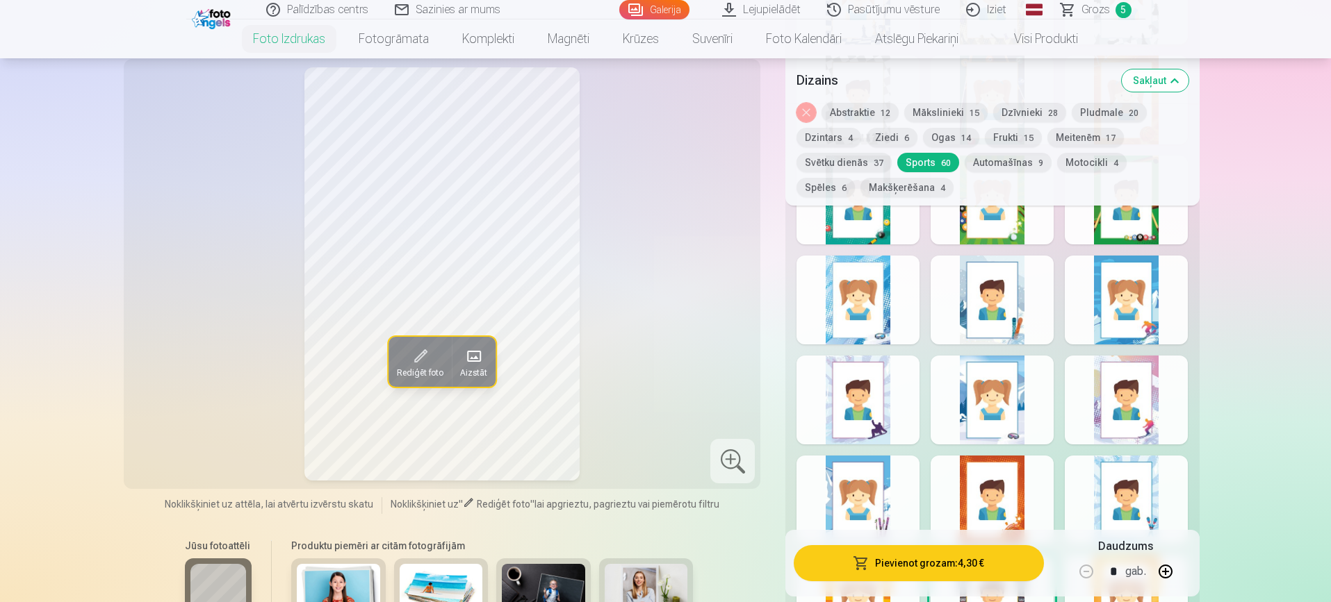
scroll to position [2276, 0]
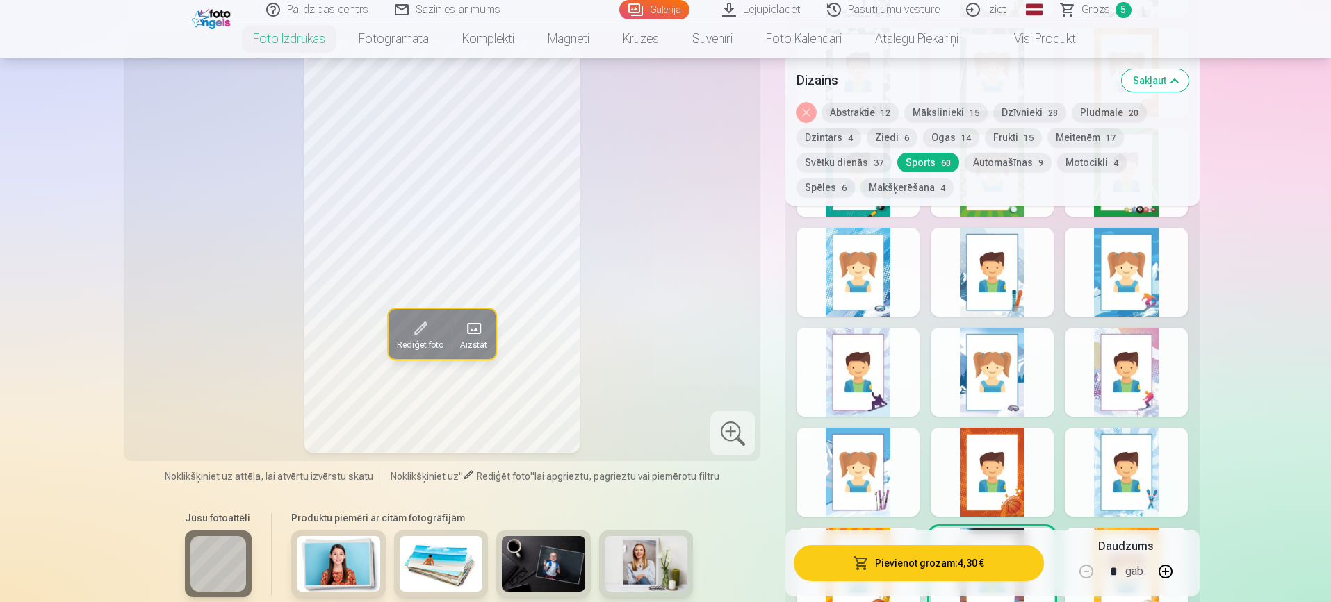
click at [854, 477] on div at bounding box center [857, 472] width 123 height 89
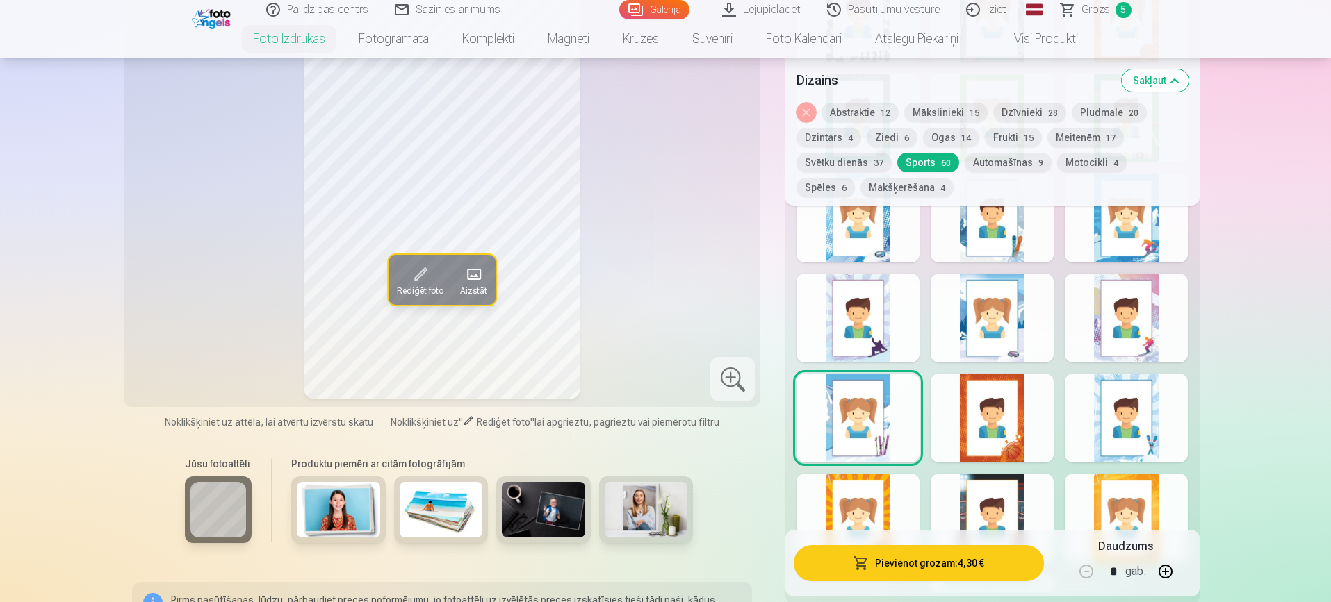
scroll to position [2332, 0]
click at [1122, 482] on div at bounding box center [1126, 517] width 123 height 89
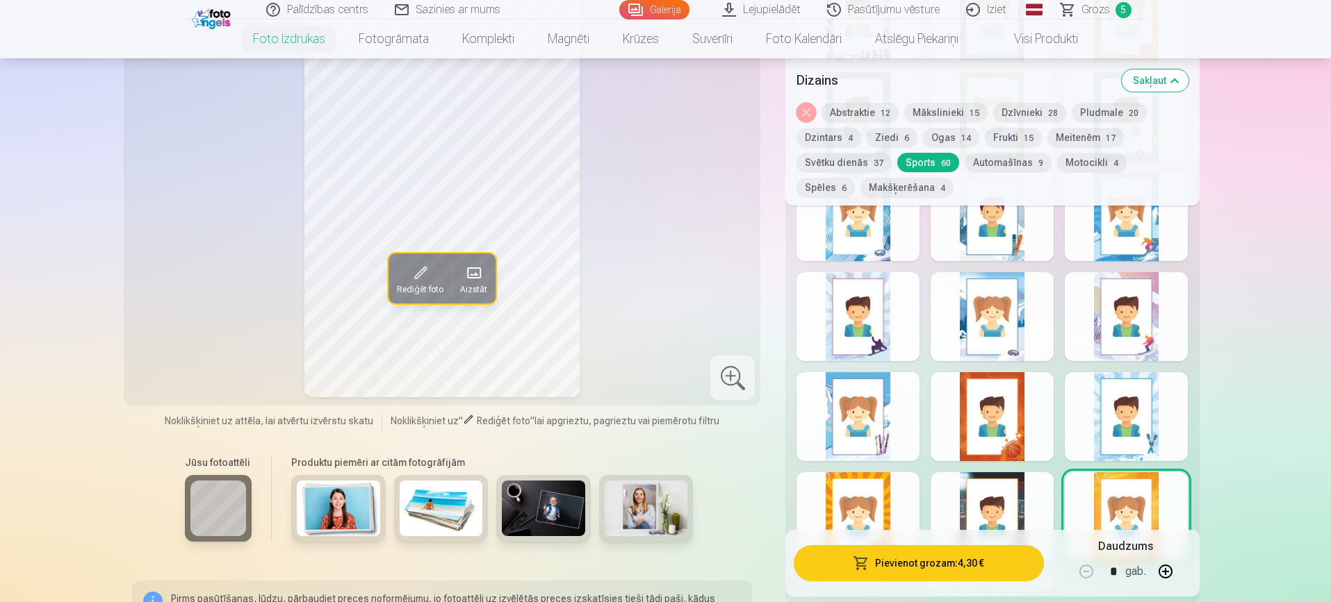
click at [1003, 507] on div at bounding box center [991, 517] width 123 height 89
click at [883, 487] on div at bounding box center [857, 517] width 123 height 89
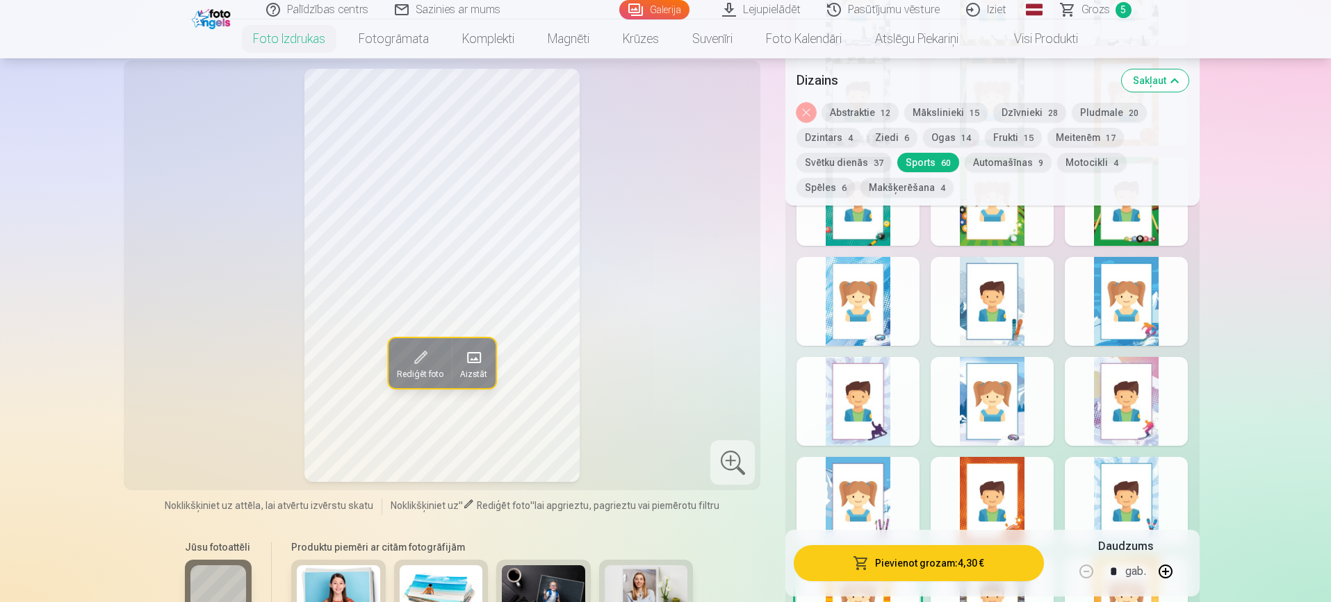
scroll to position [2249, 0]
click at [823, 134] on button "Dzintars 4" at bounding box center [828, 137] width 65 height 19
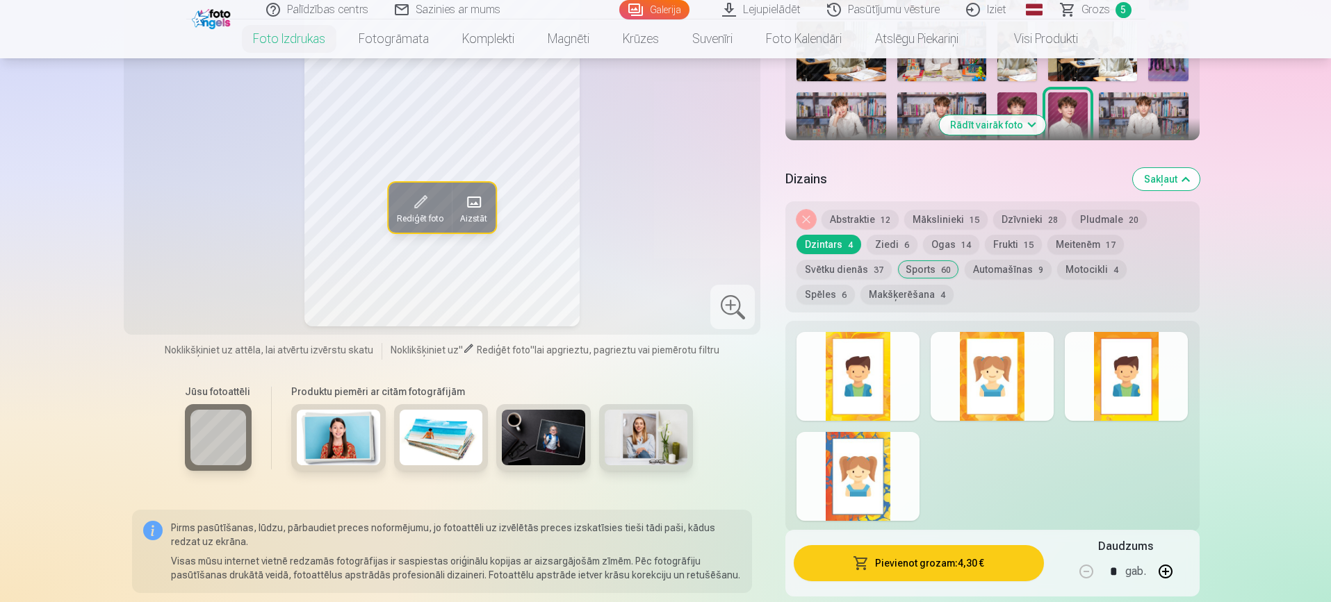
scroll to position [581, 0]
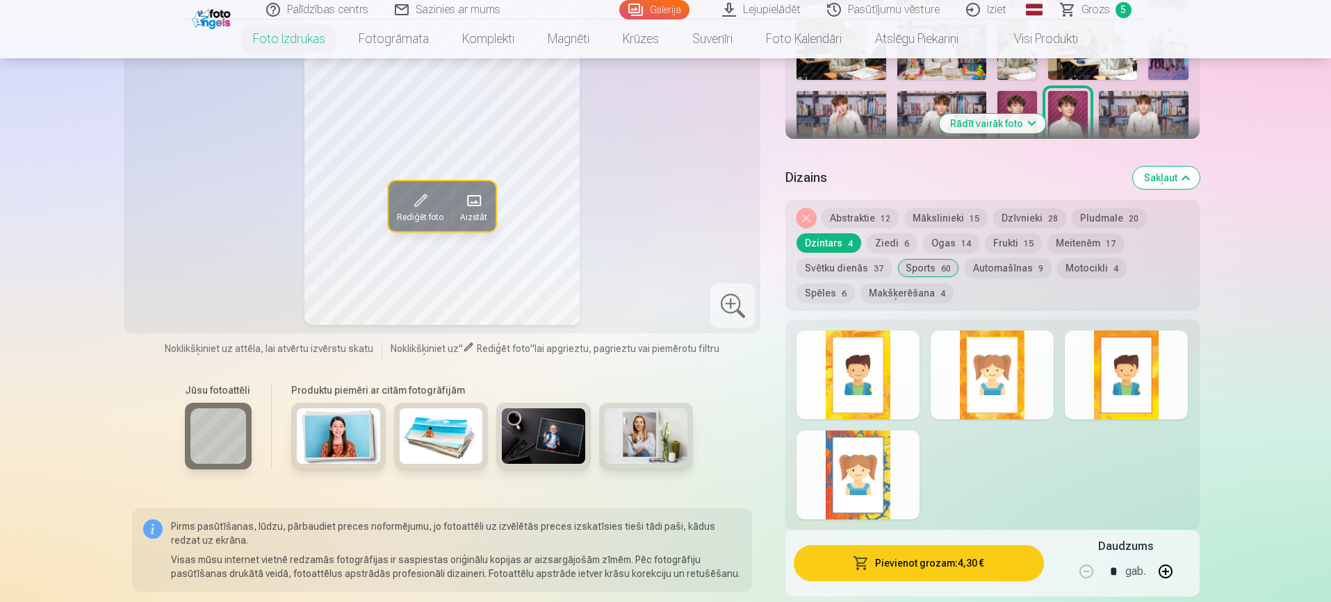
click at [863, 366] on div at bounding box center [857, 375] width 123 height 89
click at [1011, 391] on div at bounding box center [991, 375] width 123 height 89
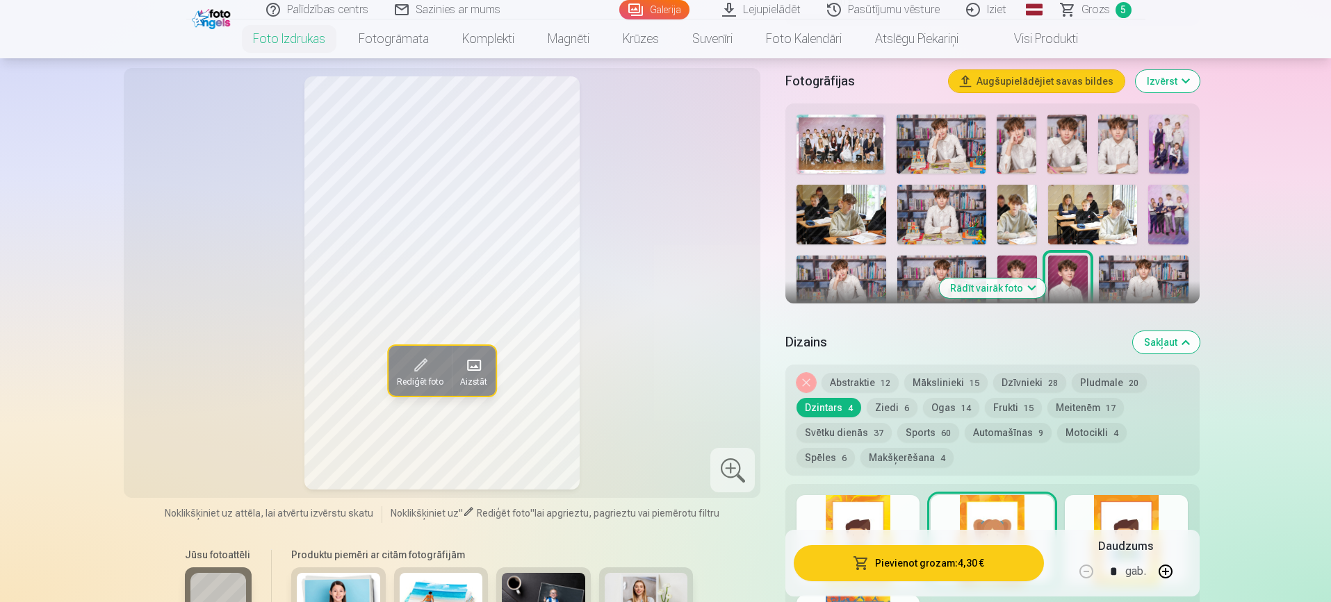
scroll to position [414, 0]
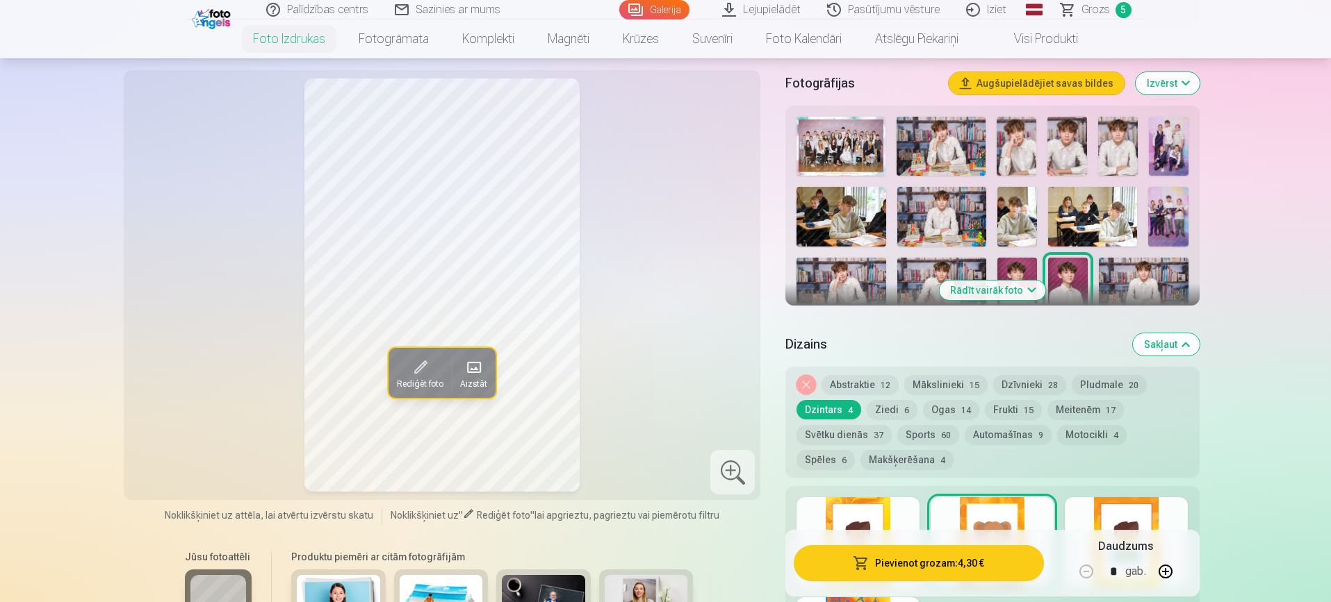
click at [832, 435] on button "Svētku dienās 37" at bounding box center [843, 434] width 95 height 19
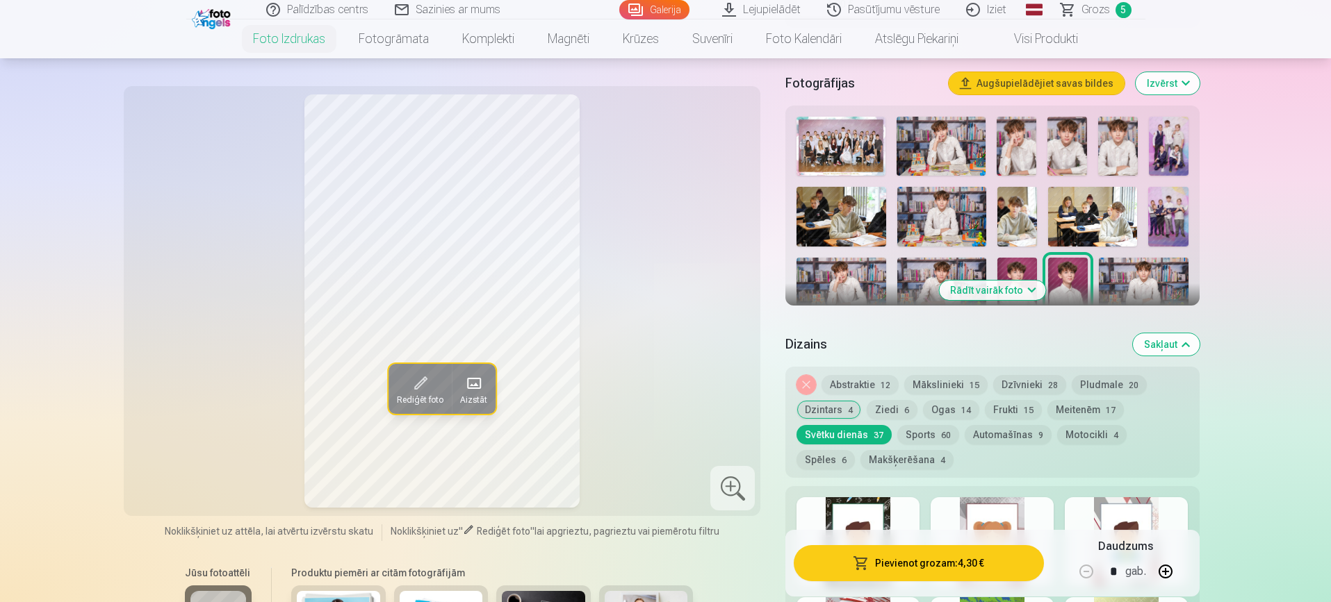
click at [1024, 386] on button "Dzīvnieki 28" at bounding box center [1029, 384] width 73 height 19
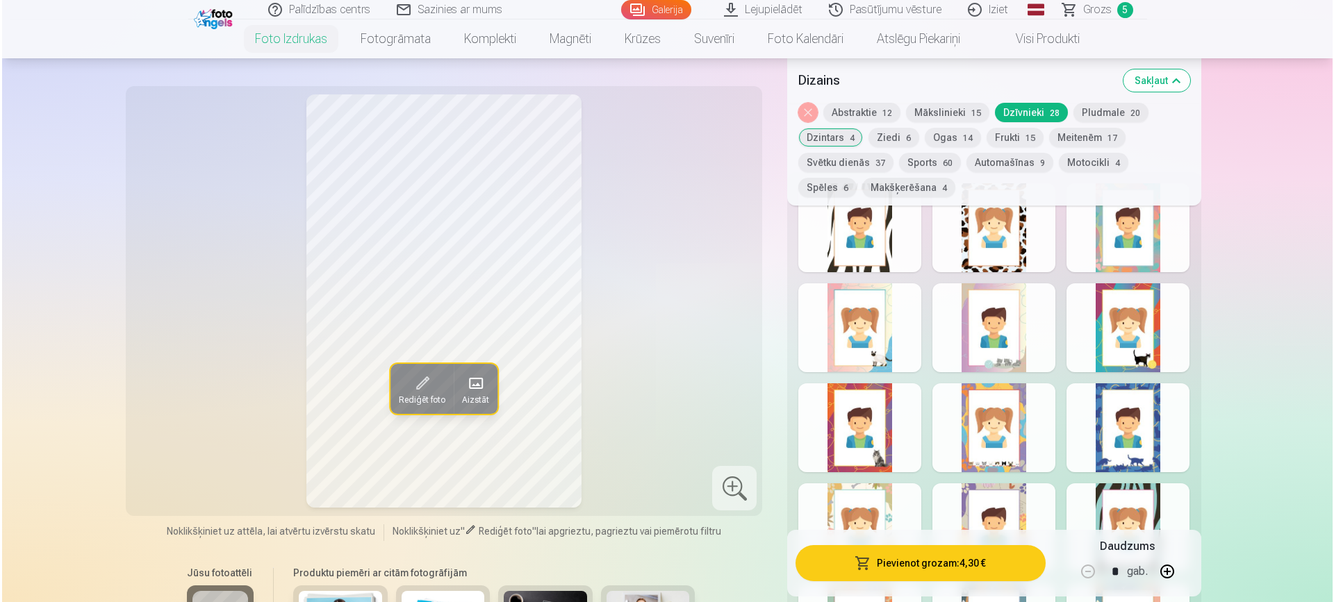
scroll to position [748, 0]
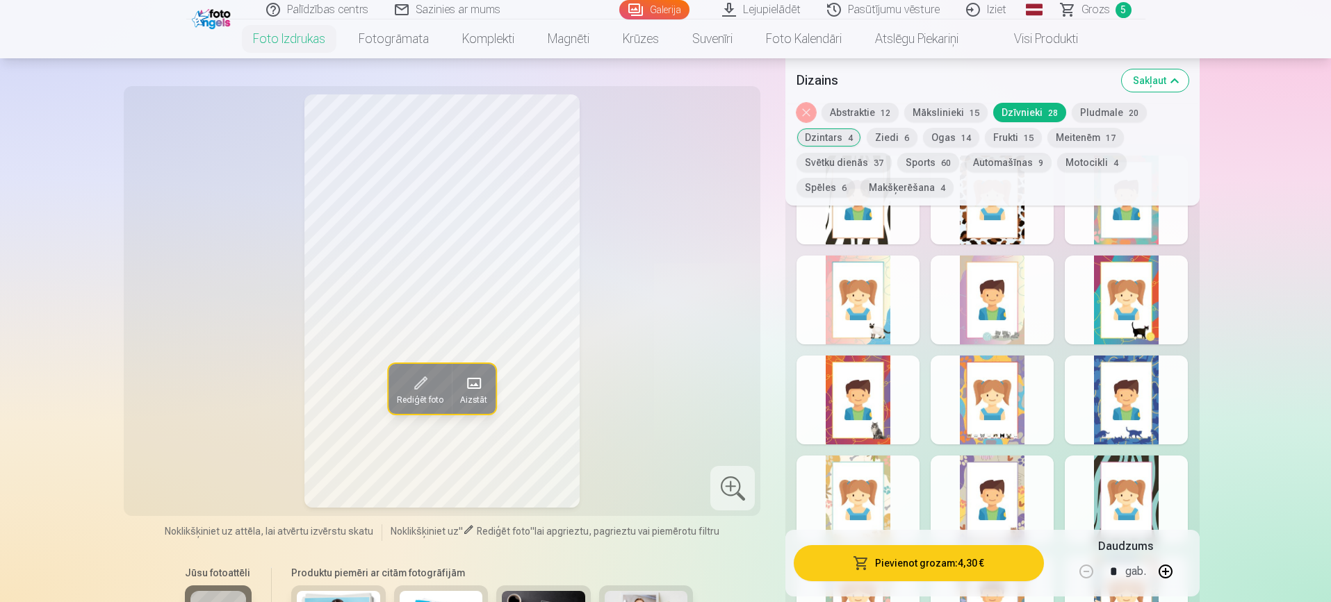
click at [855, 309] on div at bounding box center [857, 300] width 123 height 89
click at [1118, 305] on div at bounding box center [1126, 300] width 123 height 89
click at [994, 224] on div at bounding box center [991, 200] width 123 height 89
click at [1004, 304] on div at bounding box center [991, 300] width 123 height 89
click at [853, 224] on div at bounding box center [857, 200] width 123 height 89
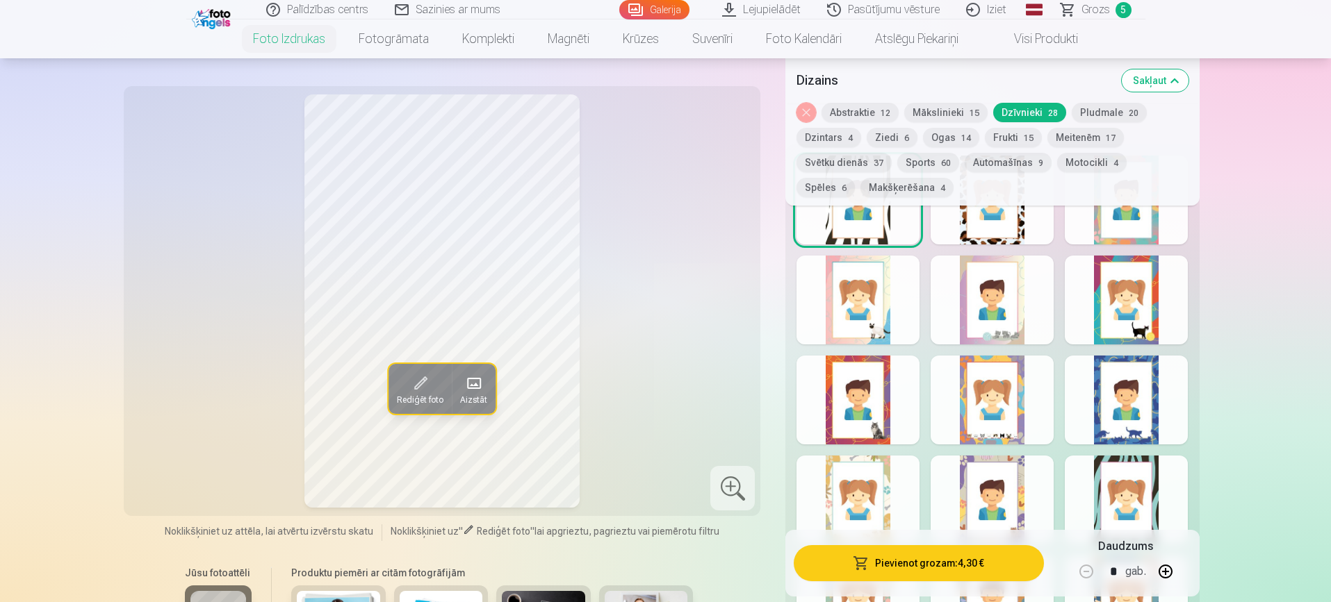
click at [864, 281] on div at bounding box center [857, 300] width 123 height 89
click at [876, 400] on div at bounding box center [857, 400] width 123 height 89
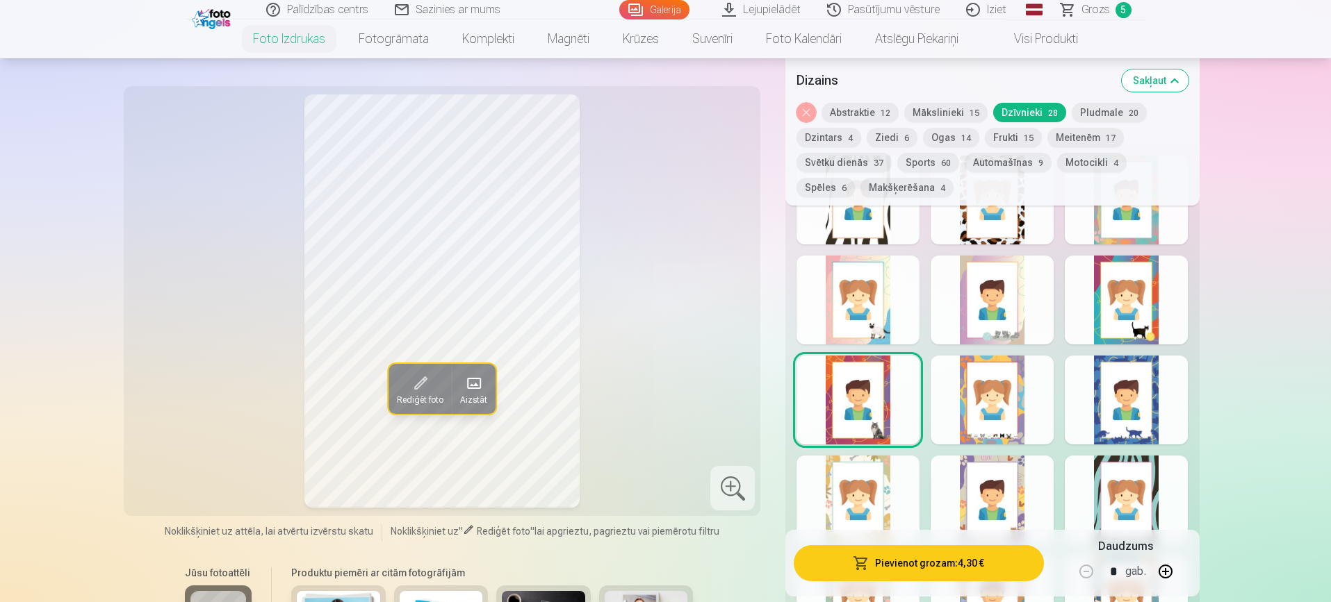
click at [1002, 404] on div at bounding box center [991, 400] width 123 height 89
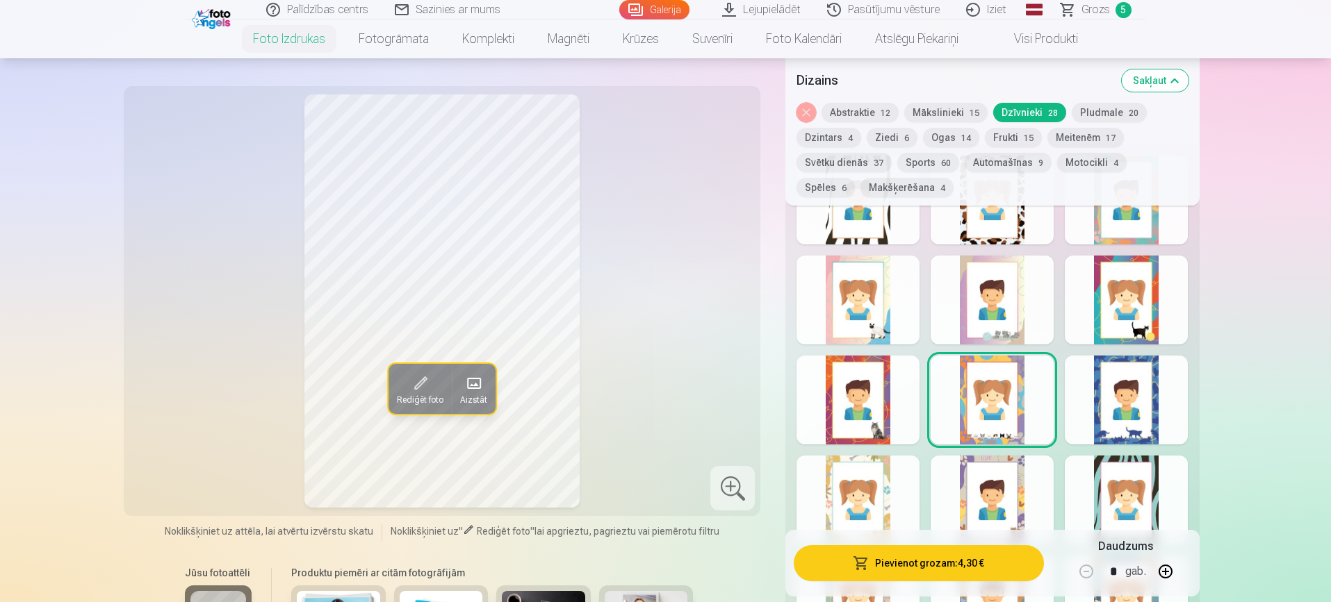
click at [846, 156] on button "Svētku dienās 37" at bounding box center [843, 162] width 95 height 19
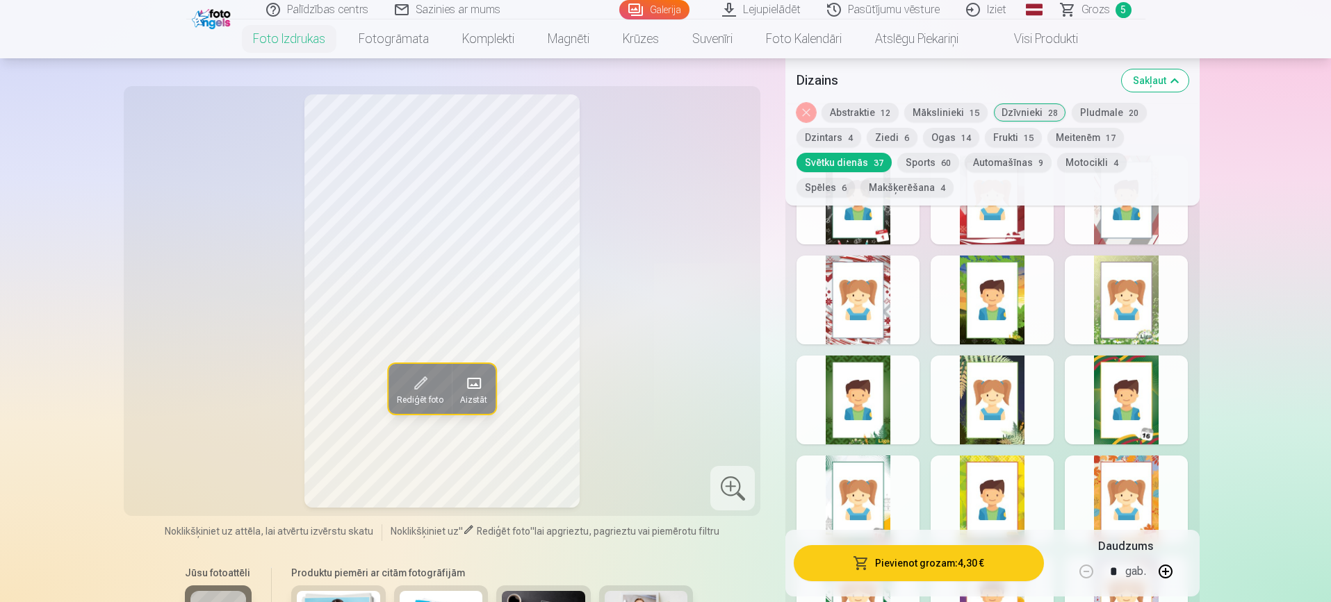
click at [1025, 233] on div at bounding box center [991, 200] width 123 height 89
click at [862, 292] on div at bounding box center [857, 300] width 123 height 89
click at [1128, 223] on div at bounding box center [1126, 200] width 123 height 89
click at [1003, 229] on div at bounding box center [991, 200] width 123 height 89
click at [1122, 227] on div at bounding box center [1126, 200] width 123 height 89
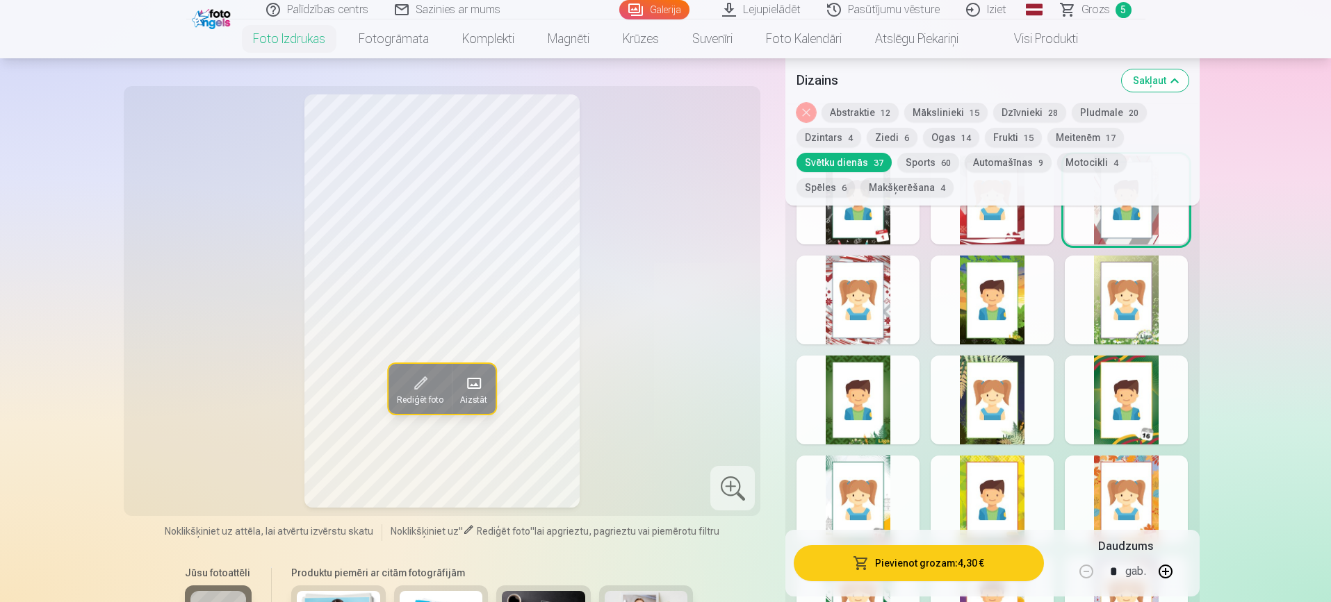
click at [870, 308] on div at bounding box center [857, 300] width 123 height 89
click at [1006, 223] on div at bounding box center [991, 200] width 123 height 89
click at [1151, 224] on div at bounding box center [1126, 200] width 123 height 89
click at [919, 555] on button "Pievienot grozam : 4,30 €" at bounding box center [918, 563] width 249 height 36
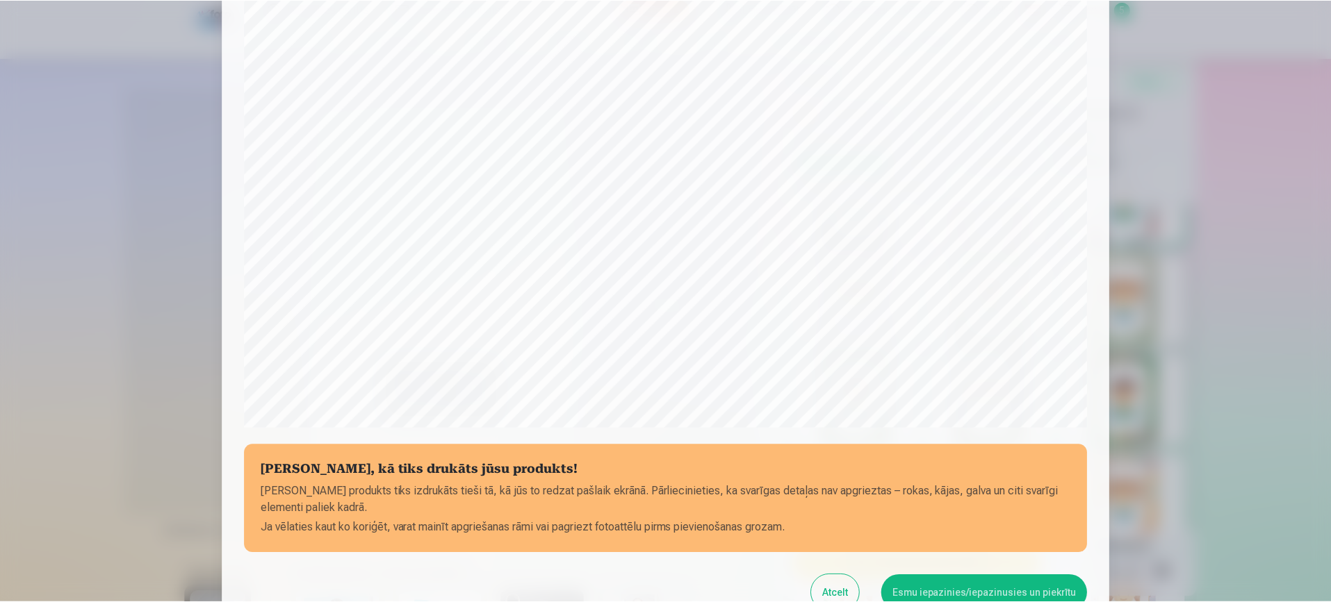
scroll to position [398, 0]
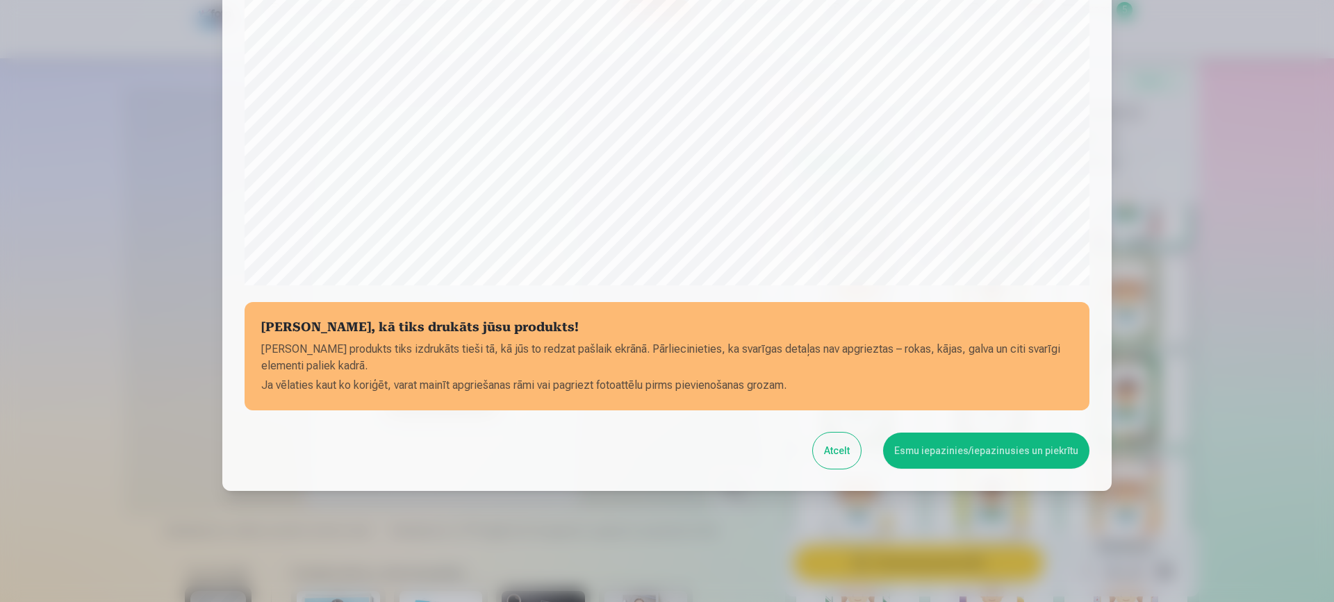
click at [1026, 456] on button "Esmu iepazinies/iepazinusies un piekrītu" at bounding box center [986, 451] width 206 height 36
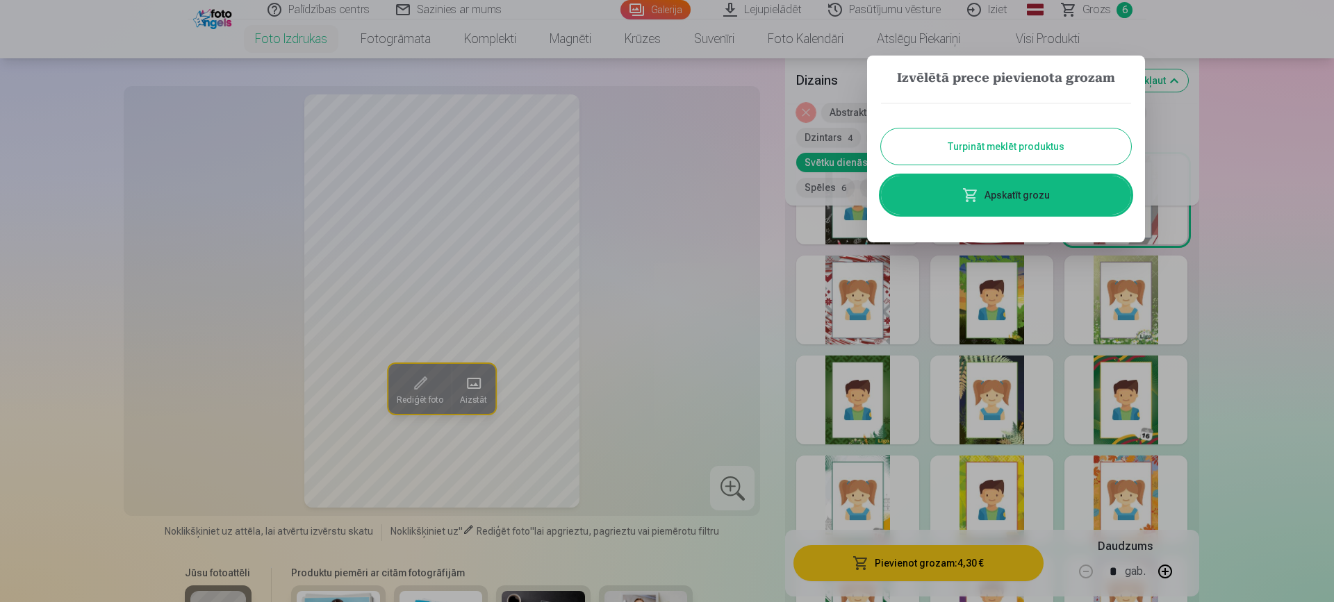
click at [1040, 196] on link "Apskatīt grozu" at bounding box center [1006, 195] width 250 height 39
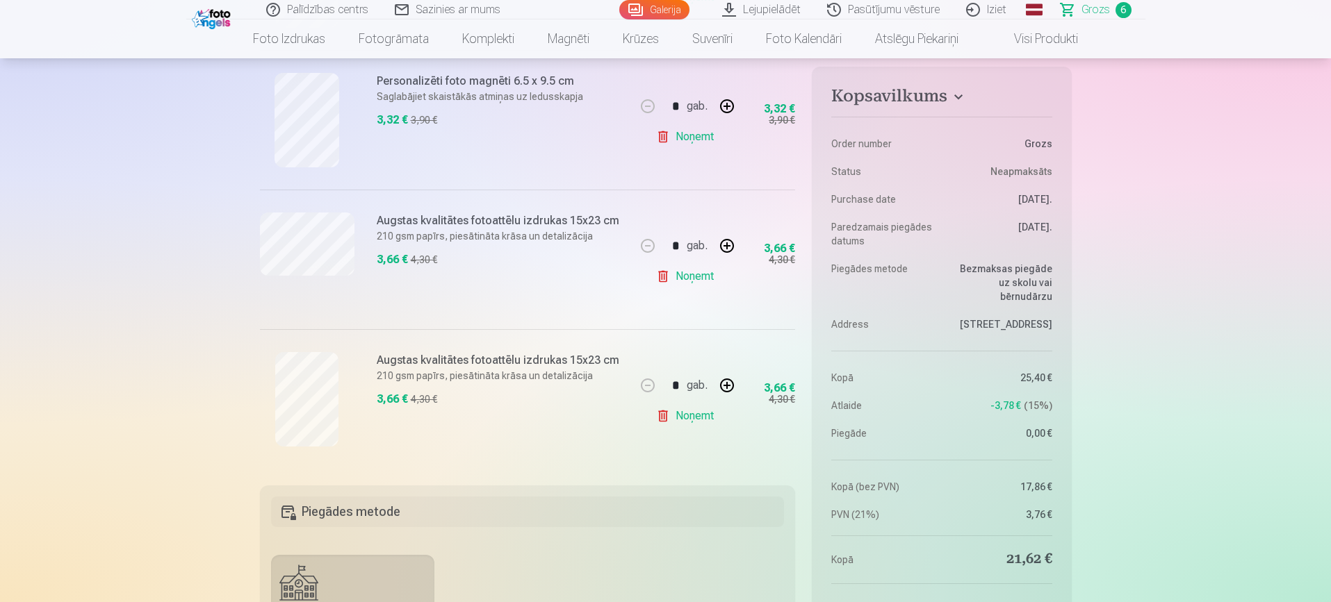
scroll to position [750, 0]
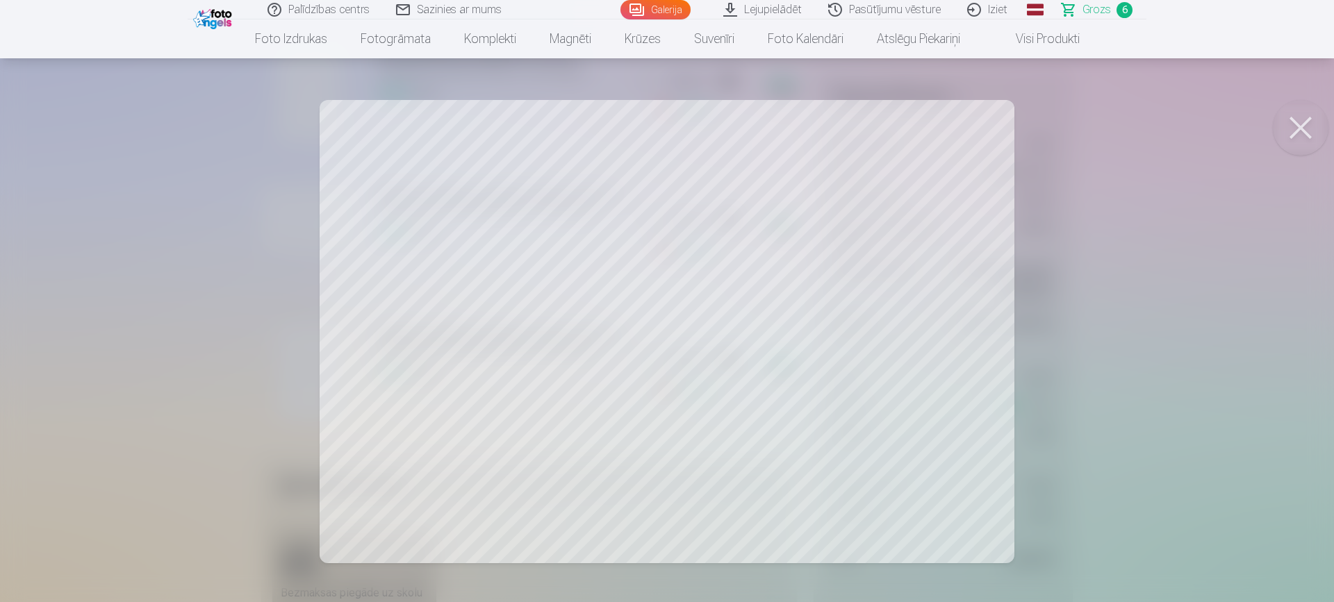
click at [1301, 126] on button at bounding box center [1301, 128] width 56 height 56
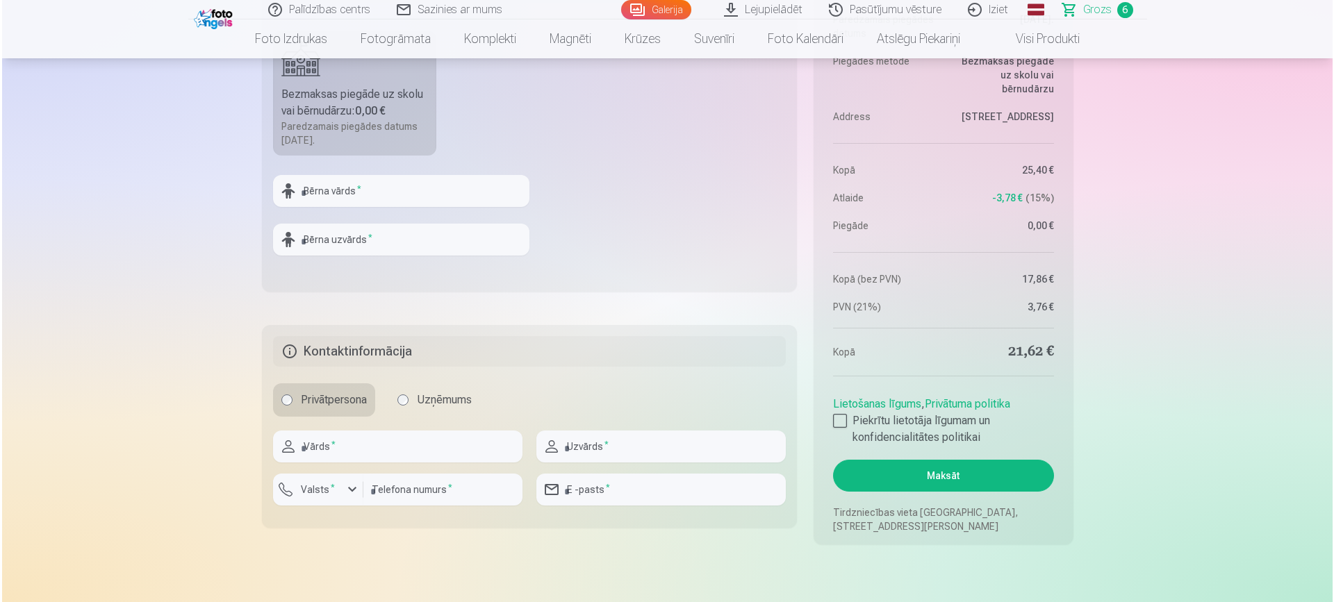
scroll to position [1251, 0]
click at [406, 196] on input "text" at bounding box center [399, 190] width 256 height 32
type input "*"
type input "*******"
click at [412, 234] on input "text" at bounding box center [399, 238] width 256 height 32
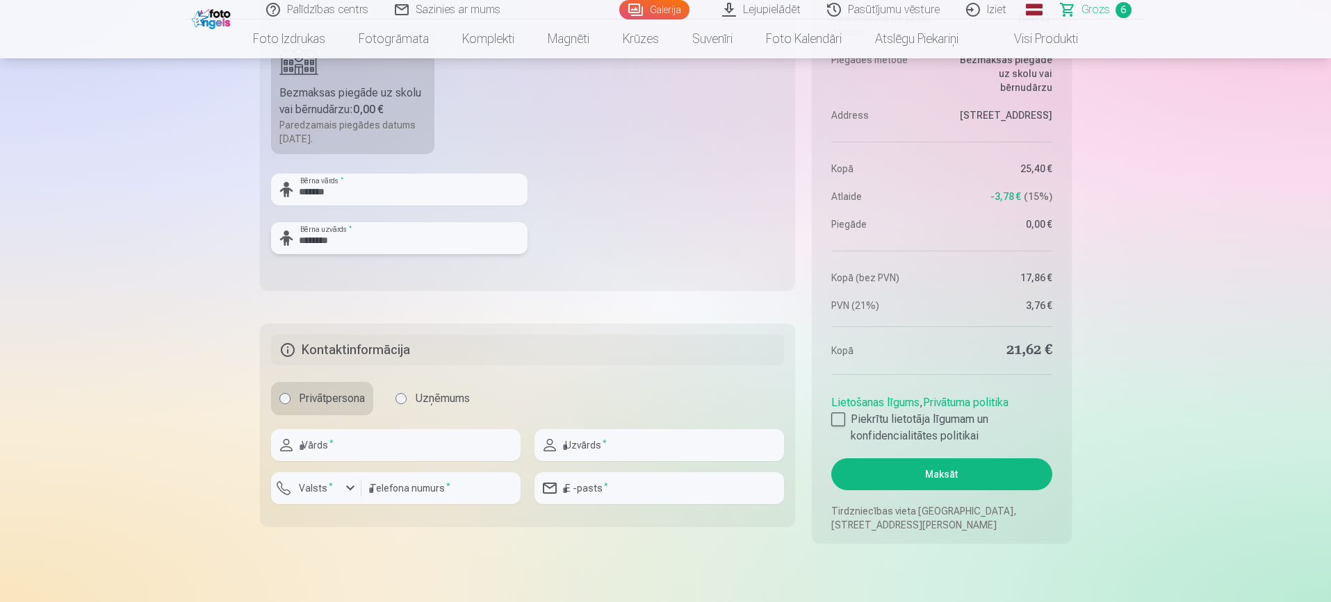
type input "********"
click at [386, 450] on input "text" at bounding box center [395, 445] width 249 height 32
type input "****"
click at [607, 439] on input "text" at bounding box center [658, 445] width 249 height 32
type input "*******"
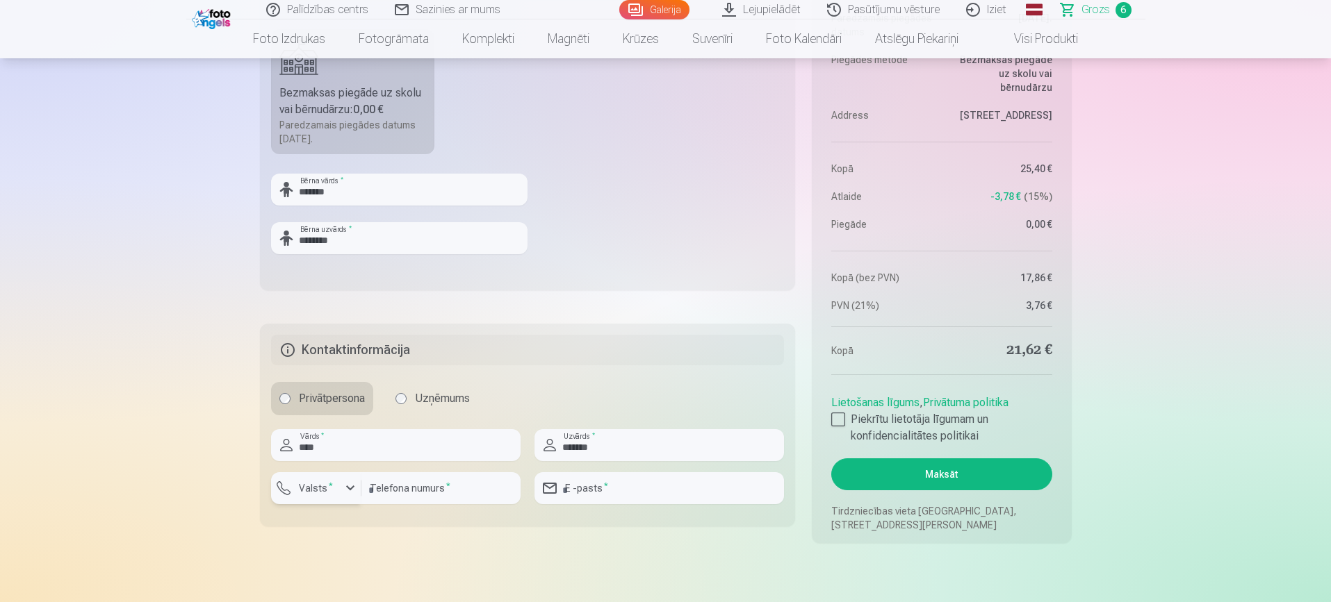
click at [329, 487] on sup "*" at bounding box center [331, 486] width 4 height 9
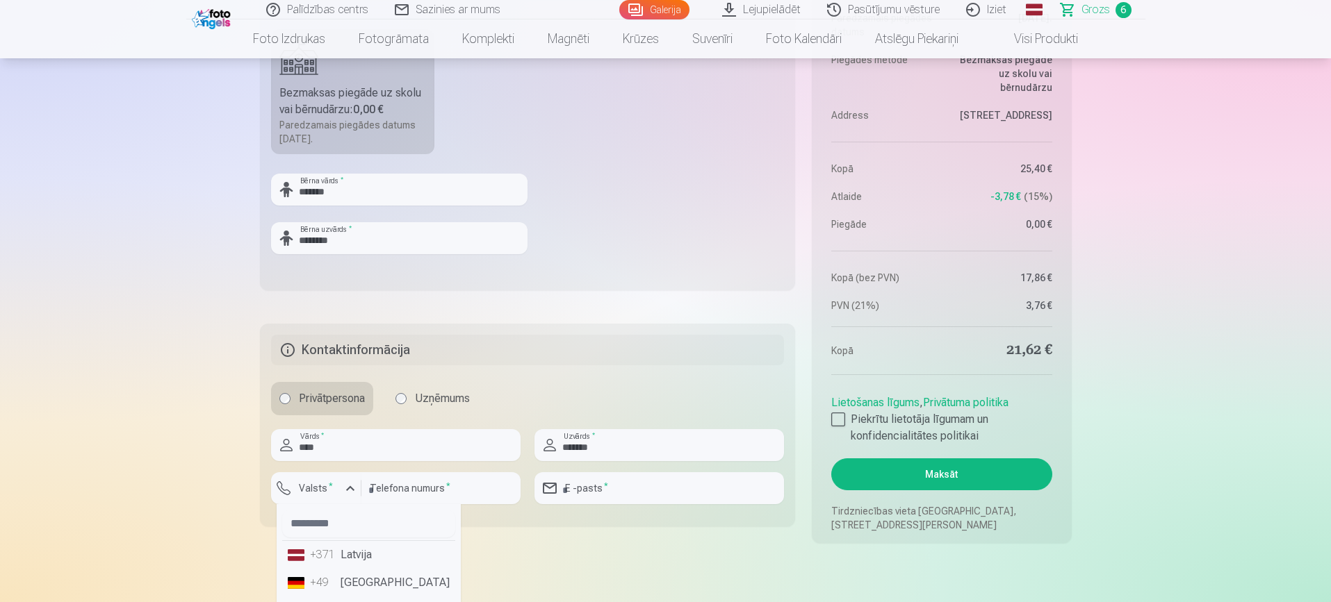
click at [365, 563] on li "+371 Latvija" at bounding box center [368, 555] width 173 height 28
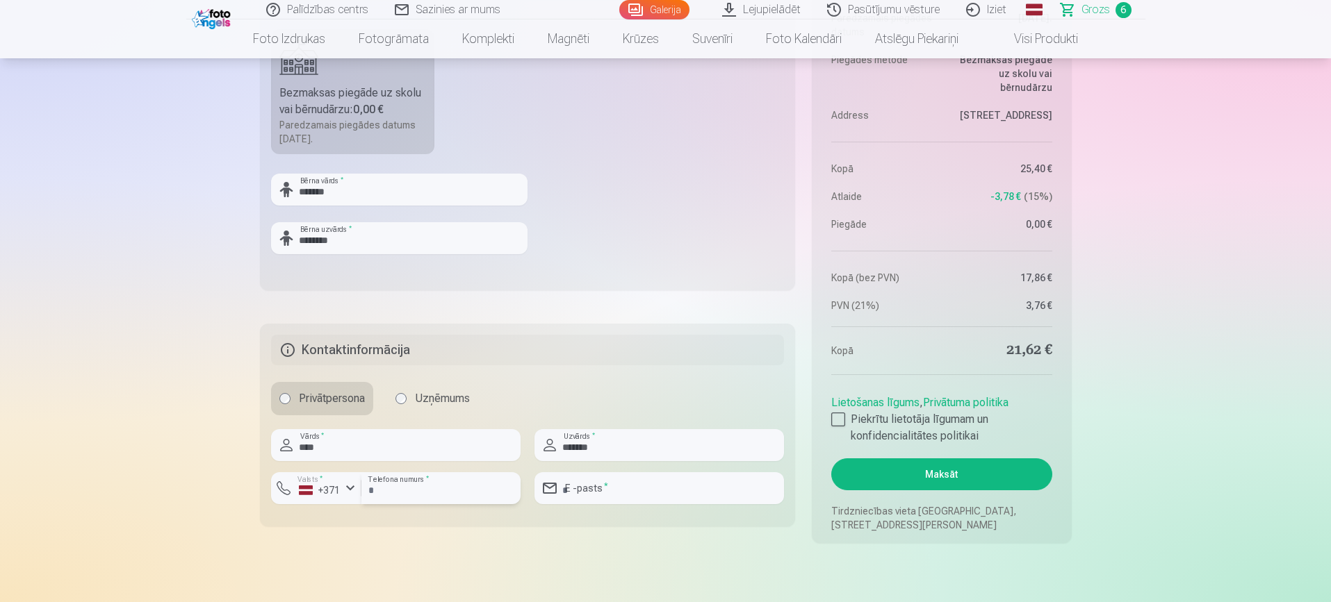
click at [453, 486] on input "number" at bounding box center [440, 489] width 159 height 32
type input "********"
type input "**********"
click at [593, 479] on input "**********" at bounding box center [658, 489] width 249 height 32
click at [838, 422] on div at bounding box center [838, 420] width 14 height 14
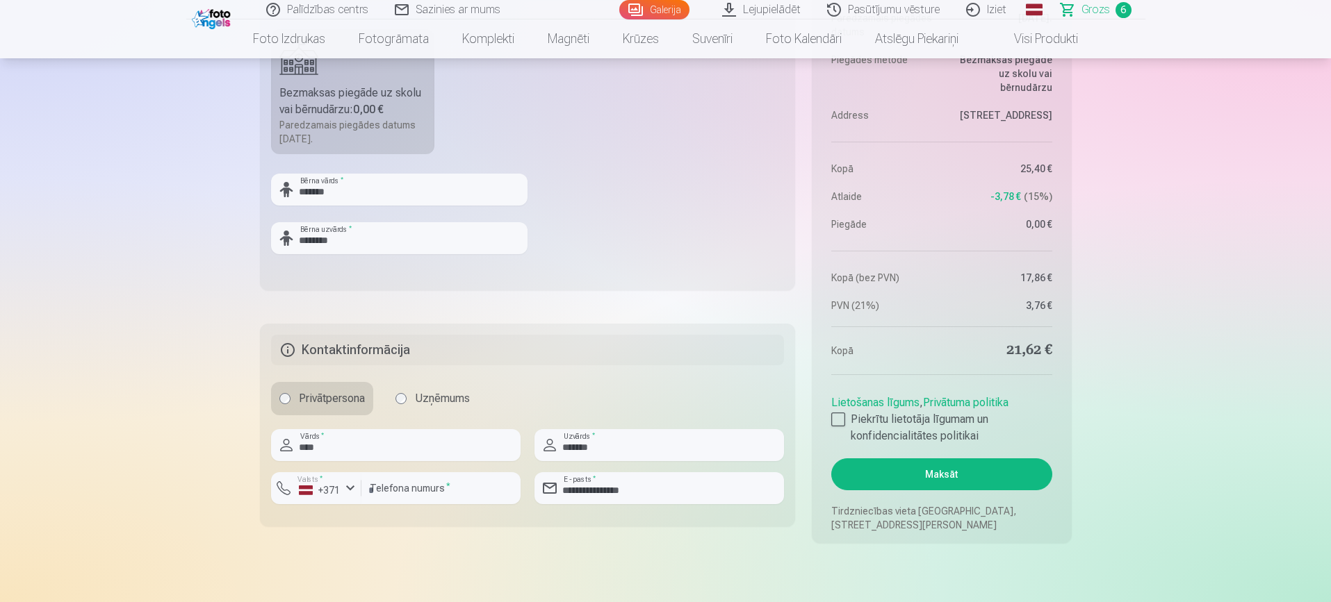
click at [921, 470] on button "Maksāt" at bounding box center [941, 475] width 220 height 32
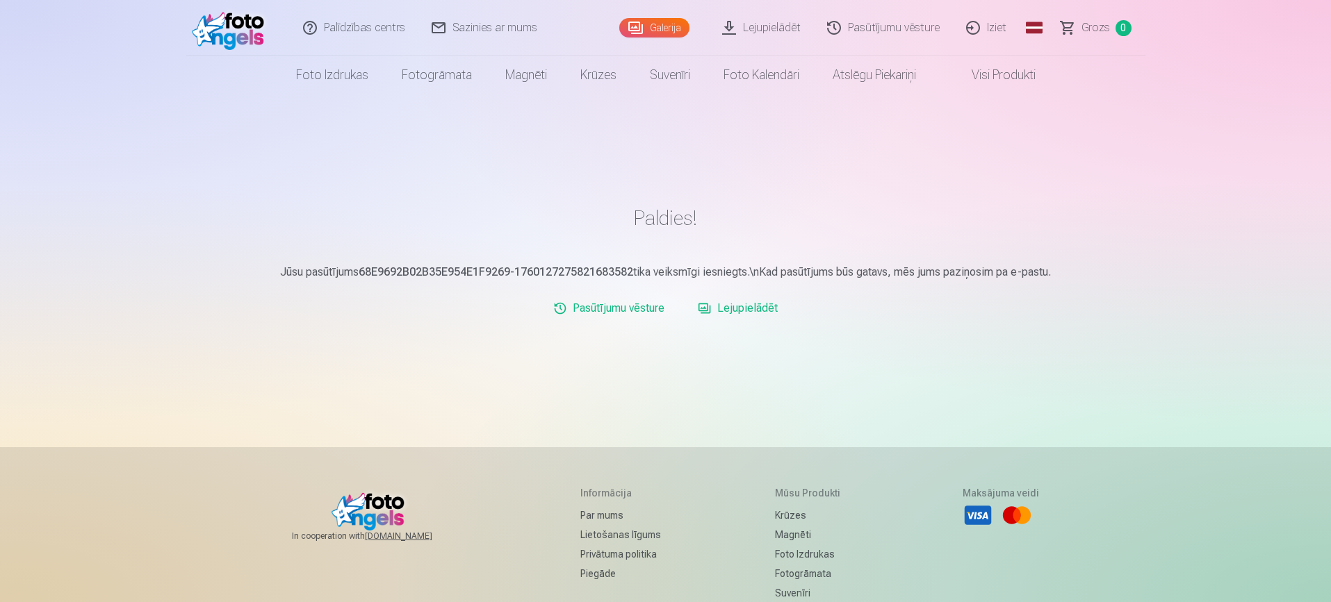
click at [990, 28] on link "Iziet" at bounding box center [986, 28] width 67 height 56
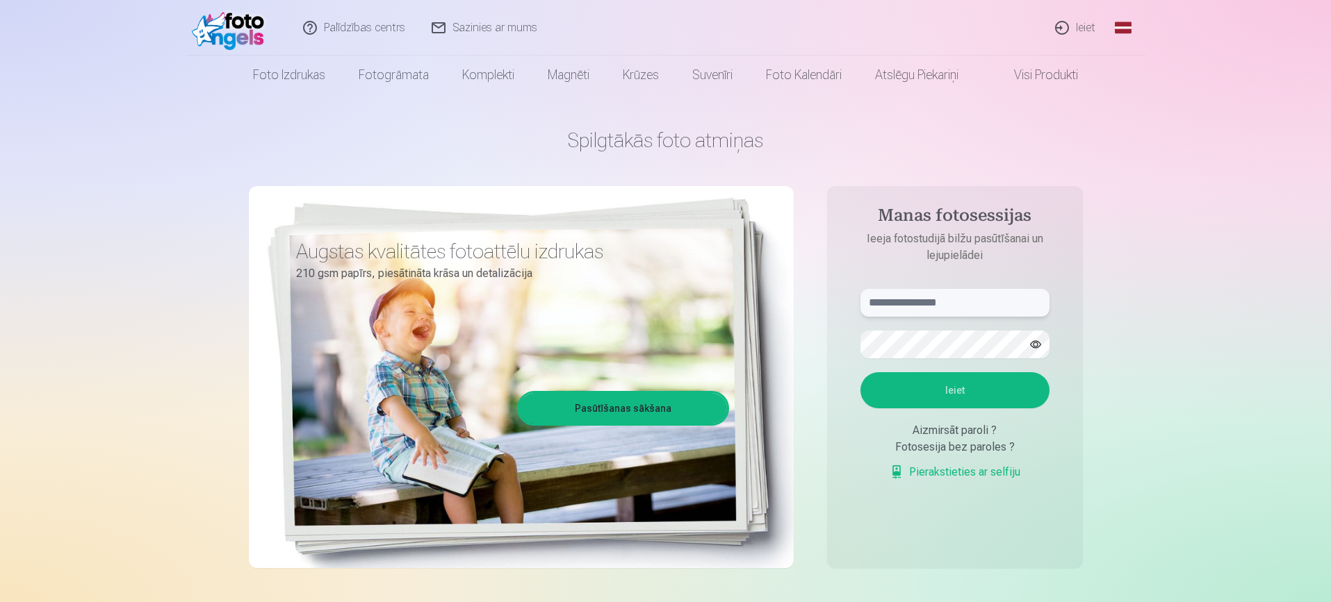
click at [926, 306] on input "text" at bounding box center [954, 303] width 189 height 28
type input "**********"
click at [985, 388] on button "Ieiet" at bounding box center [954, 390] width 189 height 36
